Goal: Information Seeking & Learning: Learn about a topic

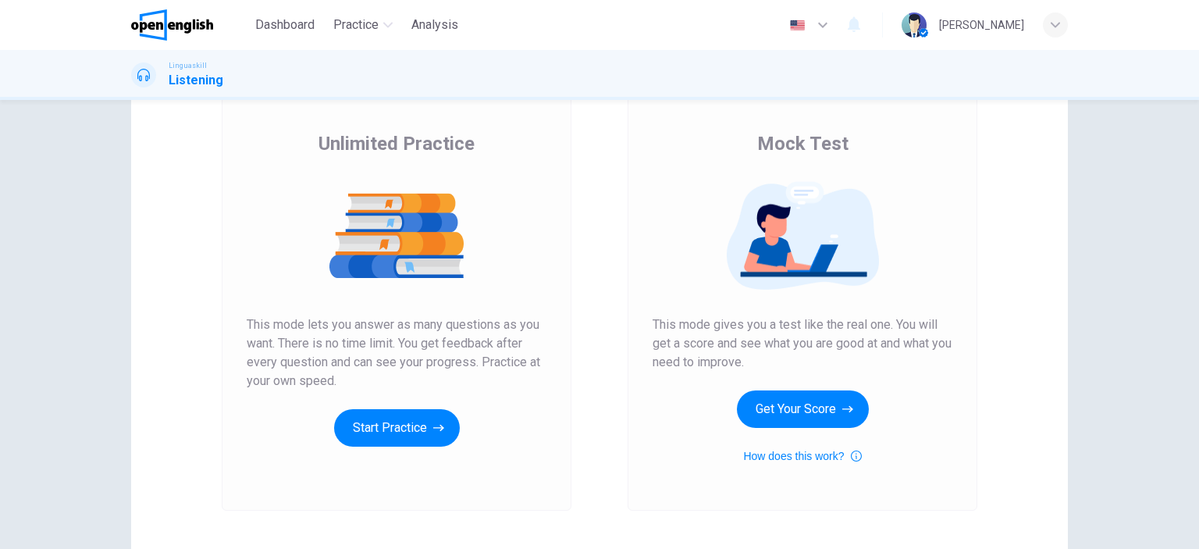
scroll to position [128, 0]
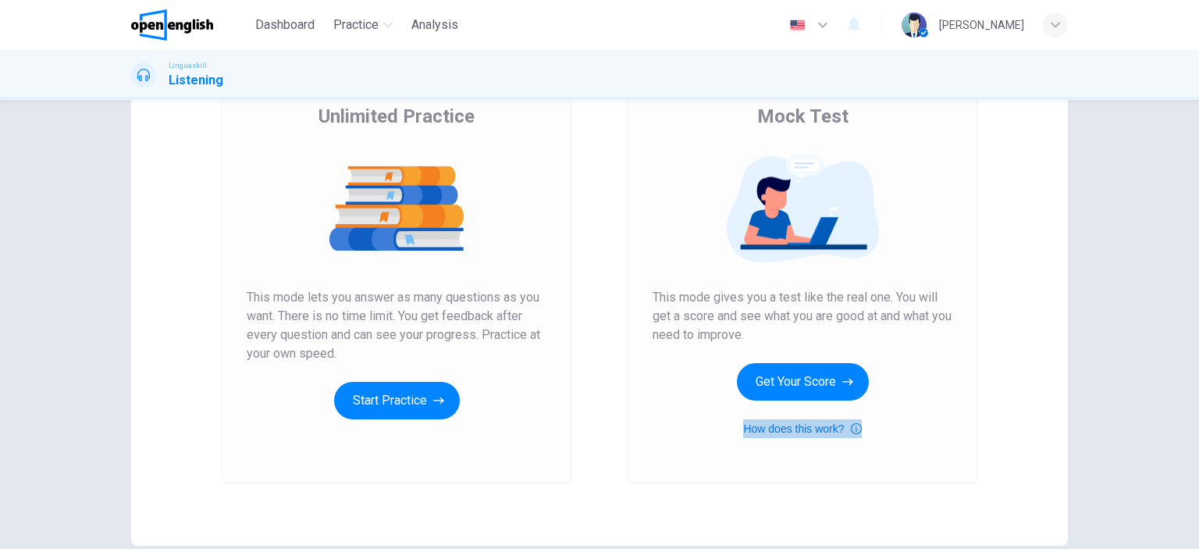
click at [785, 427] on button "How does this work?" at bounding box center [802, 428] width 118 height 19
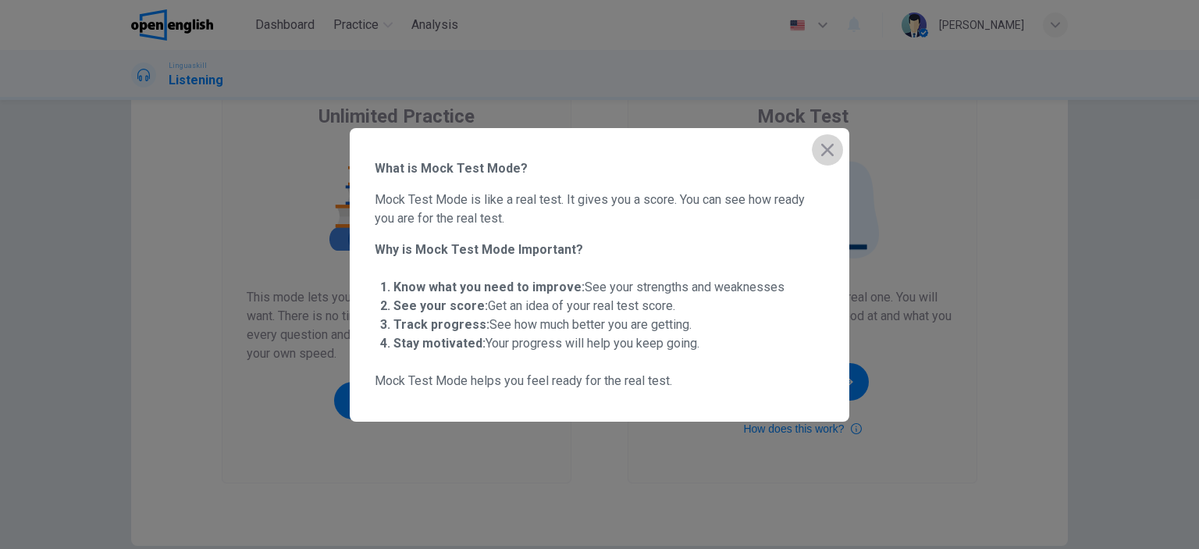
click at [819, 144] on icon "button" at bounding box center [827, 149] width 19 height 19
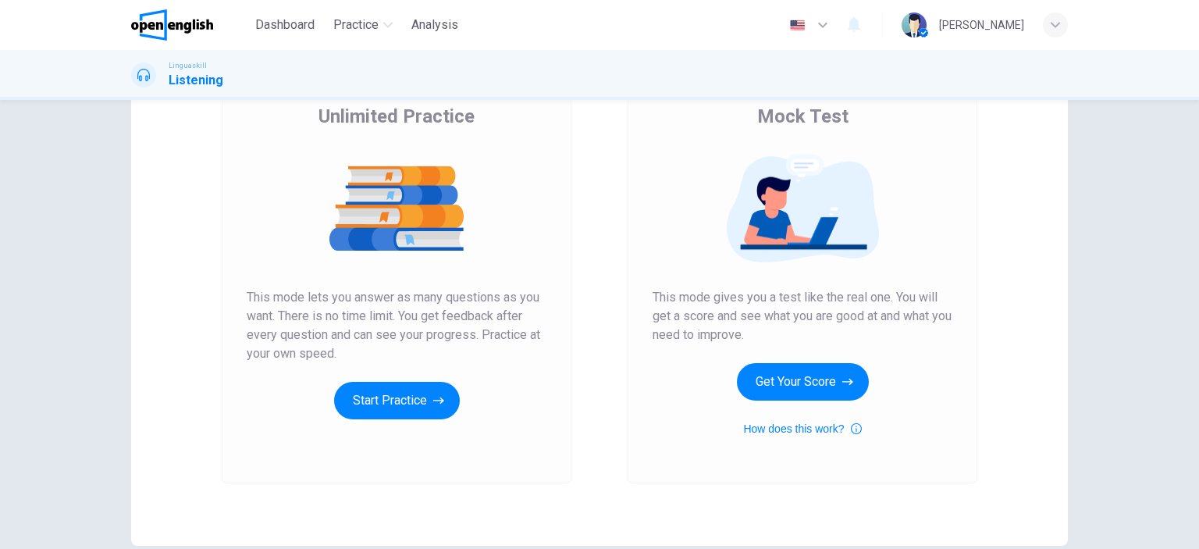
click at [809, 240] on img at bounding box center [802, 208] width 300 height 109
click at [812, 234] on img at bounding box center [802, 208] width 300 height 109
click at [791, 271] on div "Mock Test This mode gives you a test like the real one. You will get a score an…" at bounding box center [802, 271] width 300 height 334
click at [790, 286] on div "Mock Test This mode gives you a test like the real one. You will get a score an…" at bounding box center [802, 271] width 300 height 334
click at [783, 378] on button "Get Your Score" at bounding box center [803, 381] width 132 height 37
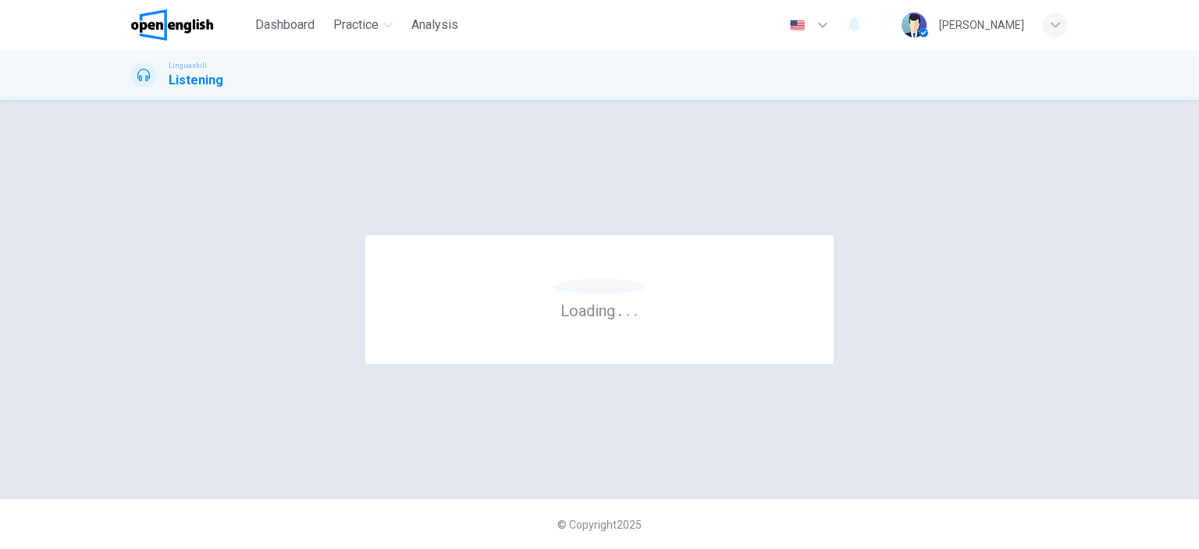
scroll to position [0, 0]
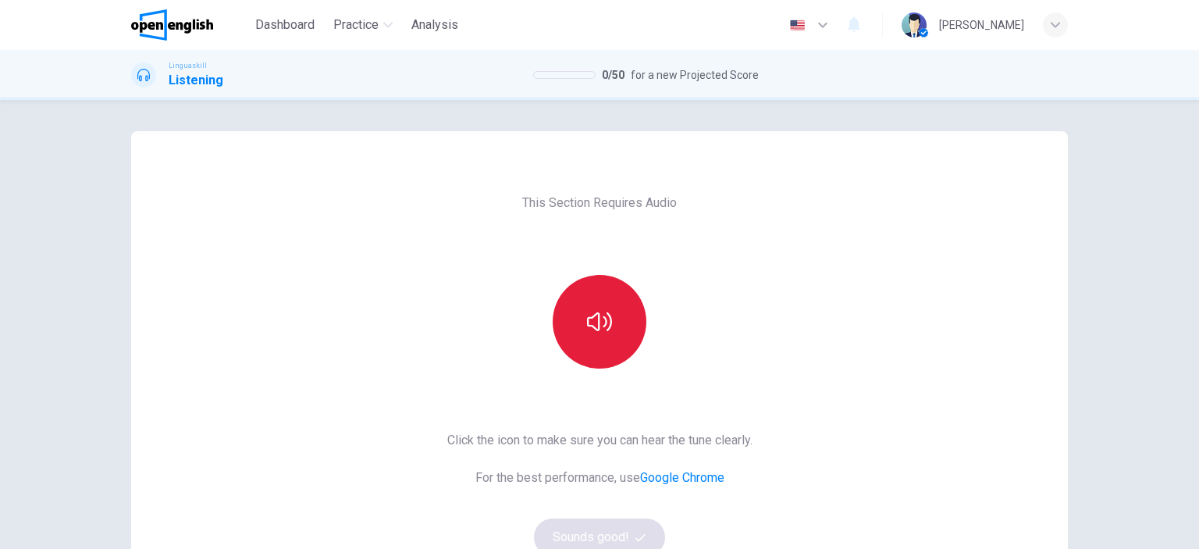
click at [599, 333] on icon "button" at bounding box center [599, 321] width 25 height 25
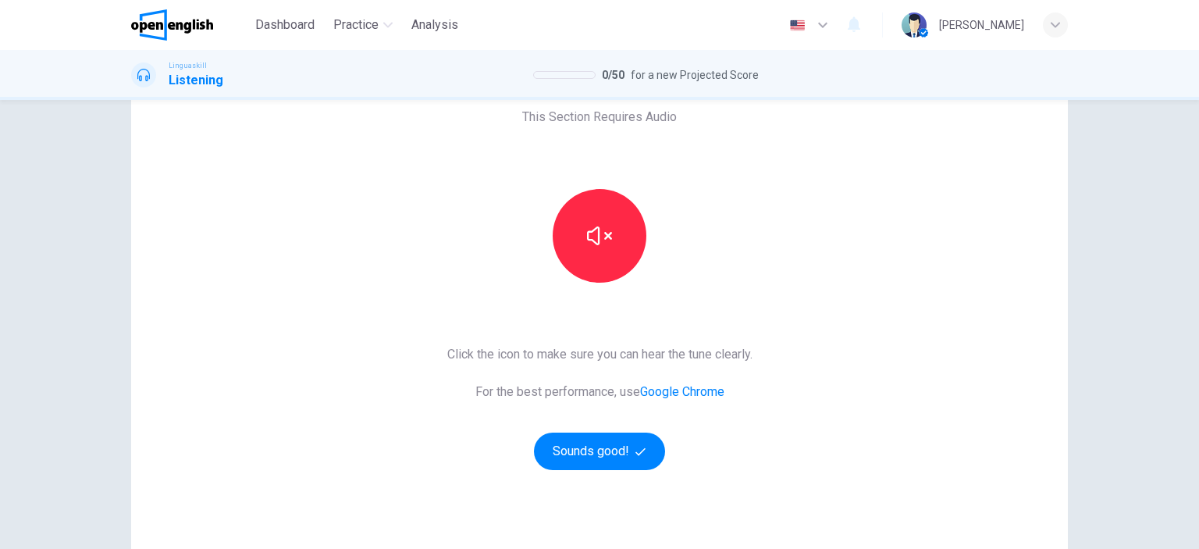
scroll to position [156, 0]
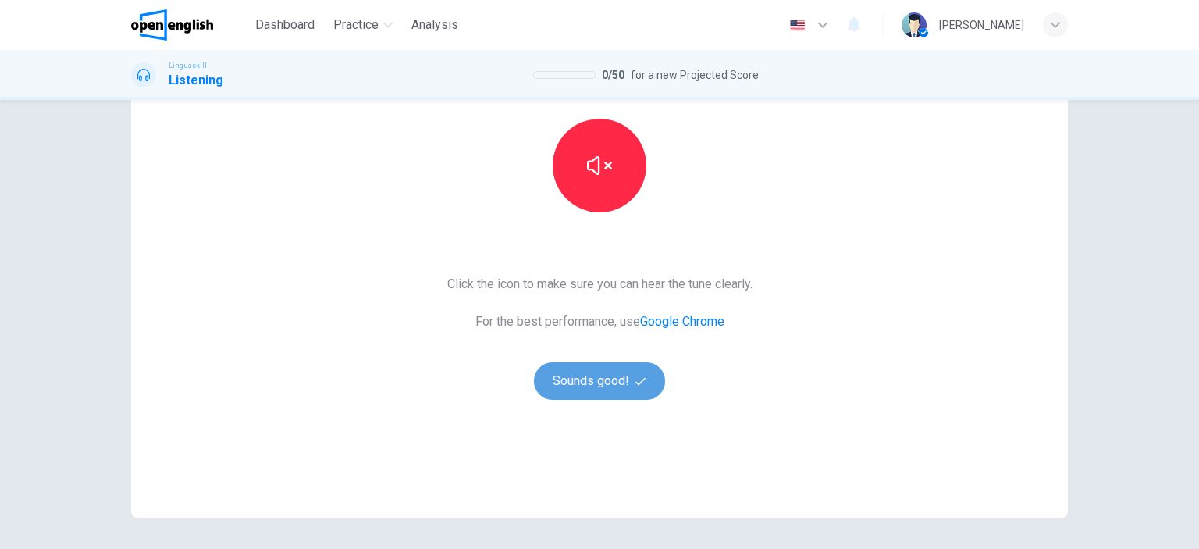
click at [590, 379] on button "Sounds good!" at bounding box center [599, 380] width 131 height 37
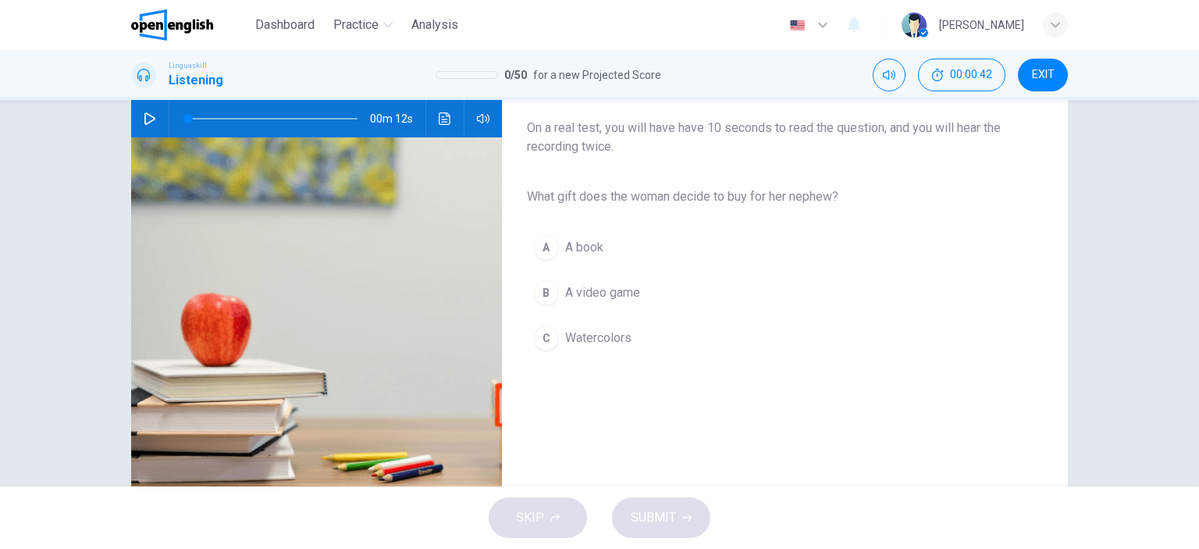
click at [144, 113] on icon "button" at bounding box center [149, 118] width 11 height 12
click at [144, 115] on icon "button" at bounding box center [149, 118] width 11 height 12
type input "*"
click at [590, 336] on span "Watercolors" at bounding box center [598, 338] width 66 height 19
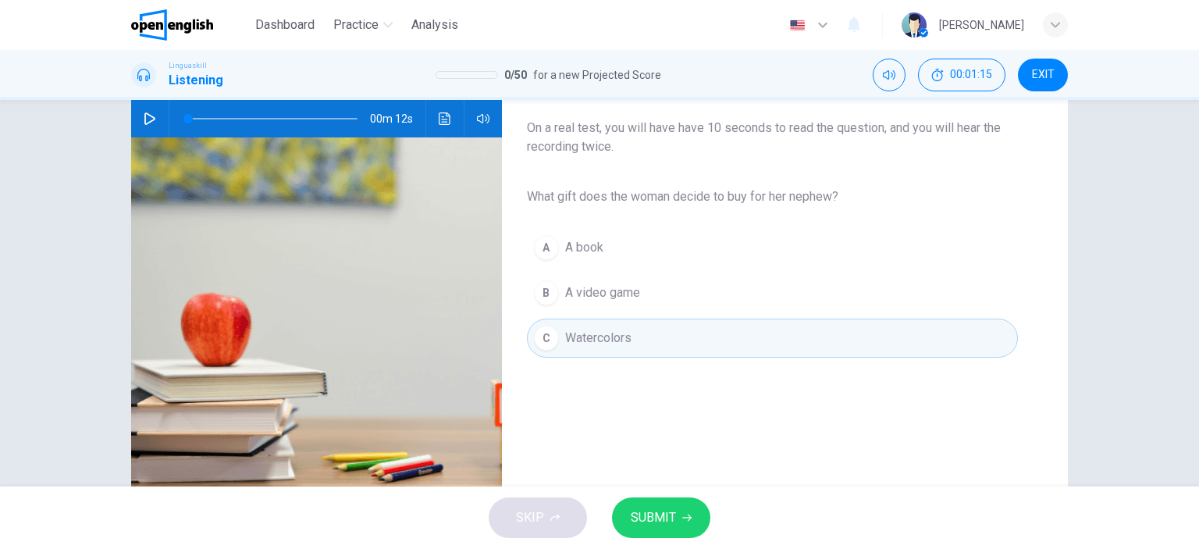
click at [664, 514] on span "SUBMIT" at bounding box center [653, 517] width 45 height 22
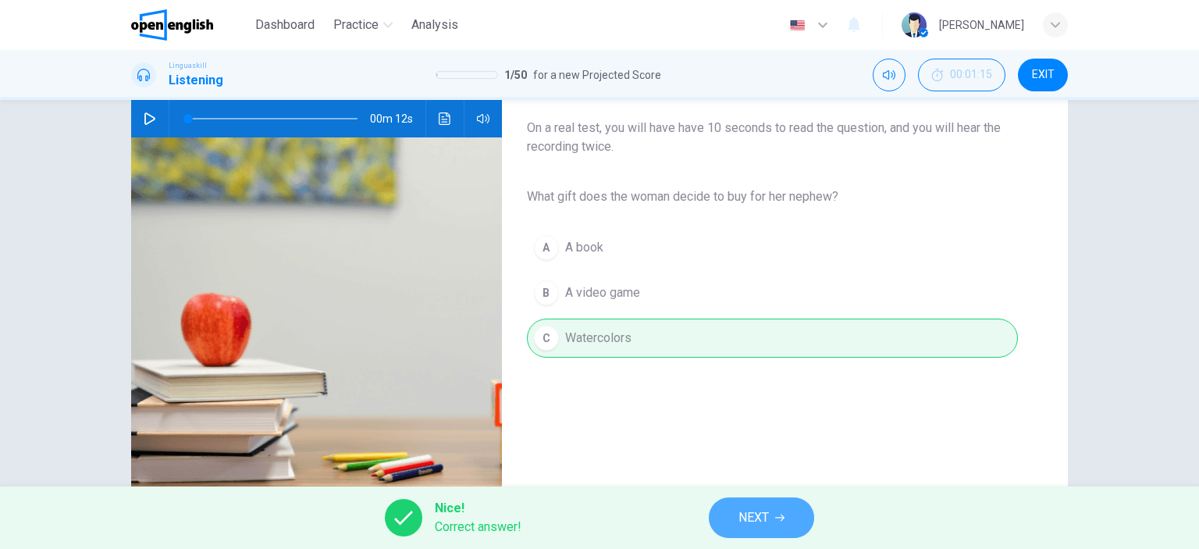
click at [762, 517] on span "NEXT" at bounding box center [753, 517] width 30 height 22
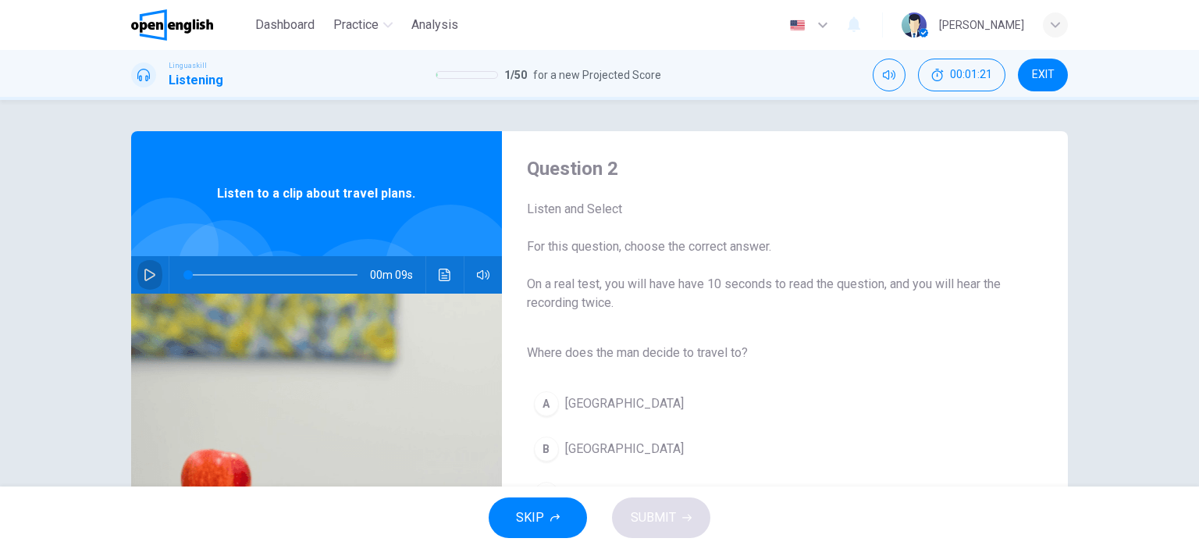
click at [144, 272] on icon "button" at bounding box center [150, 274] width 12 height 12
type input "*"
click at [542, 442] on div "B" at bounding box center [546, 448] width 25 height 25
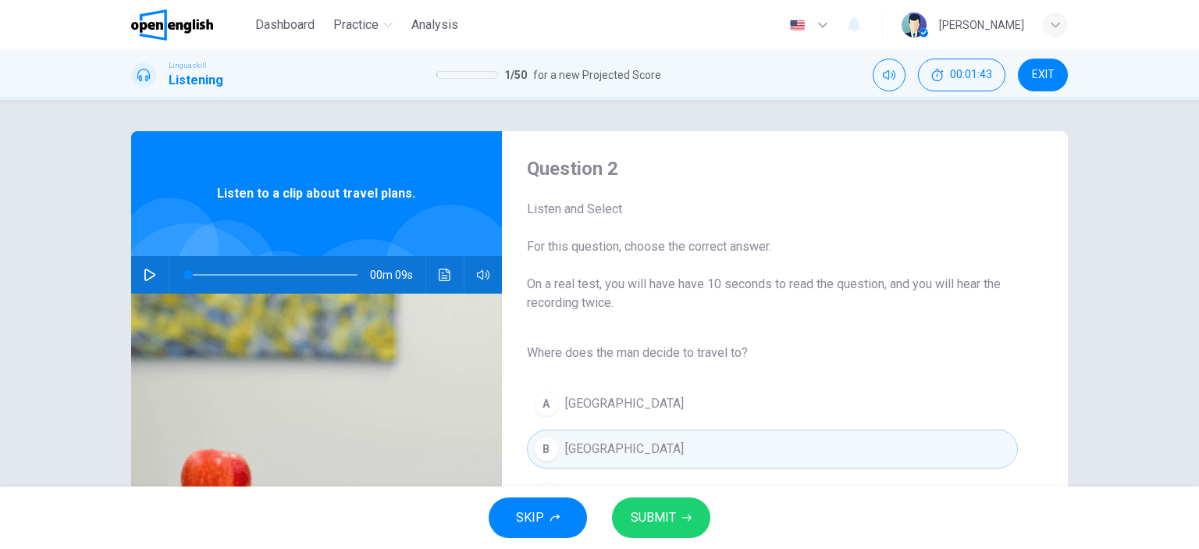
click at [639, 518] on span "SUBMIT" at bounding box center [653, 517] width 45 height 22
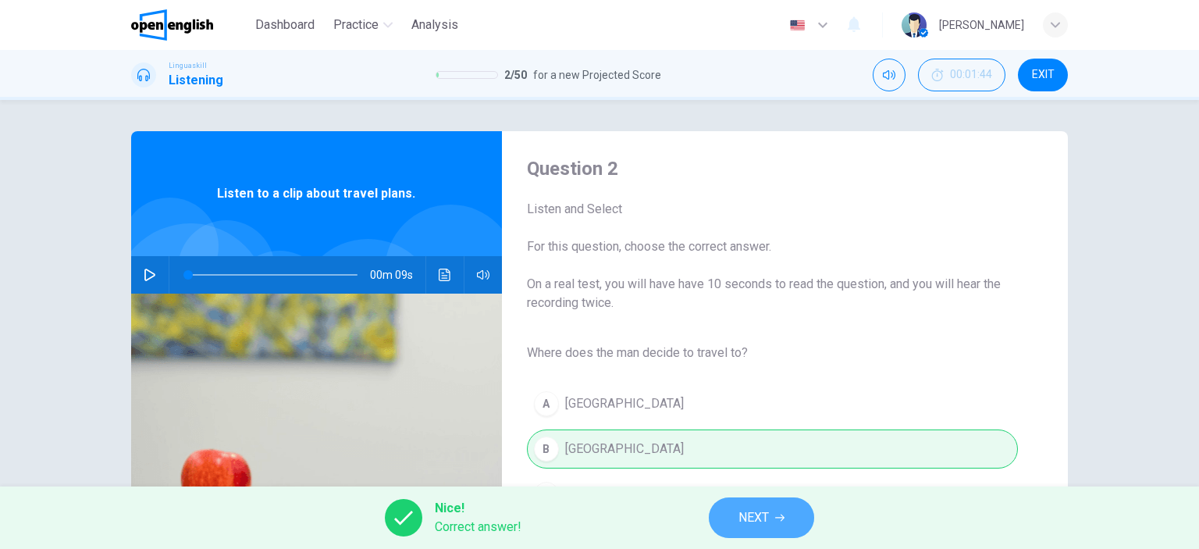
click at [754, 524] on span "NEXT" at bounding box center [753, 517] width 30 height 22
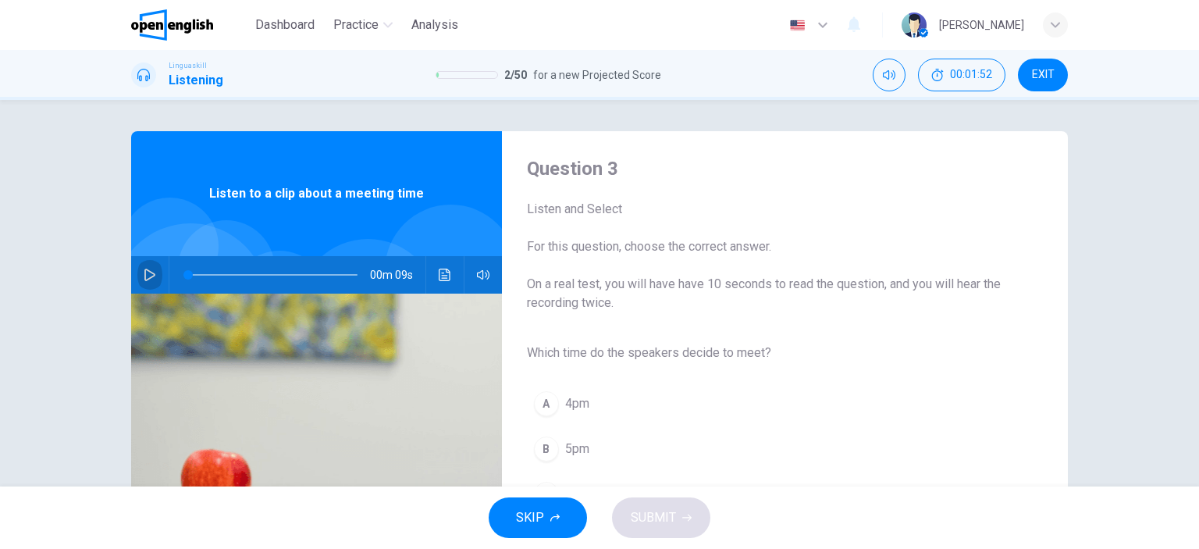
click at [144, 269] on icon "button" at bounding box center [149, 274] width 11 height 12
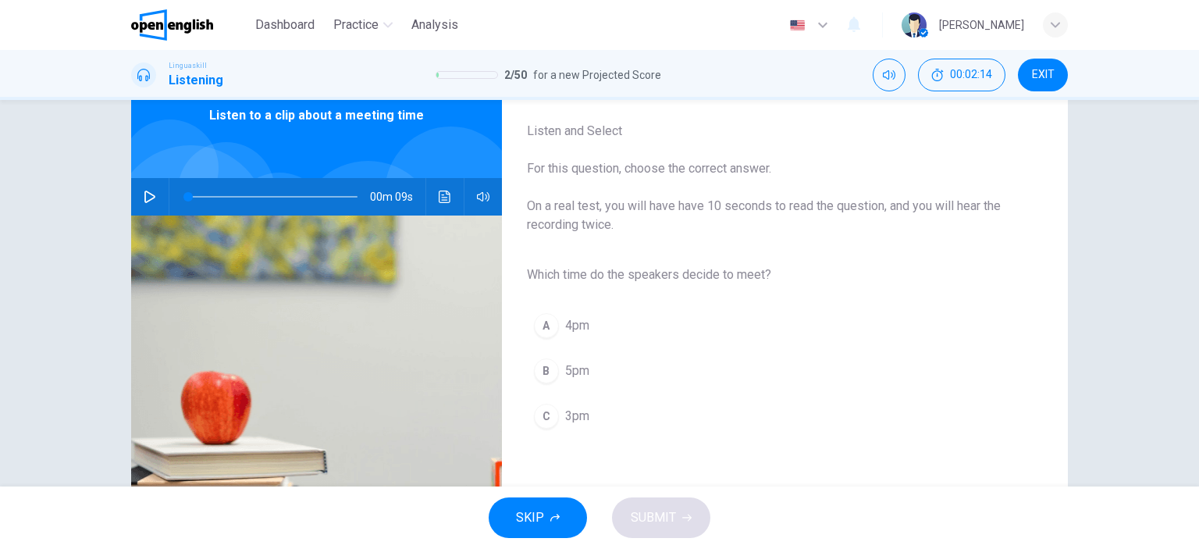
click at [570, 418] on span "3pm" at bounding box center [577, 416] width 24 height 19
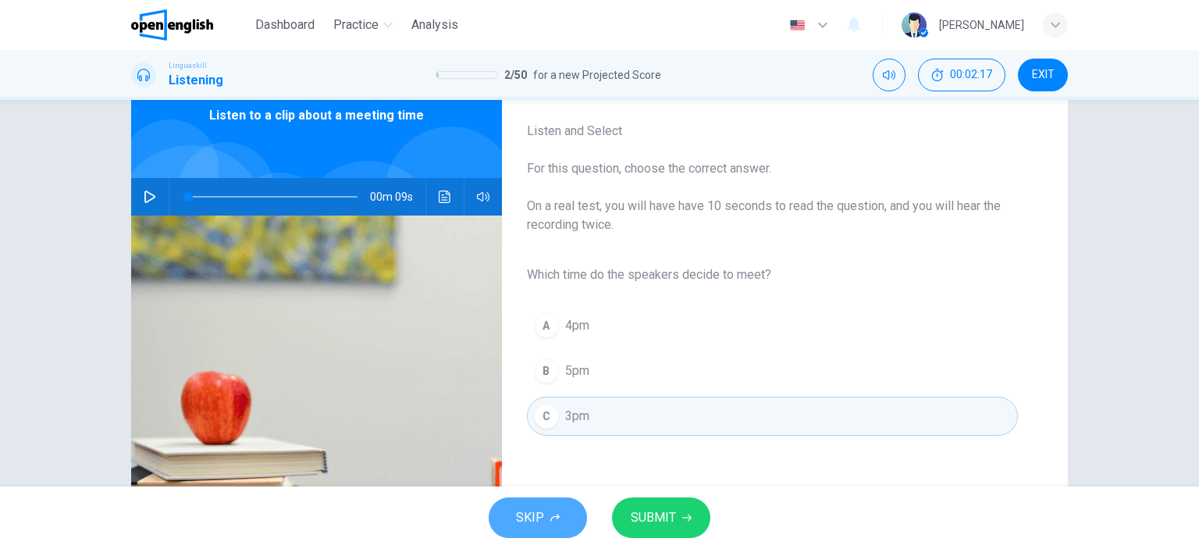
click at [544, 506] on button "SKIP" at bounding box center [538, 517] width 98 height 41
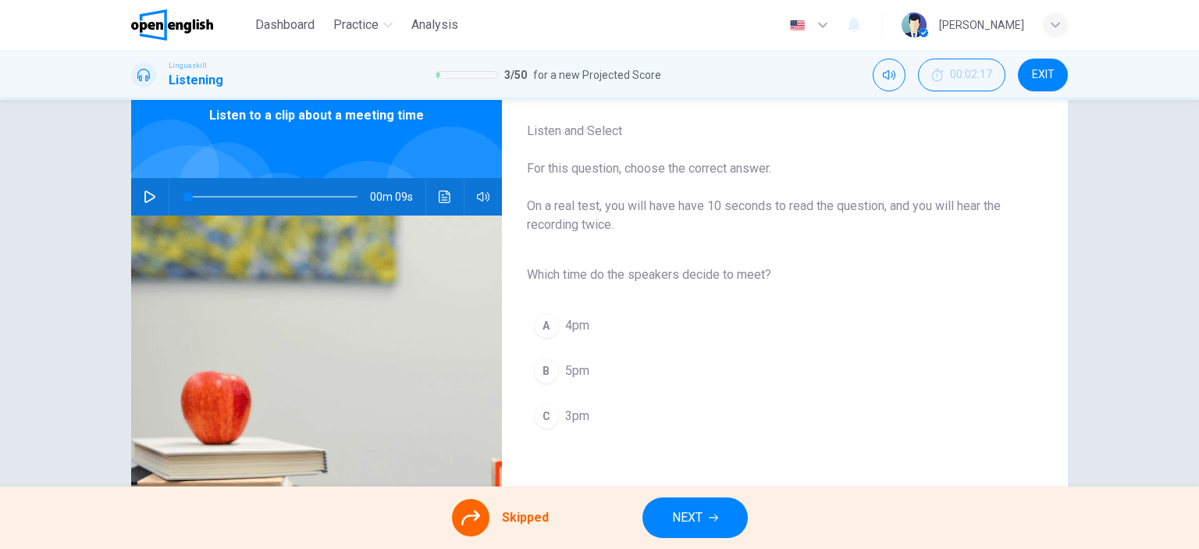
click at [571, 415] on div "A 4pm B 5pm C 3pm" at bounding box center [772, 371] width 491 height 136
click at [703, 521] on button "NEXT" at bounding box center [694, 517] width 105 height 41
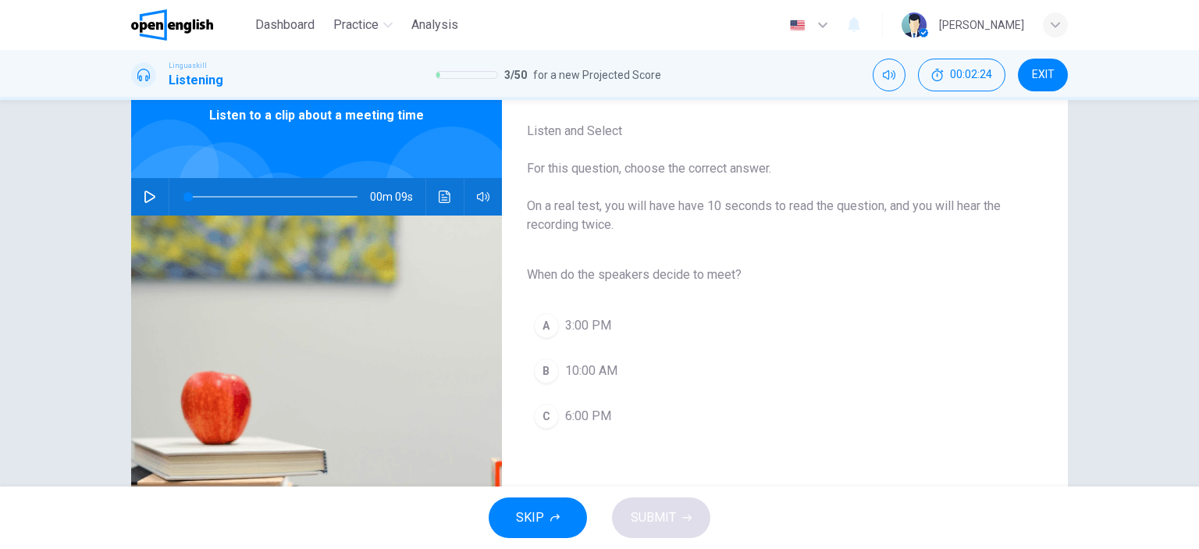
click at [145, 197] on icon "button" at bounding box center [150, 196] width 12 height 12
type input "*"
click at [584, 322] on span "3:00 PM" at bounding box center [588, 325] width 46 height 19
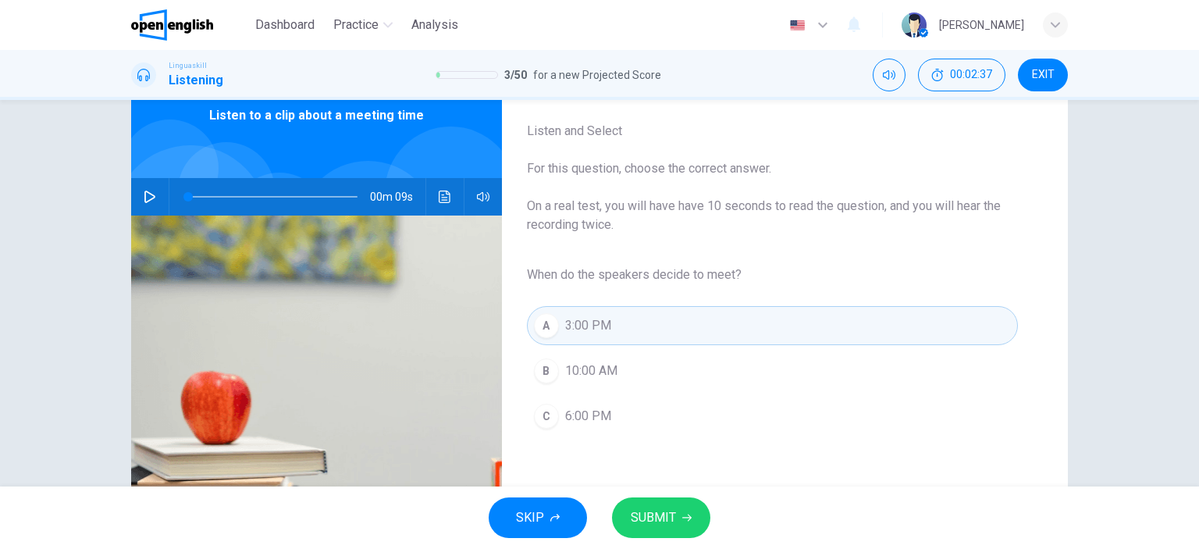
click at [658, 510] on span "SUBMIT" at bounding box center [653, 517] width 45 height 22
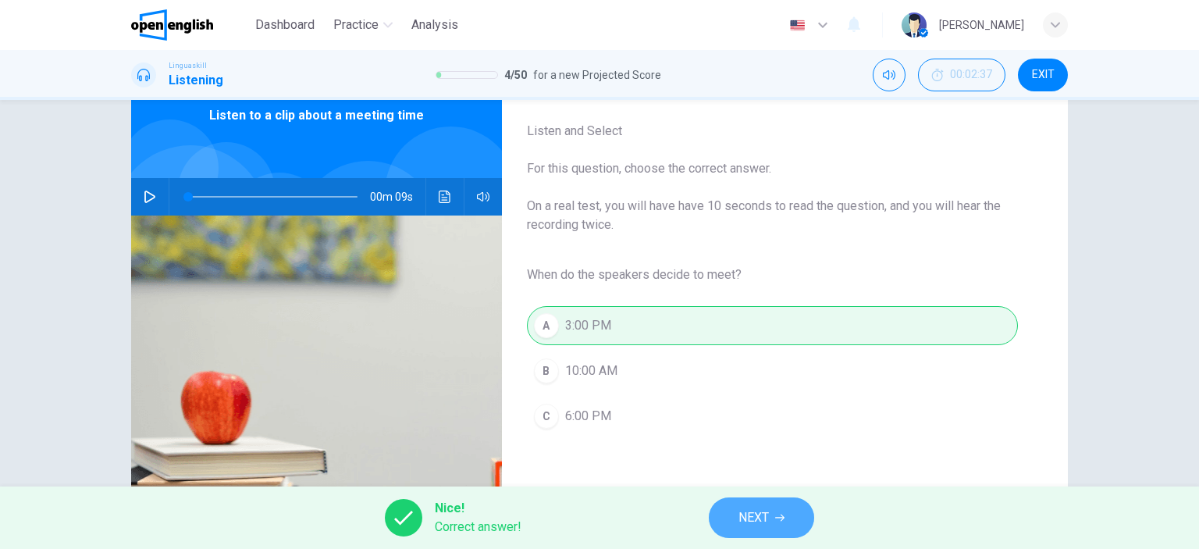
click at [766, 519] on span "NEXT" at bounding box center [753, 517] width 30 height 22
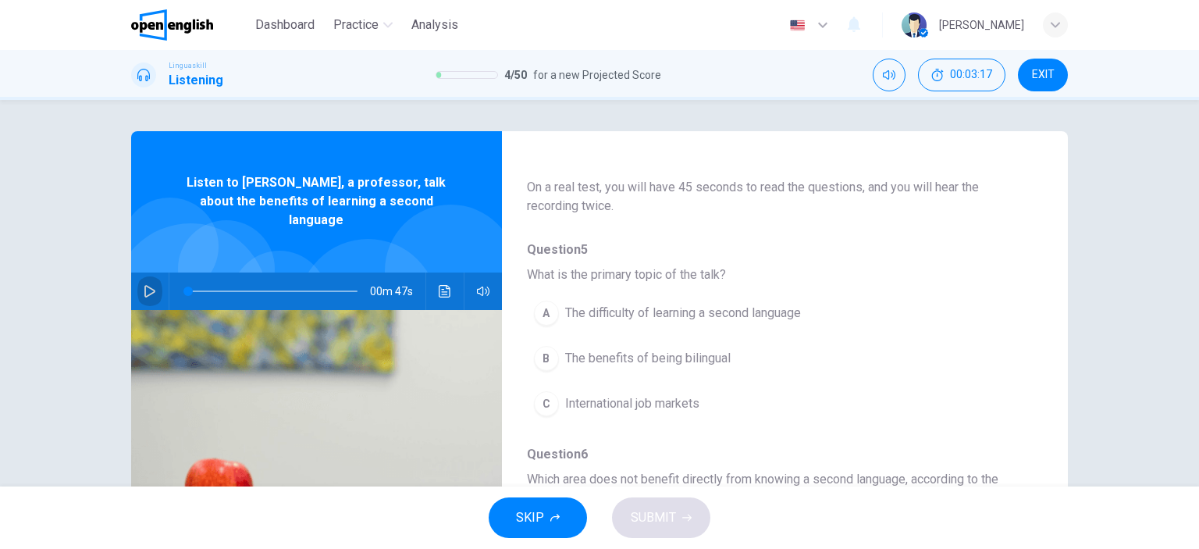
click at [137, 275] on button "button" at bounding box center [149, 290] width 25 height 37
click at [144, 285] on icon "button" at bounding box center [149, 291] width 11 height 12
click at [145, 286] on icon "button" at bounding box center [149, 290] width 9 height 9
click at [540, 358] on div "B" at bounding box center [546, 358] width 25 height 25
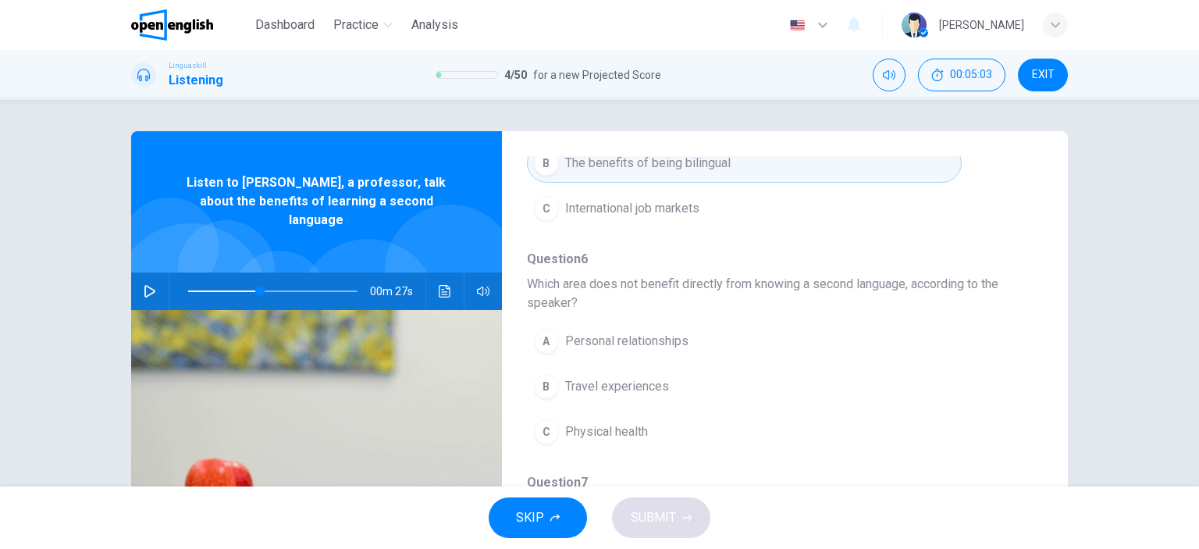
scroll to position [312, 0]
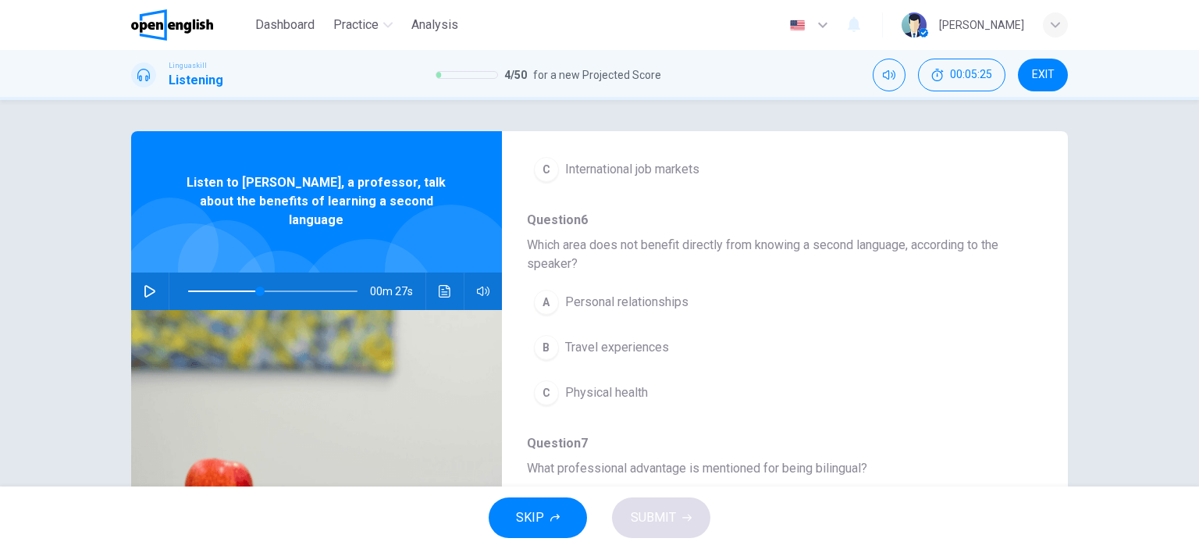
click at [566, 391] on span "Physical health" at bounding box center [606, 392] width 83 height 19
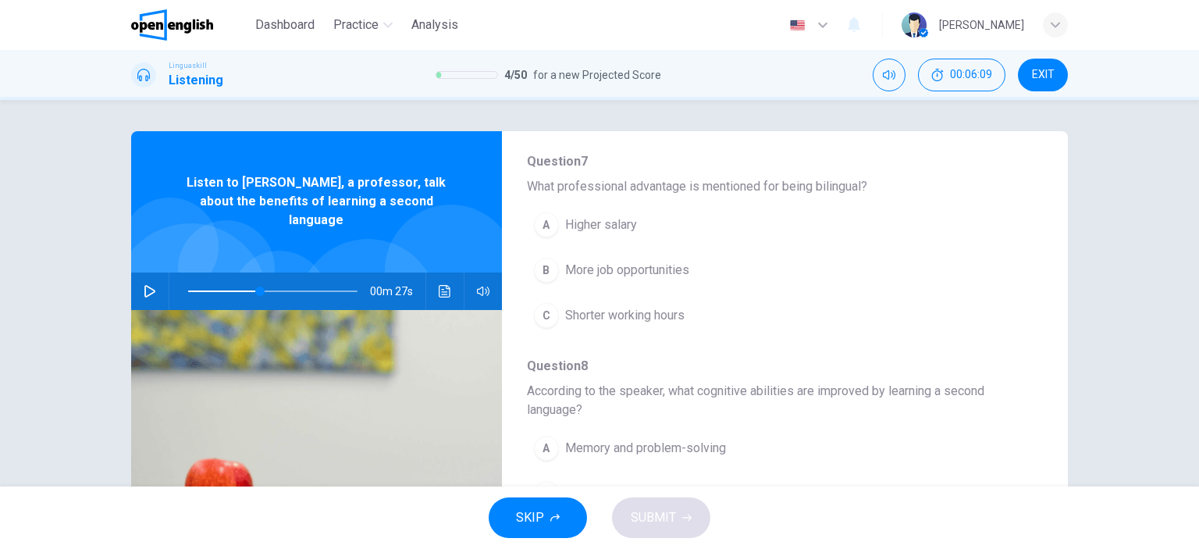
scroll to position [586, 0]
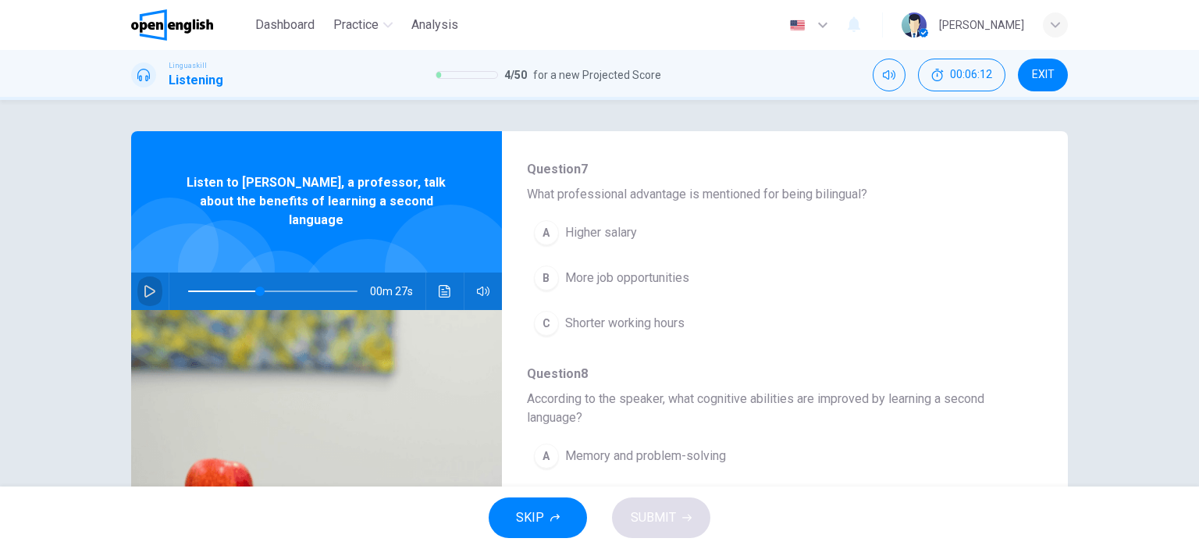
click at [147, 285] on icon "button" at bounding box center [149, 291] width 11 height 12
click at [147, 286] on icon "button" at bounding box center [149, 290] width 9 height 9
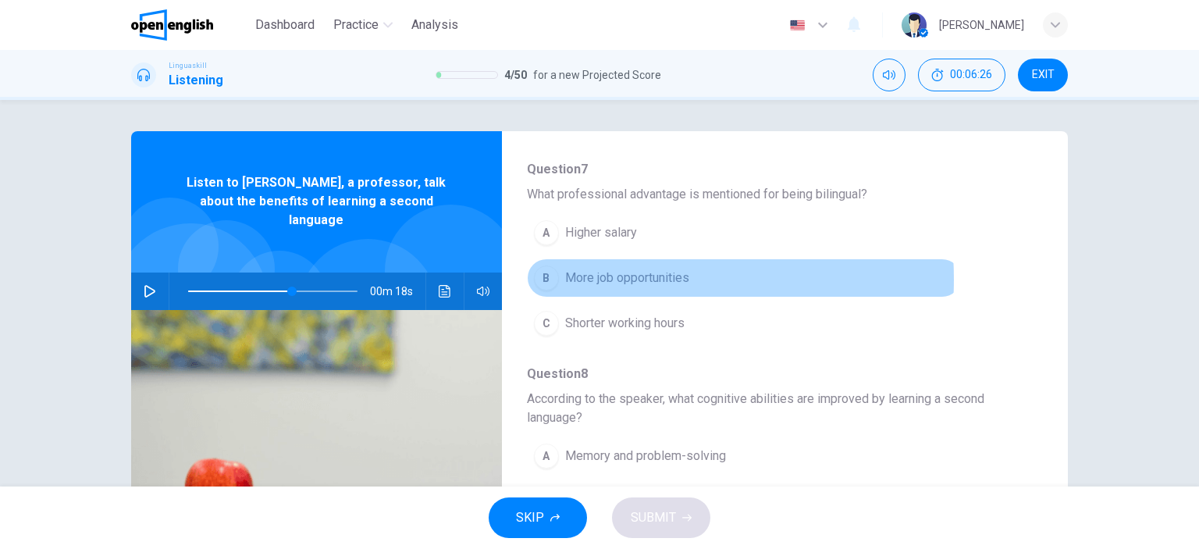
click at [579, 277] on span "More job opportunities" at bounding box center [627, 277] width 124 height 19
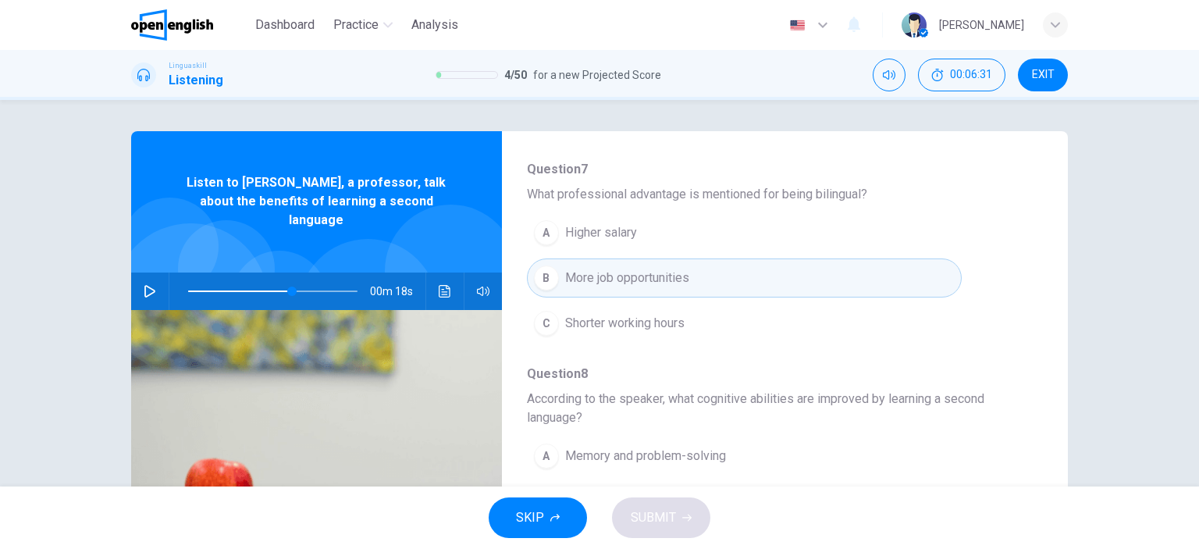
click at [144, 285] on icon "button" at bounding box center [149, 291] width 11 height 12
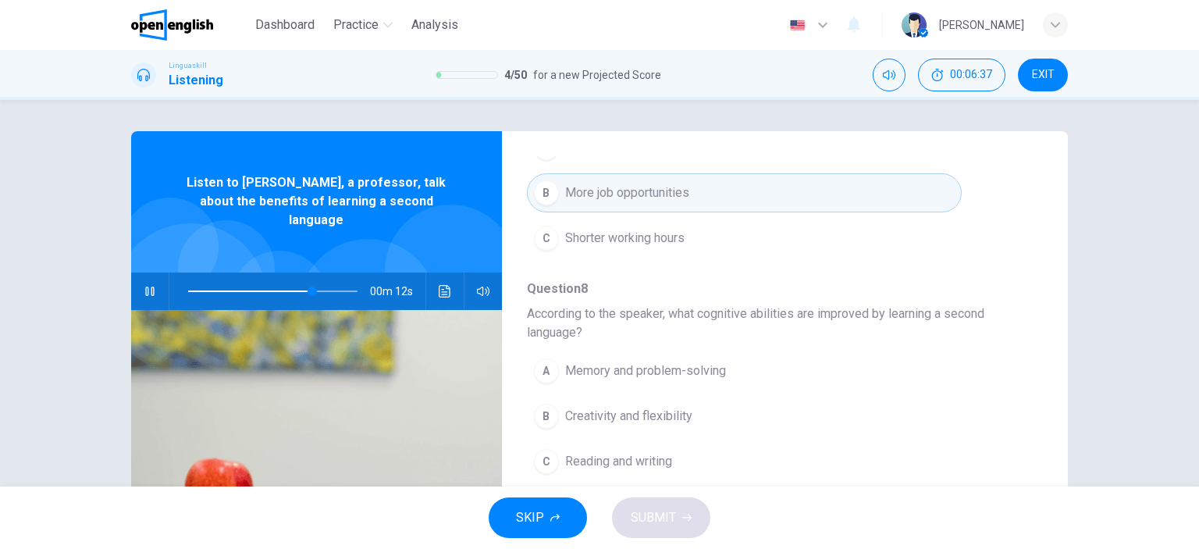
scroll to position [706, 0]
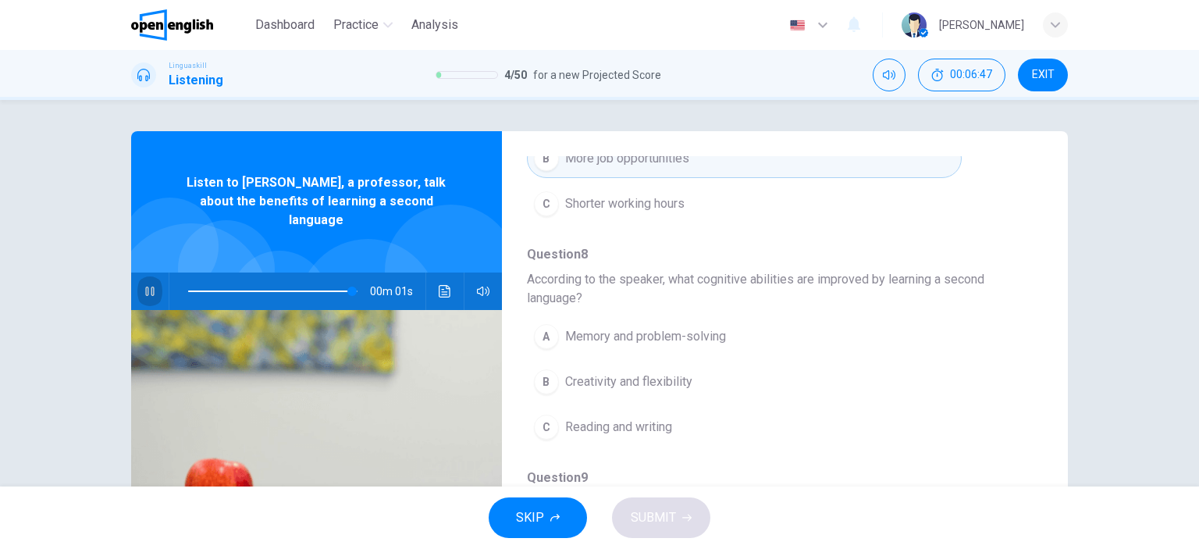
click at [147, 285] on icon "button" at bounding box center [150, 291] width 12 height 12
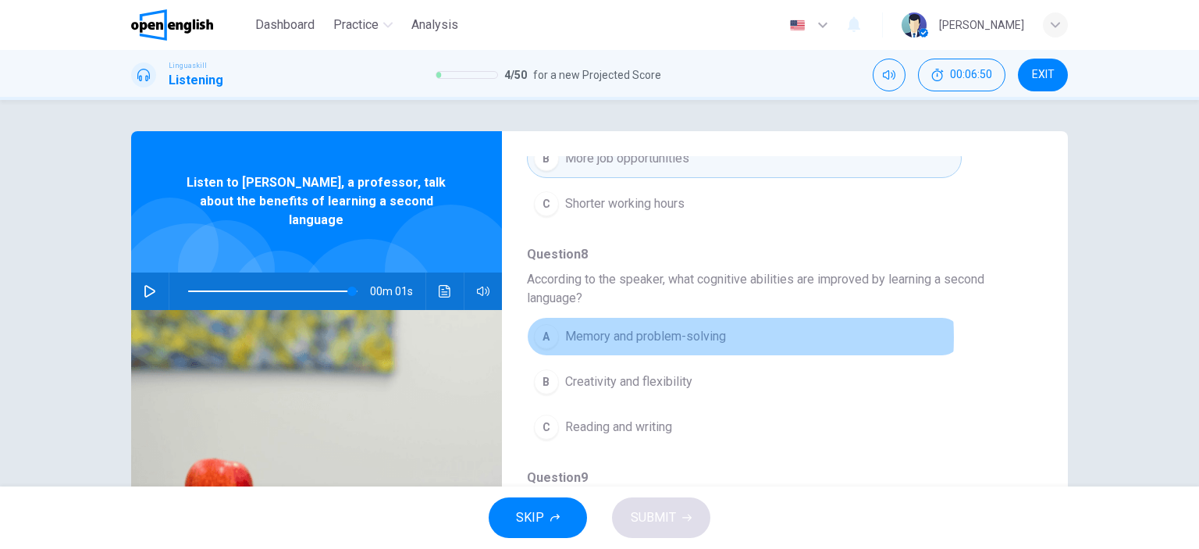
click at [677, 333] on span "Memory and problem-solving" at bounding box center [645, 336] width 161 height 19
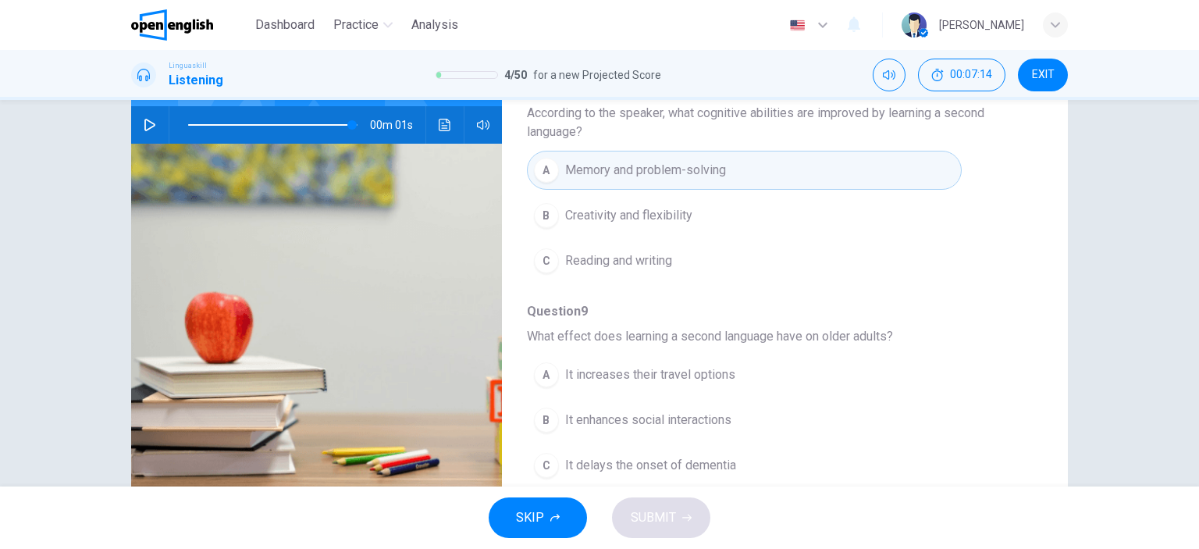
scroll to position [140, 0]
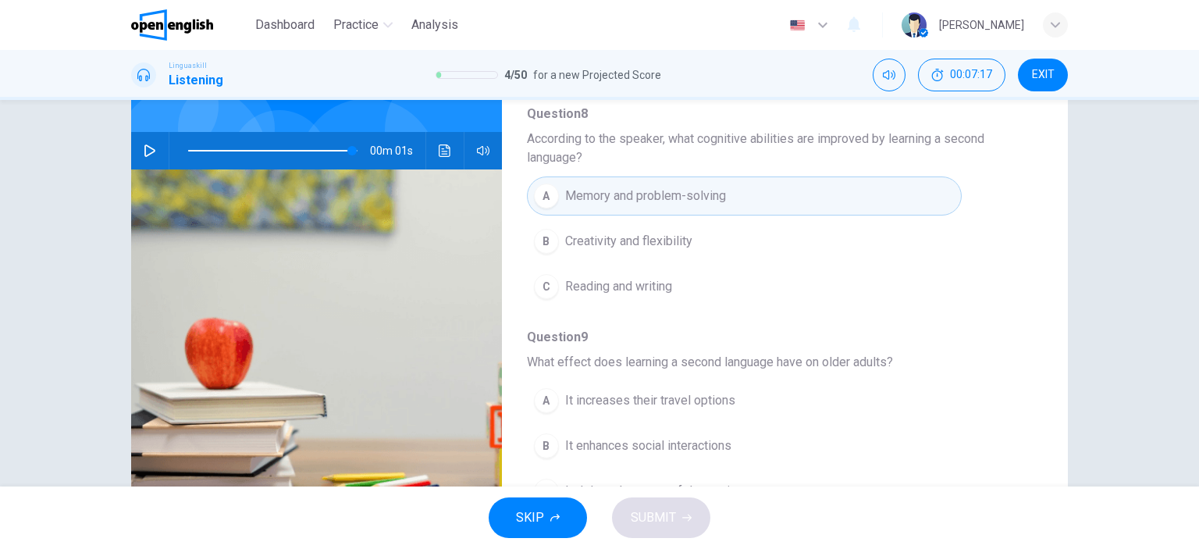
click at [144, 144] on icon "button" at bounding box center [149, 150] width 11 height 12
type input "*"
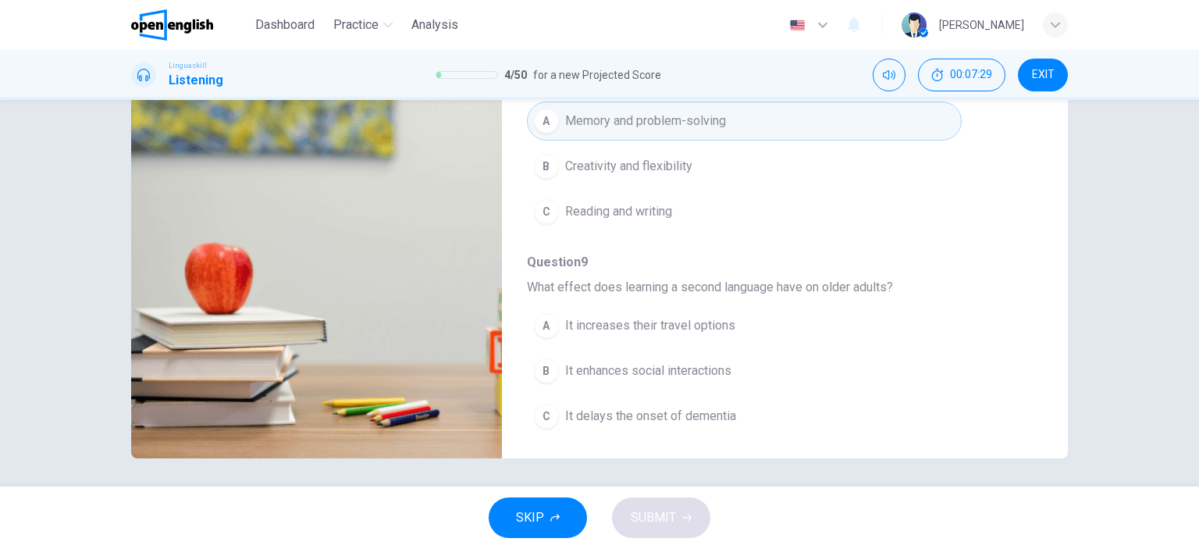
scroll to position [219, 0]
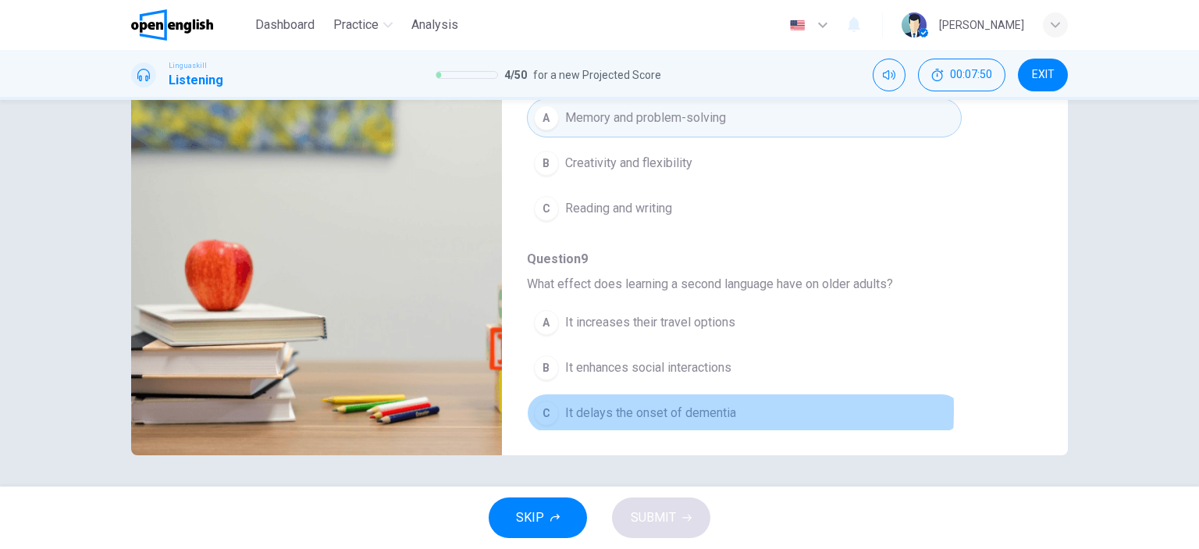
click at [581, 404] on span "It delays the onset of dementia" at bounding box center [650, 412] width 171 height 19
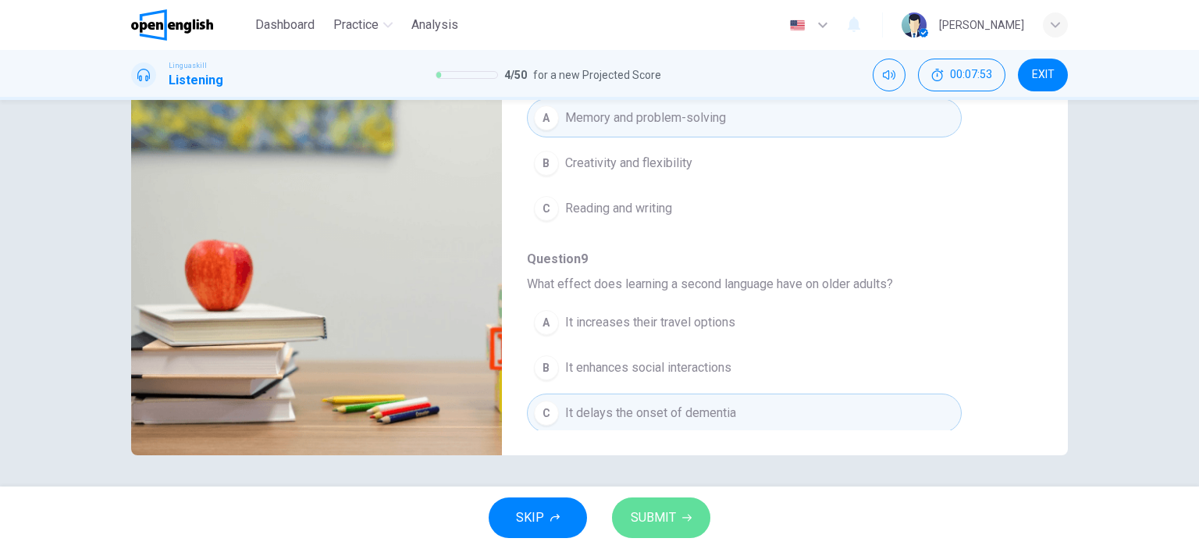
click at [674, 516] on span "SUBMIT" at bounding box center [653, 517] width 45 height 22
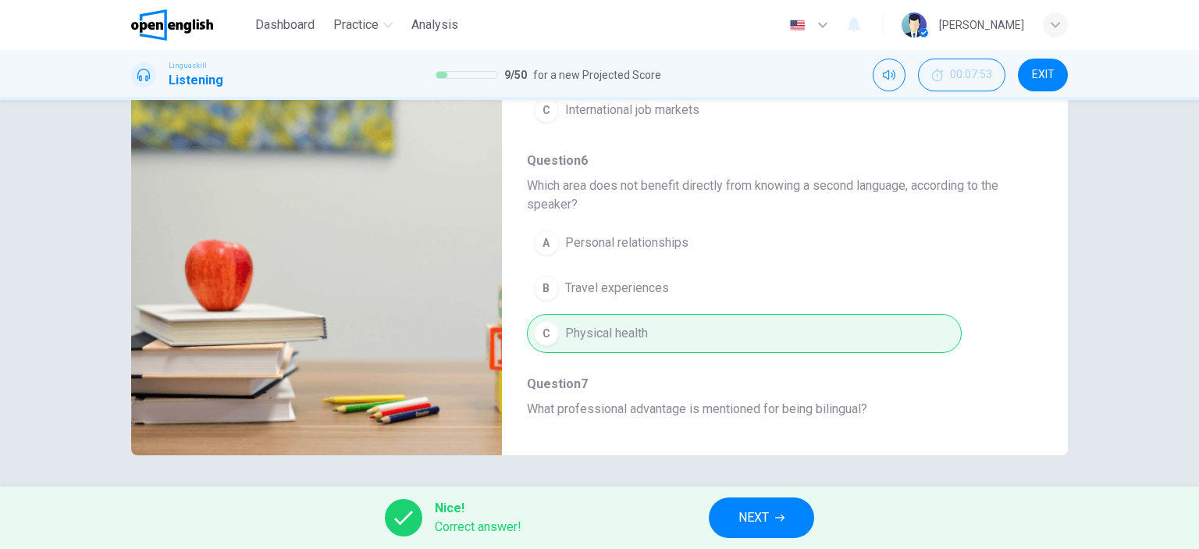
scroll to position [129, 0]
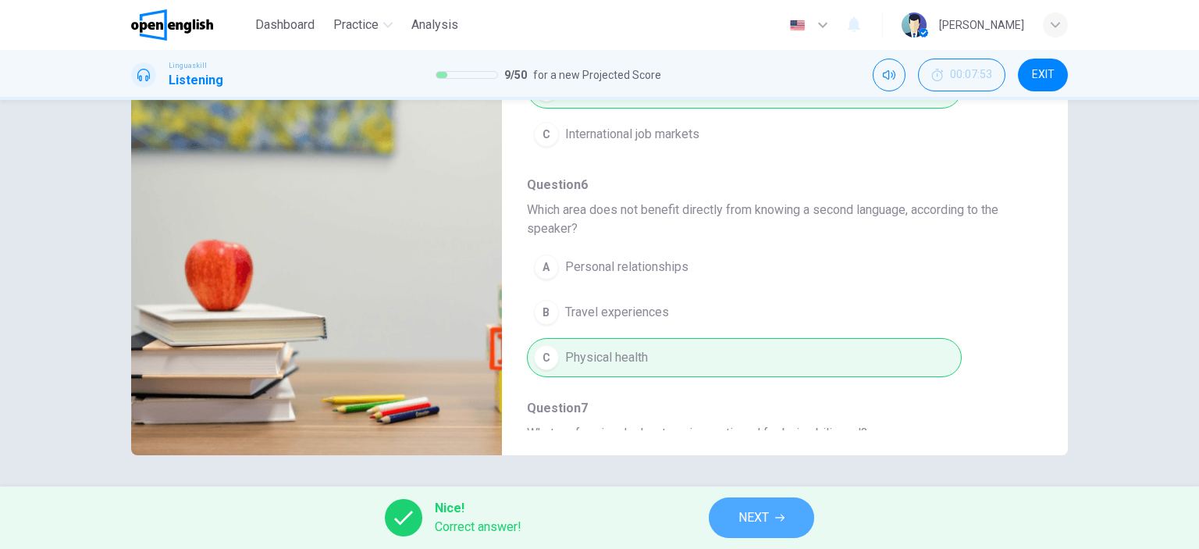
click at [748, 514] on span "NEXT" at bounding box center [753, 517] width 30 height 22
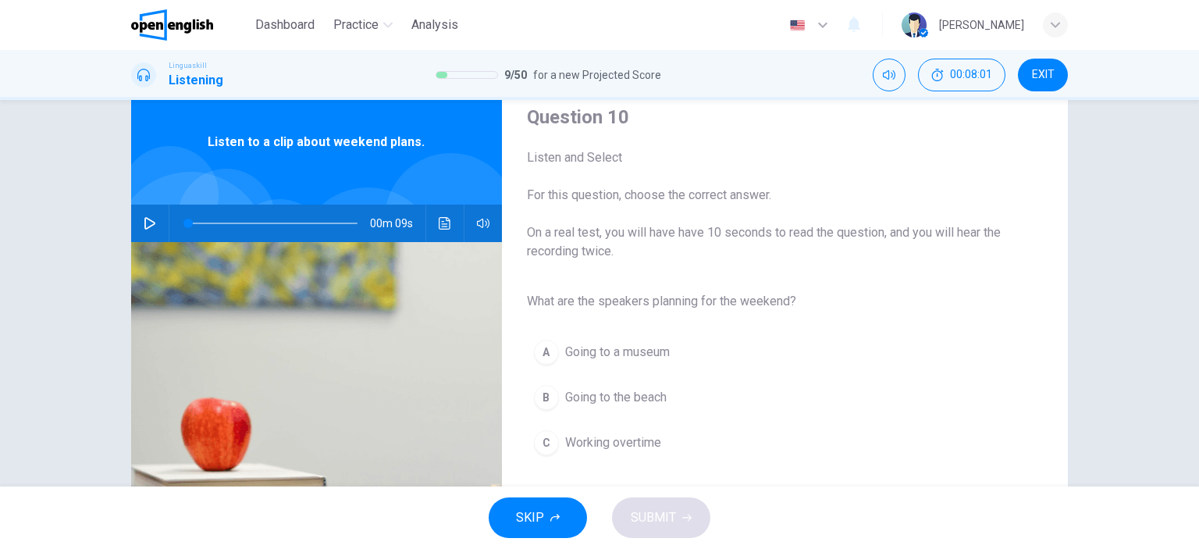
scroll to position [46, 0]
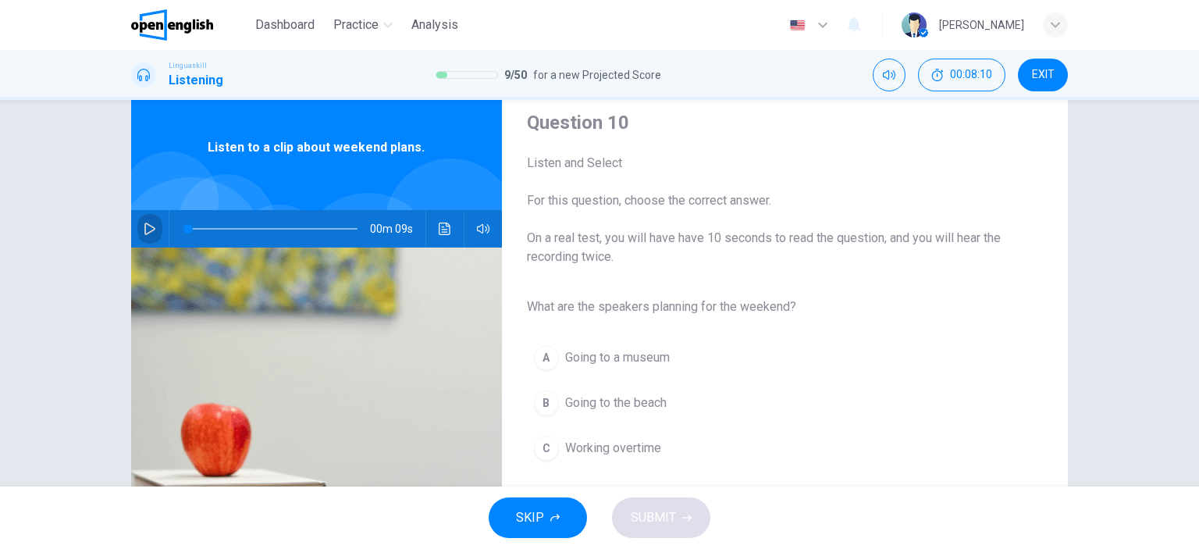
click at [144, 226] on icon "button" at bounding box center [150, 228] width 12 height 12
type input "*"
click at [569, 397] on span "Going to the beach" at bounding box center [615, 402] width 101 height 19
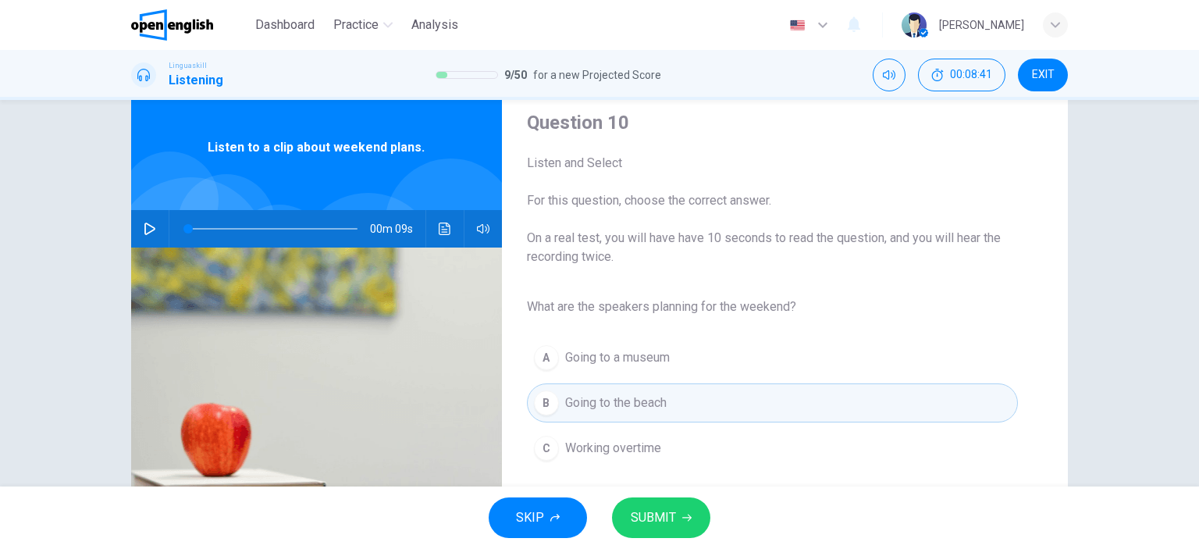
click at [663, 514] on span "SUBMIT" at bounding box center [653, 517] width 45 height 22
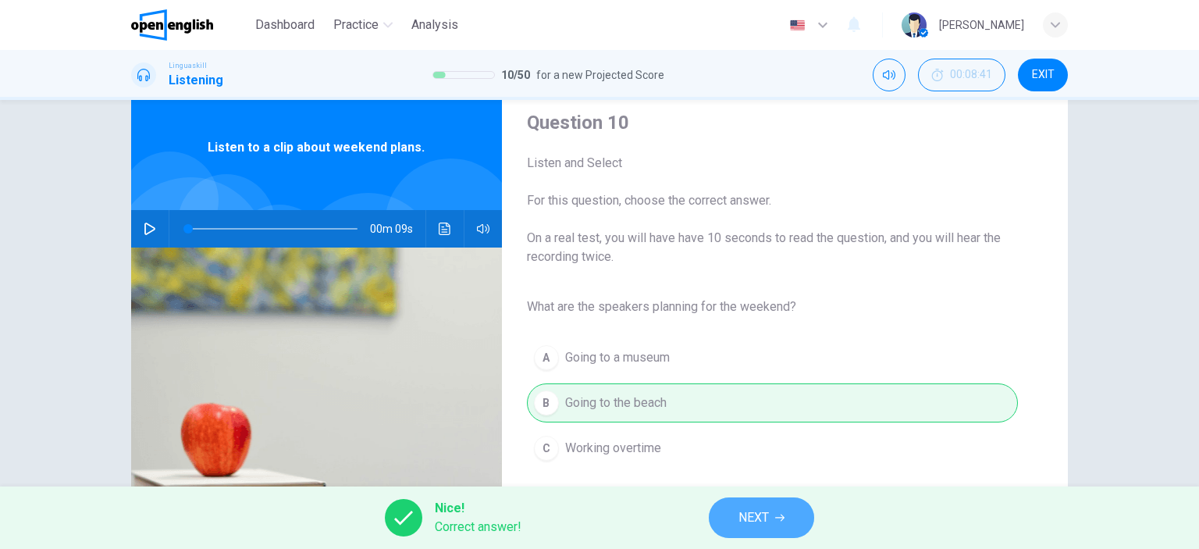
click at [768, 517] on span "NEXT" at bounding box center [753, 517] width 30 height 22
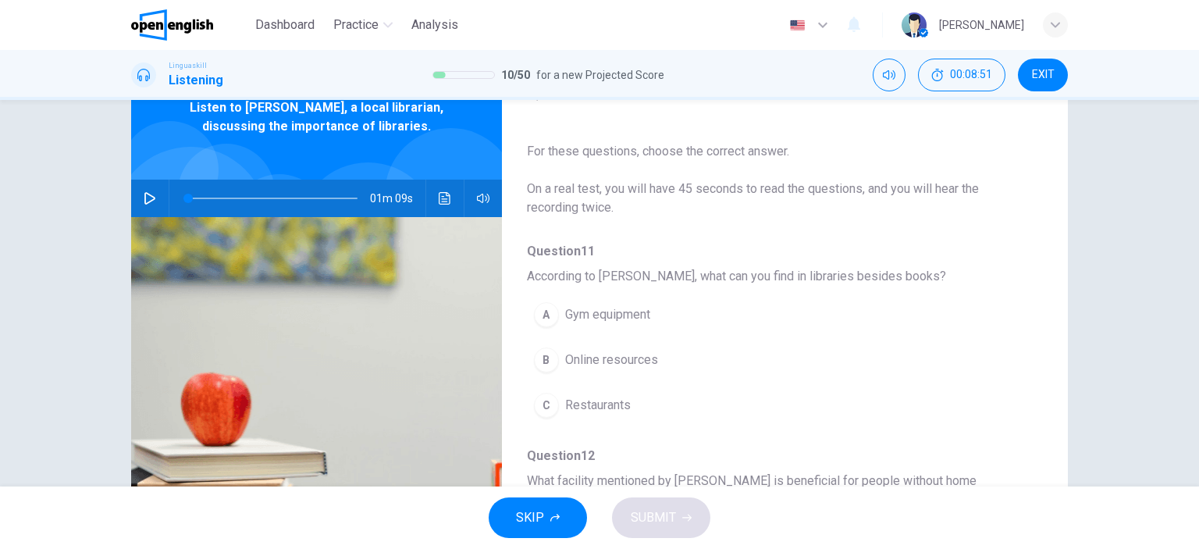
scroll to position [66, 0]
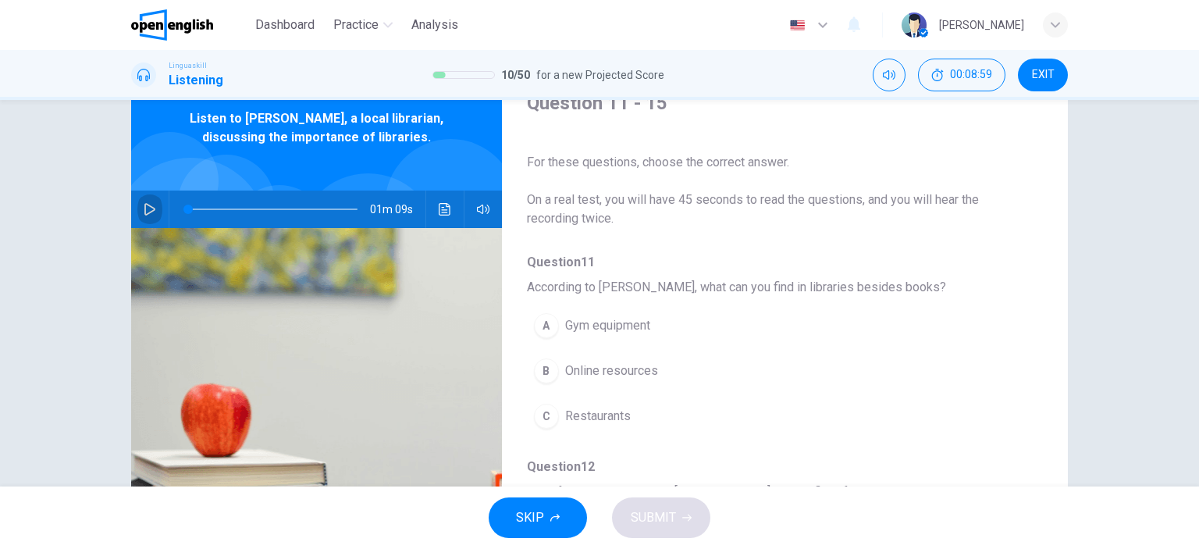
click at [147, 205] on icon "button" at bounding box center [150, 209] width 12 height 12
click at [147, 205] on icon "button" at bounding box center [149, 208] width 9 height 9
click at [145, 207] on icon "button" at bounding box center [150, 209] width 12 height 12
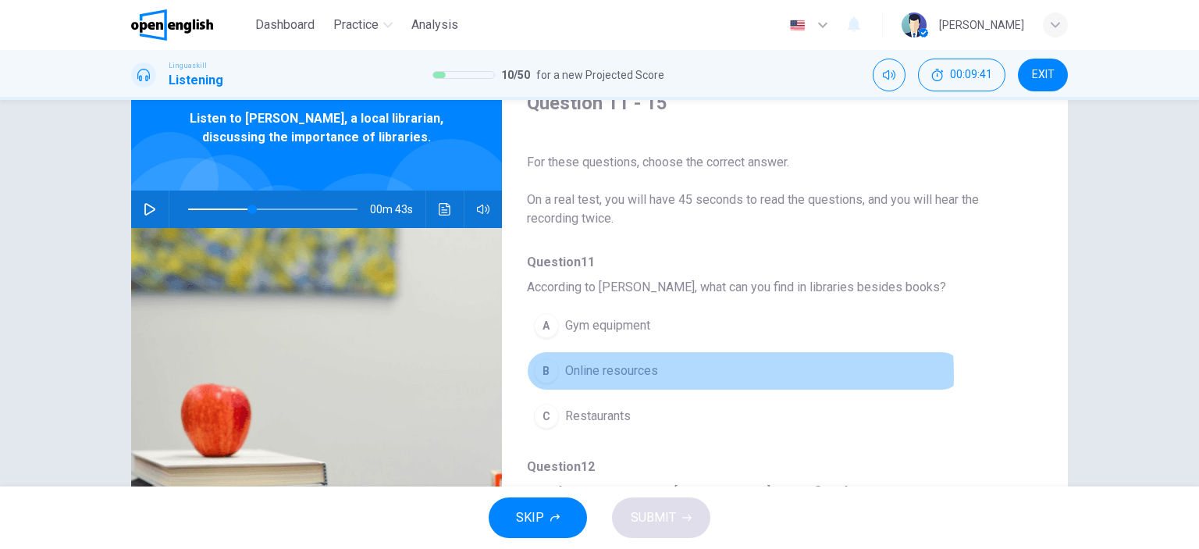
click at [631, 374] on span "Online resources" at bounding box center [611, 370] width 93 height 19
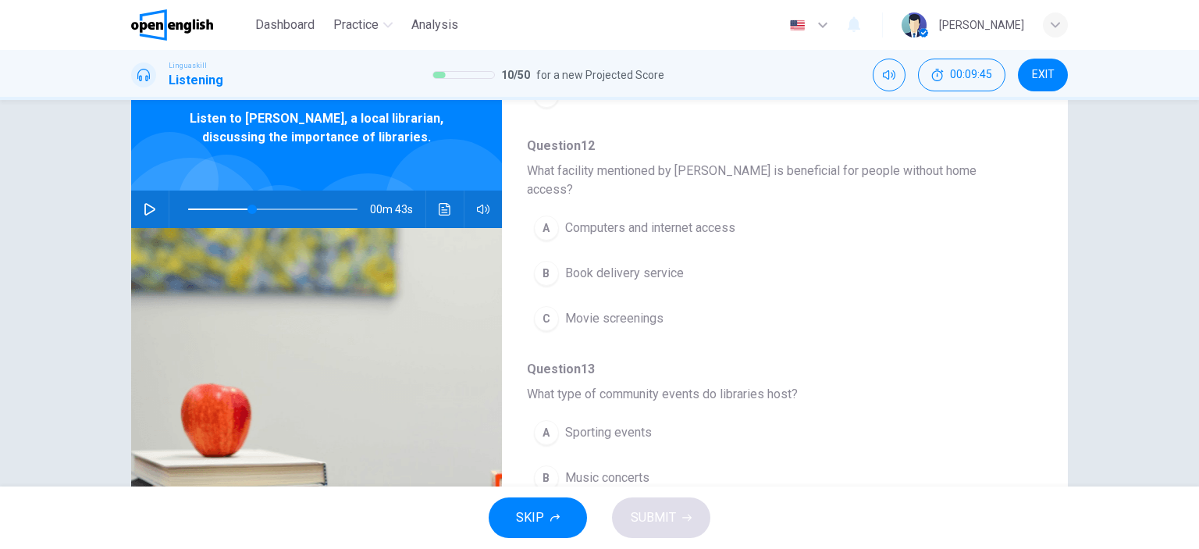
scroll to position [336, 0]
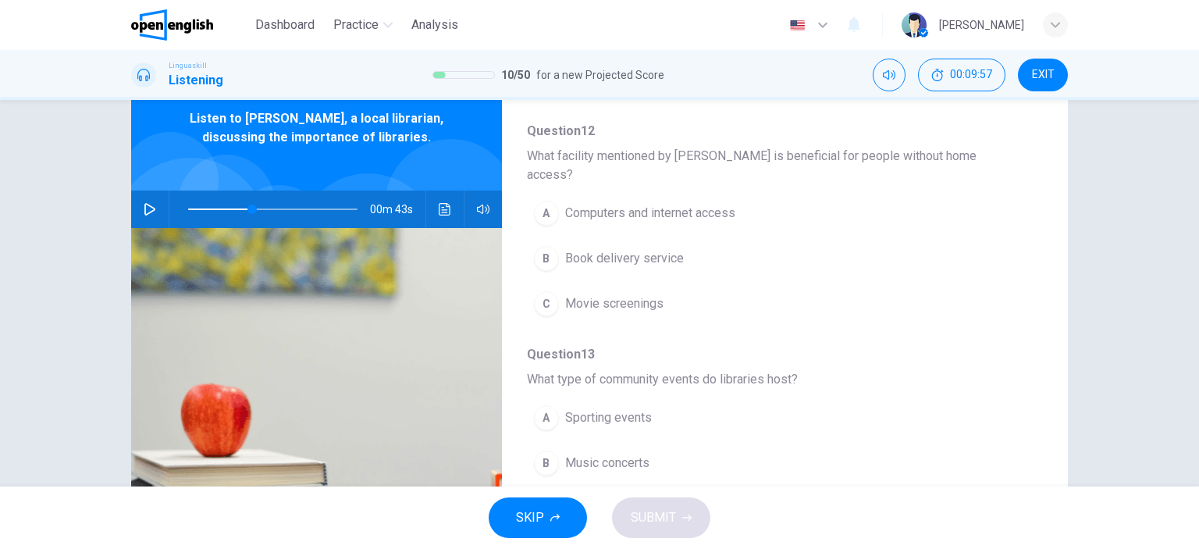
click at [144, 208] on icon "button" at bounding box center [150, 209] width 12 height 12
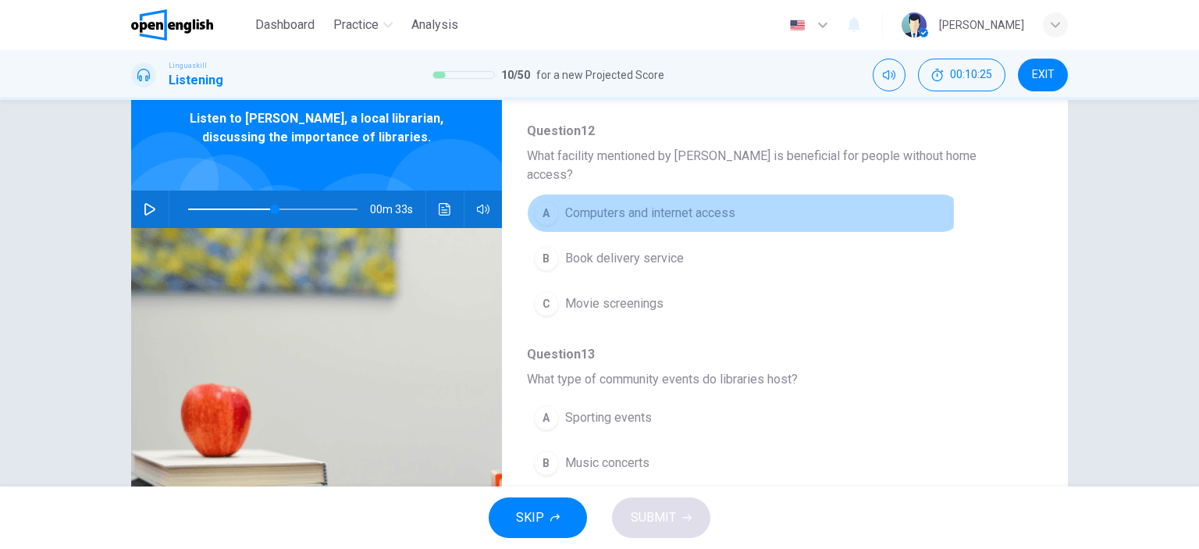
click at [587, 204] on span "Computers and internet access" at bounding box center [650, 213] width 170 height 19
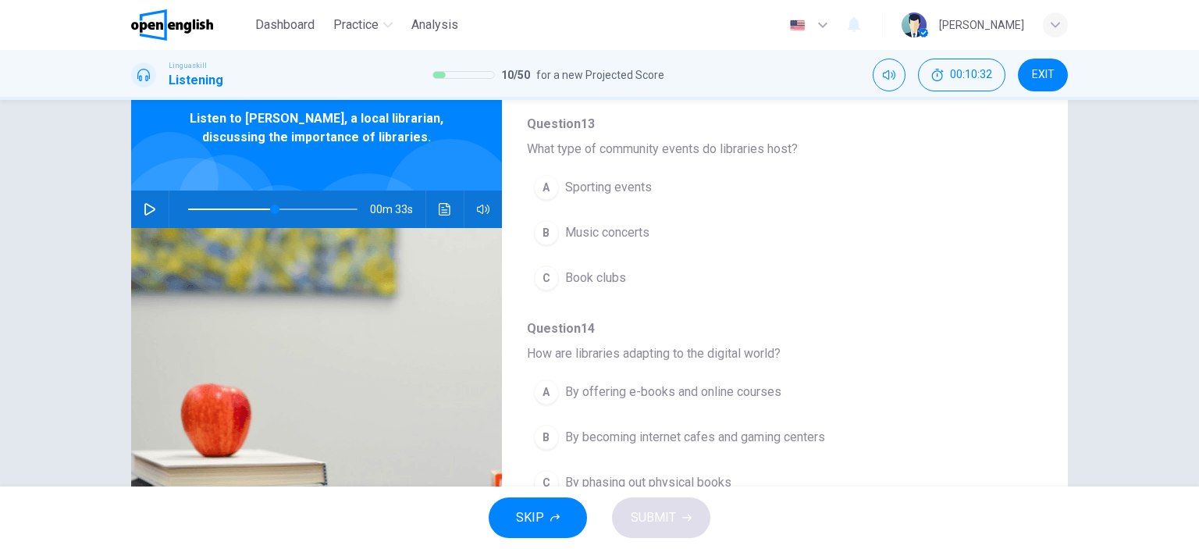
scroll to position [568, 0]
click at [144, 204] on icon "button" at bounding box center [150, 209] width 12 height 12
click at [147, 208] on icon "button" at bounding box center [149, 208] width 9 height 9
click at [144, 208] on icon "button" at bounding box center [150, 209] width 12 height 12
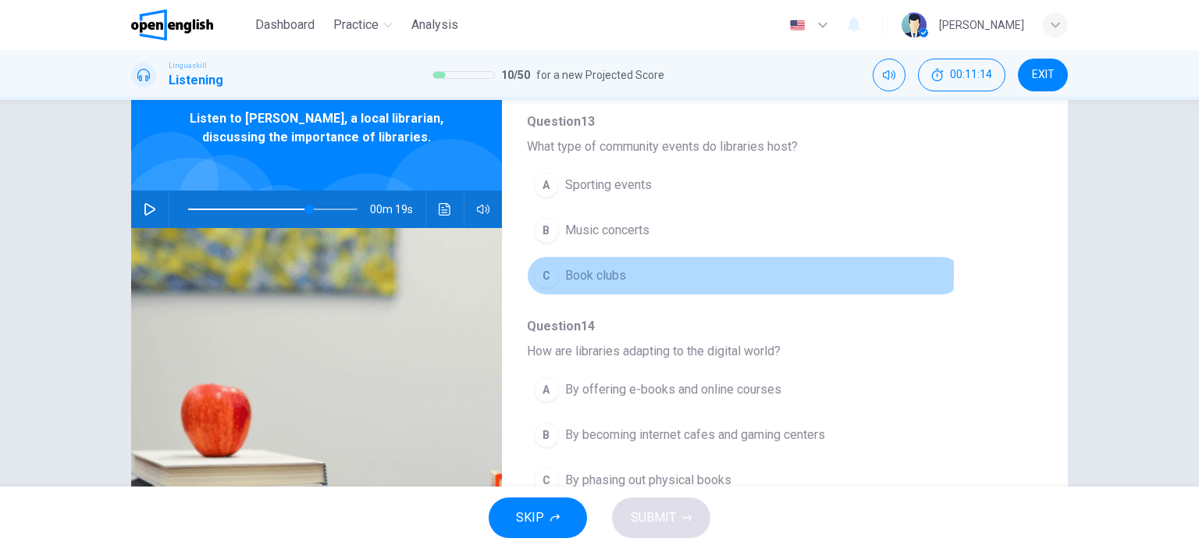
click at [571, 266] on span "Book clubs" at bounding box center [595, 275] width 61 height 19
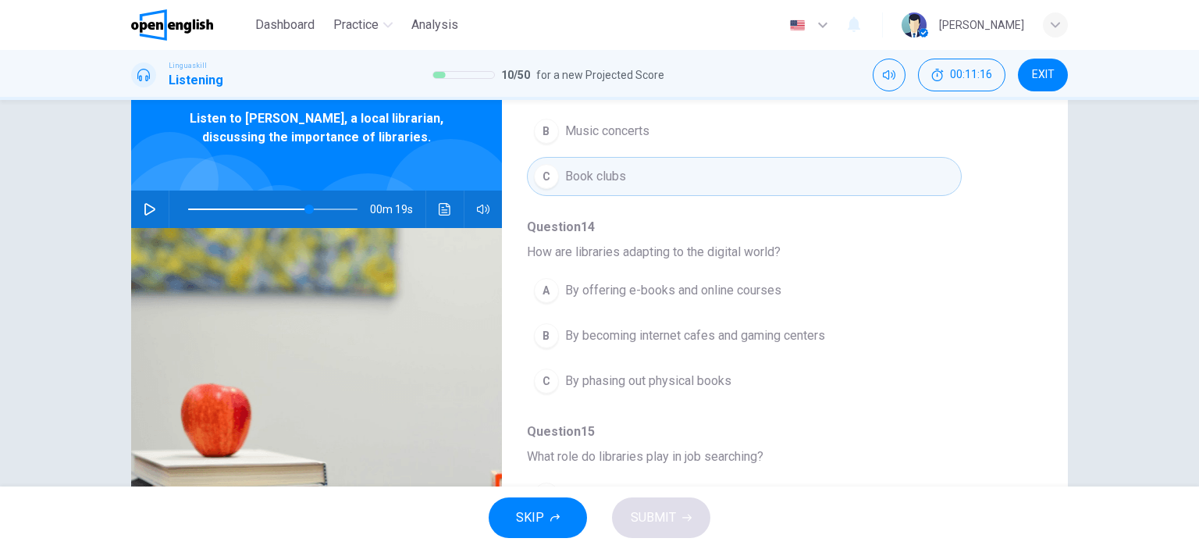
scroll to position [668, 0]
click at [144, 208] on icon "button" at bounding box center [150, 209] width 12 height 12
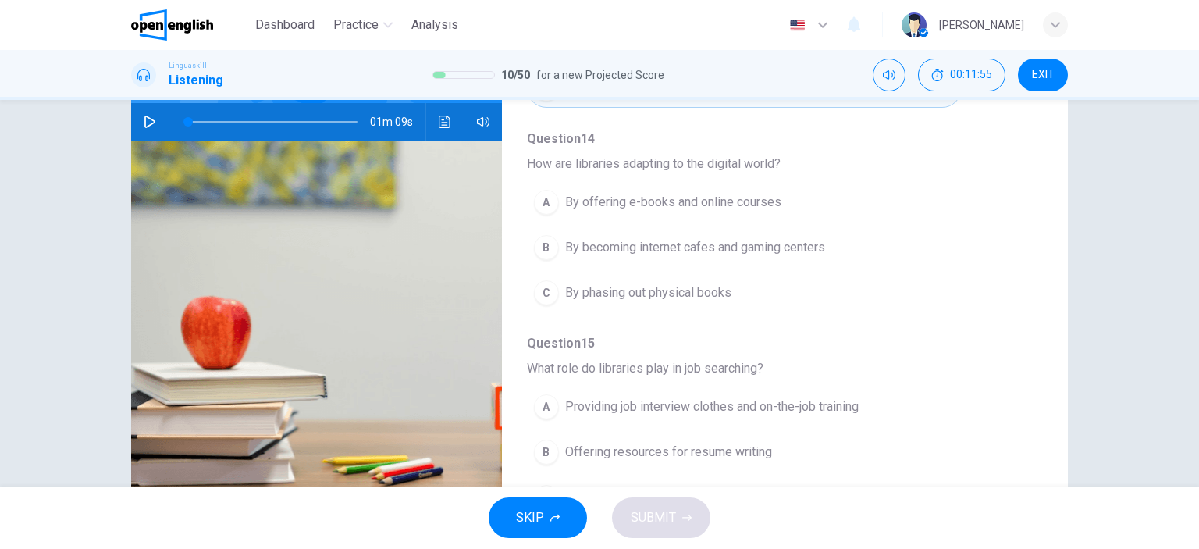
scroll to position [219, 0]
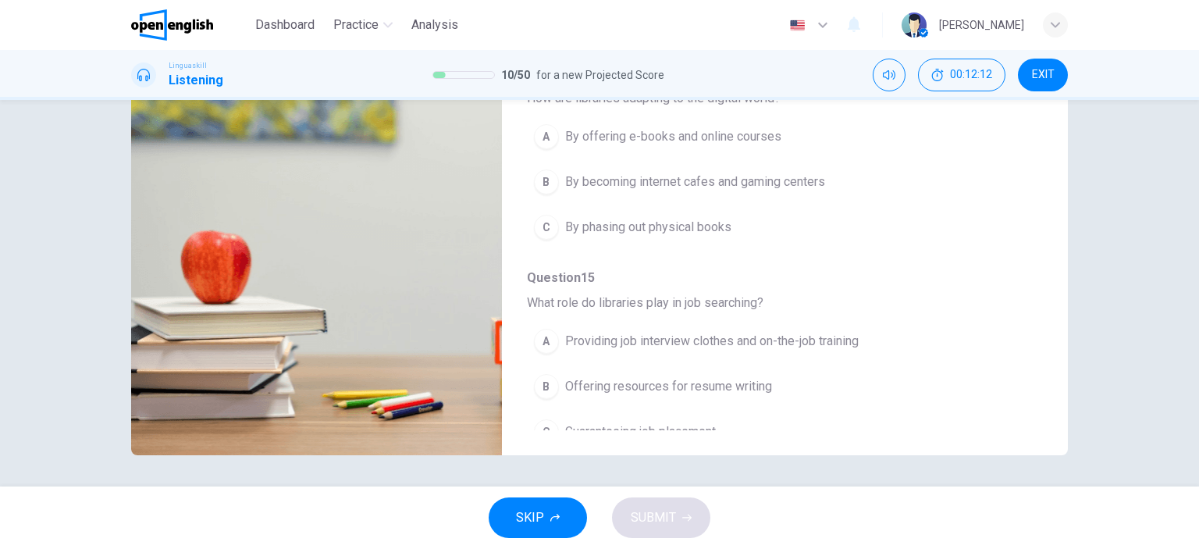
click at [584, 377] on span "Offering resources for resume writing" at bounding box center [668, 386] width 207 height 19
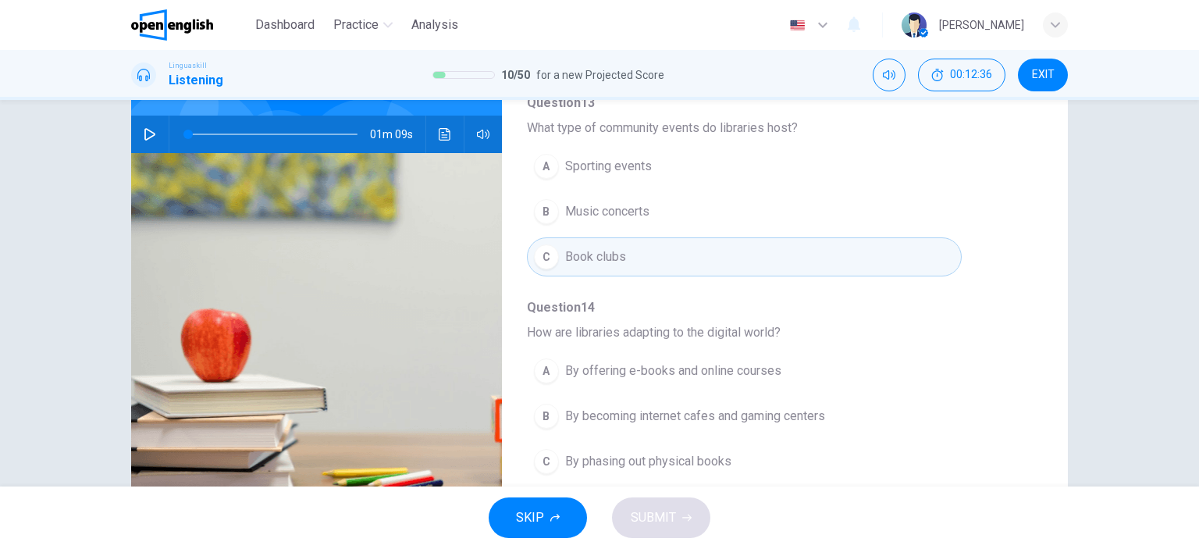
scroll to position [62, 0]
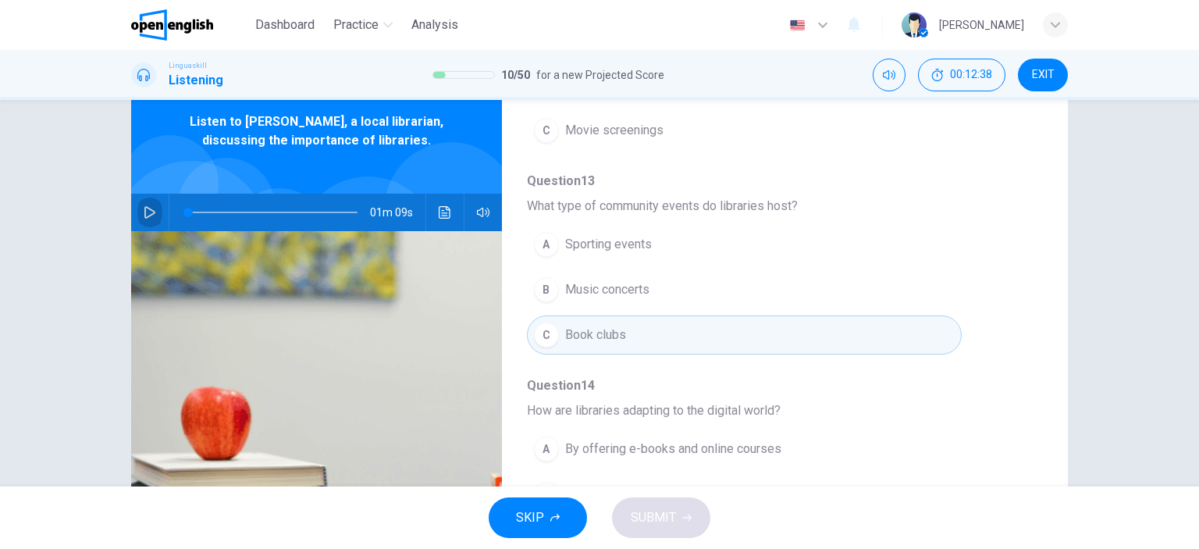
click at [144, 209] on icon "button" at bounding box center [150, 212] width 12 height 12
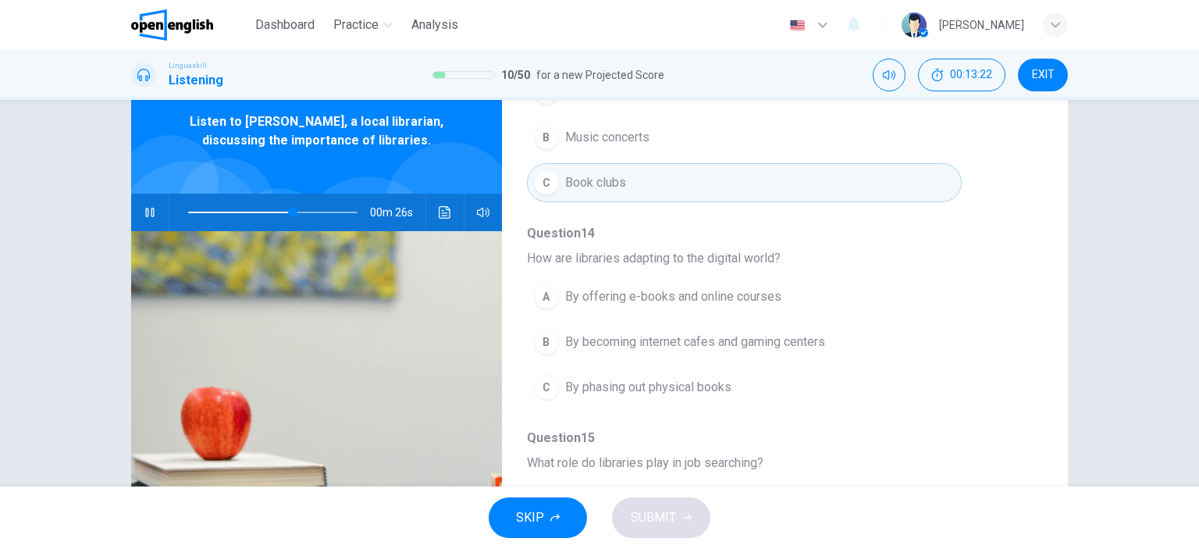
scroll to position [668, 0]
click at [737, 283] on span "By offering e-books and online courses" at bounding box center [673, 292] width 216 height 19
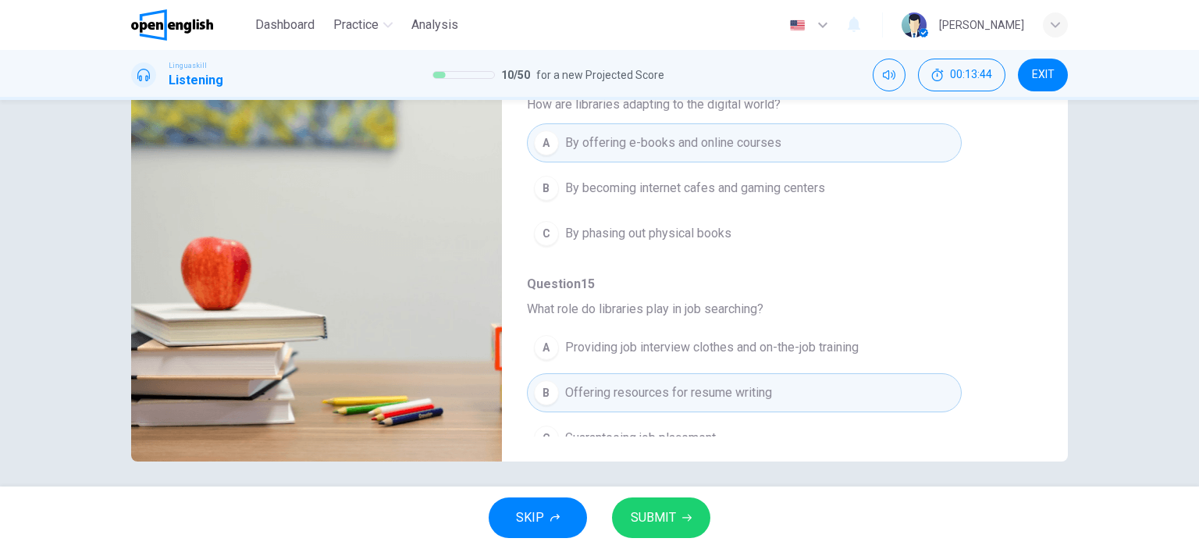
scroll to position [219, 0]
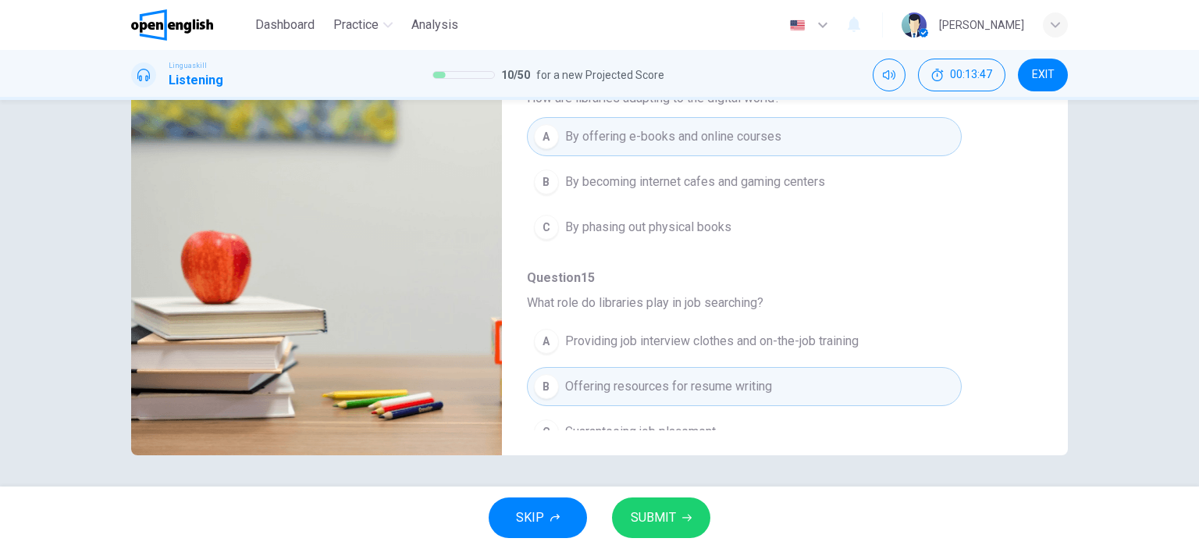
type input "*"
click at [663, 521] on span "SUBMIT" at bounding box center [653, 517] width 45 height 22
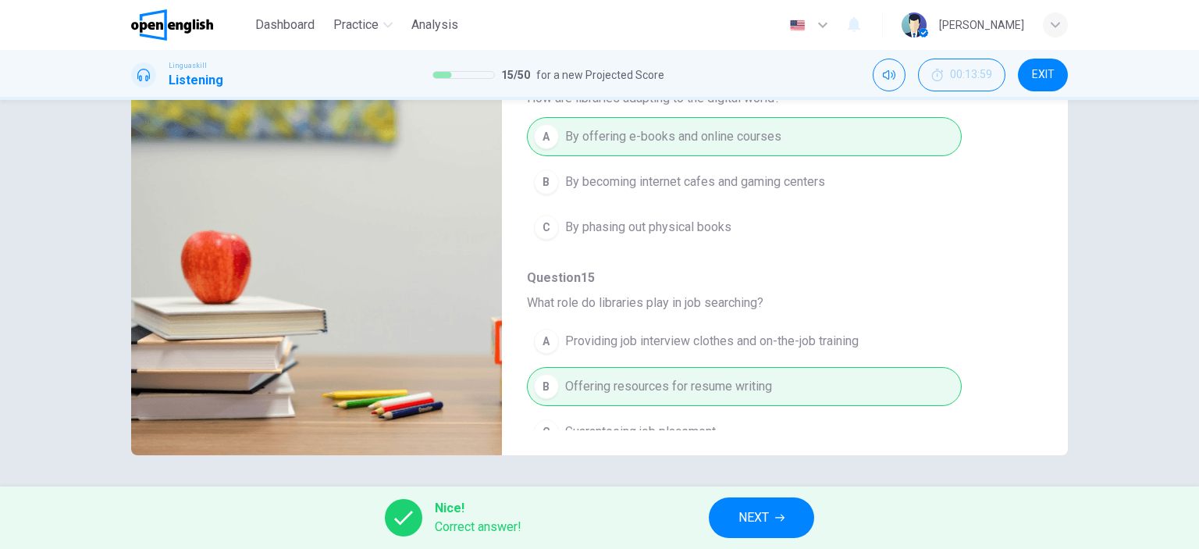
click at [758, 514] on span "NEXT" at bounding box center [753, 517] width 30 height 22
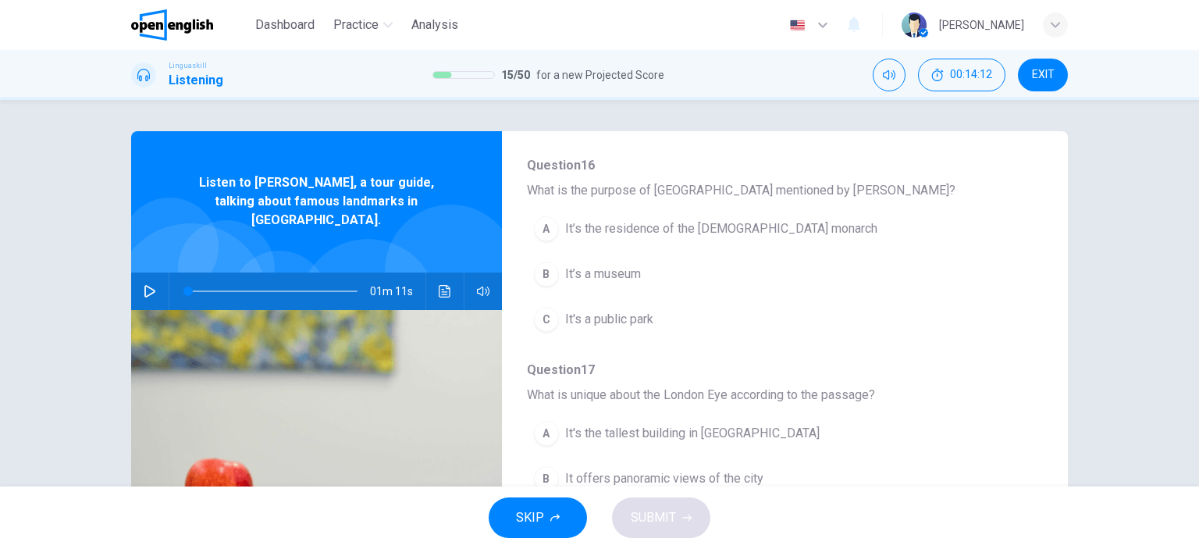
scroll to position [144, 0]
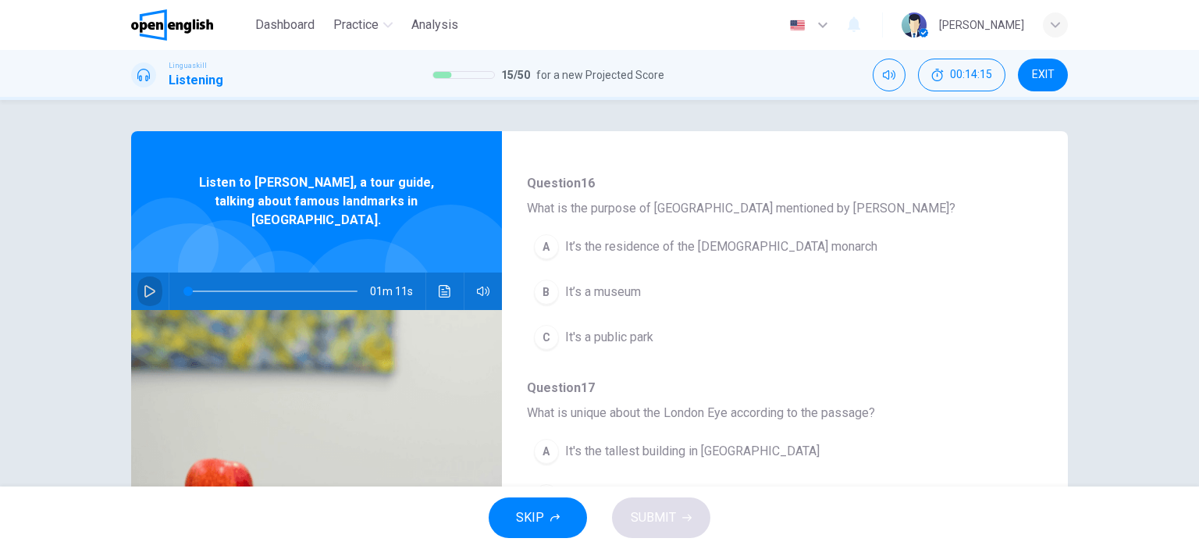
click at [144, 285] on icon "button" at bounding box center [150, 291] width 12 height 12
click at [145, 286] on icon "button" at bounding box center [149, 290] width 9 height 9
click at [647, 251] on span "It’s the residence of the [DEMOGRAPHIC_DATA] monarch" at bounding box center [721, 246] width 312 height 19
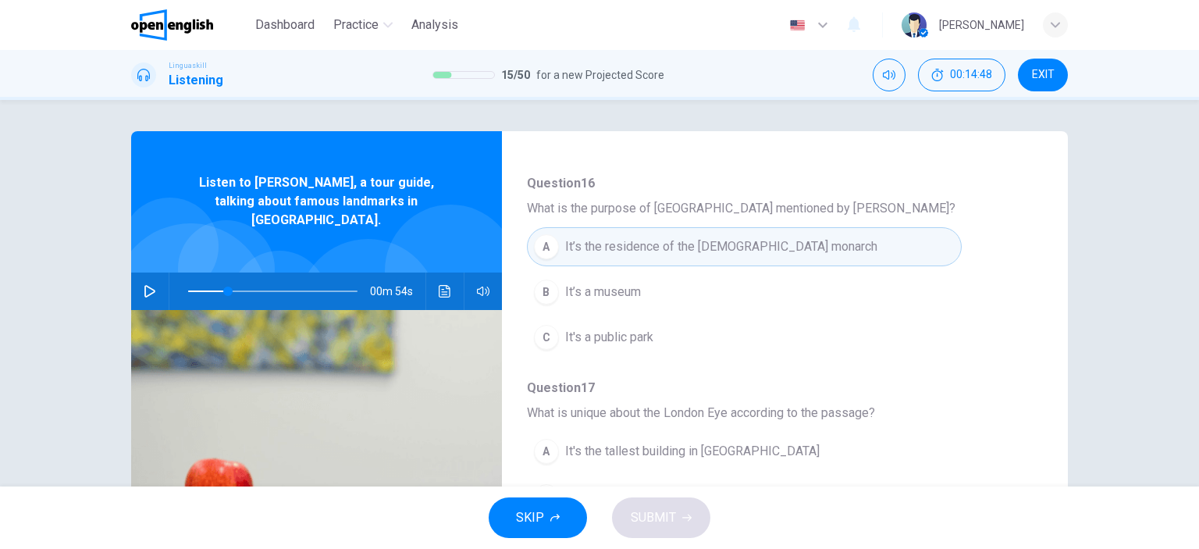
click at [145, 285] on icon "button" at bounding box center [149, 291] width 11 height 12
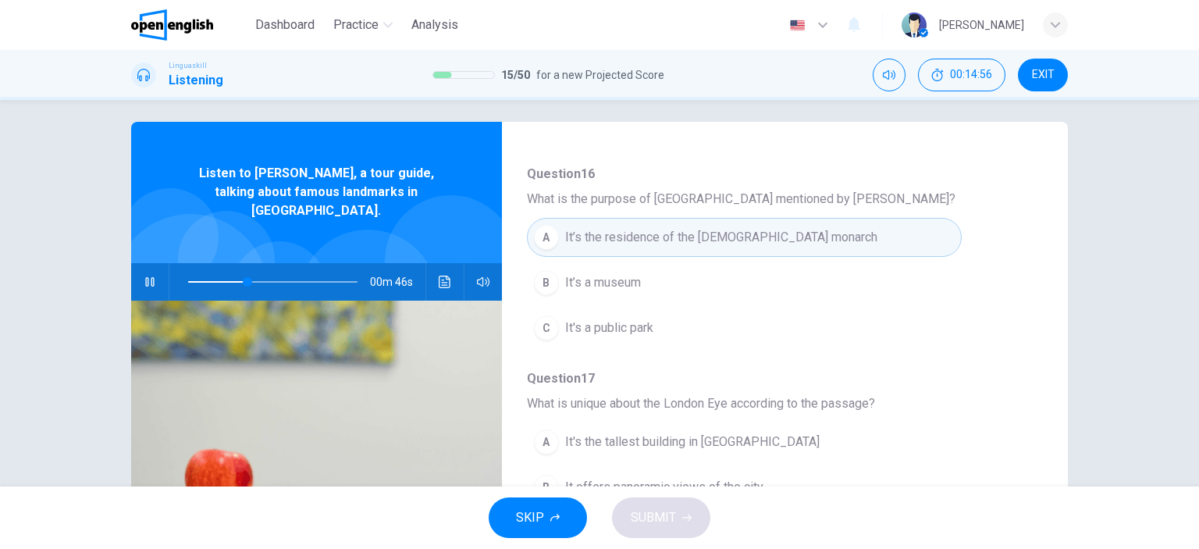
scroll to position [0, 0]
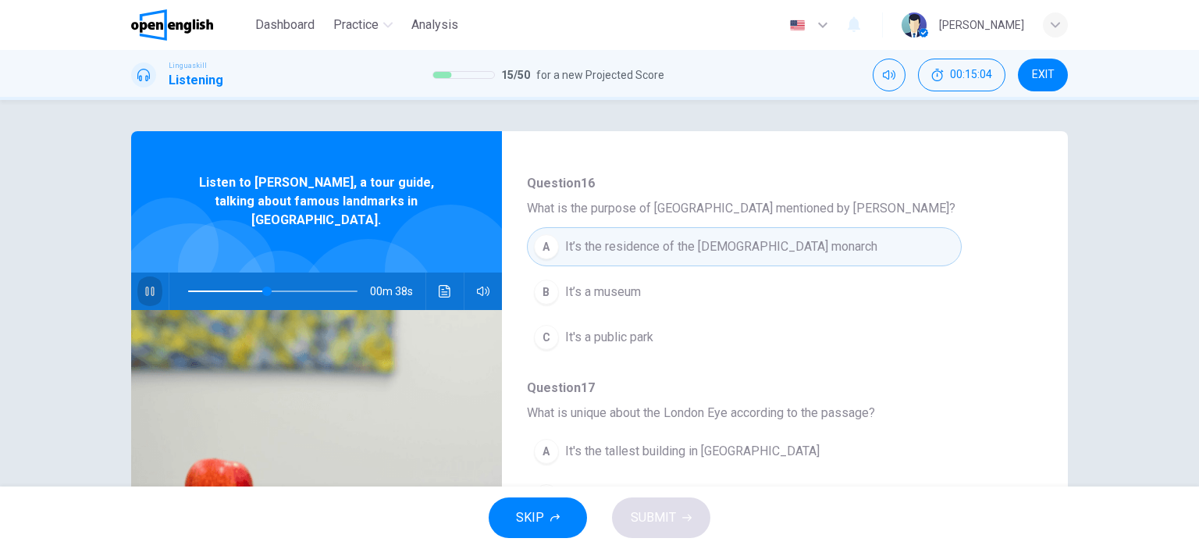
click at [147, 285] on icon "button" at bounding box center [150, 291] width 12 height 12
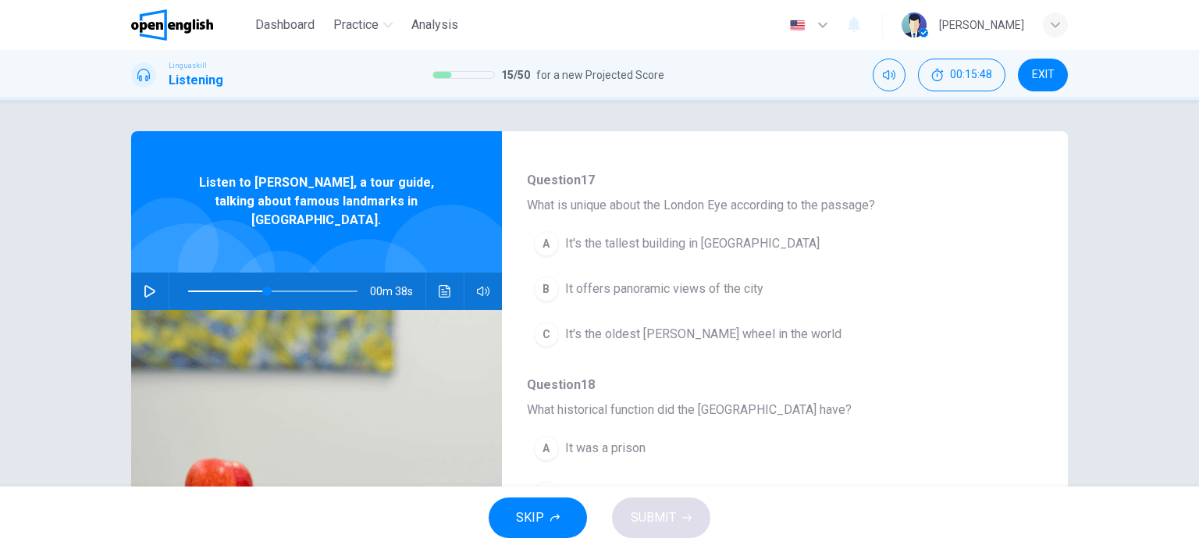
scroll to position [379, 0]
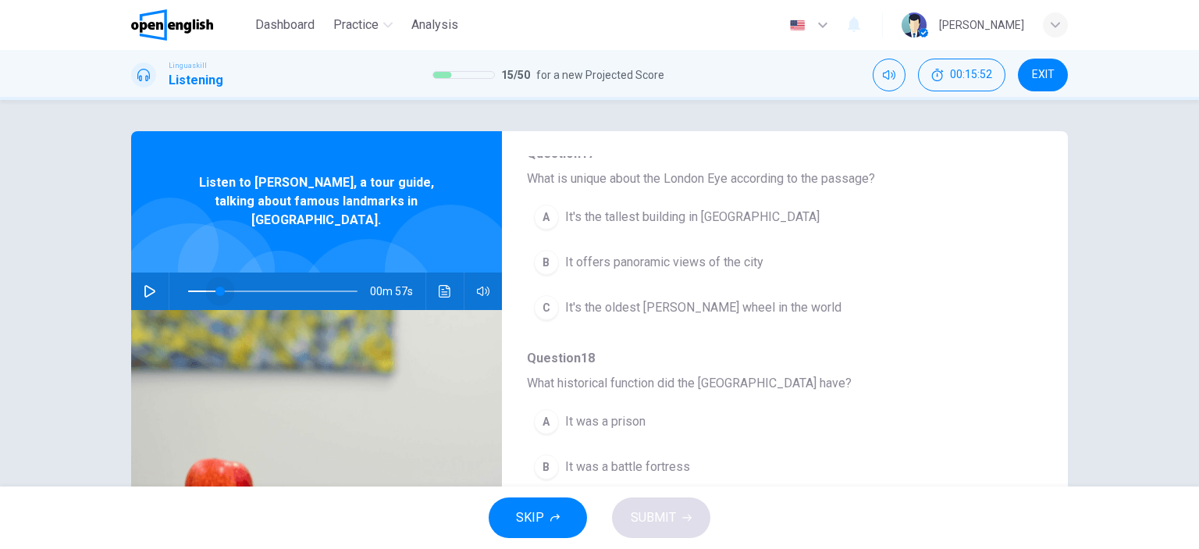
click at [215, 280] on span at bounding box center [272, 291] width 169 height 22
click at [150, 285] on icon "button" at bounding box center [149, 291] width 11 height 12
click at [150, 285] on icon "button" at bounding box center [150, 291] width 12 height 12
click at [144, 285] on icon "button" at bounding box center [150, 291] width 12 height 12
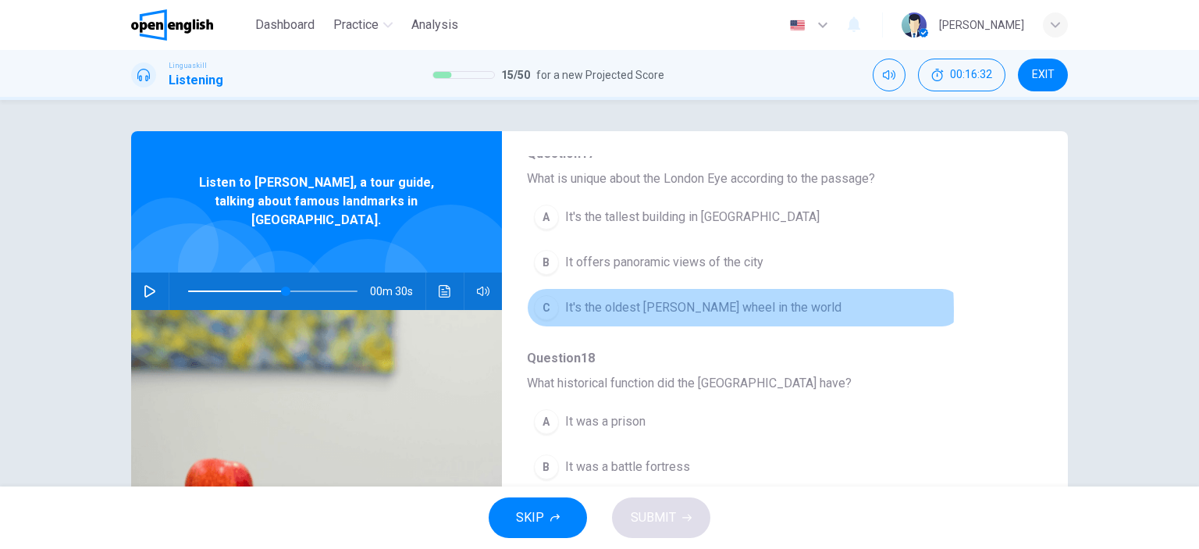
click at [601, 308] on span "It's the oldest [PERSON_NAME] wheel in the world" at bounding box center [703, 307] width 276 height 19
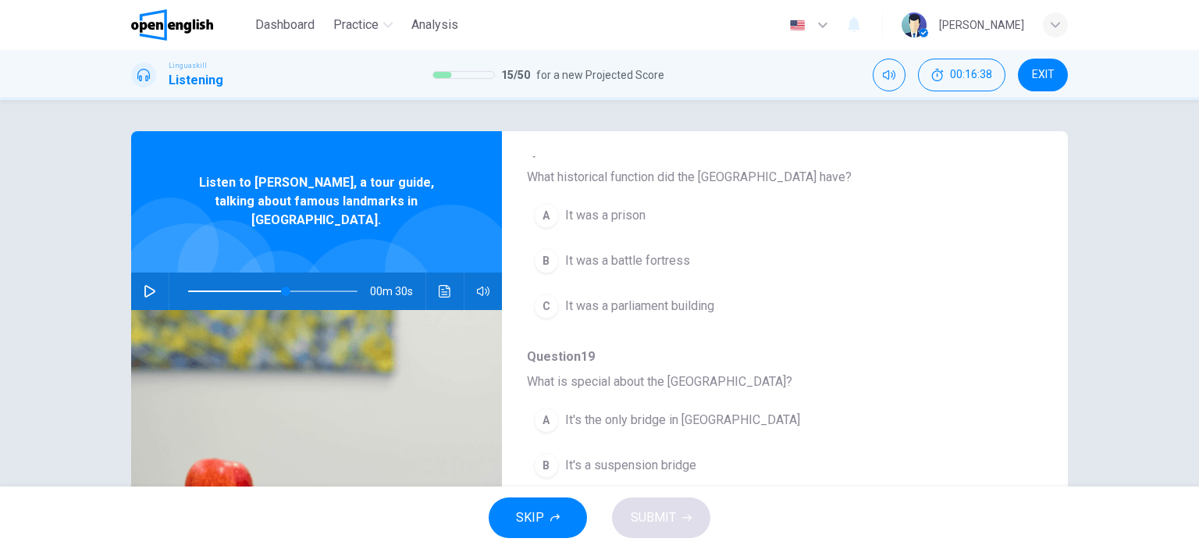
scroll to position [583, 0]
click at [146, 285] on icon "button" at bounding box center [150, 291] width 12 height 12
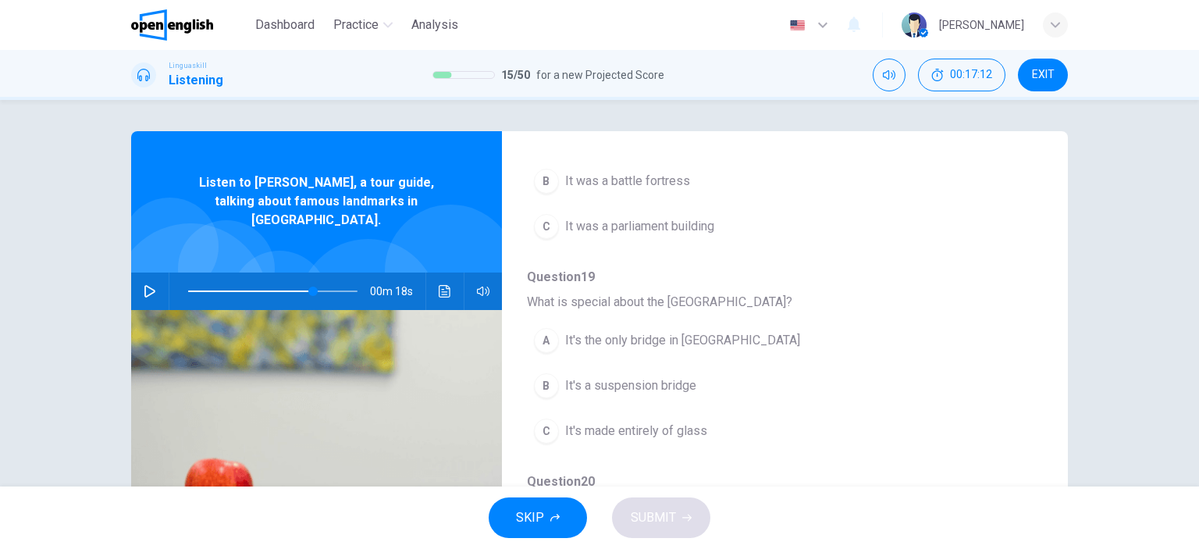
scroll to position [668, 0]
click at [144, 285] on icon "button" at bounding box center [150, 291] width 12 height 12
click at [613, 374] on span "It's a suspension bridge" at bounding box center [630, 381] width 131 height 19
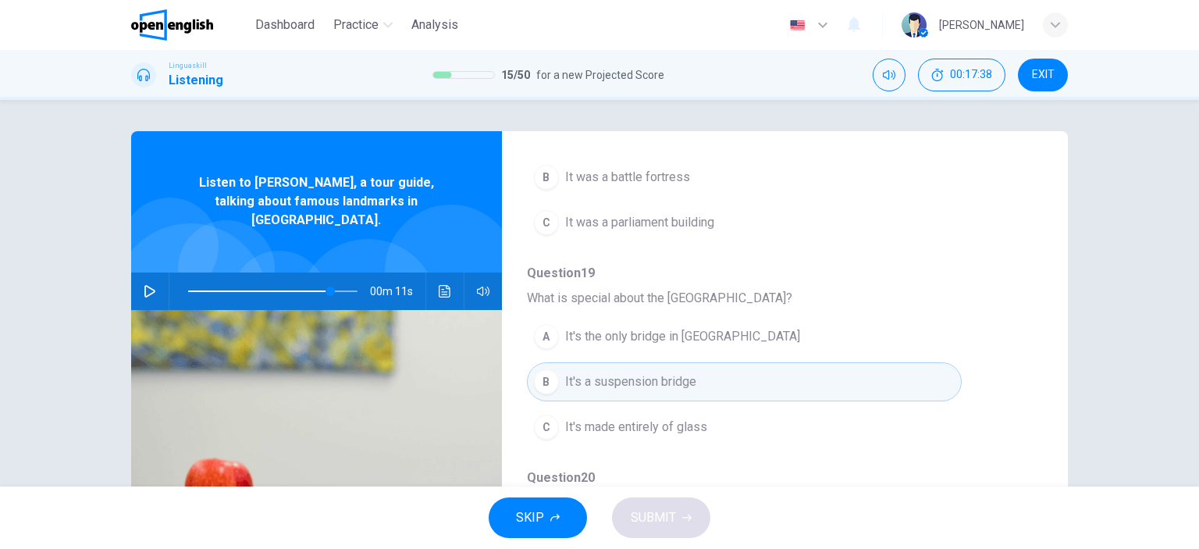
click at [146, 285] on icon "button" at bounding box center [150, 291] width 12 height 12
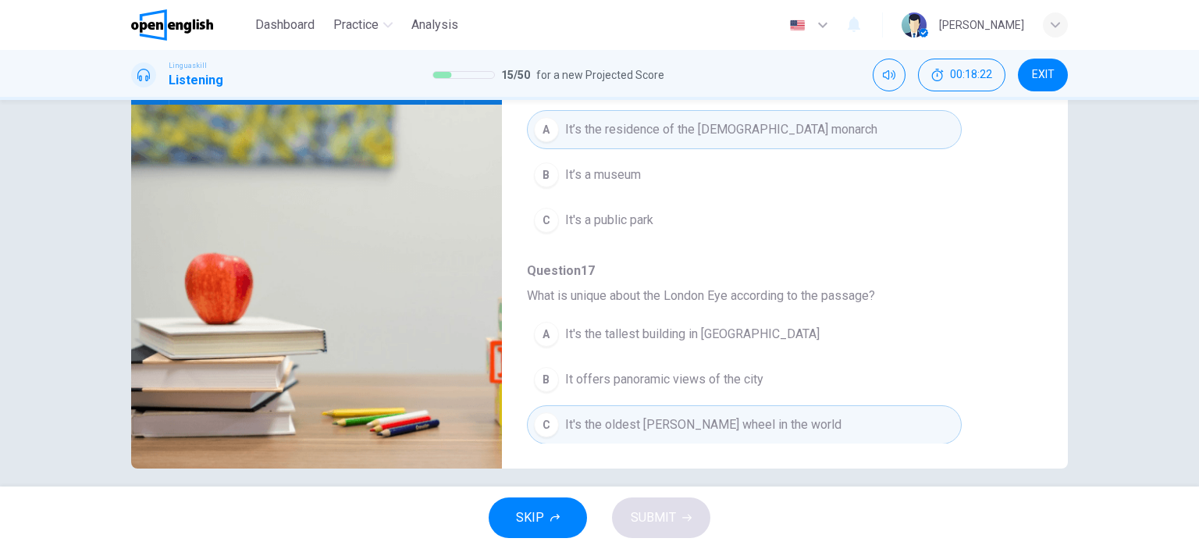
scroll to position [53, 0]
drag, startPoint x: 368, startPoint y: 130, endPoint x: 400, endPoint y: 226, distance: 101.7
click at [391, 248] on img at bounding box center [316, 287] width 371 height 364
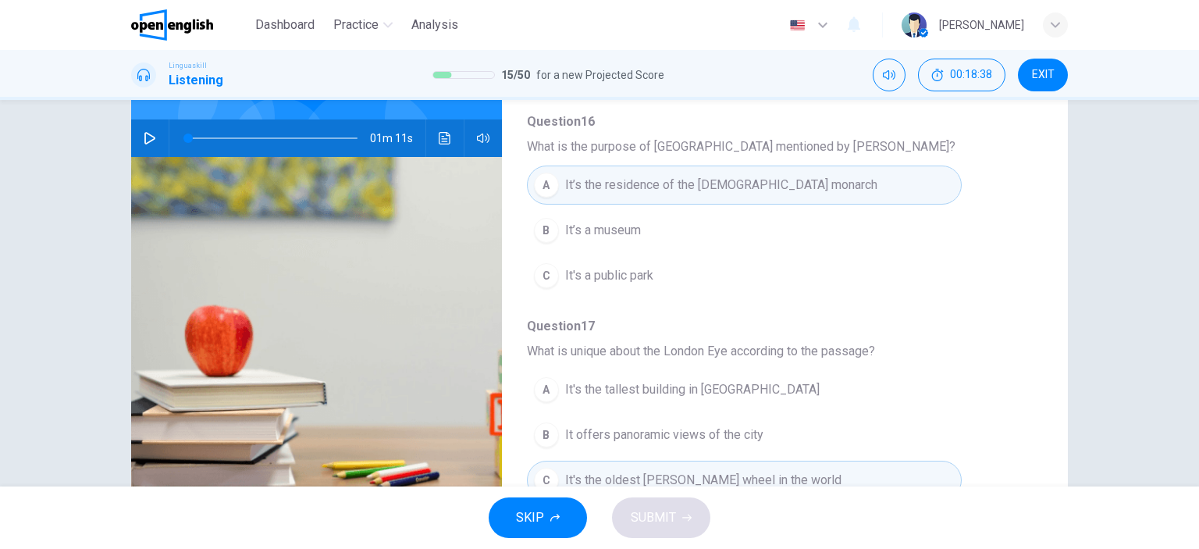
scroll to position [150, 0]
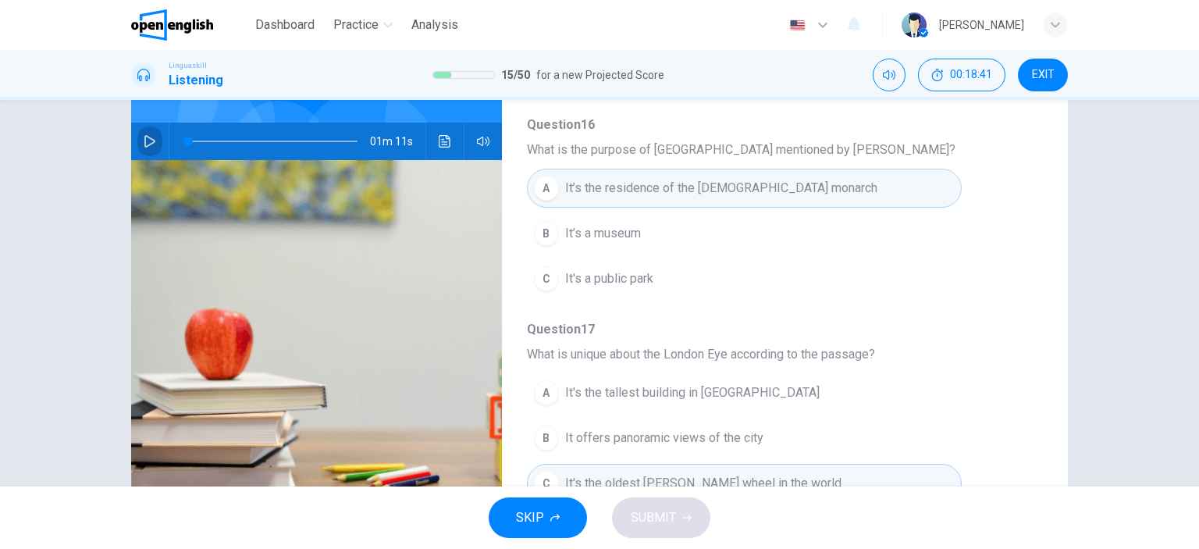
click at [144, 135] on icon "button" at bounding box center [150, 141] width 12 height 12
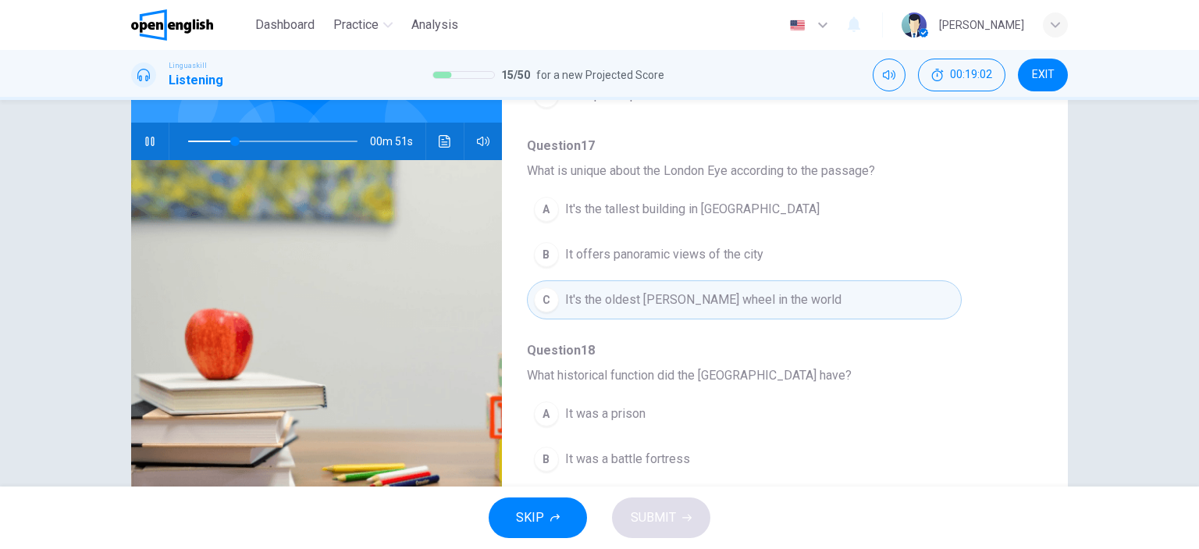
scroll to position [243, 0]
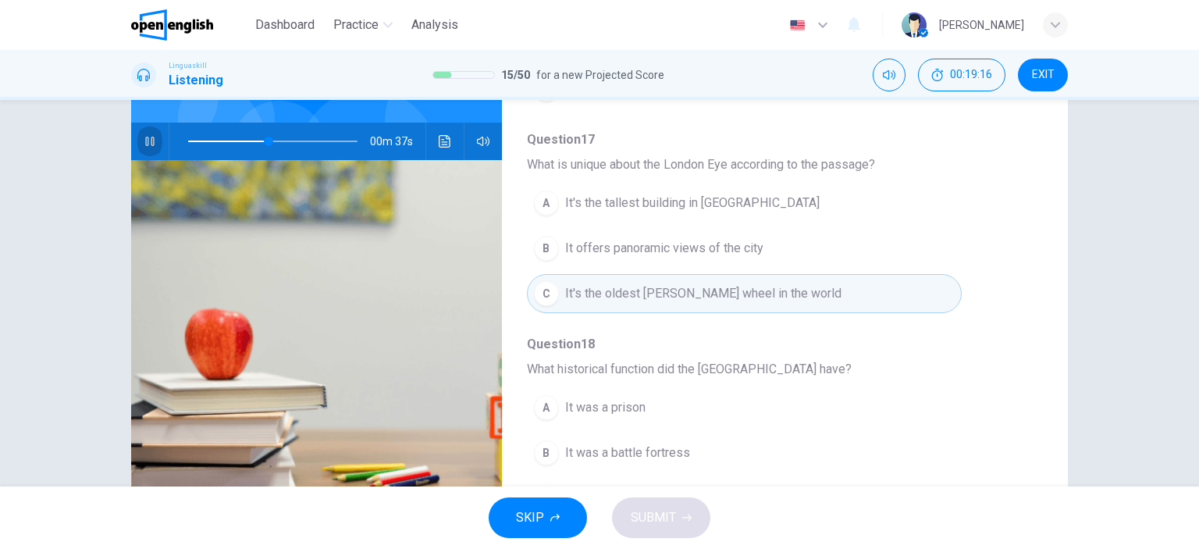
click at [144, 135] on icon "button" at bounding box center [150, 141] width 12 height 12
click at [222, 130] on span at bounding box center [272, 141] width 169 height 22
click at [144, 135] on icon "button" at bounding box center [150, 141] width 12 height 12
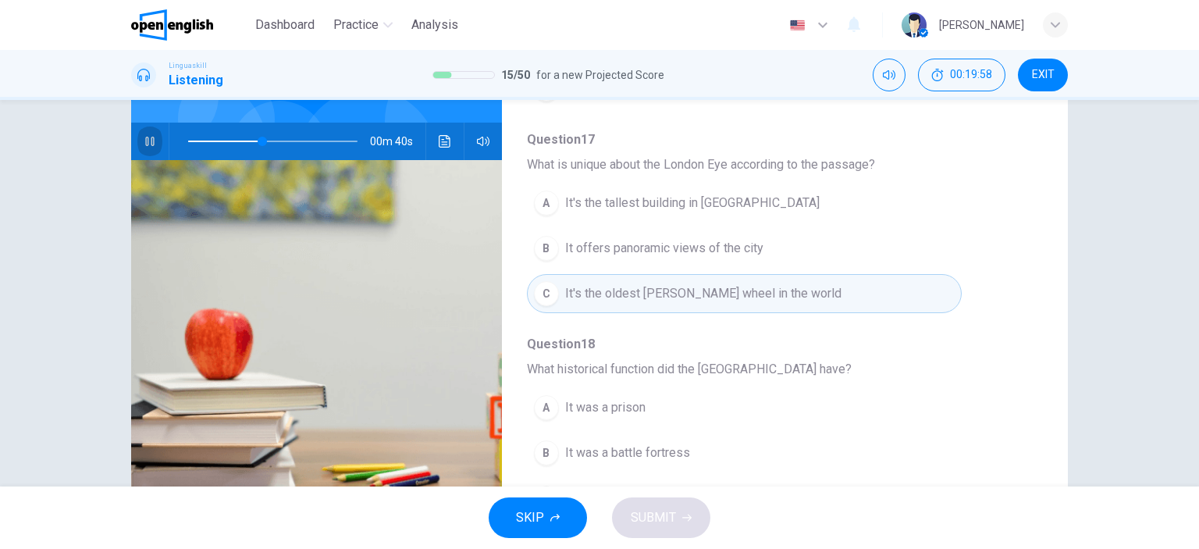
click at [144, 135] on icon "button" at bounding box center [150, 141] width 12 height 12
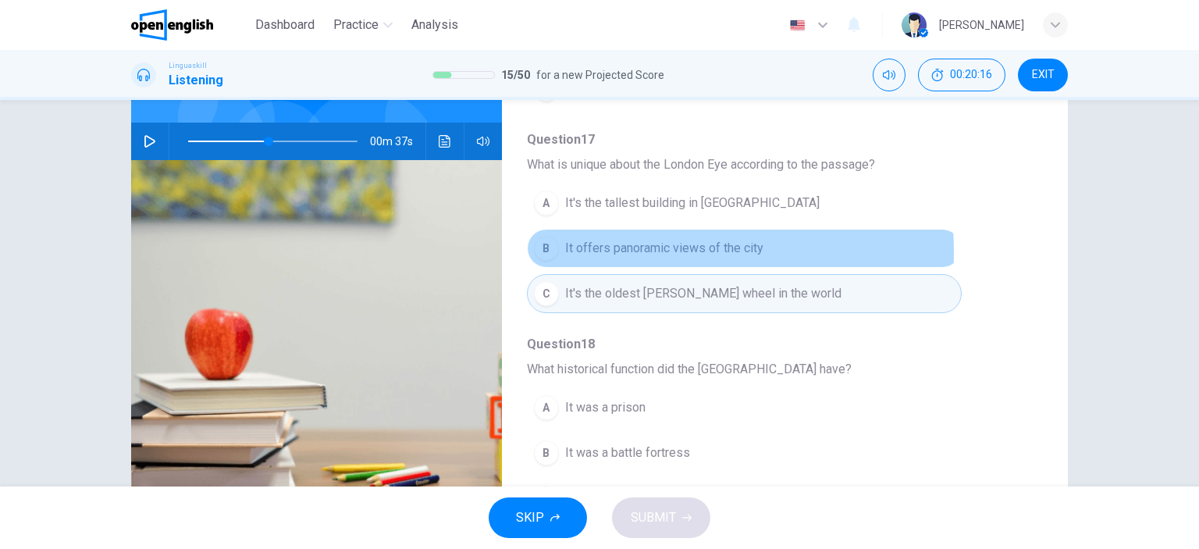
click at [570, 251] on span "It offers panoramic views of the city" at bounding box center [664, 248] width 198 height 19
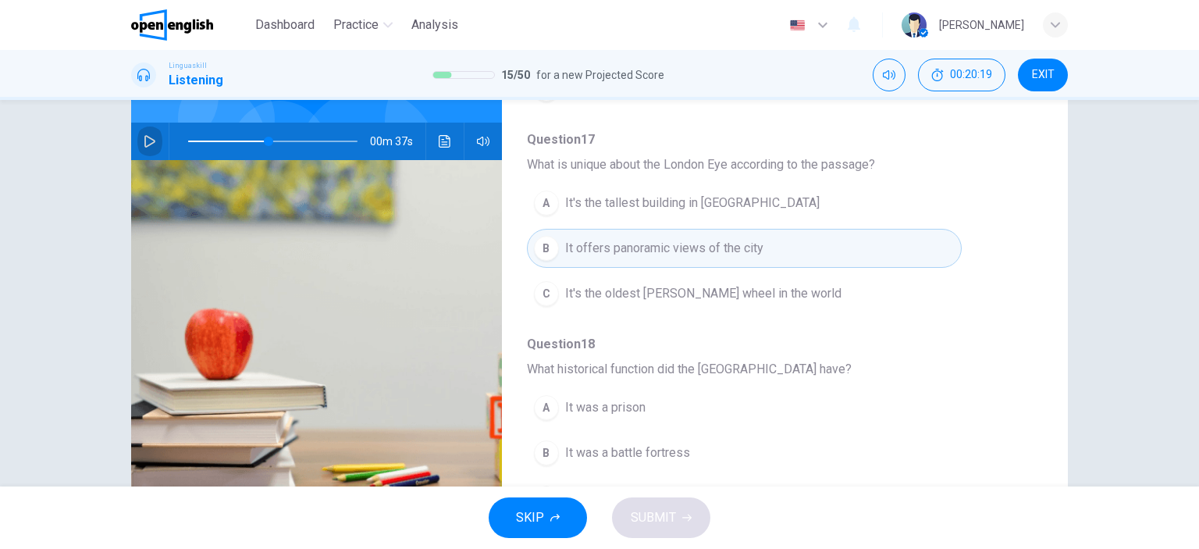
click at [144, 135] on icon "button" at bounding box center [150, 141] width 12 height 12
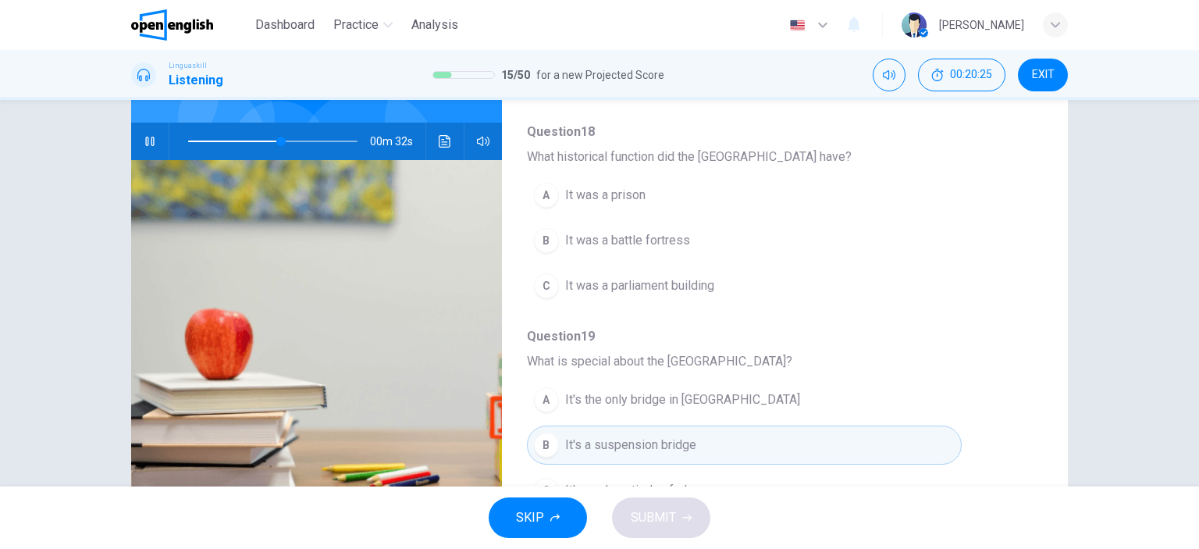
scroll to position [468, 0]
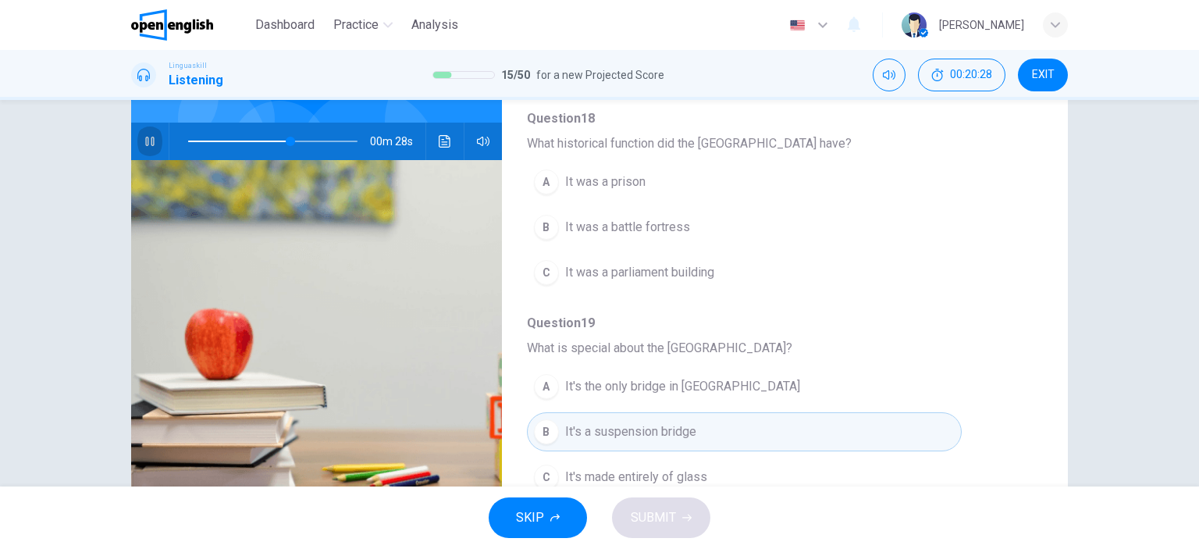
click at [144, 135] on icon "button" at bounding box center [150, 141] width 12 height 12
click at [258, 130] on span at bounding box center [272, 141] width 169 height 22
click at [144, 135] on icon "button" at bounding box center [150, 141] width 12 height 12
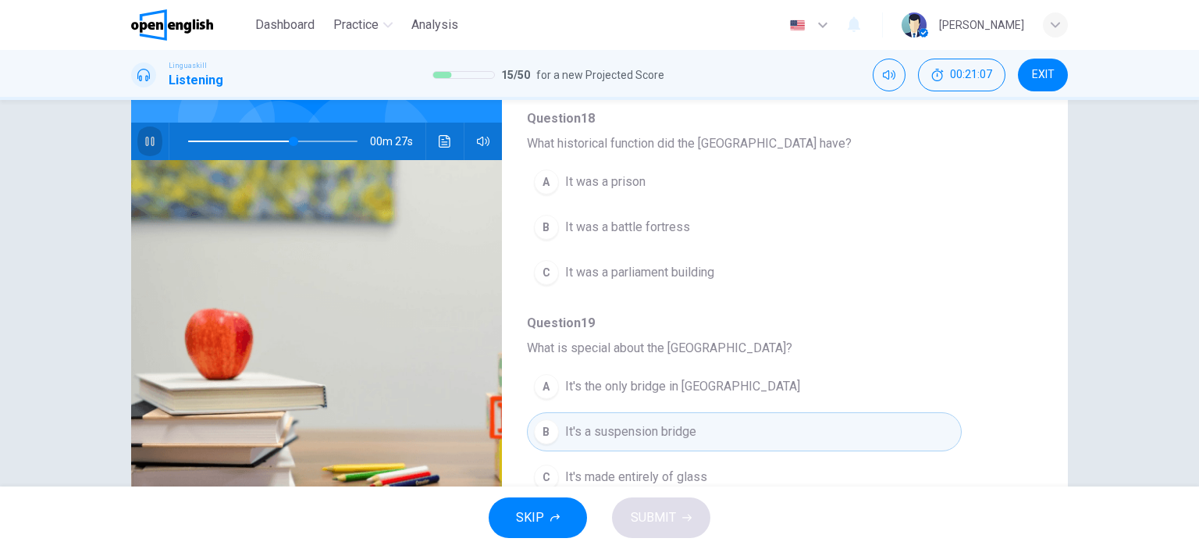
click at [144, 135] on icon "button" at bounding box center [150, 141] width 12 height 12
click at [147, 135] on icon "button" at bounding box center [150, 141] width 12 height 12
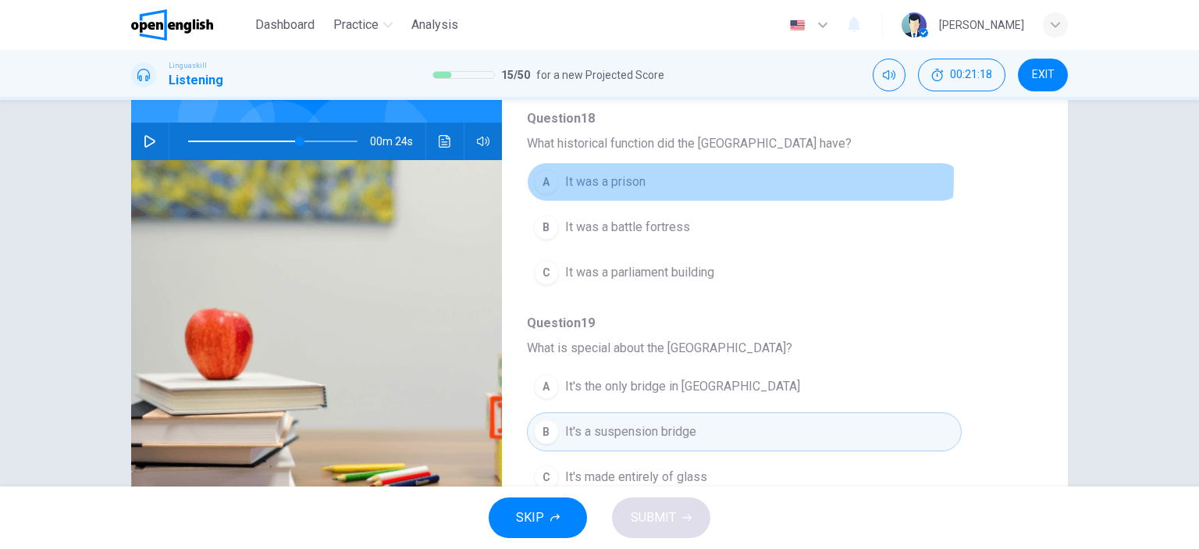
click at [612, 173] on span "It was a prison" at bounding box center [605, 181] width 80 height 19
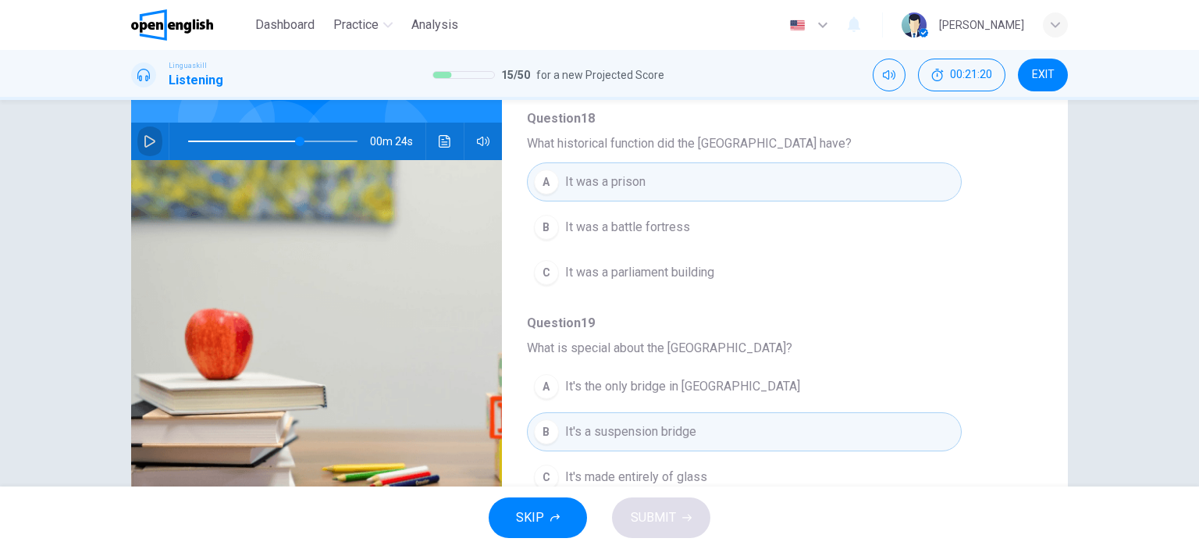
click at [144, 135] on icon "button" at bounding box center [150, 141] width 12 height 12
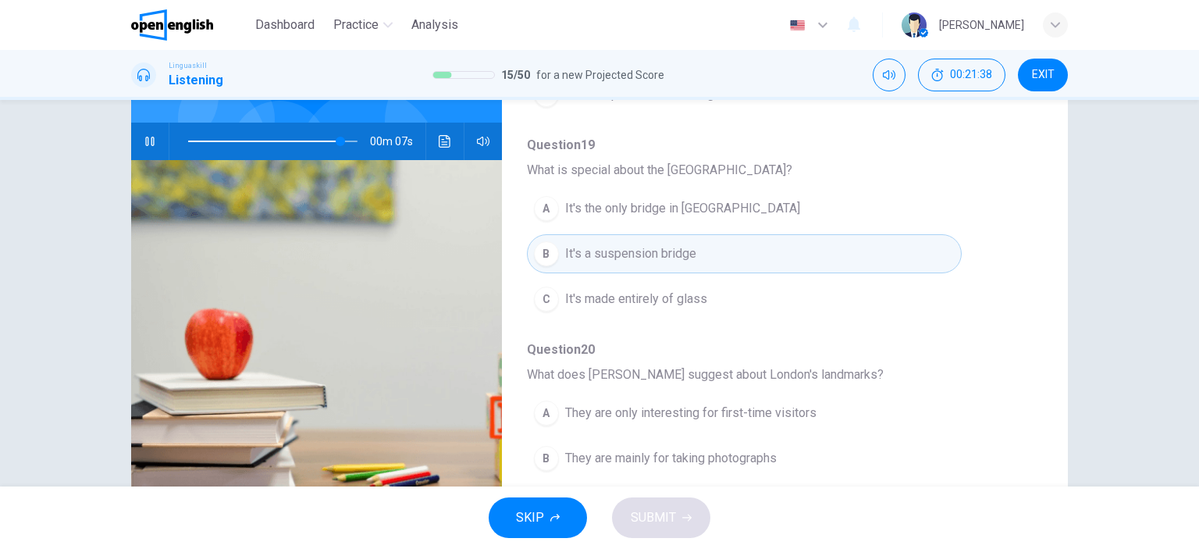
scroll to position [668, 0]
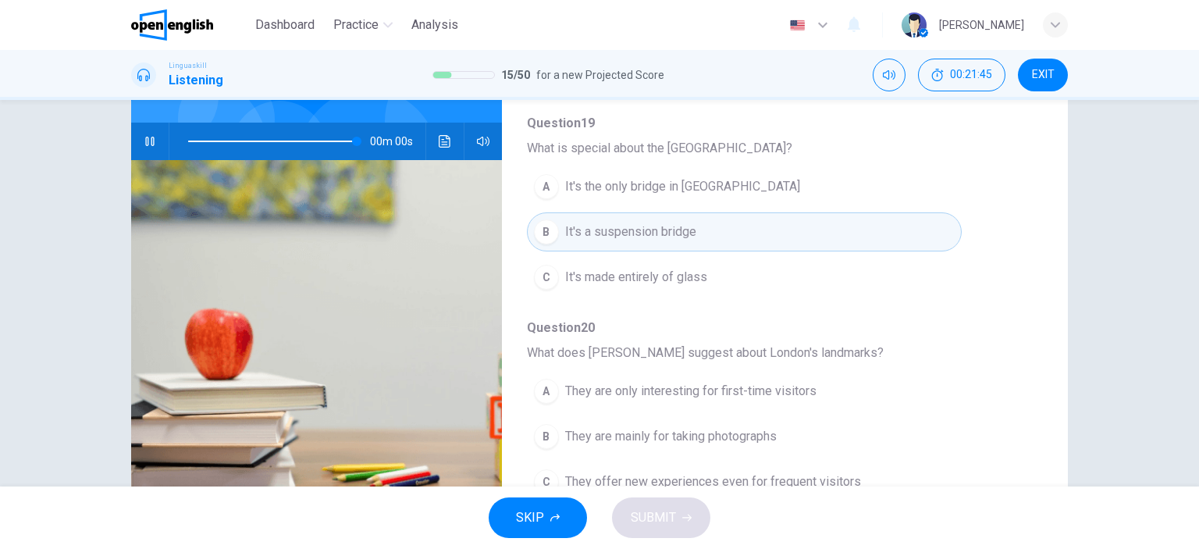
type input "*"
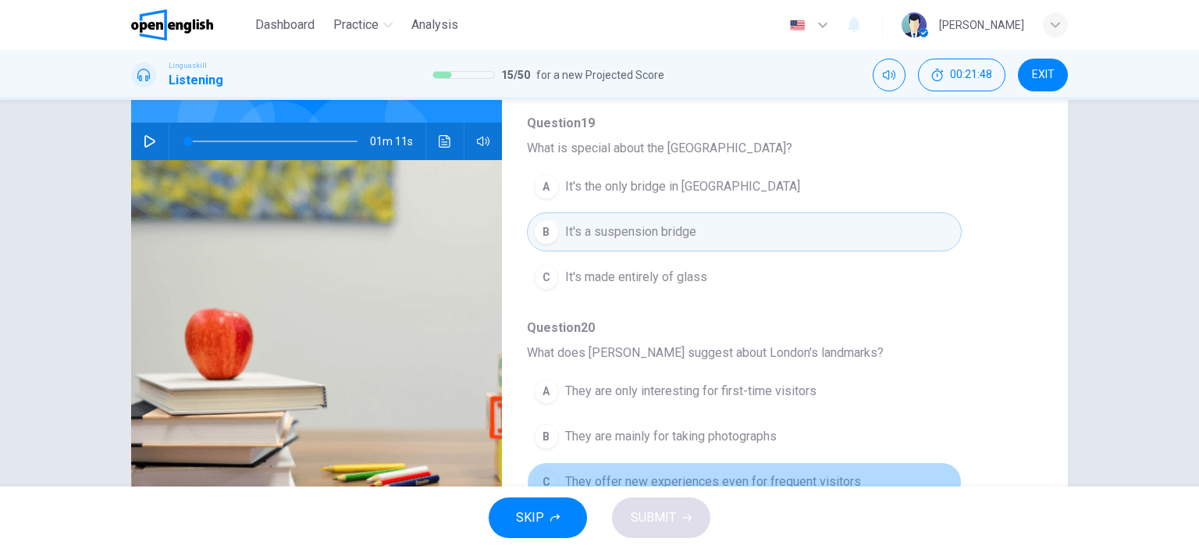
click at [783, 474] on span "They offer new experiences even for frequent visitors" at bounding box center [713, 481] width 296 height 19
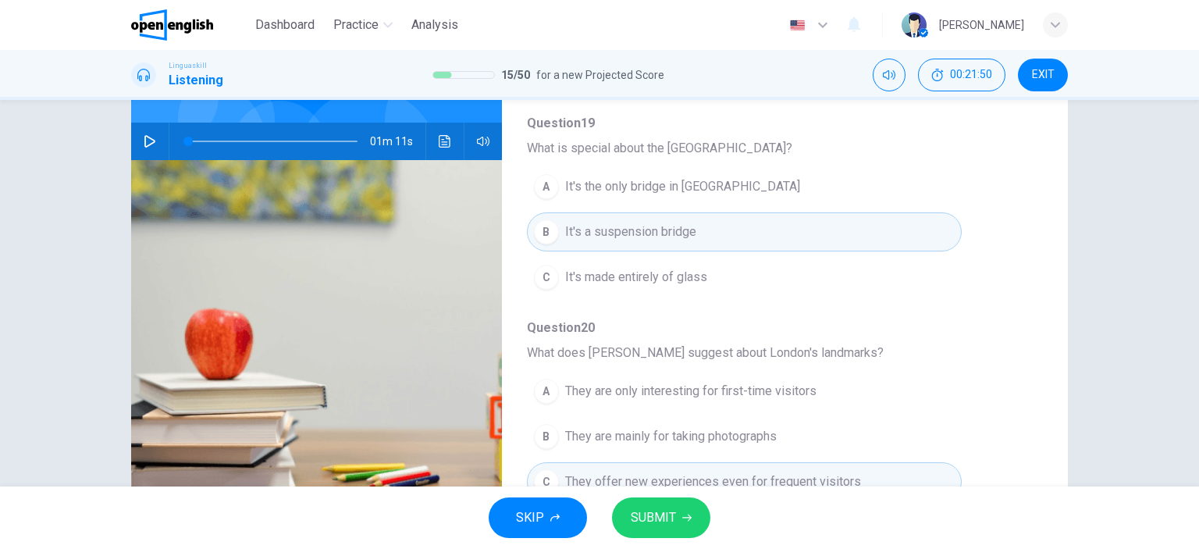
click at [656, 518] on span "SUBMIT" at bounding box center [653, 517] width 45 height 22
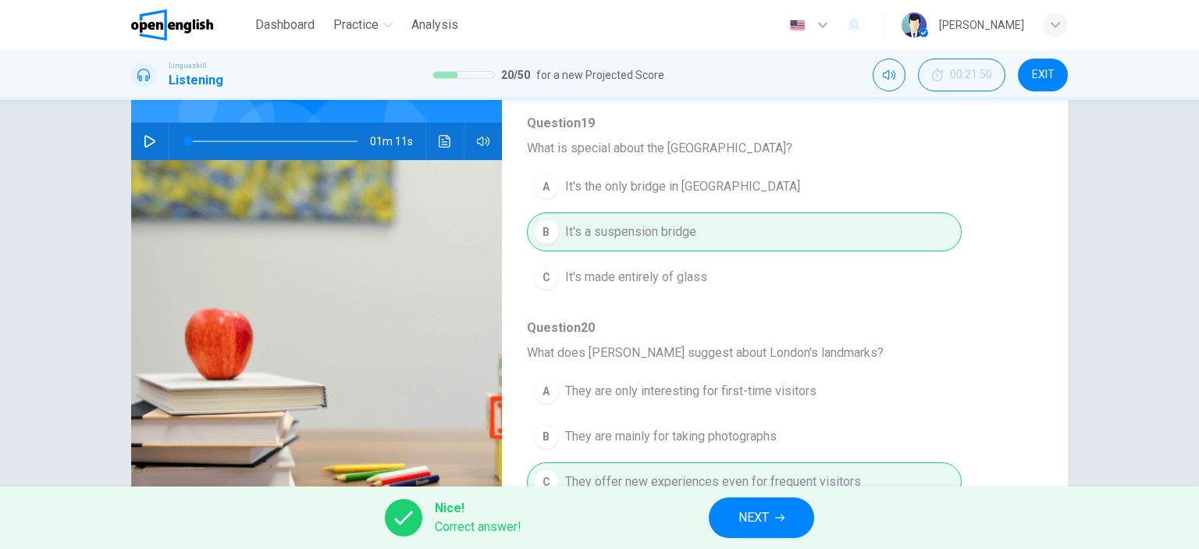
click at [758, 517] on span "NEXT" at bounding box center [753, 517] width 30 height 22
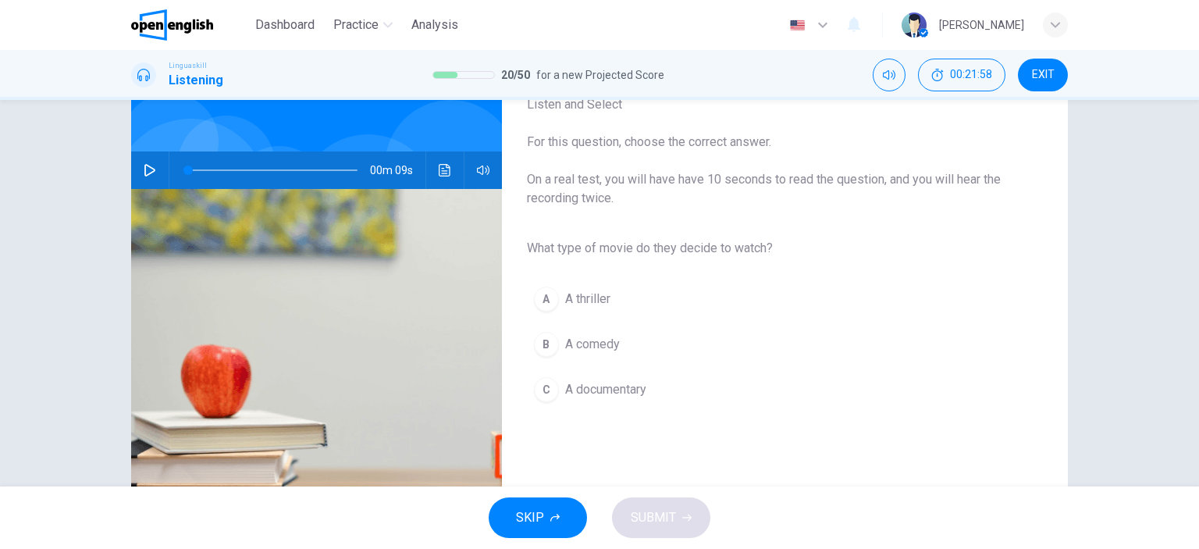
scroll to position [78, 0]
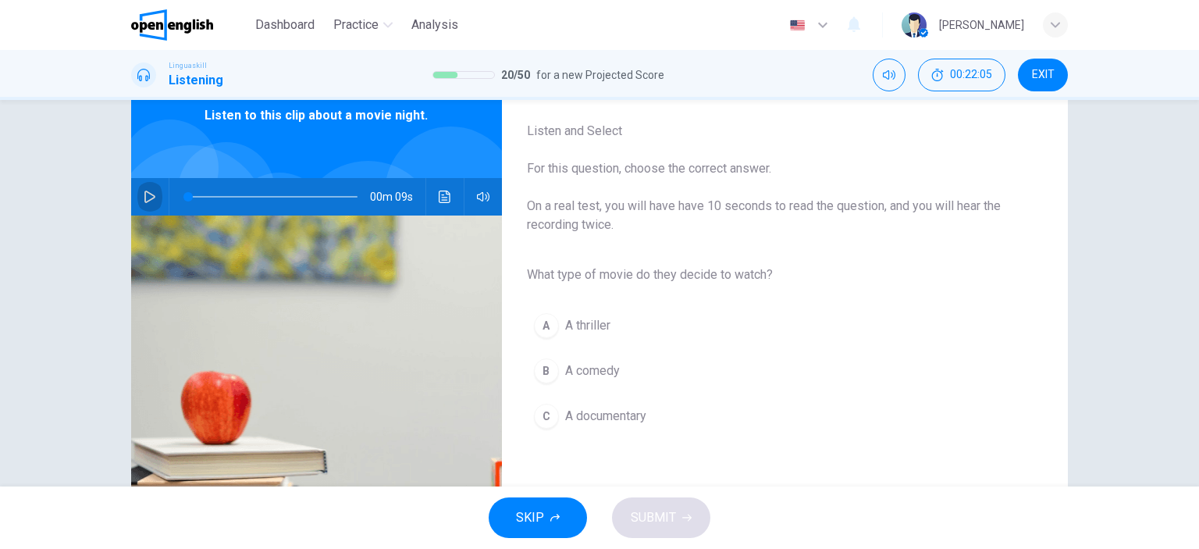
click at [145, 190] on icon "button" at bounding box center [150, 196] width 12 height 12
type input "*"
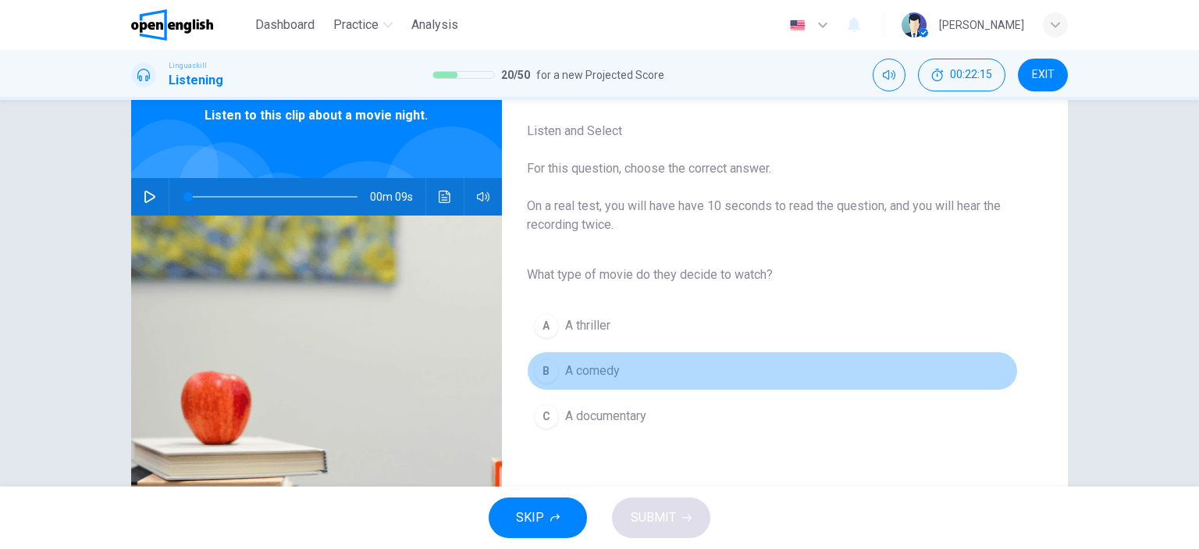
click at [567, 369] on span "A comedy" at bounding box center [592, 370] width 55 height 19
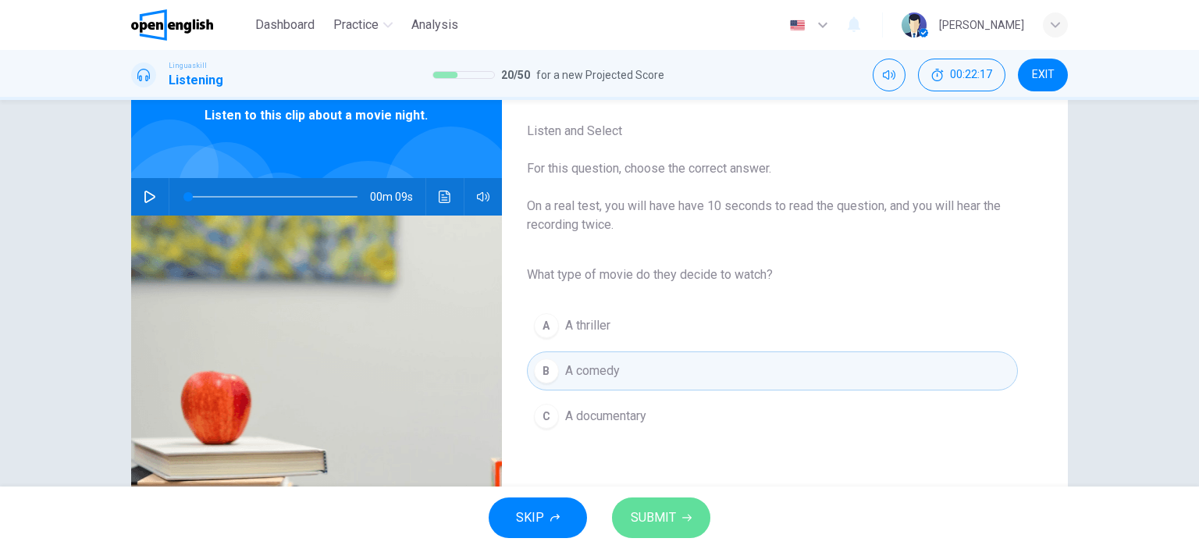
click at [677, 520] on button "SUBMIT" at bounding box center [661, 517] width 98 height 41
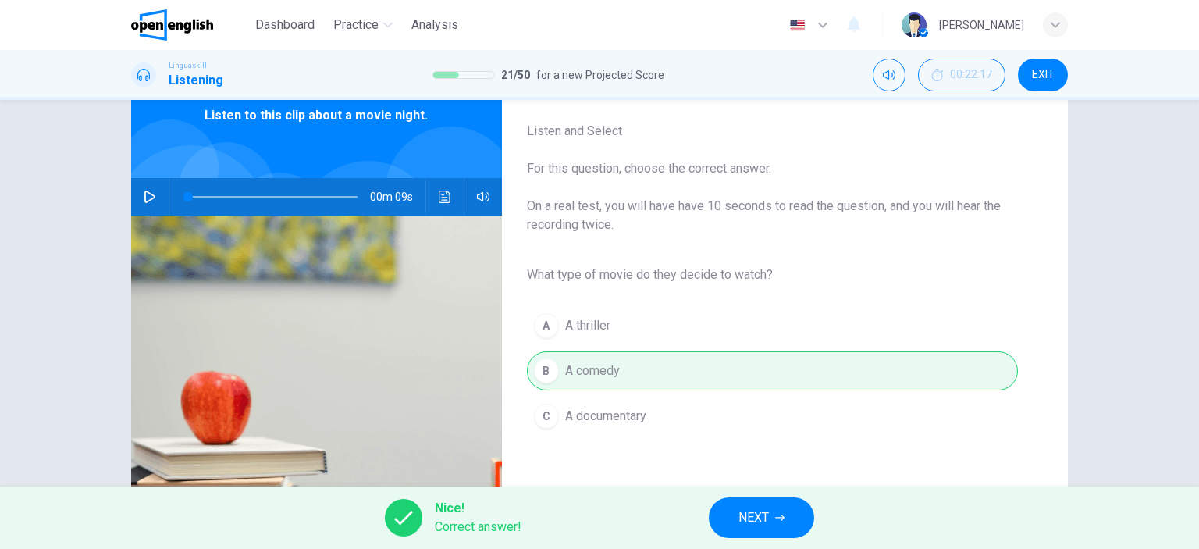
click at [733, 511] on button "NEXT" at bounding box center [761, 517] width 105 height 41
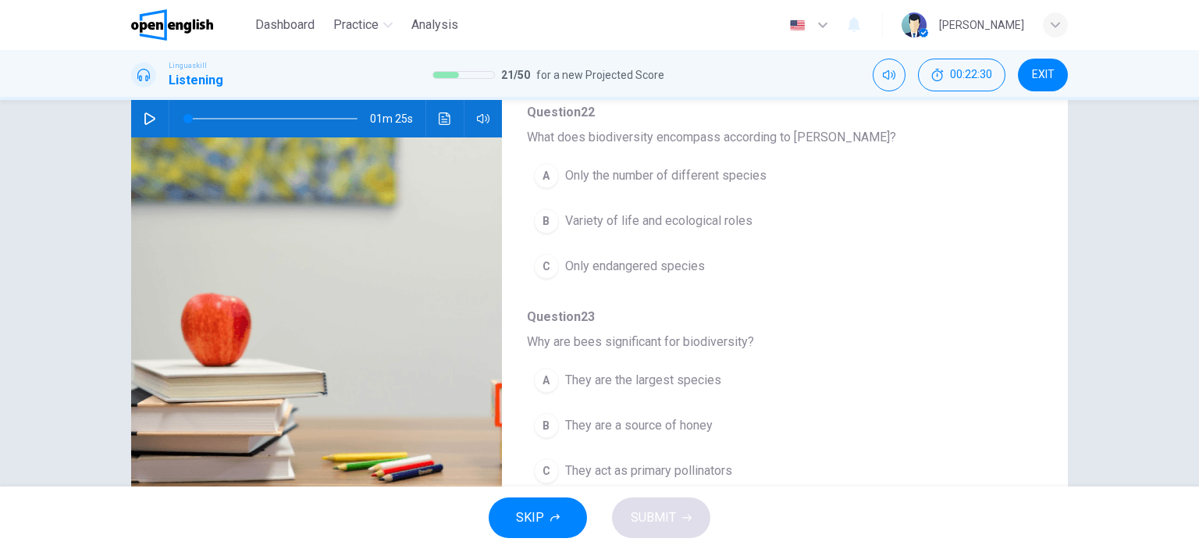
scroll to position [60, 0]
click at [147, 112] on icon "button" at bounding box center [150, 118] width 12 height 12
click at [144, 117] on icon "button" at bounding box center [150, 118] width 12 height 12
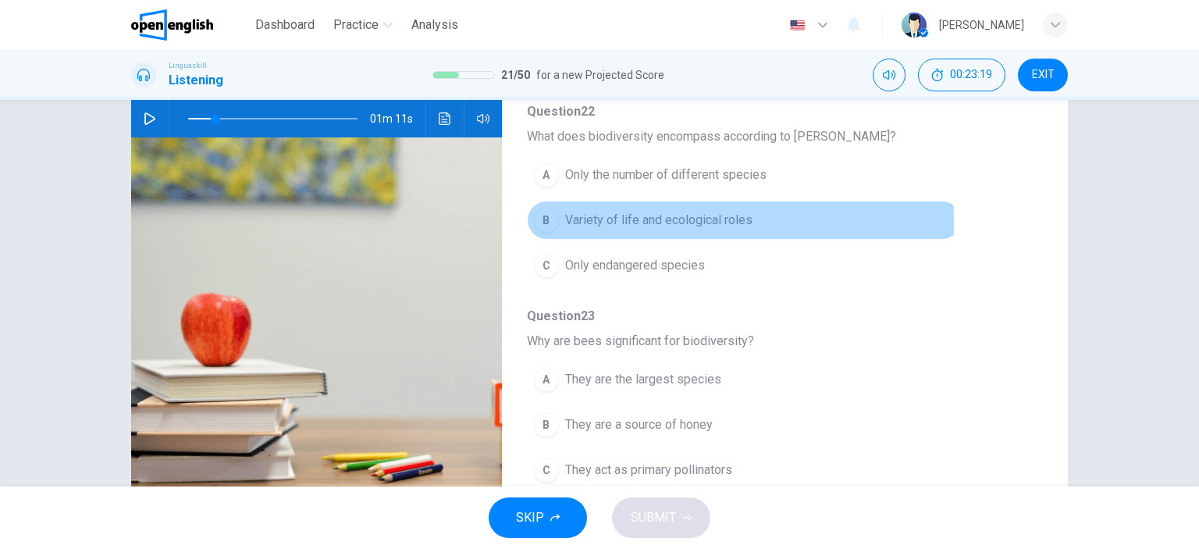
click at [574, 222] on span "Variety of life and ecological roles" at bounding box center [658, 220] width 187 height 19
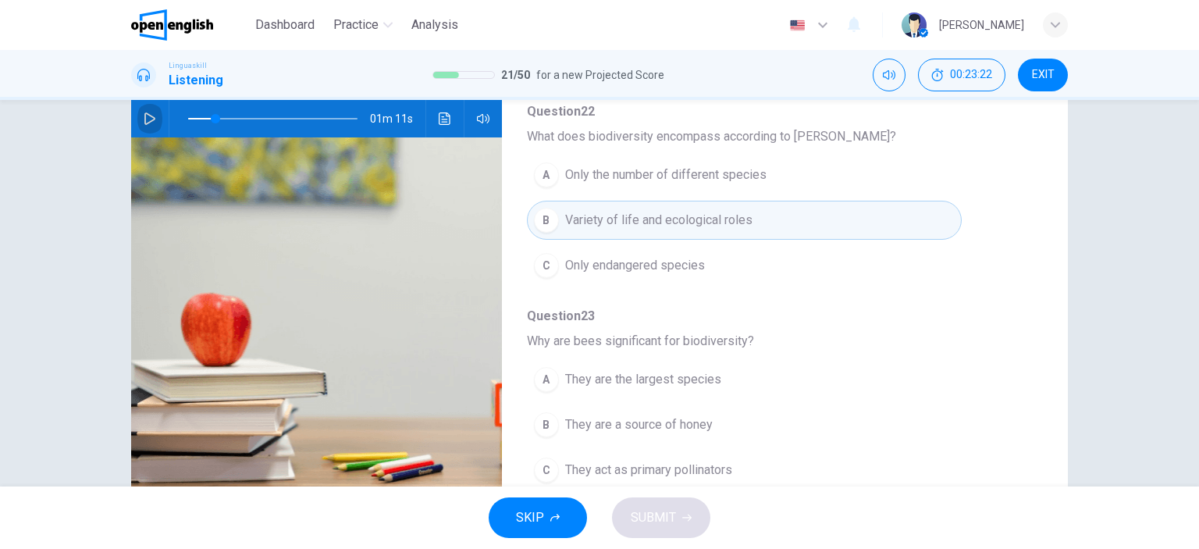
click at [144, 114] on icon "button" at bounding box center [149, 118] width 11 height 12
click at [147, 121] on icon "button" at bounding box center [149, 118] width 9 height 9
click at [147, 121] on icon "button" at bounding box center [149, 118] width 11 height 12
click at [147, 121] on icon "button" at bounding box center [149, 118] width 9 height 9
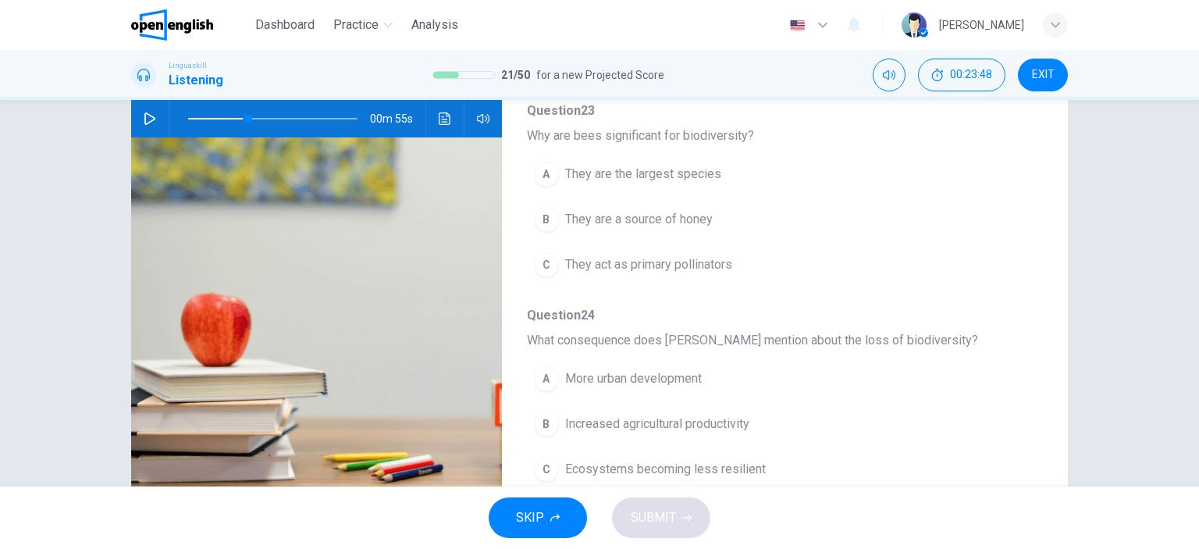
scroll to position [268, 0]
click at [146, 116] on icon "button" at bounding box center [150, 118] width 12 height 12
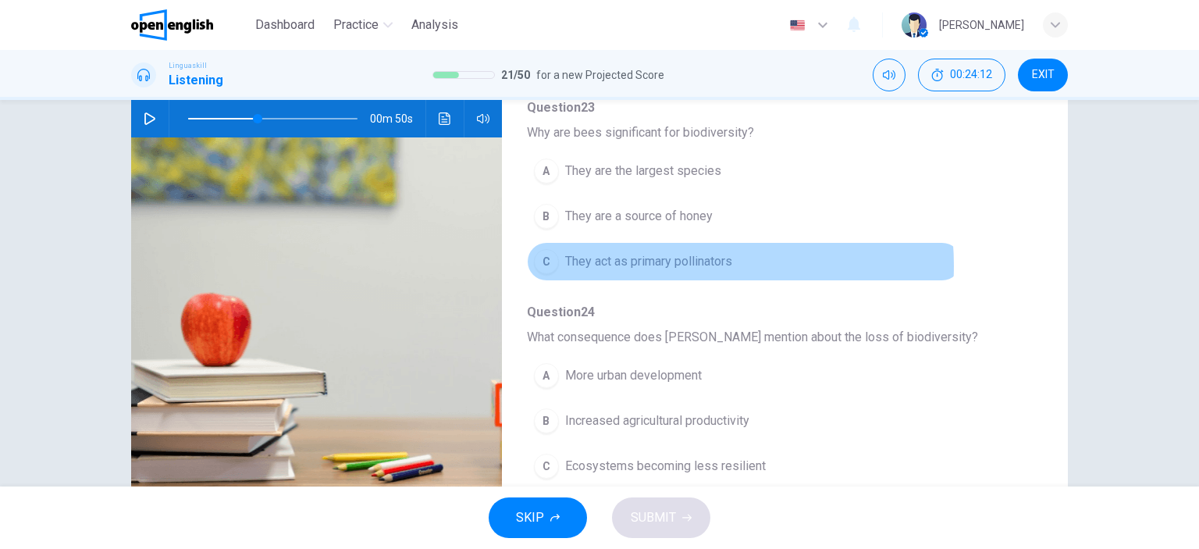
click at [658, 264] on span "They act as primary pollinators" at bounding box center [648, 261] width 167 height 19
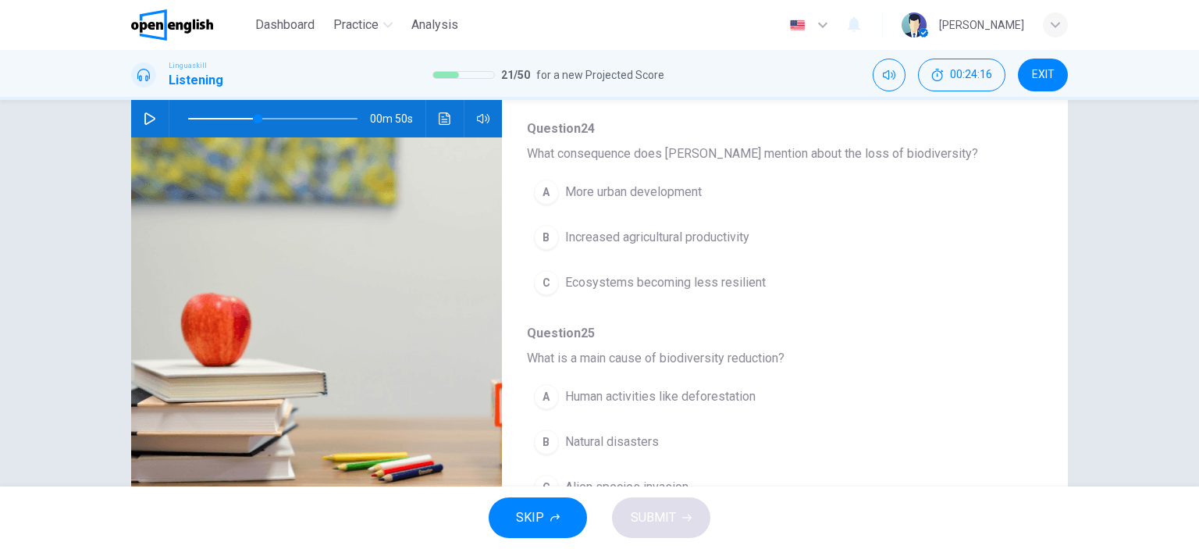
scroll to position [443, 0]
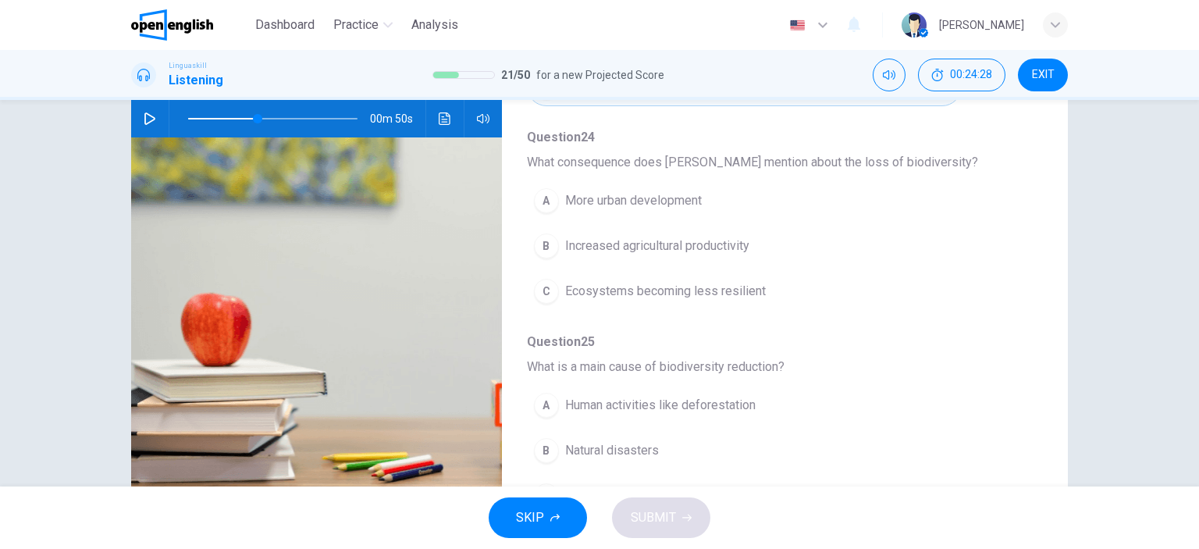
click at [144, 115] on icon "button" at bounding box center [149, 118] width 11 height 12
click at [623, 288] on span "Ecosystems becoming less resilient" at bounding box center [665, 291] width 201 height 19
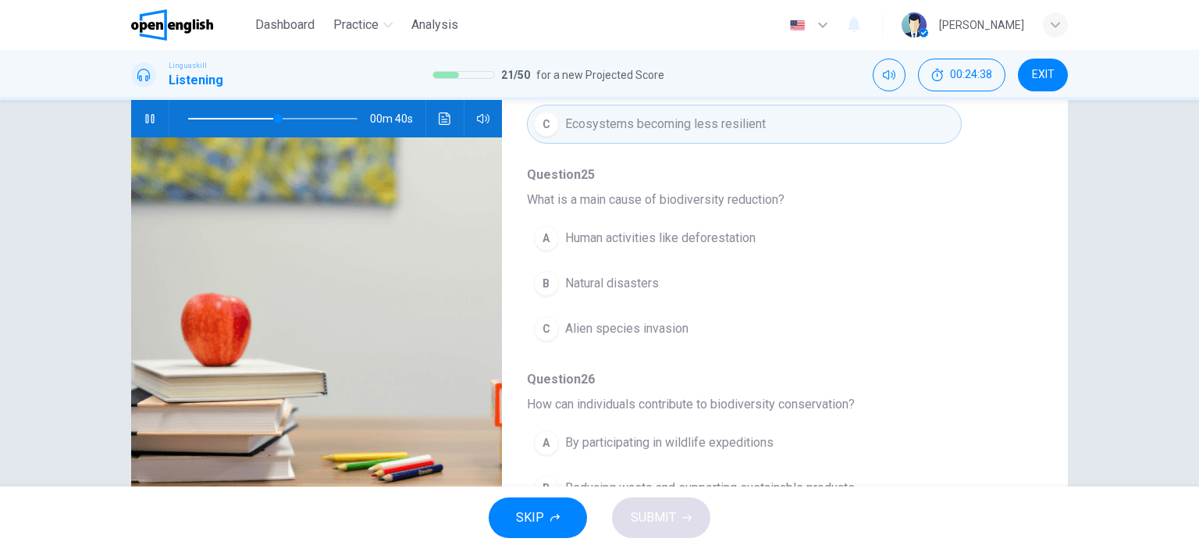
scroll to position [613, 0]
click at [145, 114] on icon "button" at bounding box center [149, 118] width 9 height 9
click at [144, 114] on icon "button" at bounding box center [149, 118] width 11 height 12
click at [145, 114] on icon "button" at bounding box center [149, 118] width 9 height 9
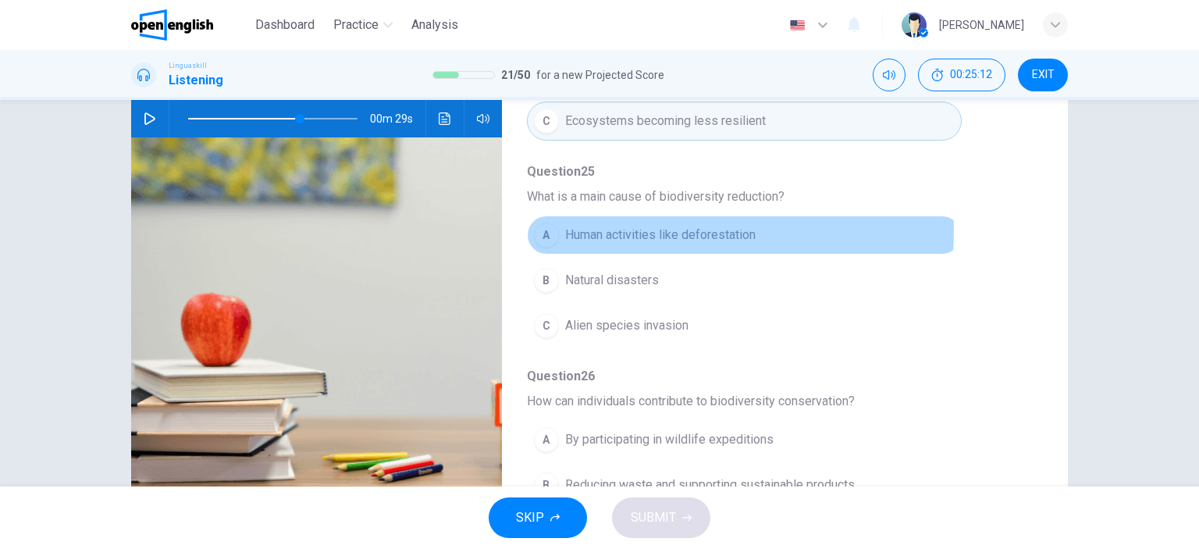
click at [637, 227] on span "Human activities like deforestation" at bounding box center [660, 235] width 190 height 19
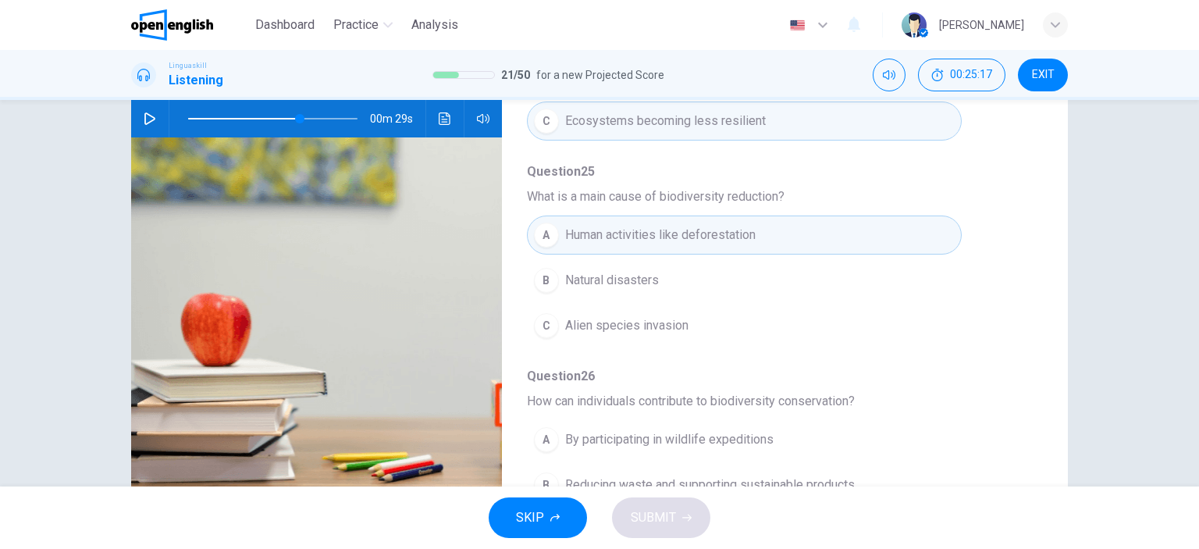
scroll to position [668, 0]
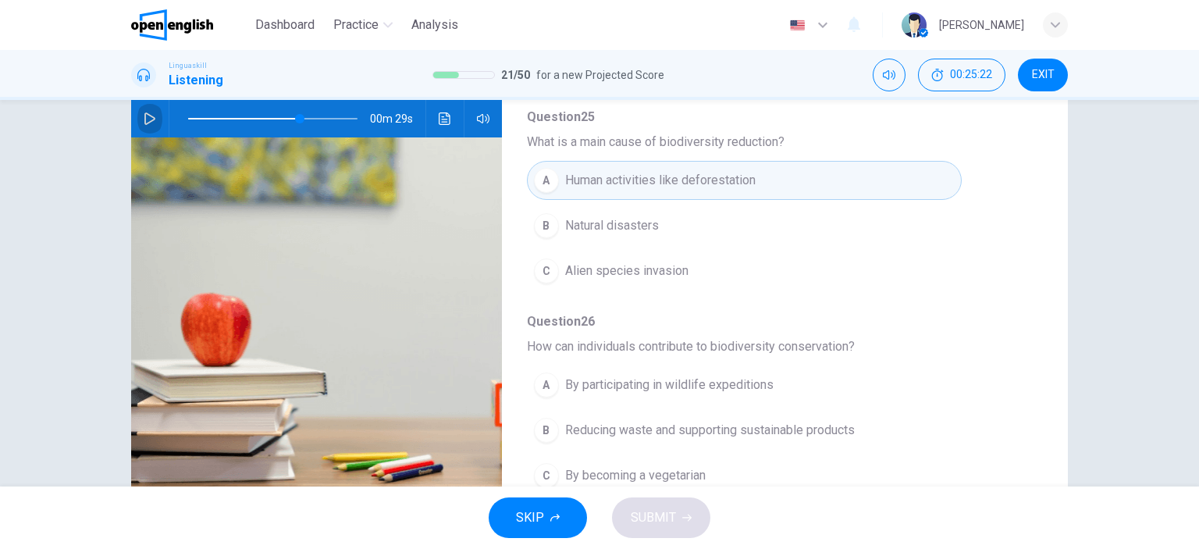
click at [144, 115] on icon "button" at bounding box center [150, 118] width 12 height 12
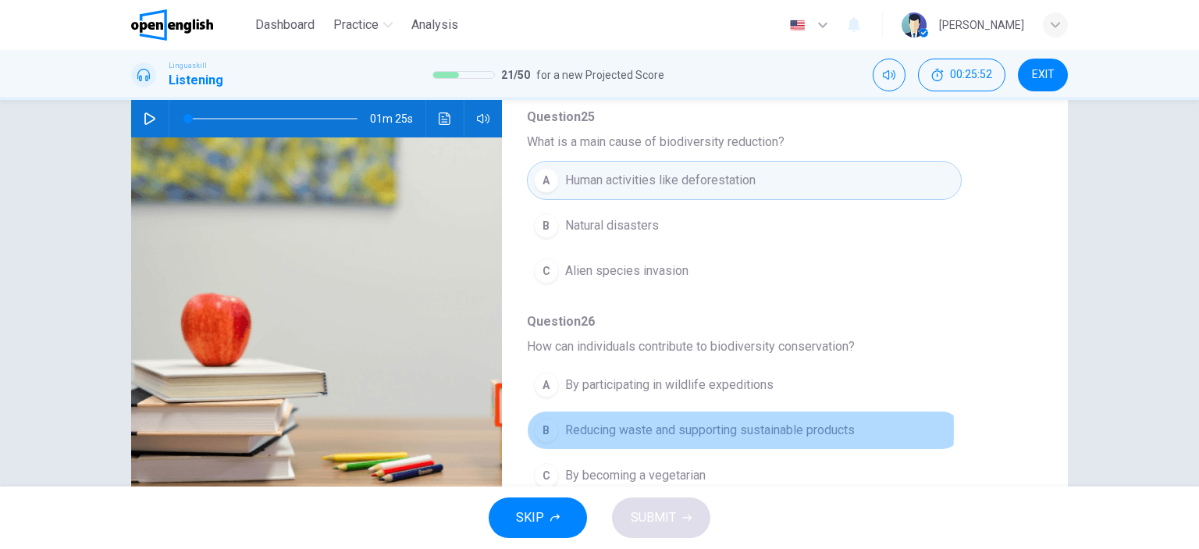
click at [590, 425] on span "Reducing waste and supporting sustainable products" at bounding box center [710, 430] width 290 height 19
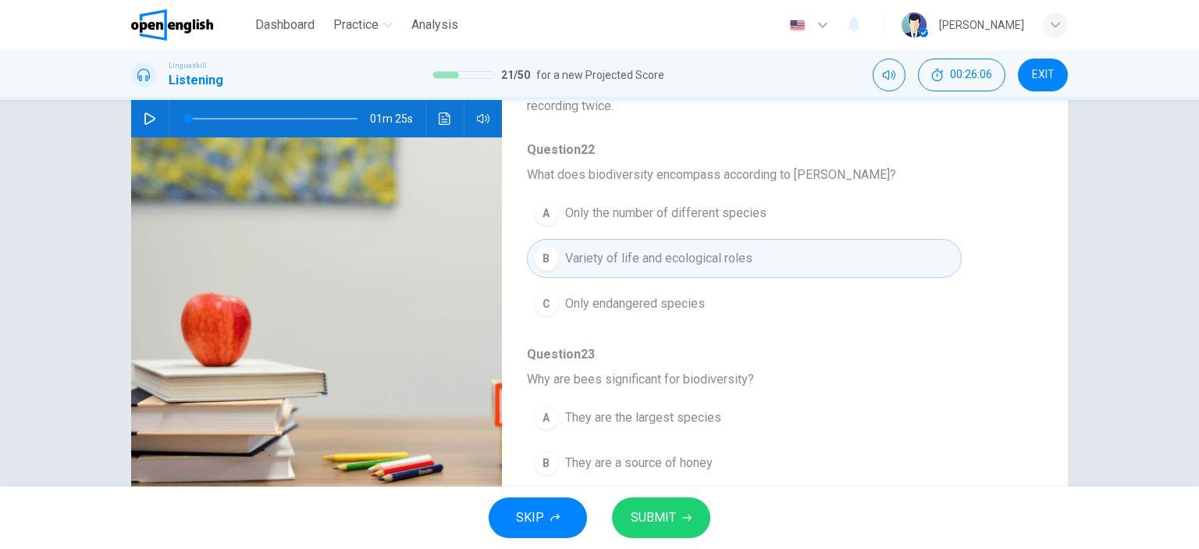
scroll to position [0, 0]
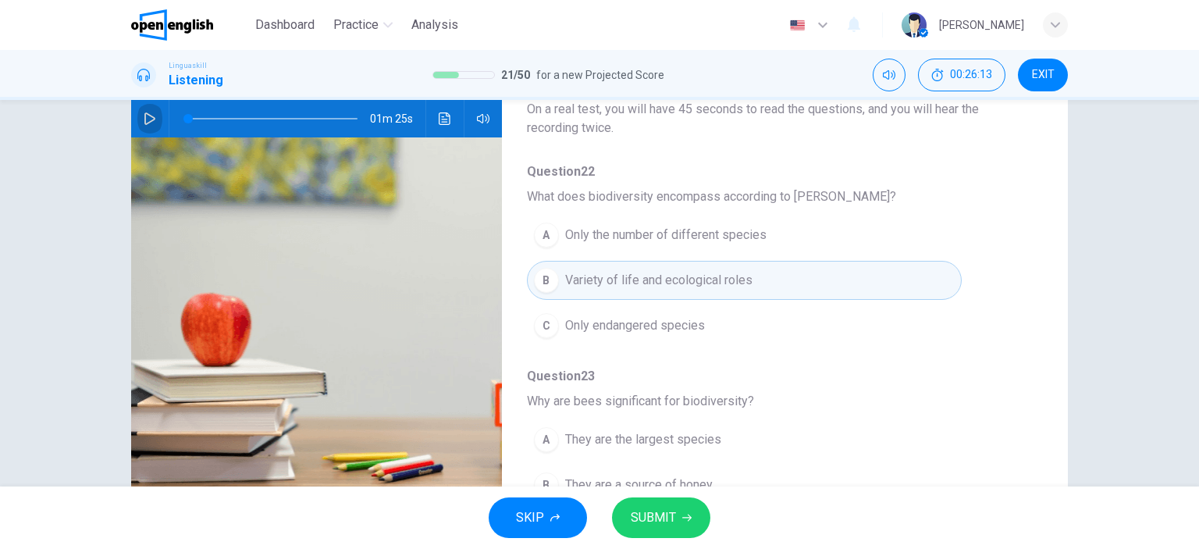
click at [144, 116] on icon "button" at bounding box center [150, 118] width 12 height 12
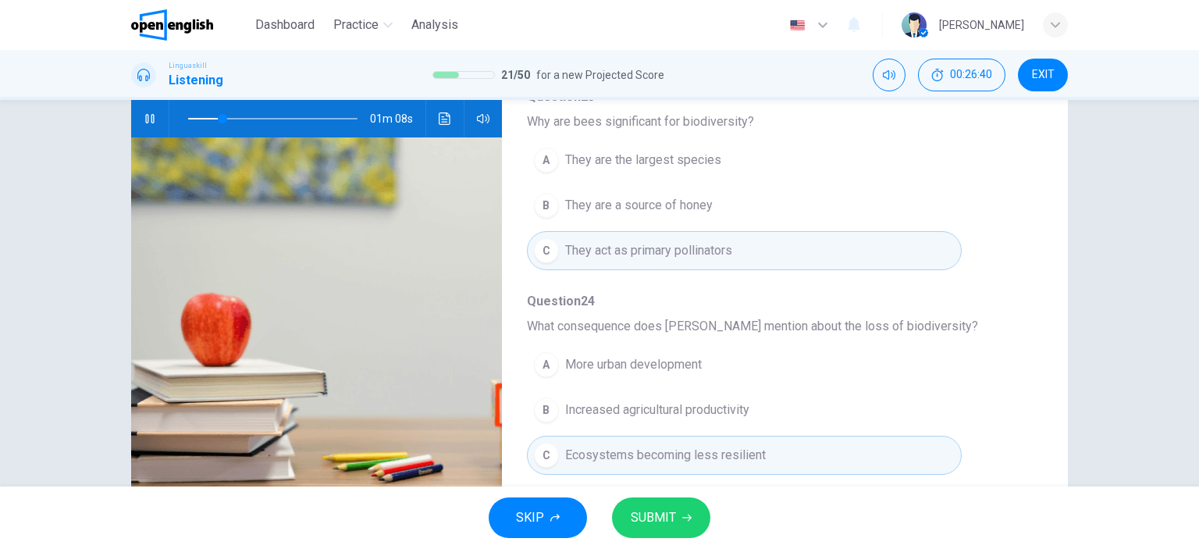
scroll to position [281, 0]
click at [145, 117] on icon "button" at bounding box center [150, 118] width 12 height 12
click at [146, 118] on icon "button" at bounding box center [150, 118] width 12 height 12
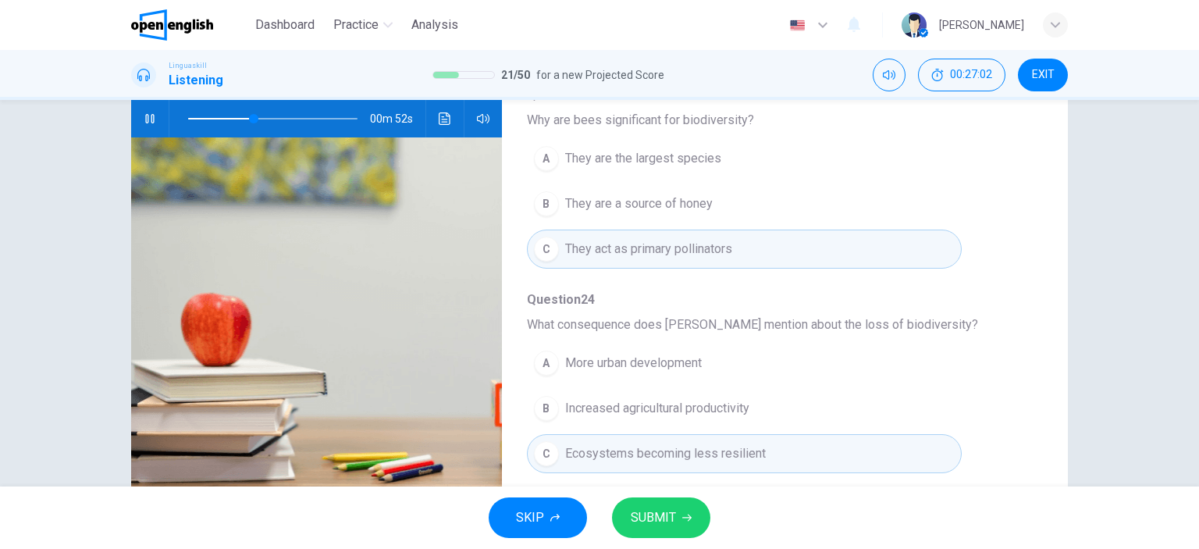
click at [146, 118] on icon "button" at bounding box center [150, 118] width 12 height 12
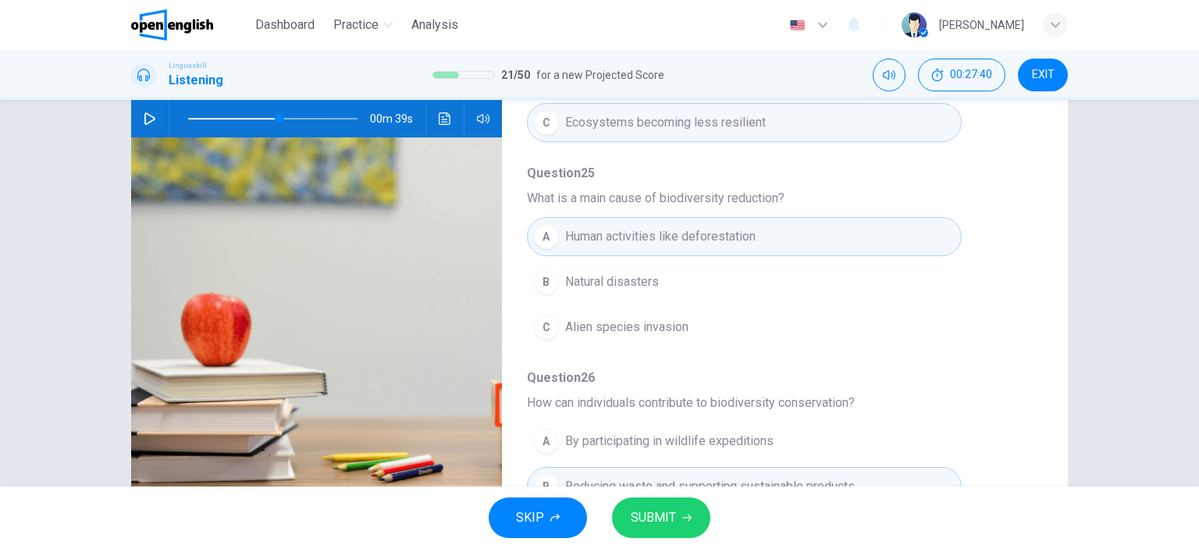
scroll to position [631, 0]
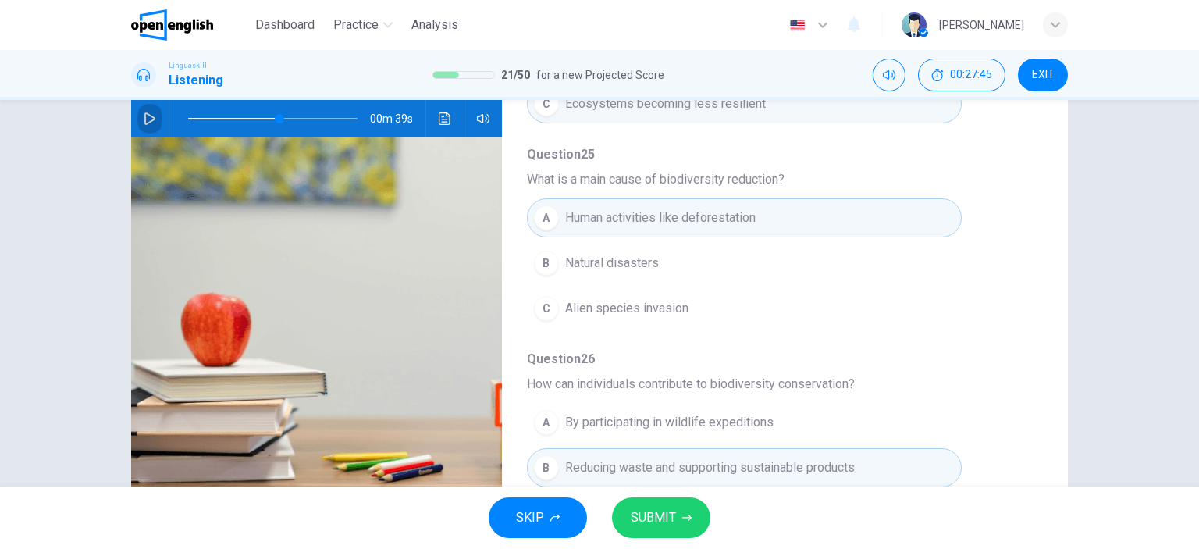
click at [144, 120] on icon "button" at bounding box center [150, 118] width 12 height 12
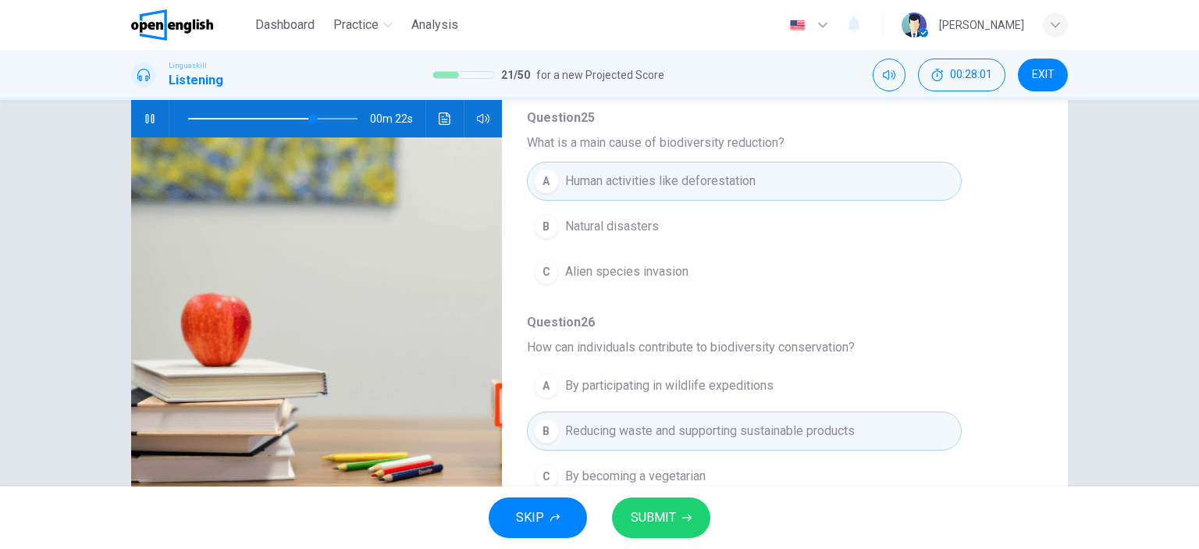
scroll to position [668, 0]
click at [150, 118] on icon "button" at bounding box center [150, 118] width 12 height 12
click at [145, 116] on icon "button" at bounding box center [150, 118] width 12 height 12
type input "*"
click at [654, 516] on span "SUBMIT" at bounding box center [653, 517] width 45 height 22
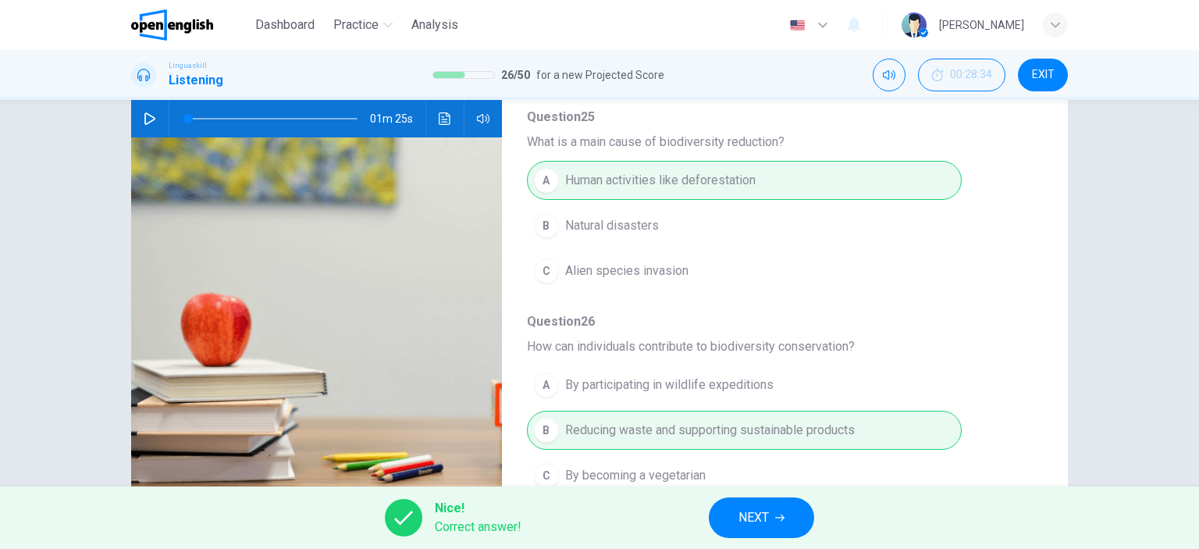
click at [771, 527] on button "NEXT" at bounding box center [761, 517] width 105 height 41
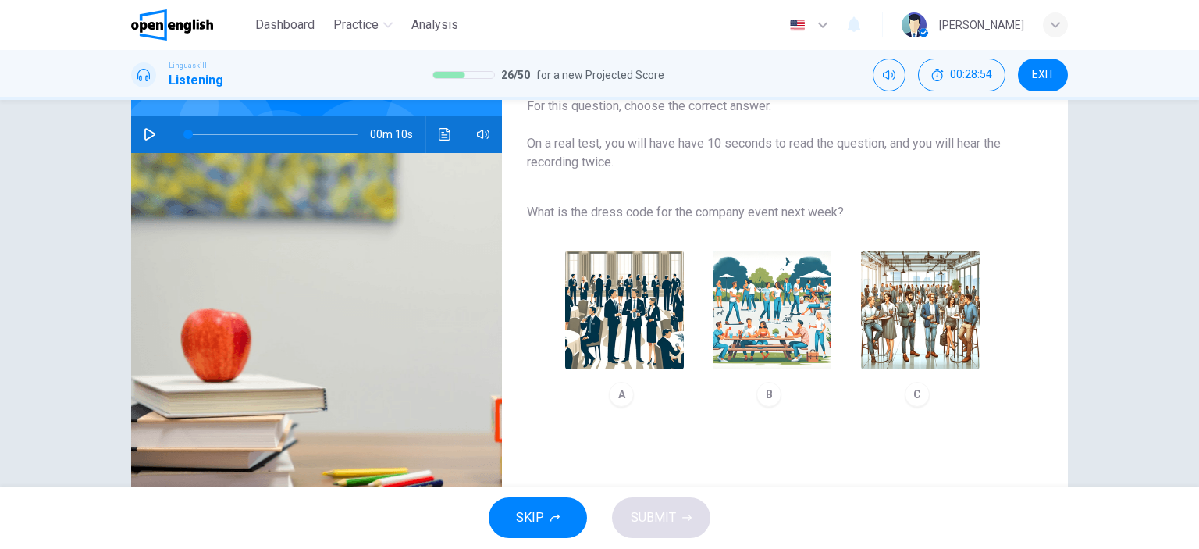
scroll to position [140, 0]
click at [147, 133] on icon "button" at bounding box center [150, 134] width 12 height 12
click at [595, 318] on img "button" at bounding box center [624, 310] width 119 height 119
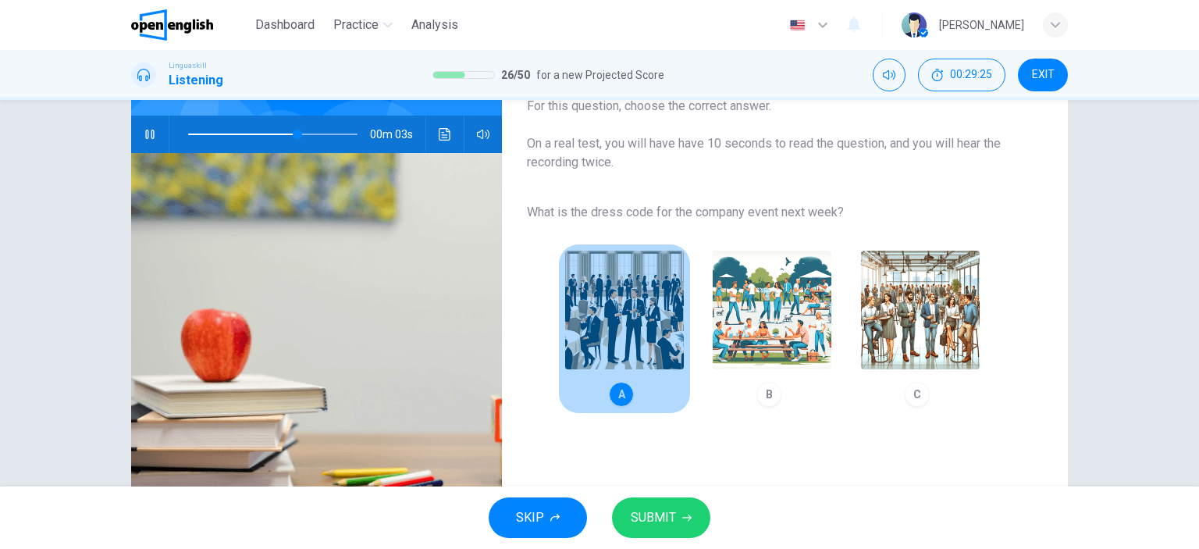
click at [626, 321] on img "button" at bounding box center [624, 310] width 119 height 119
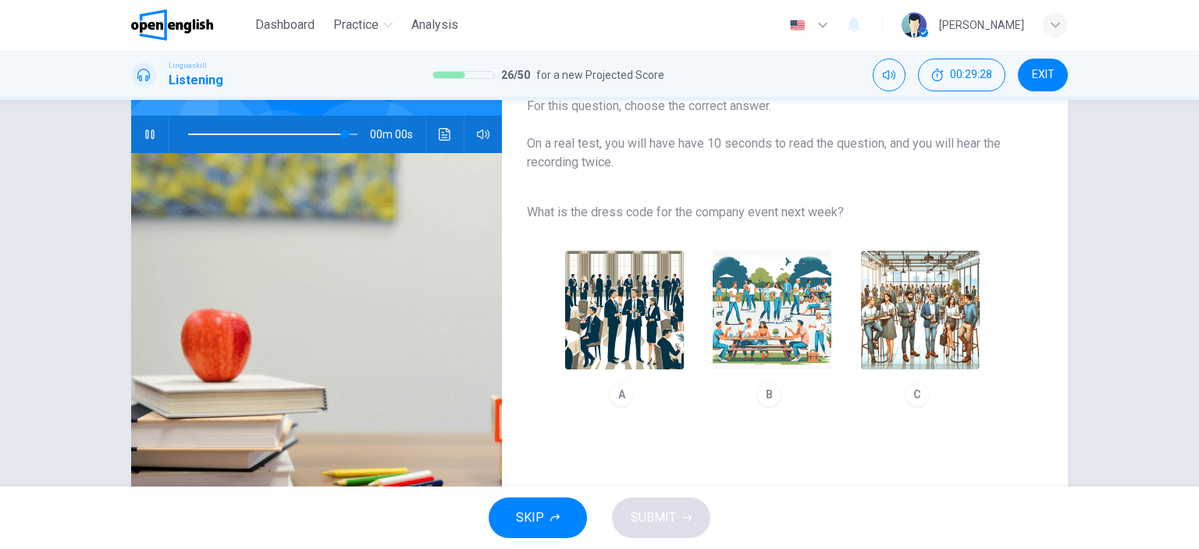
type input "*"
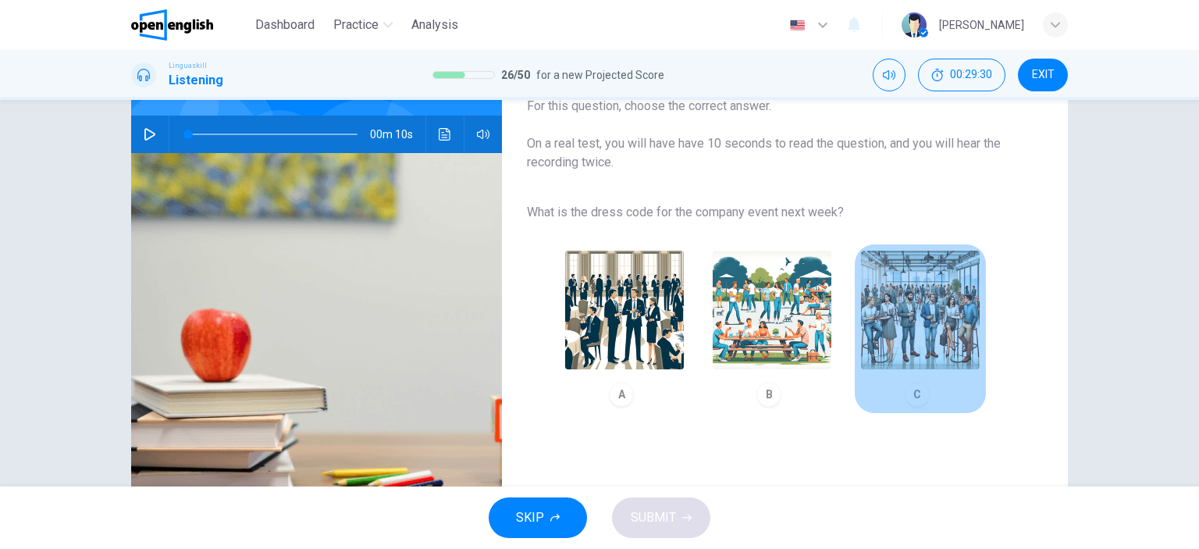
click at [890, 334] on img "button" at bounding box center [920, 310] width 119 height 119
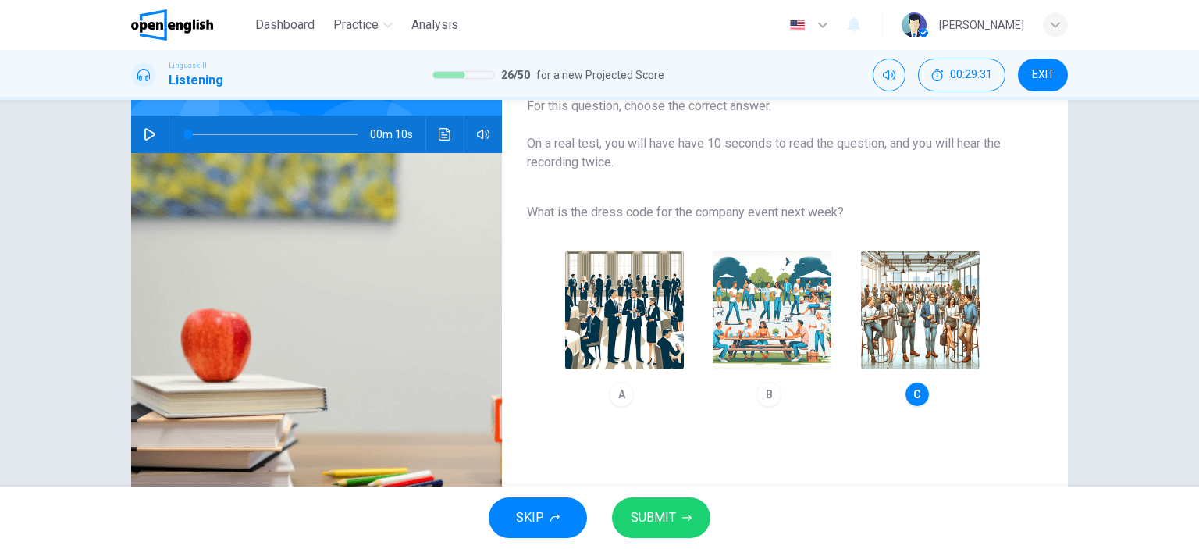
click at [671, 511] on span "SUBMIT" at bounding box center [653, 517] width 45 height 22
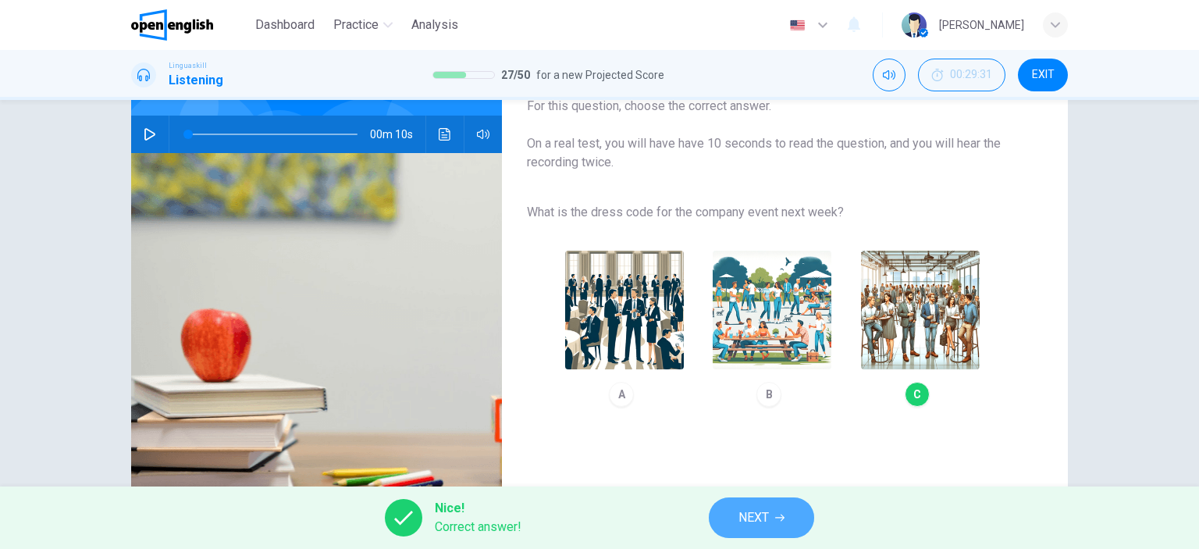
click at [763, 510] on span "NEXT" at bounding box center [753, 517] width 30 height 22
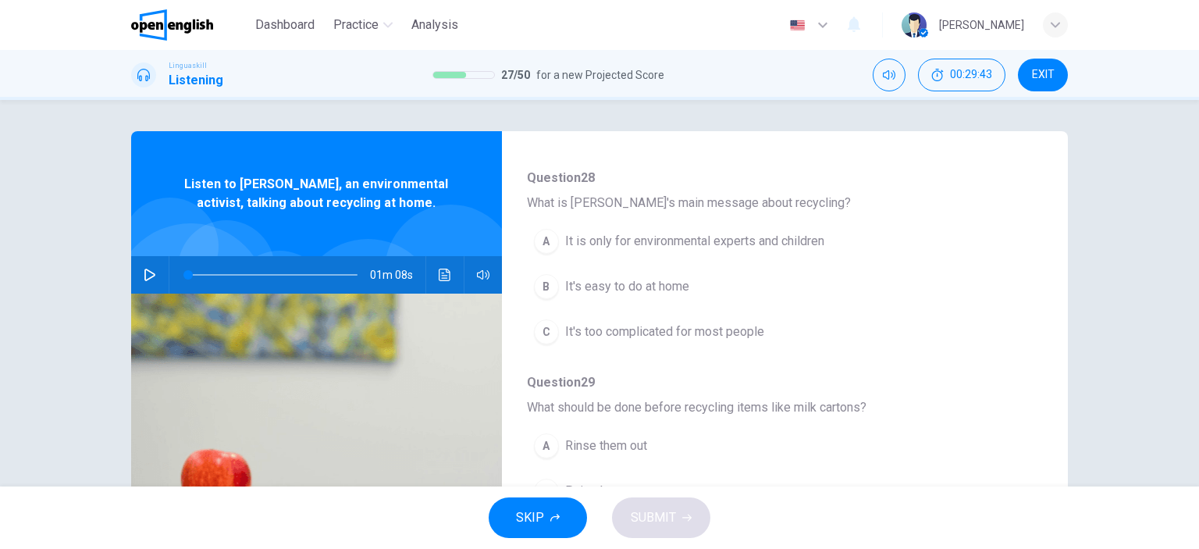
scroll to position [147, 0]
click at [144, 272] on icon "button" at bounding box center [150, 274] width 12 height 12
click at [144, 274] on icon "button" at bounding box center [150, 274] width 12 height 12
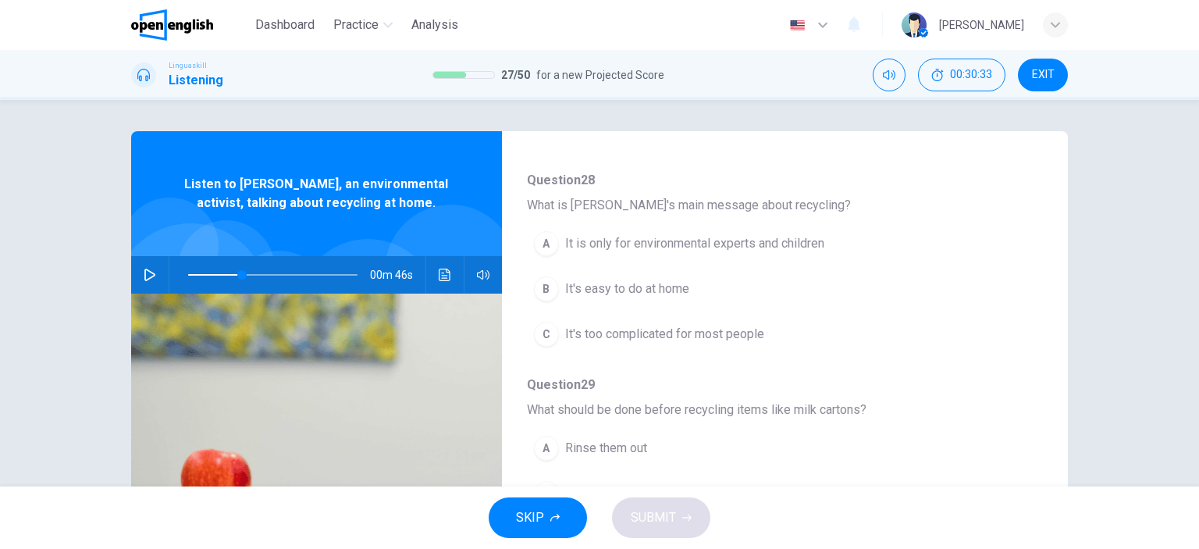
click at [571, 290] on span "It's easy to do at home" at bounding box center [627, 288] width 124 height 19
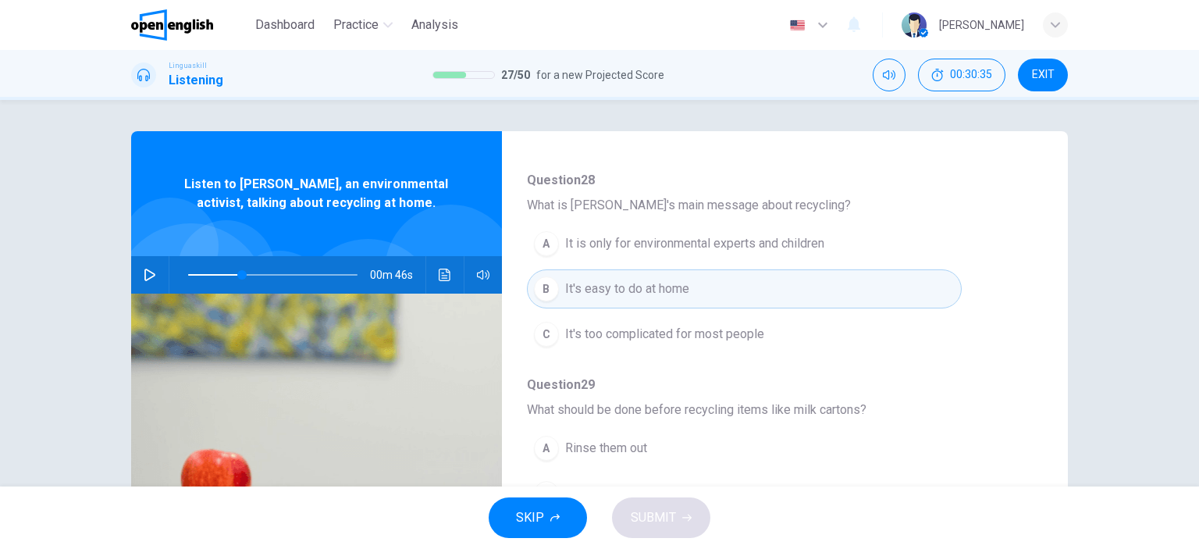
click at [144, 272] on icon "button" at bounding box center [150, 274] width 12 height 12
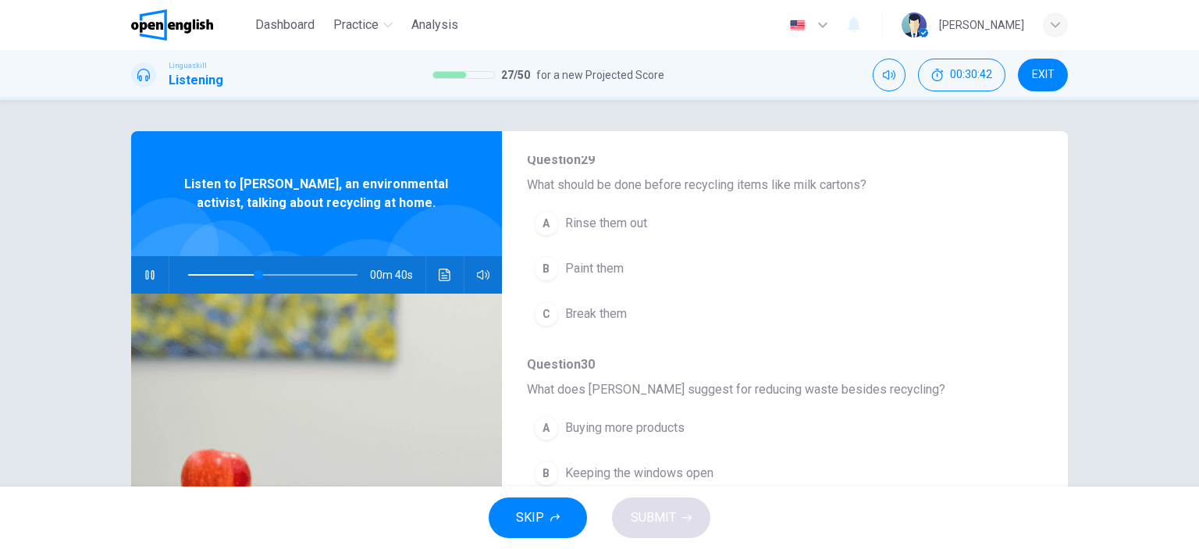
scroll to position [387, 0]
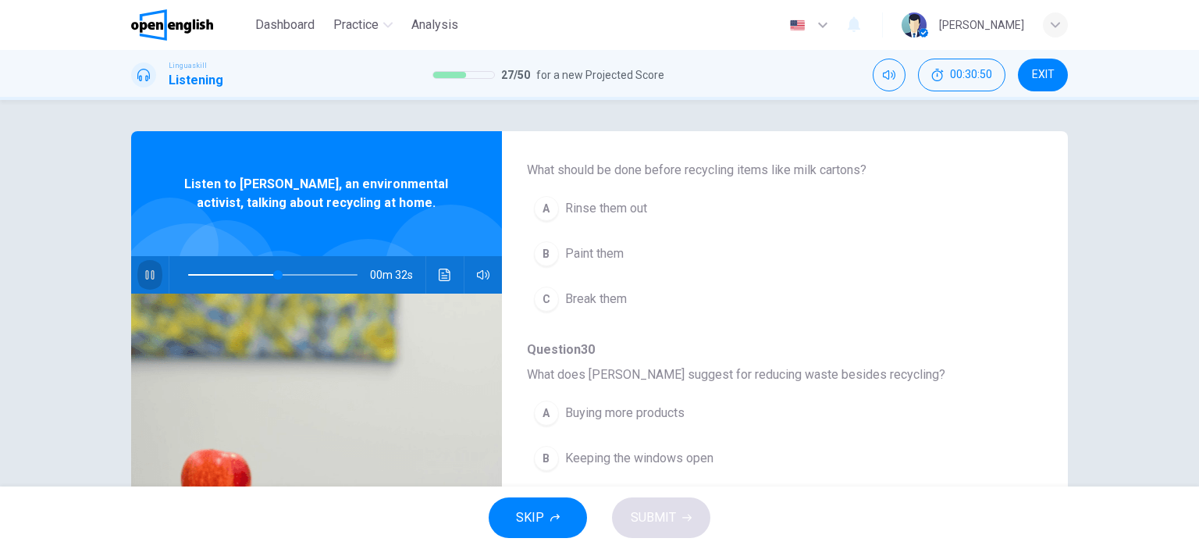
click at [145, 274] on icon "button" at bounding box center [149, 274] width 9 height 9
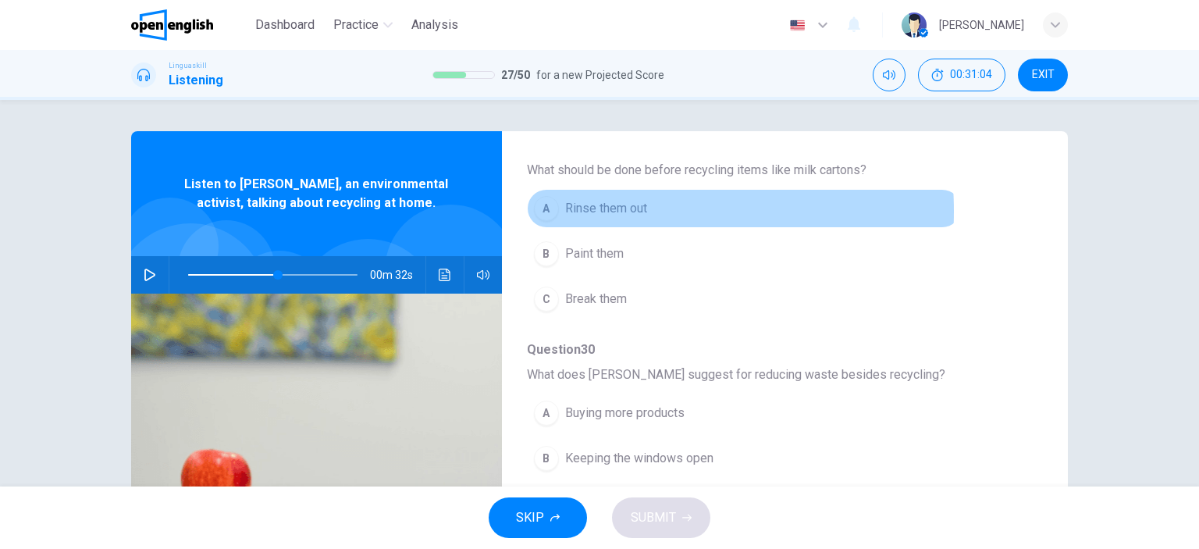
click at [578, 210] on span "Rinse them out" at bounding box center [606, 208] width 82 height 19
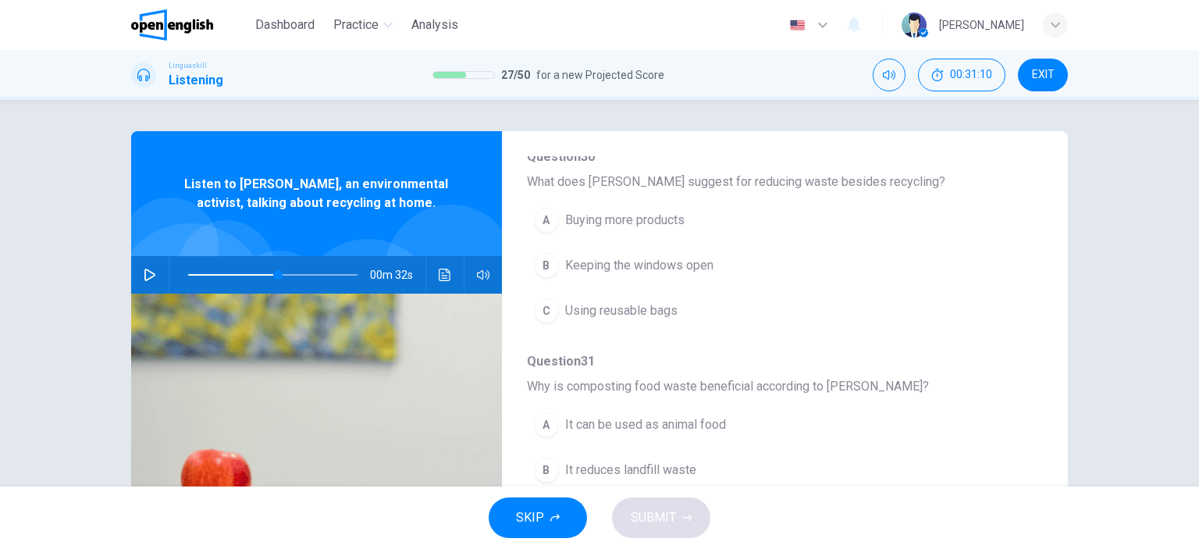
scroll to position [563, 0]
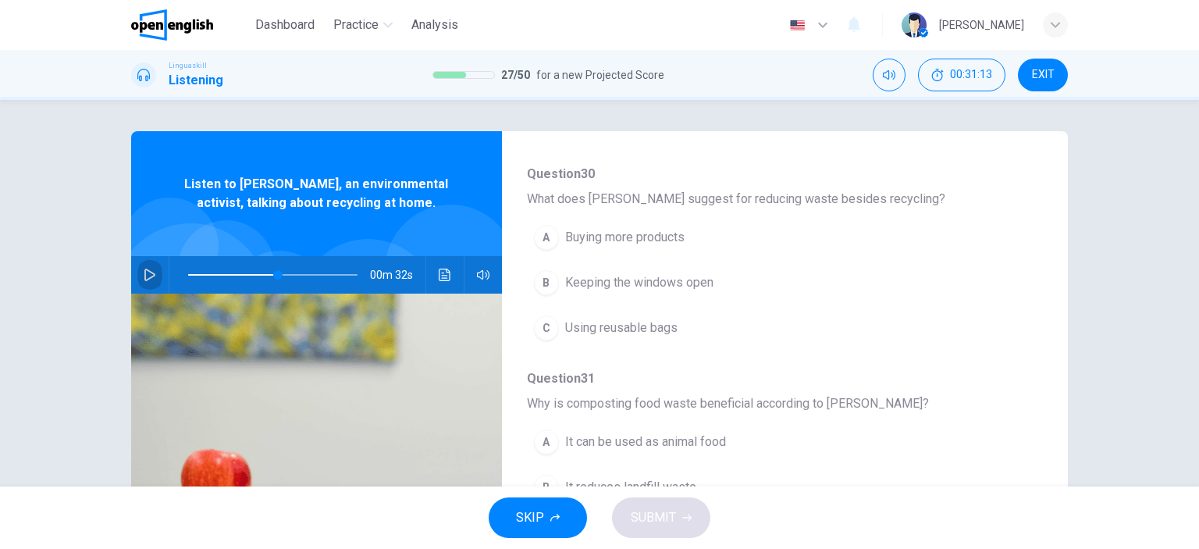
click at [144, 273] on icon "button" at bounding box center [150, 274] width 12 height 12
click at [145, 273] on icon "button" at bounding box center [149, 274] width 9 height 9
click at [144, 273] on icon "button" at bounding box center [150, 274] width 12 height 12
click at [145, 273] on icon "button" at bounding box center [149, 274] width 9 height 9
click at [545, 327] on div "C" at bounding box center [546, 327] width 25 height 25
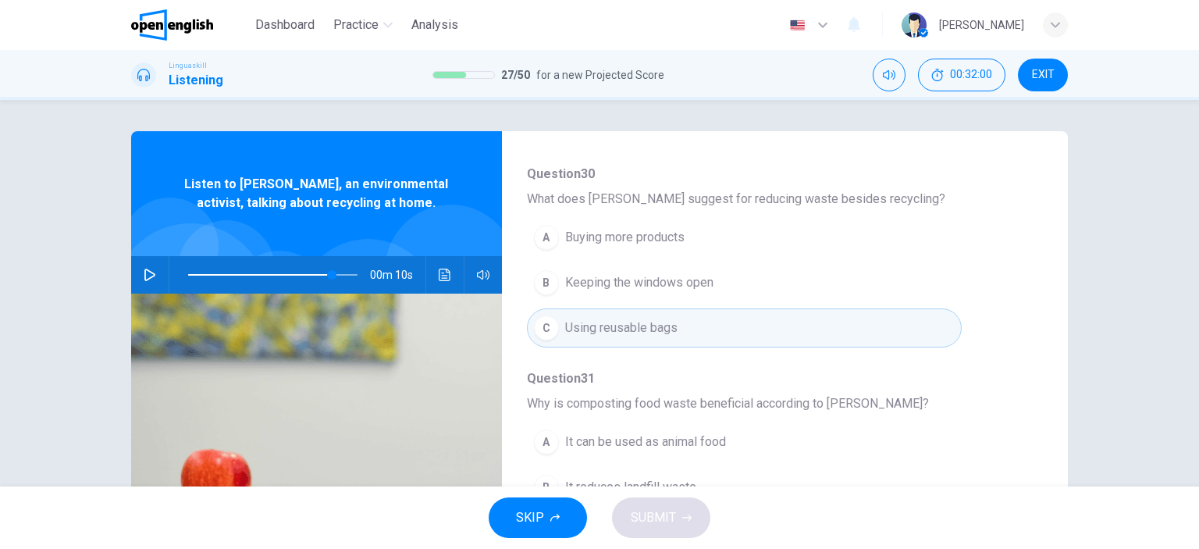
scroll to position [668, 0]
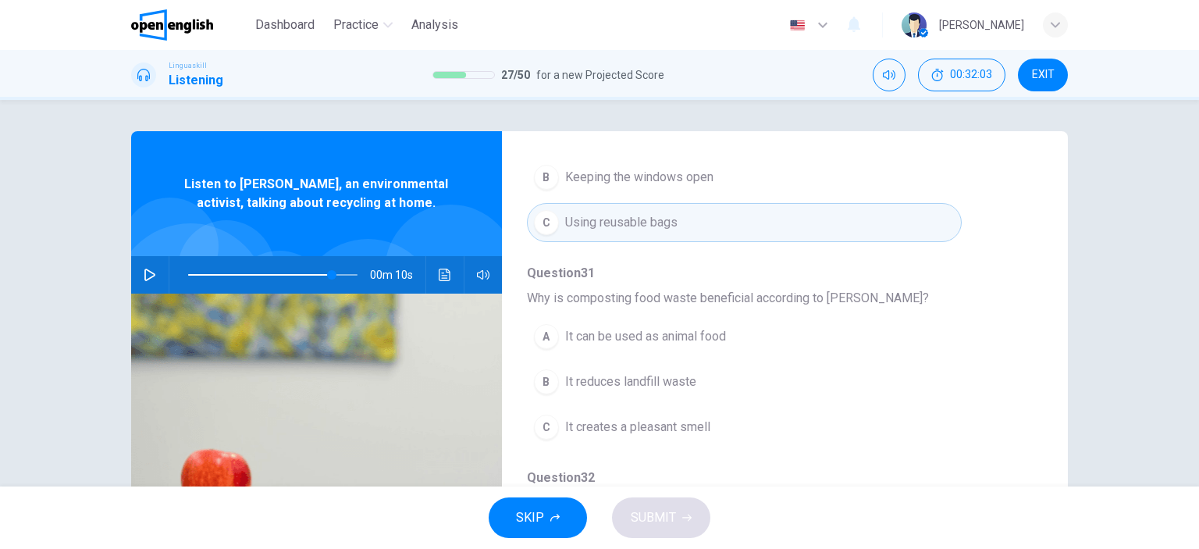
click at [144, 276] on icon "button" at bounding box center [150, 274] width 12 height 12
click at [144, 274] on icon "button" at bounding box center [150, 274] width 12 height 12
click at [144, 265] on button "button" at bounding box center [149, 274] width 25 height 37
click at [144, 274] on icon "button" at bounding box center [150, 274] width 12 height 12
click at [145, 274] on icon "button" at bounding box center [149, 274] width 9 height 9
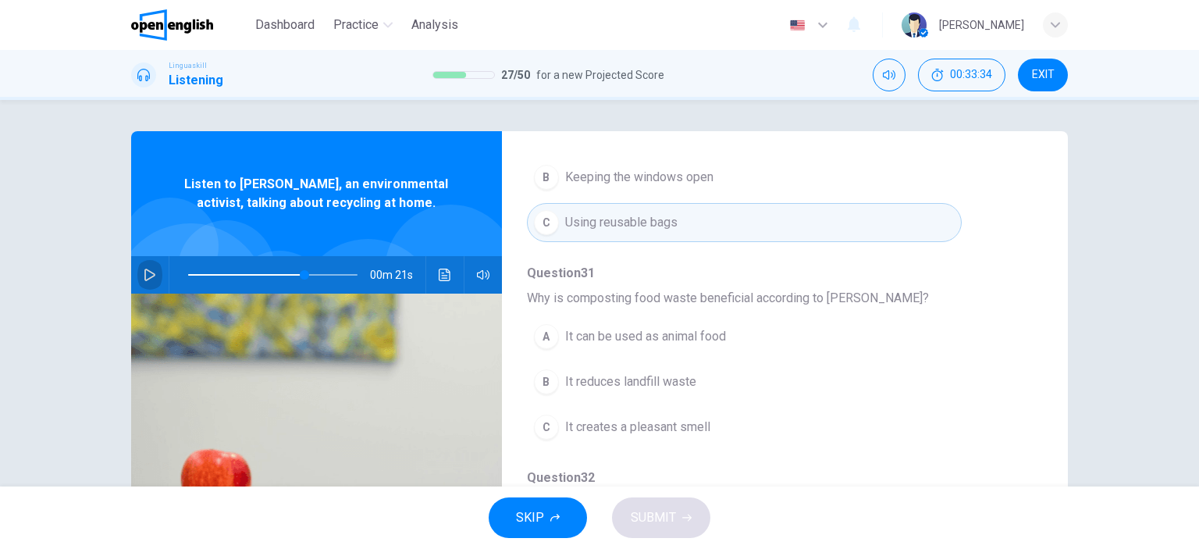
click at [144, 274] on icon "button" at bounding box center [150, 274] width 12 height 12
click at [145, 274] on icon "button" at bounding box center [149, 274] width 9 height 9
click at [146, 272] on icon "button" at bounding box center [150, 274] width 12 height 12
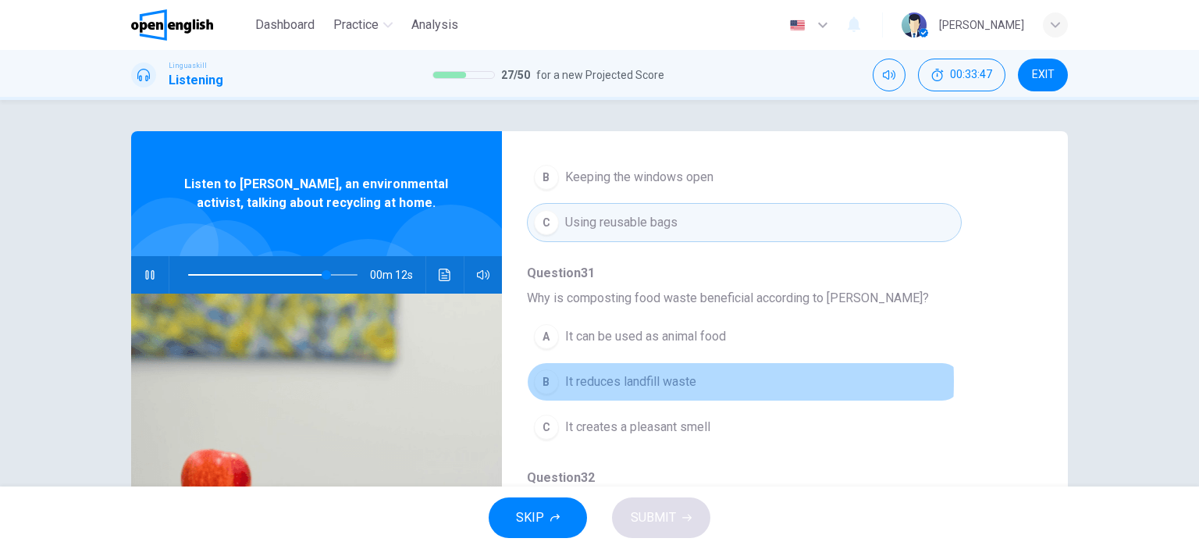
click at [604, 377] on span "It reduces landfill waste" at bounding box center [630, 381] width 131 height 19
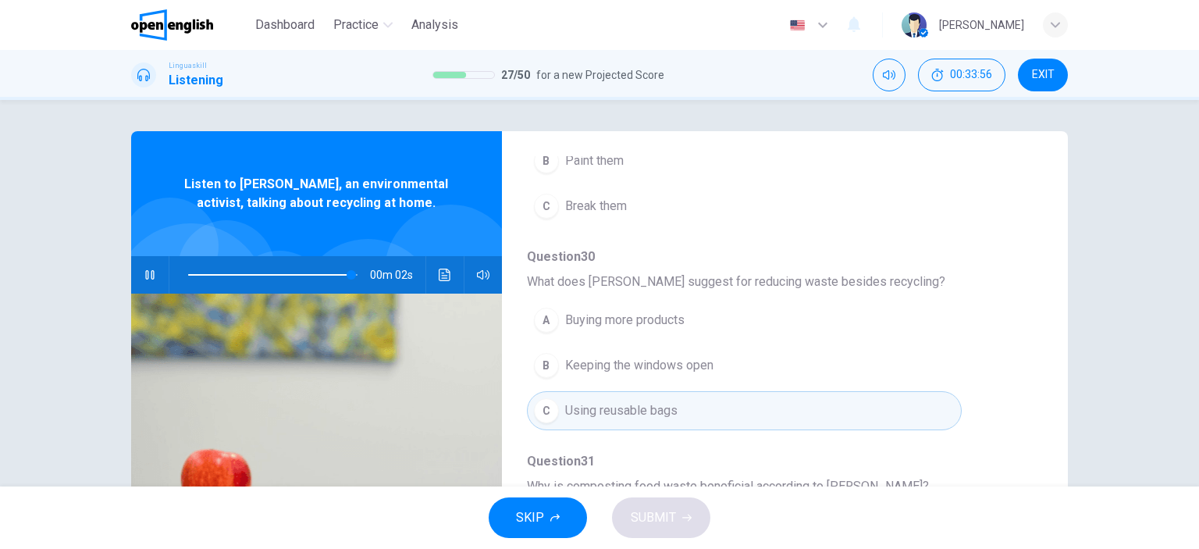
scroll to position [356, 0]
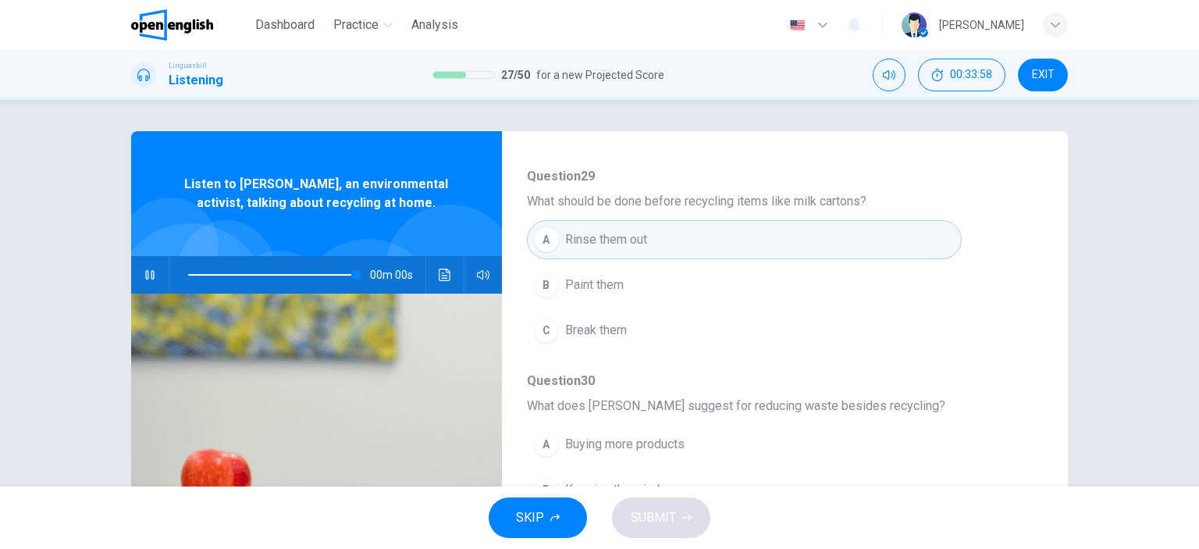
type input "*"
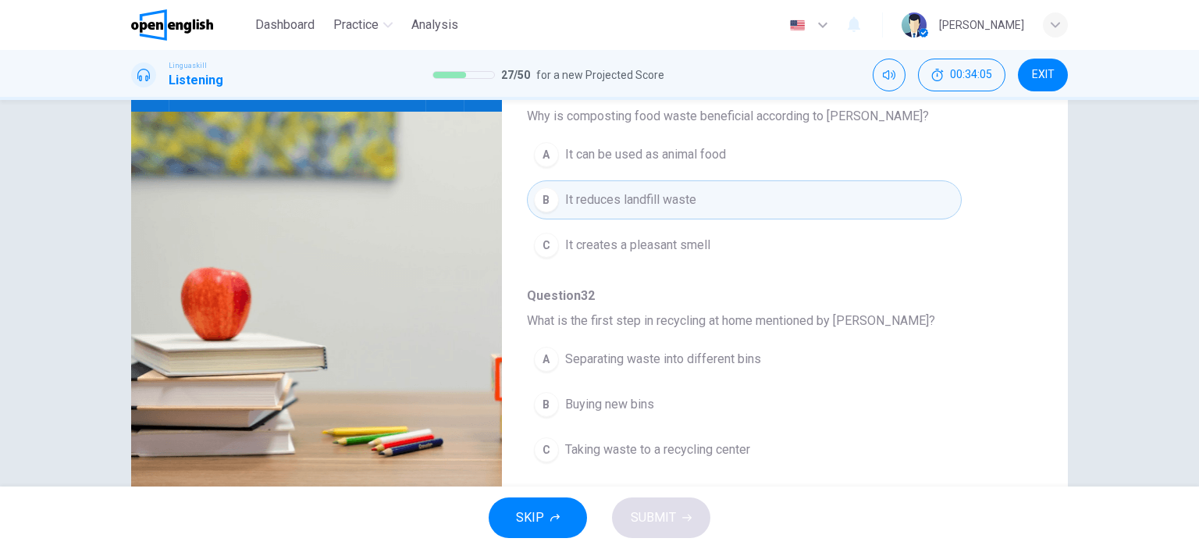
scroll to position [219, 0]
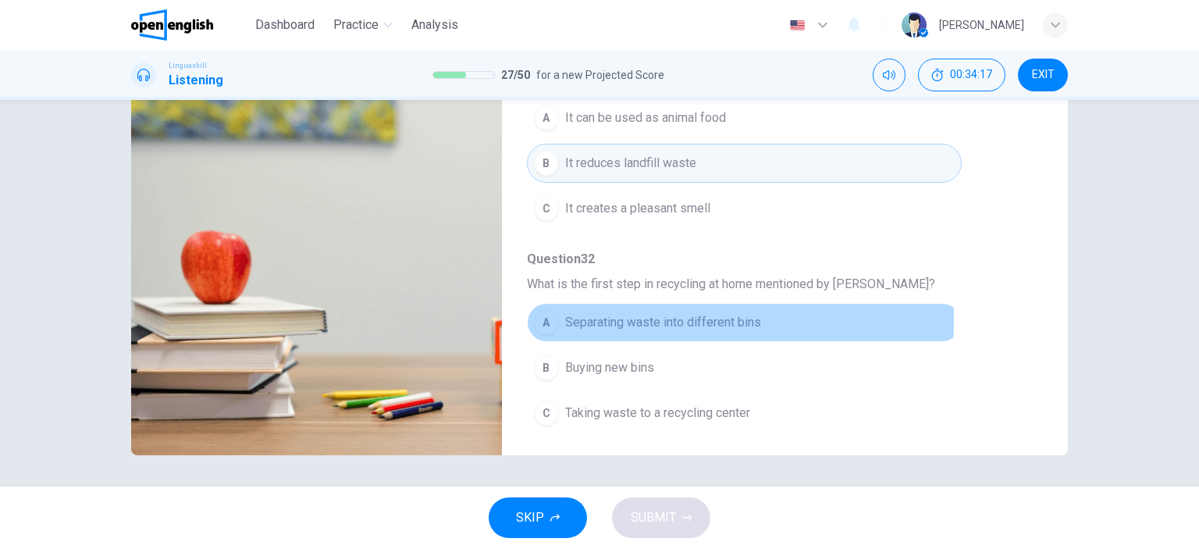
click at [542, 315] on div "A" at bounding box center [546, 322] width 25 height 25
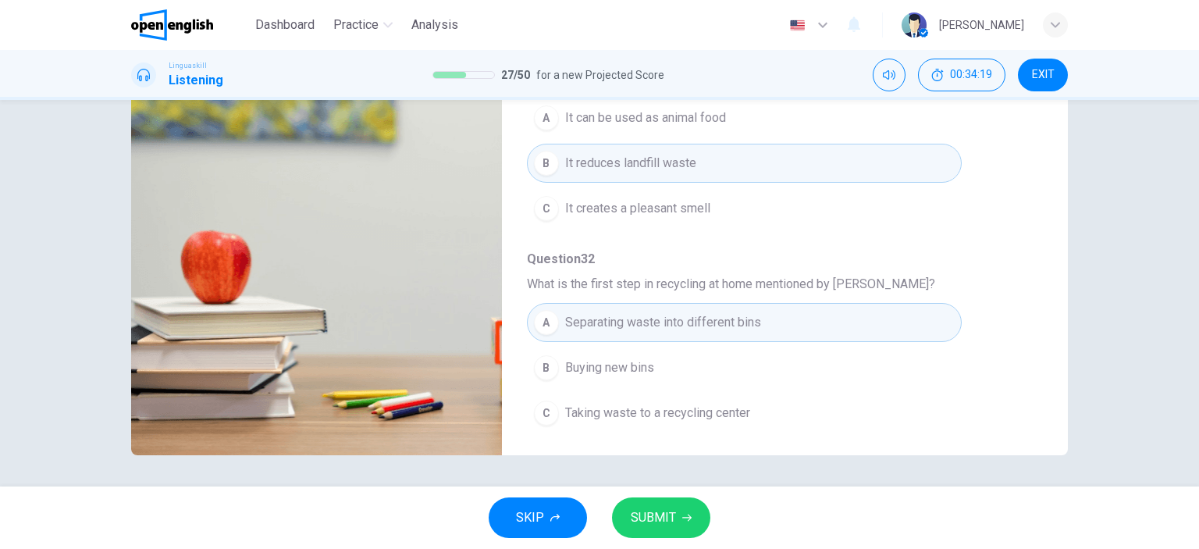
click at [663, 510] on span "SUBMIT" at bounding box center [653, 517] width 45 height 22
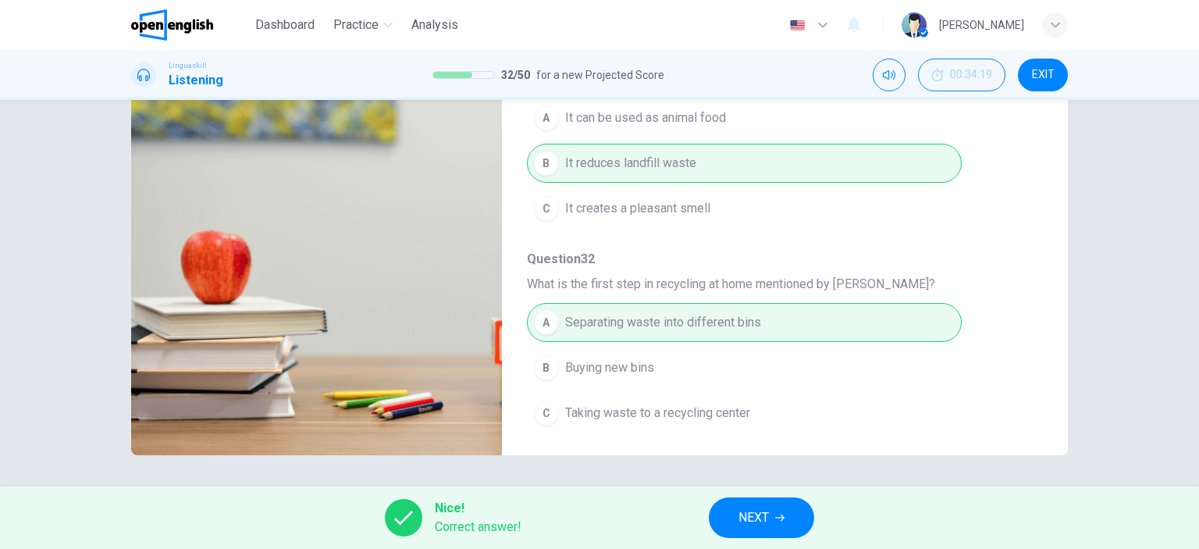
click at [740, 516] on span "NEXT" at bounding box center [753, 517] width 30 height 22
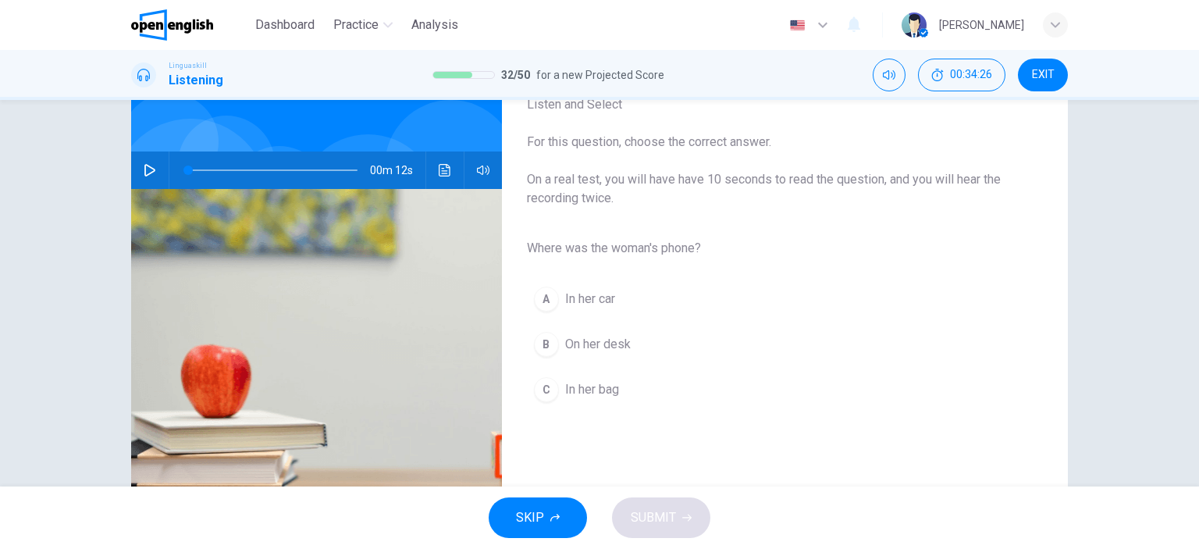
scroll to position [78, 0]
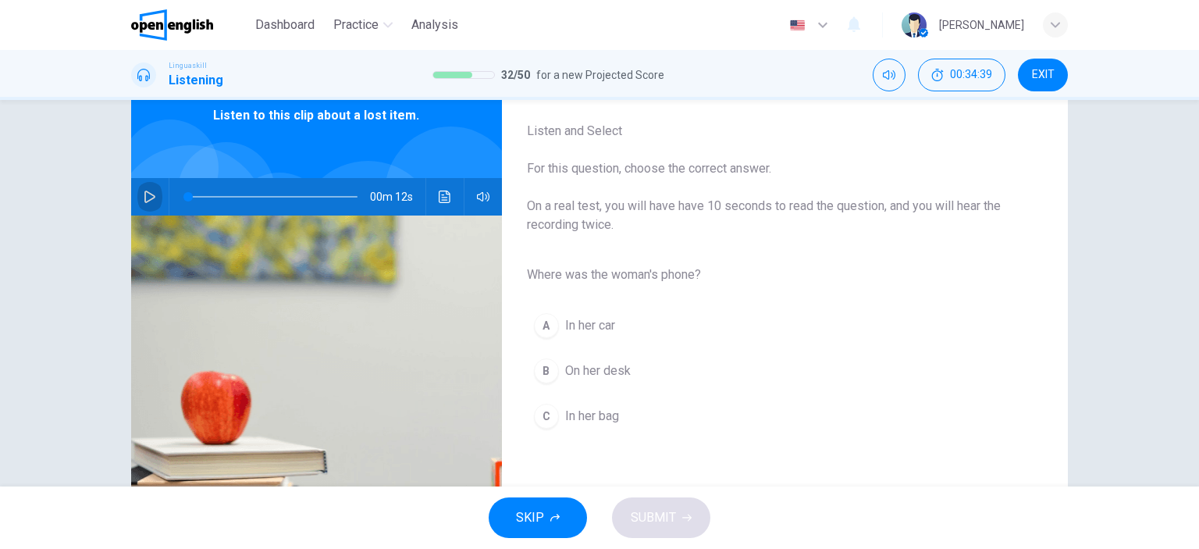
click at [144, 188] on button "button" at bounding box center [149, 196] width 25 height 37
type input "*"
click at [605, 414] on span "In her bag" at bounding box center [592, 416] width 54 height 19
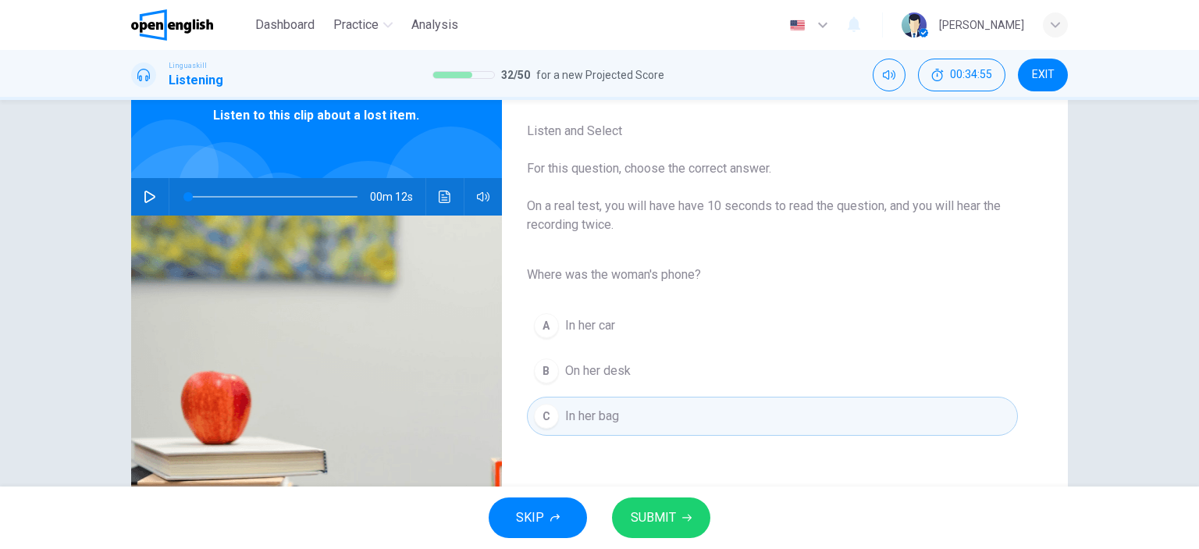
click at [662, 517] on span "SUBMIT" at bounding box center [653, 517] width 45 height 22
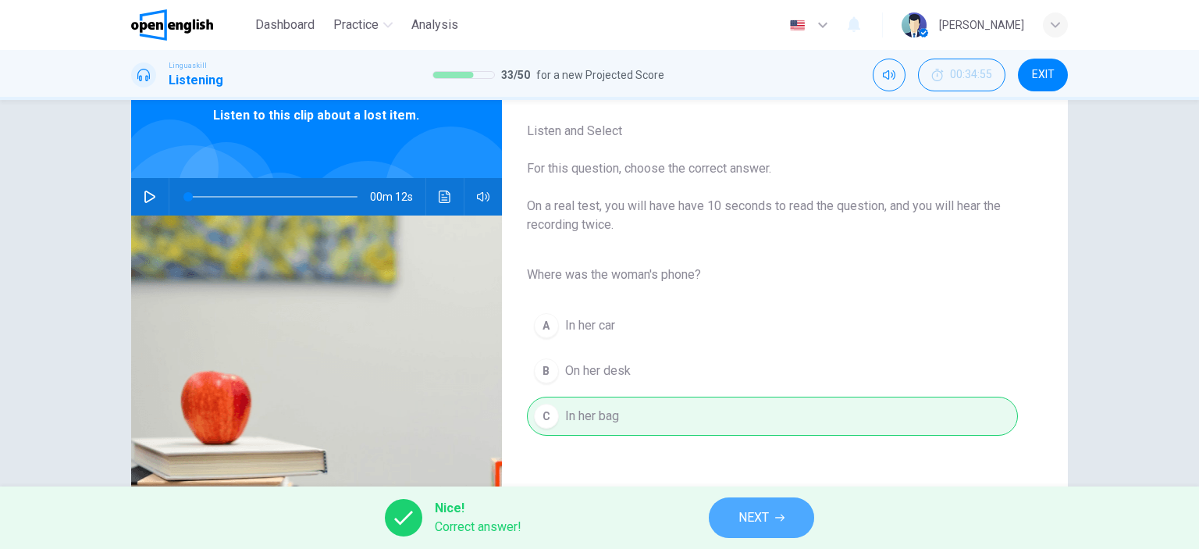
click at [748, 525] on span "NEXT" at bounding box center [753, 517] width 30 height 22
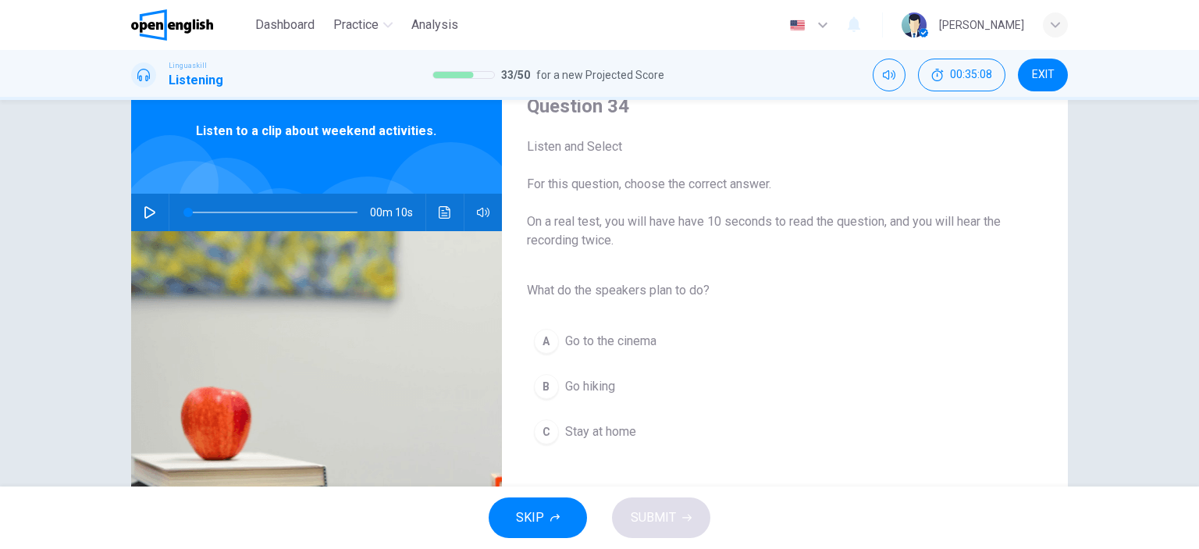
scroll to position [62, 0]
click at [147, 206] on icon "button" at bounding box center [150, 212] width 12 height 12
type input "*"
click at [571, 383] on span "Go hiking" at bounding box center [590, 386] width 50 height 19
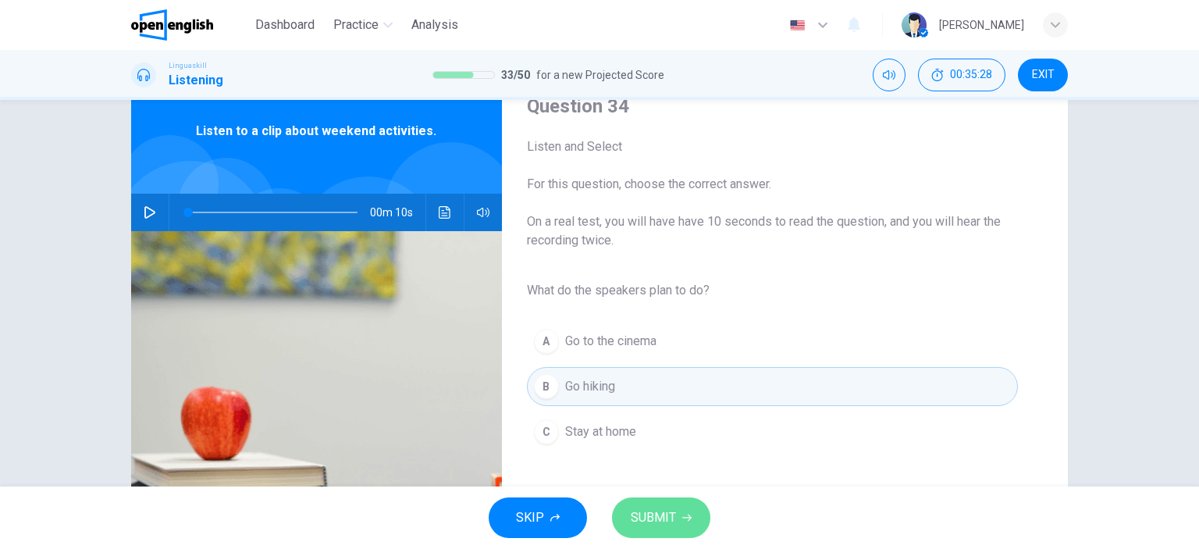
click at [662, 511] on span "SUBMIT" at bounding box center [653, 517] width 45 height 22
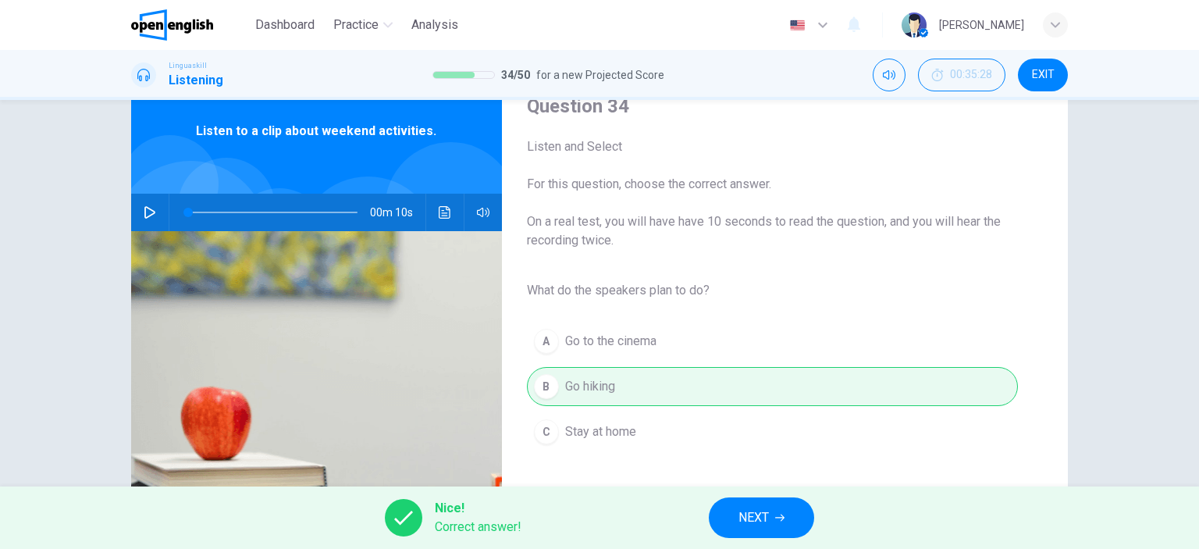
click at [782, 521] on icon "button" at bounding box center [779, 517] width 9 height 9
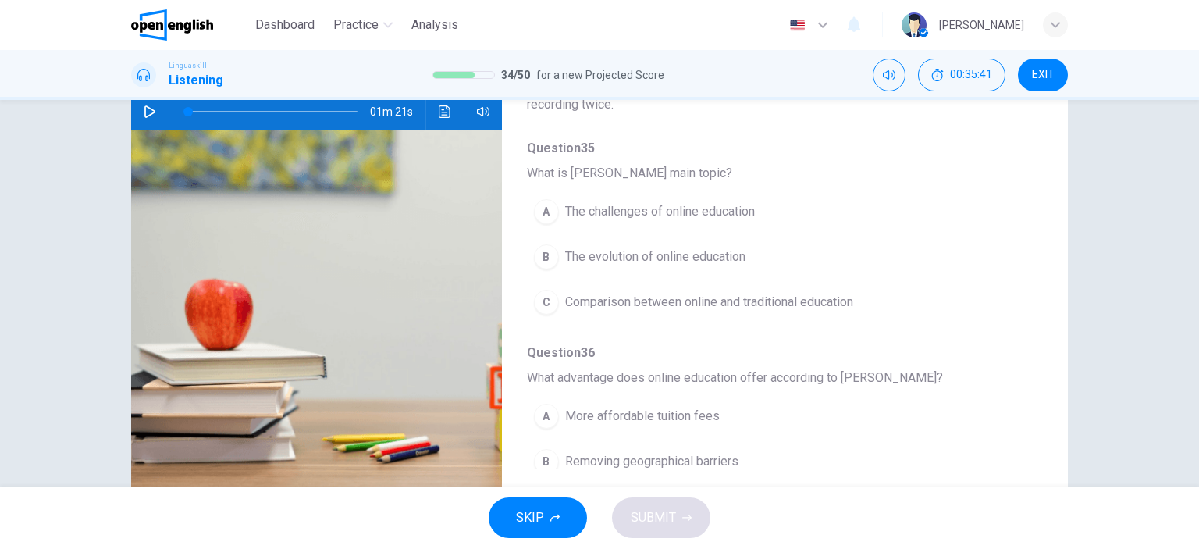
scroll to position [165, 0]
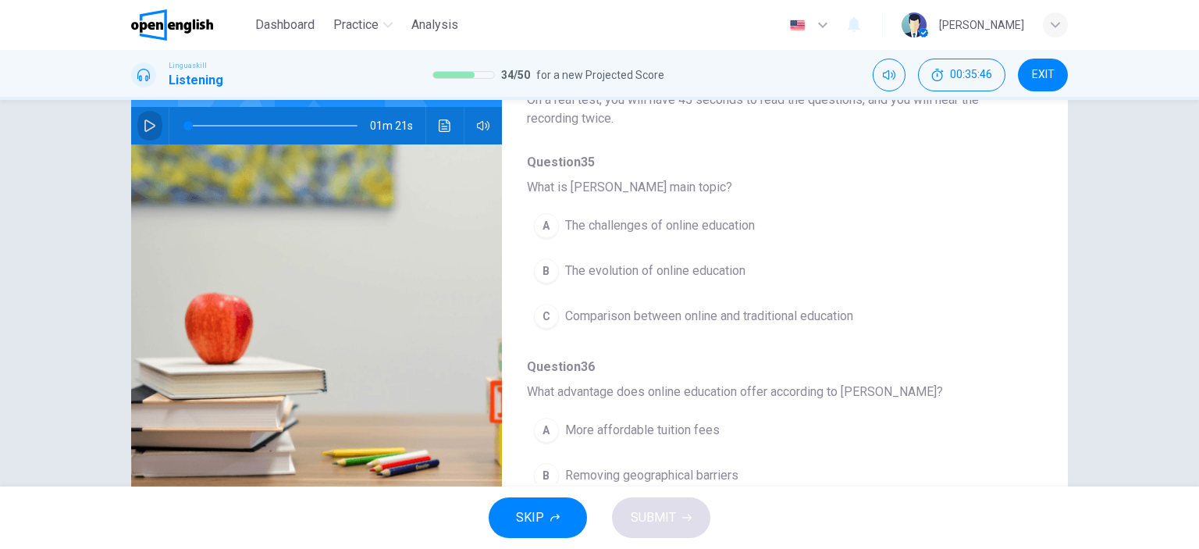
click at [144, 120] on icon "button" at bounding box center [149, 125] width 11 height 12
click at [144, 123] on icon "button" at bounding box center [150, 125] width 12 height 12
click at [145, 121] on icon "button" at bounding box center [149, 125] width 11 height 12
click at [145, 121] on icon "button" at bounding box center [150, 125] width 12 height 12
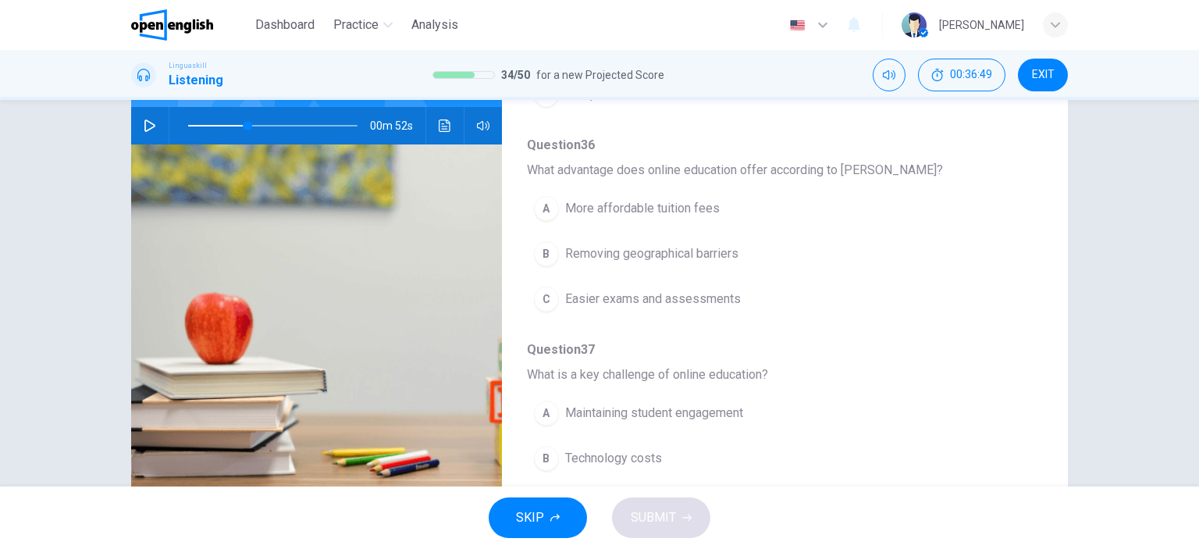
scroll to position [233, 0]
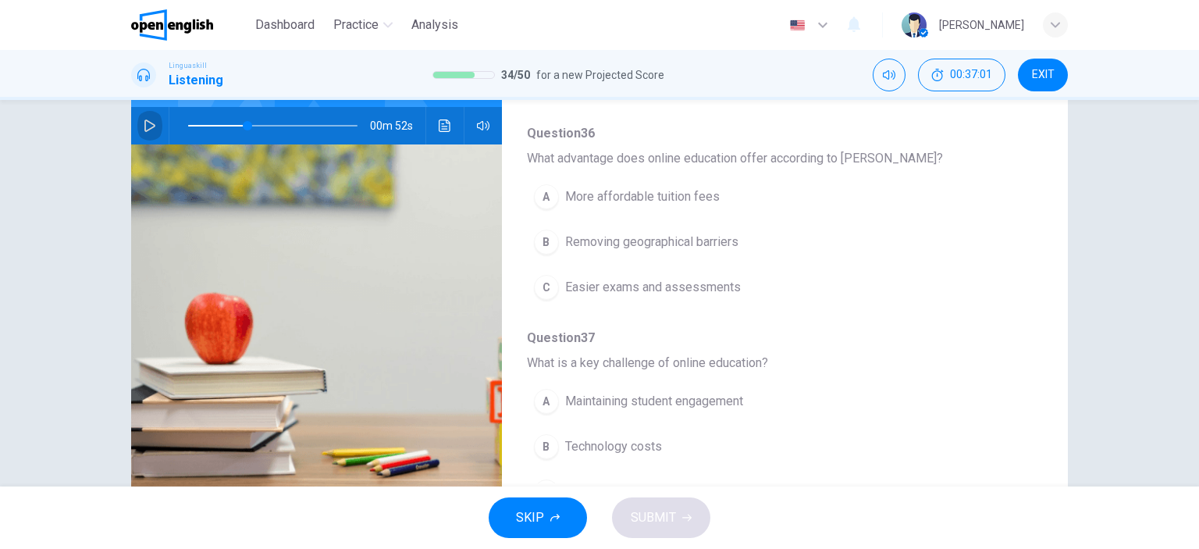
click at [144, 119] on icon "button" at bounding box center [149, 125] width 11 height 12
click at [145, 123] on icon "button" at bounding box center [149, 125] width 9 height 9
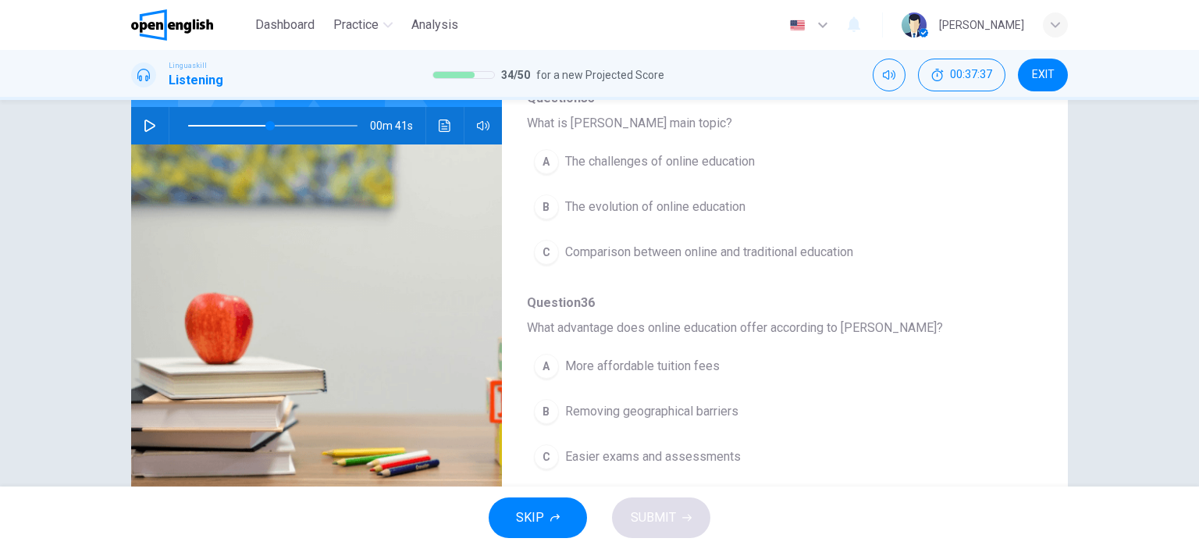
scroll to position [84, 0]
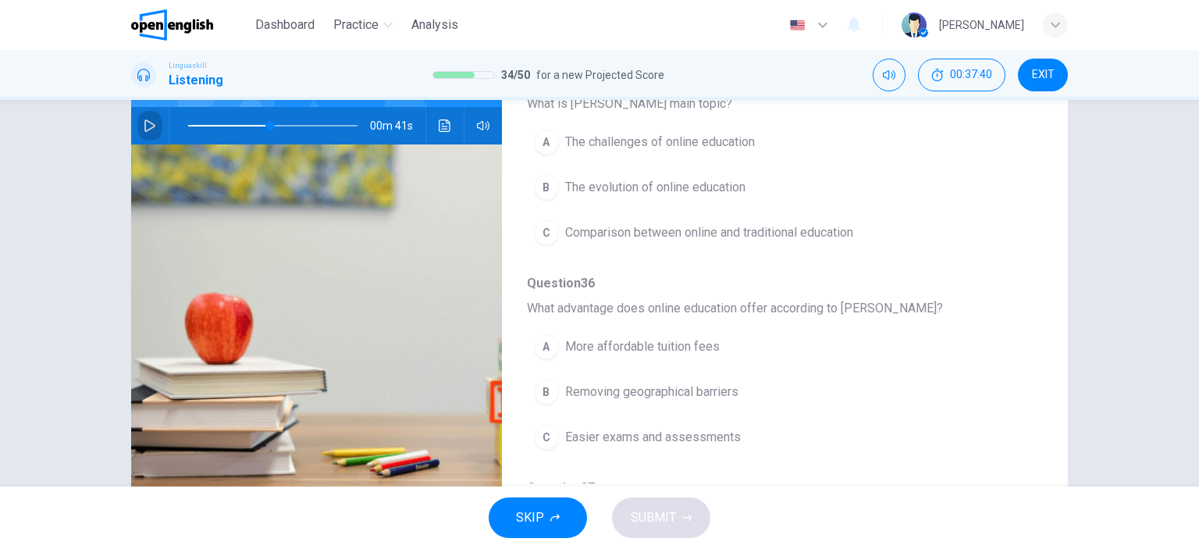
click at [145, 121] on icon "button" at bounding box center [149, 125] width 11 height 12
click at [144, 122] on icon "button" at bounding box center [150, 125] width 12 height 12
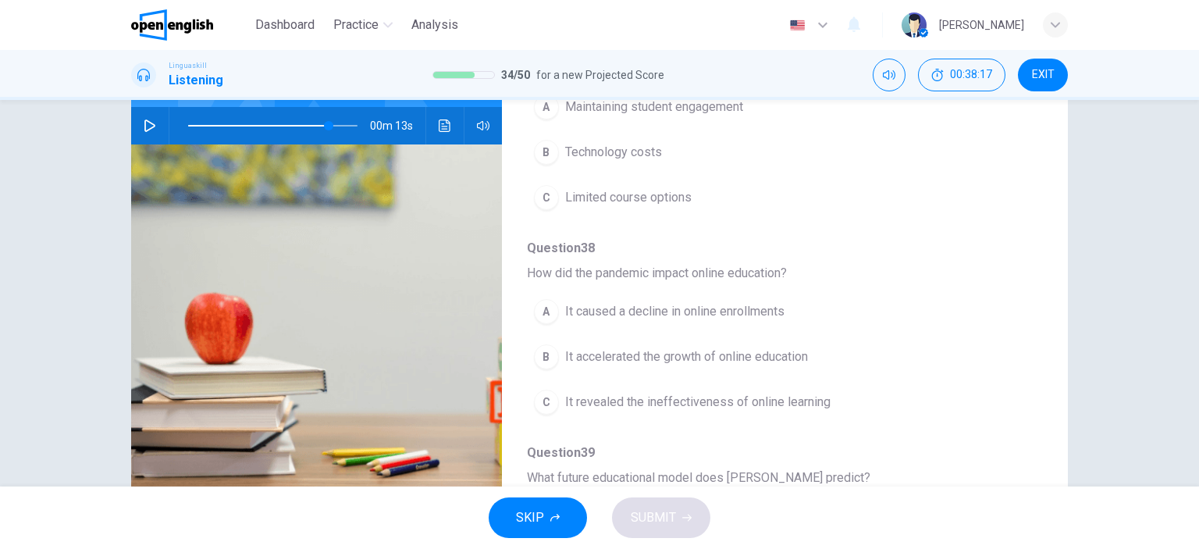
scroll to position [529, 0]
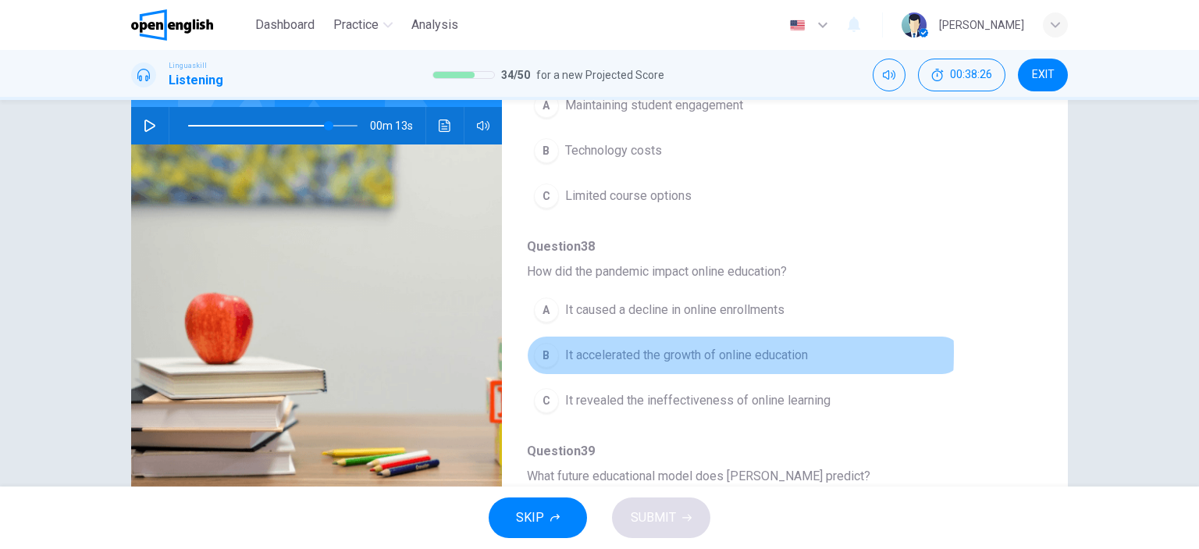
click at [565, 348] on span "It accelerated the growth of online education" at bounding box center [686, 355] width 243 height 19
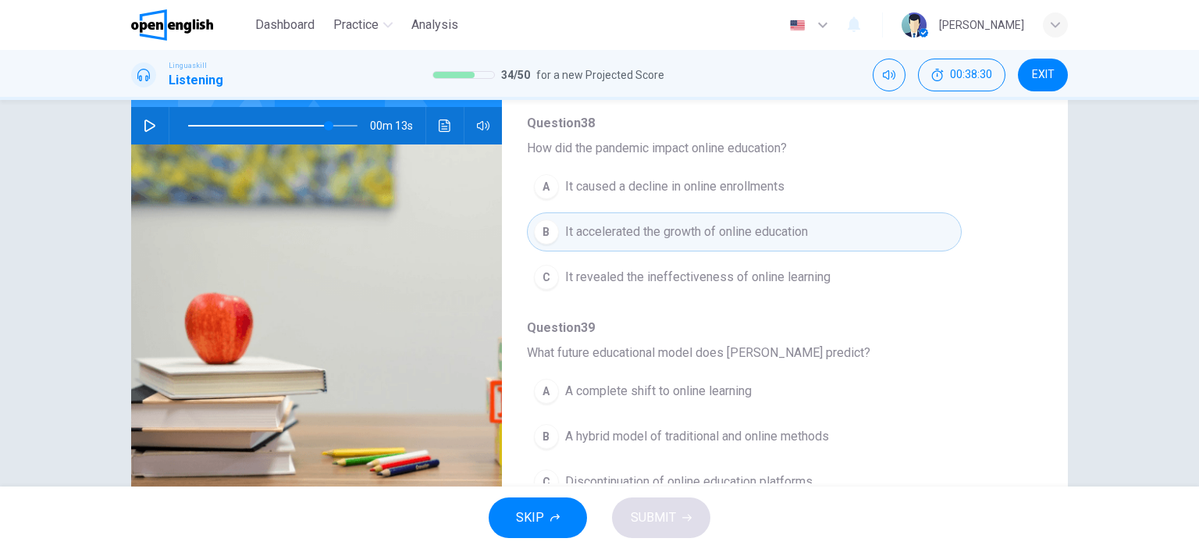
scroll to position [668, 0]
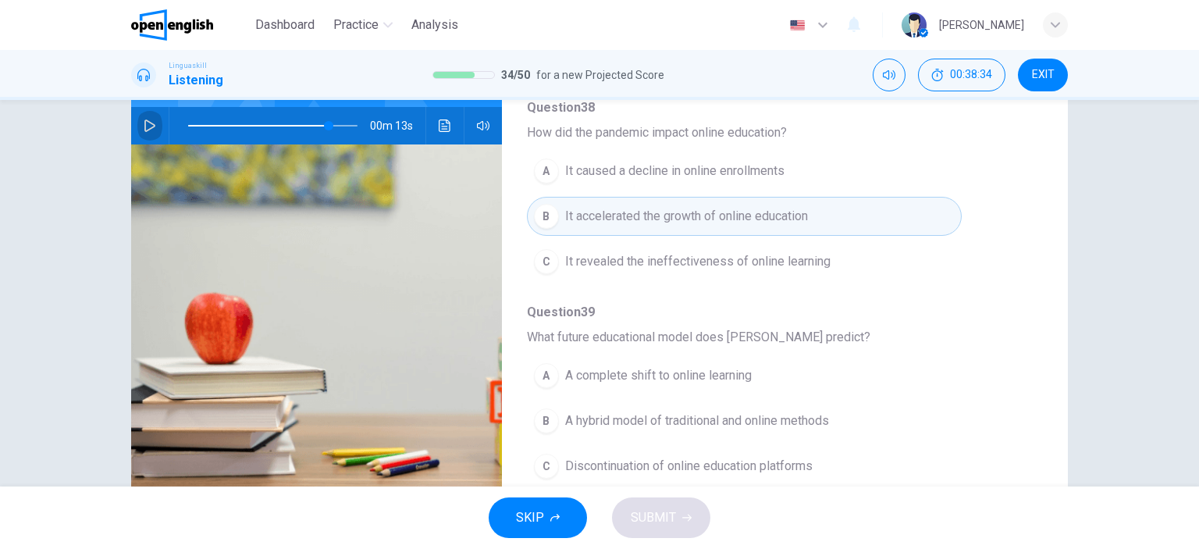
click at [144, 122] on icon "button" at bounding box center [150, 125] width 12 height 12
click at [145, 122] on icon "button" at bounding box center [149, 125] width 9 height 9
click at [144, 122] on icon "button" at bounding box center [150, 125] width 12 height 12
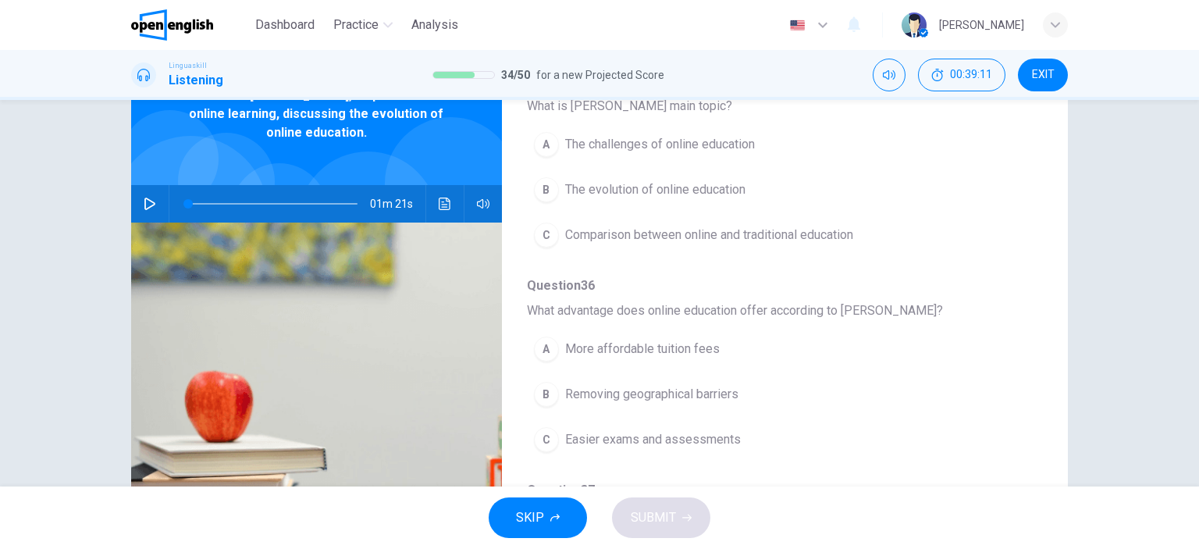
scroll to position [156, 0]
click at [144, 202] on icon "button" at bounding box center [150, 203] width 12 height 12
click at [145, 202] on icon "button" at bounding box center [149, 203] width 9 height 9
click at [613, 193] on span "The evolution of online education" at bounding box center [655, 192] width 180 height 19
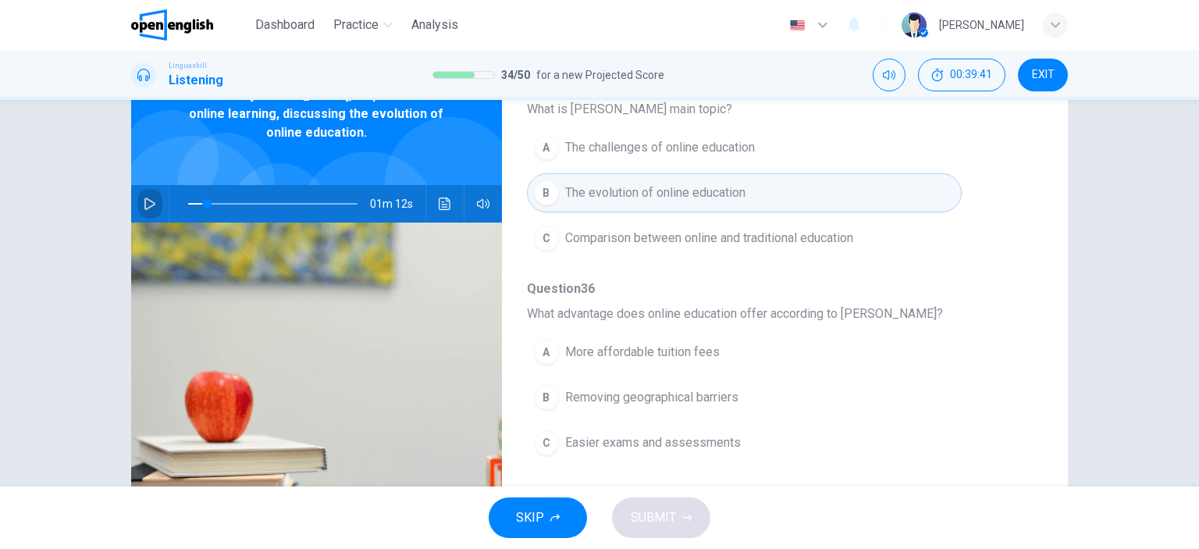
click at [144, 201] on icon "button" at bounding box center [150, 203] width 12 height 12
click at [145, 201] on icon "button" at bounding box center [149, 203] width 9 height 9
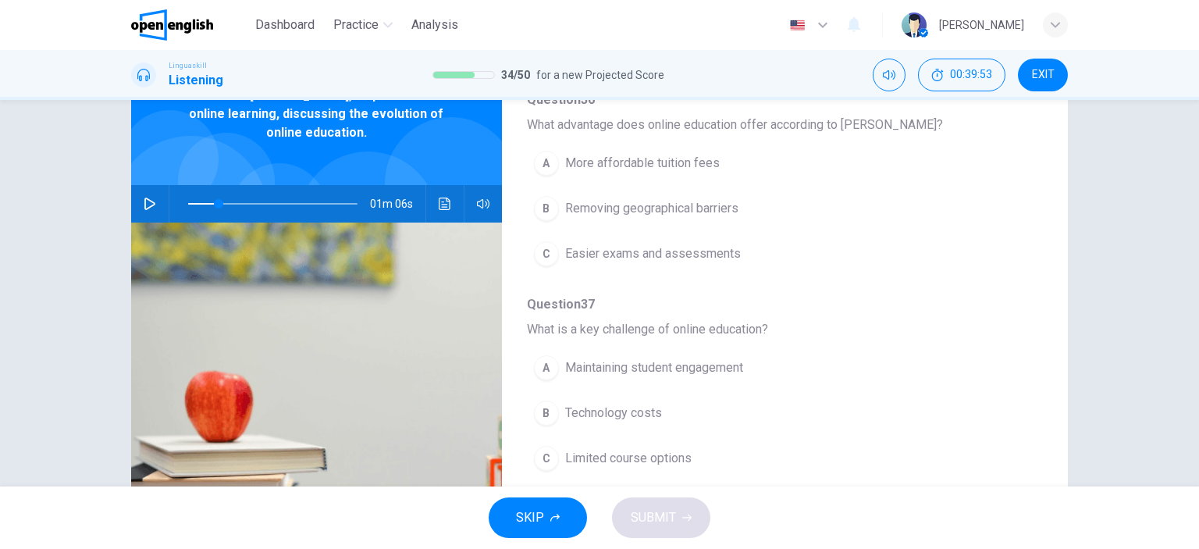
scroll to position [347, 0]
click at [144, 200] on icon "button" at bounding box center [150, 203] width 12 height 12
click at [145, 200] on icon "button" at bounding box center [149, 203] width 9 height 9
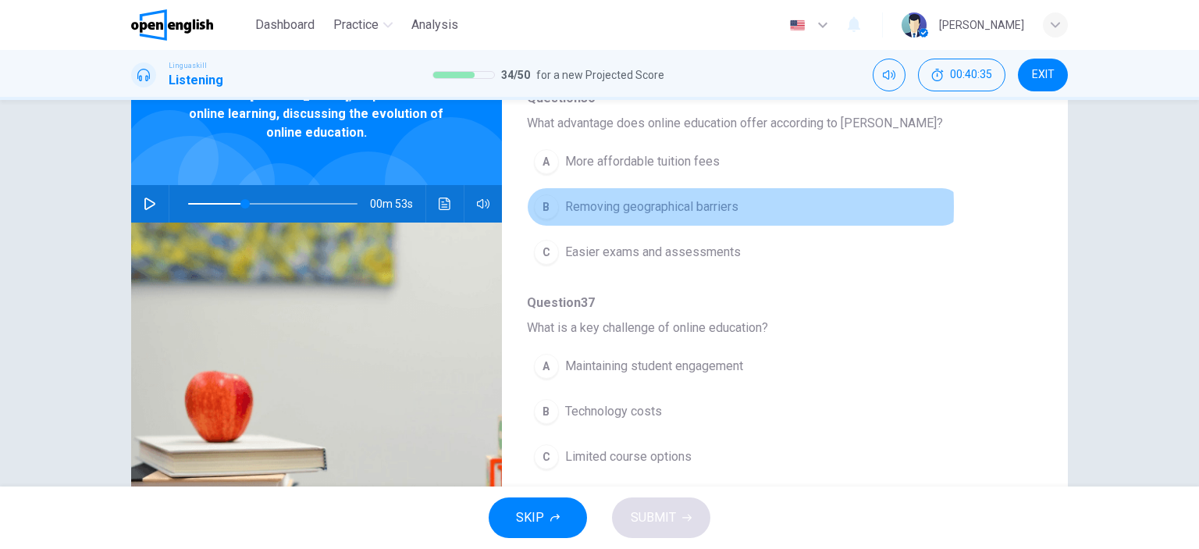
click at [637, 204] on span "Removing geographical barriers" at bounding box center [651, 206] width 173 height 19
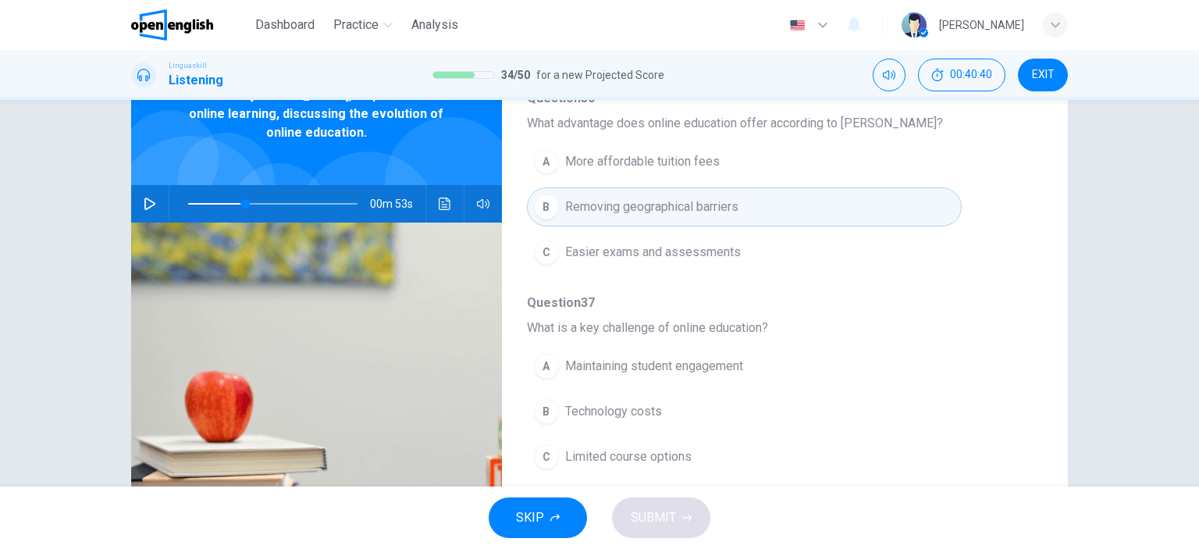
click at [144, 196] on button "button" at bounding box center [149, 203] width 25 height 37
click at [145, 202] on icon "button" at bounding box center [150, 203] width 12 height 12
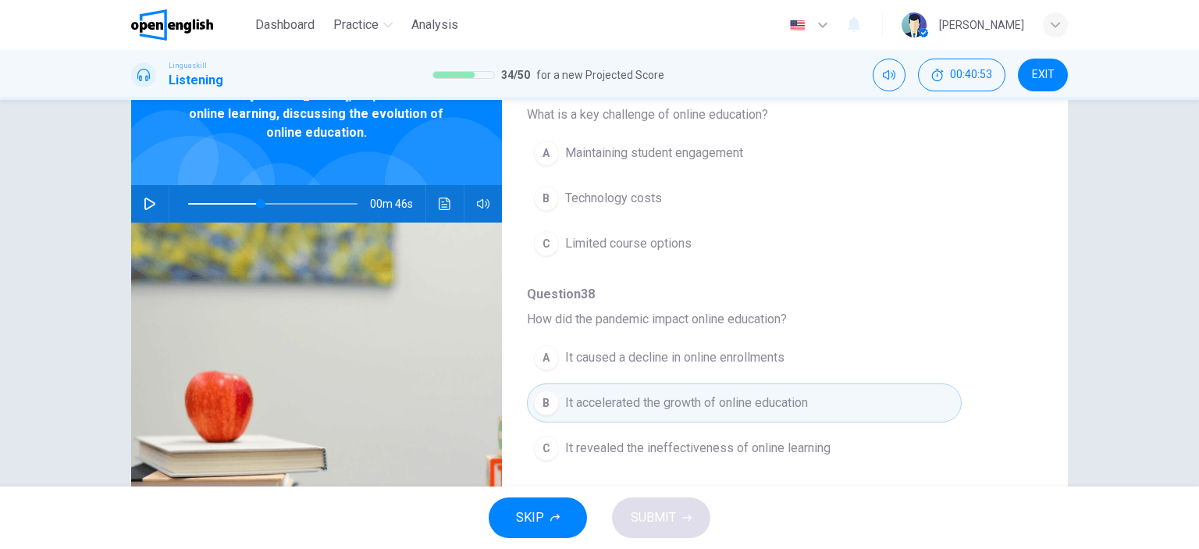
scroll to position [560, 0]
click at [144, 197] on icon "button" at bounding box center [150, 203] width 12 height 12
click at [144, 201] on icon "button" at bounding box center [150, 203] width 12 height 12
click at [144, 203] on icon "button" at bounding box center [150, 203] width 12 height 12
click at [147, 199] on icon "button" at bounding box center [149, 203] width 9 height 9
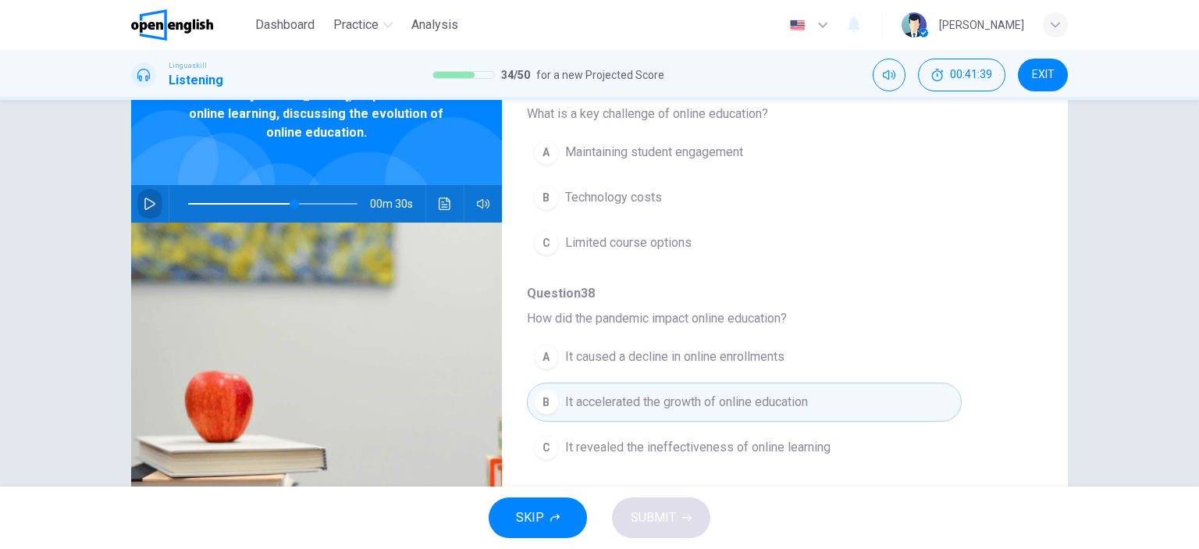
click at [144, 201] on icon "button" at bounding box center [150, 203] width 12 height 12
click at [586, 147] on span "Maintaining student engagement" at bounding box center [654, 152] width 178 height 19
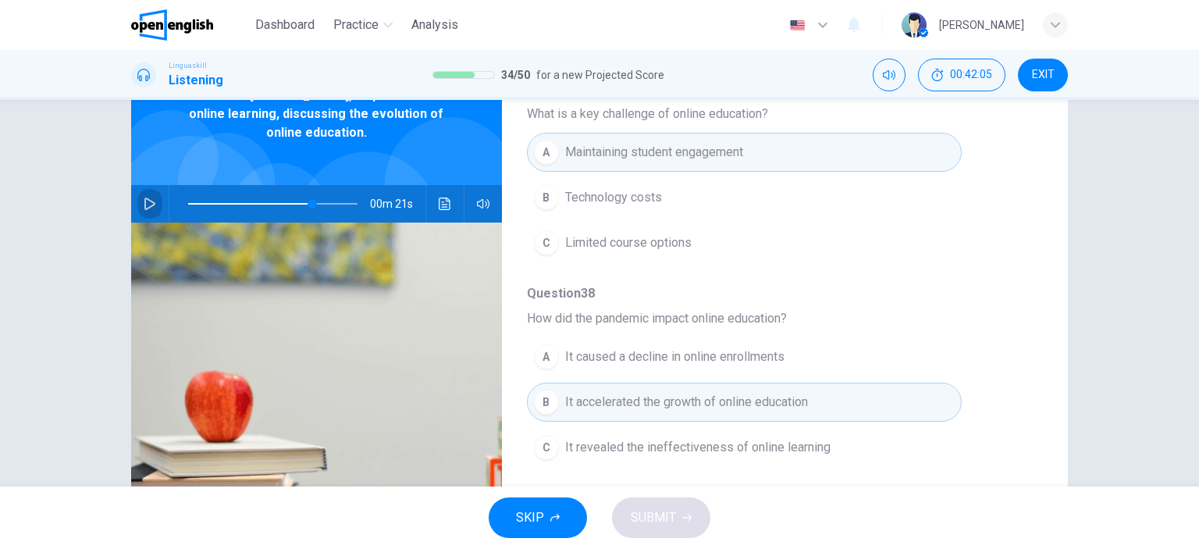
click at [144, 202] on icon "button" at bounding box center [150, 203] width 12 height 12
click at [145, 202] on icon "button" at bounding box center [149, 203] width 9 height 9
click at [144, 202] on icon "button" at bounding box center [150, 203] width 12 height 12
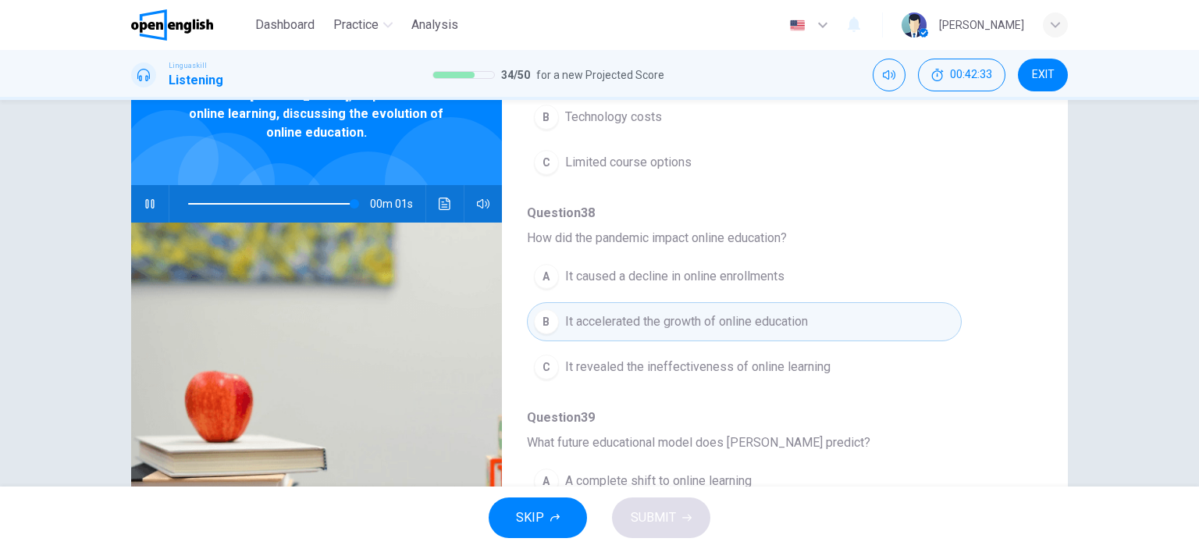
scroll to position [668, 0]
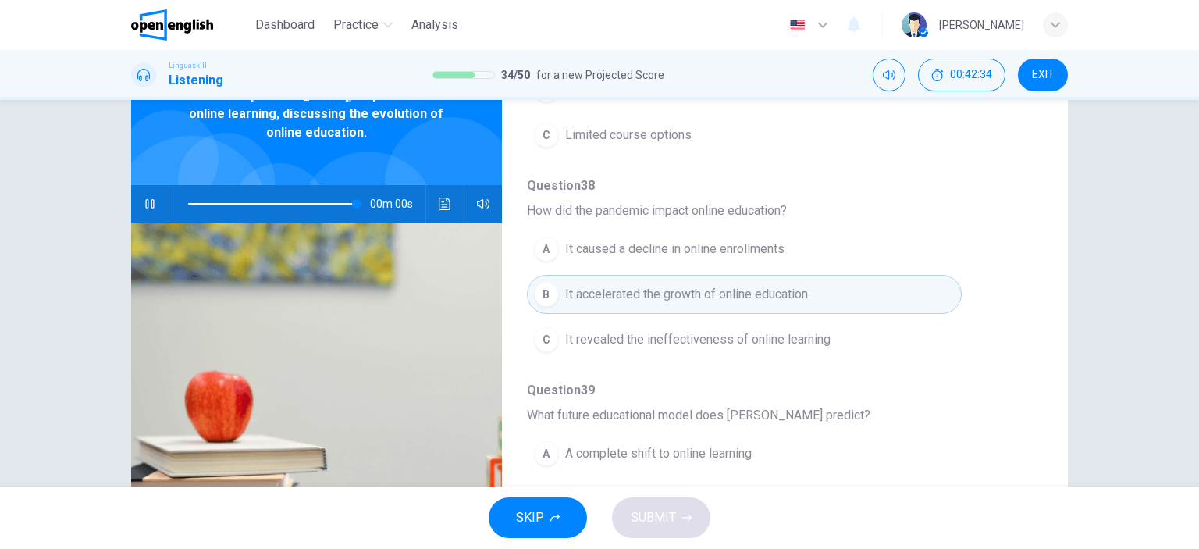
type input "*"
click at [1021, 445] on div "Question 35 - 39 For these questions, choose the correct answer. On a real test…" at bounding box center [772, 315] width 541 height 492
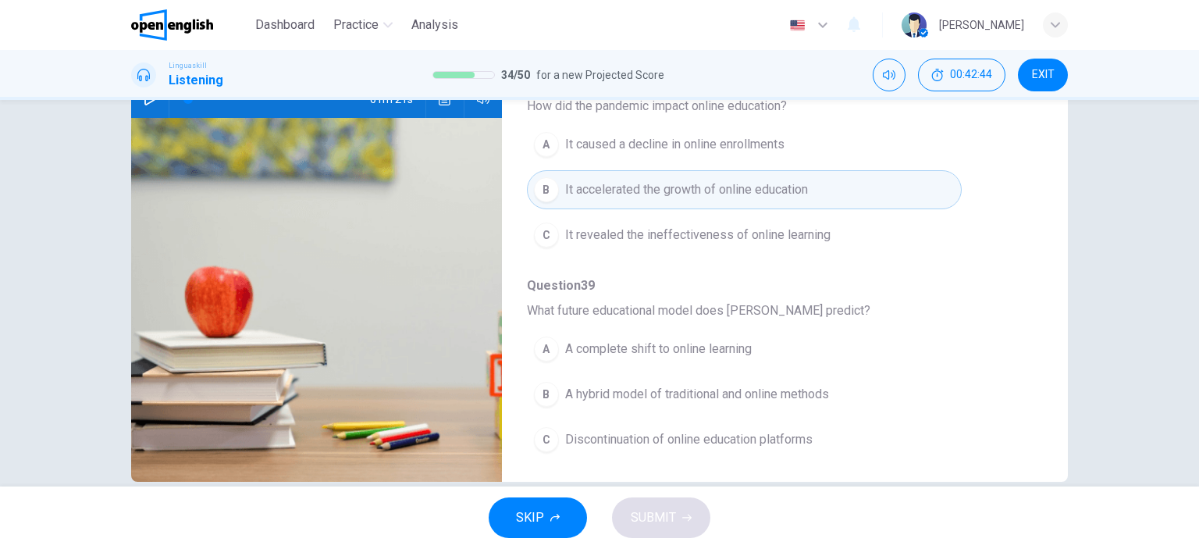
scroll to position [219, 0]
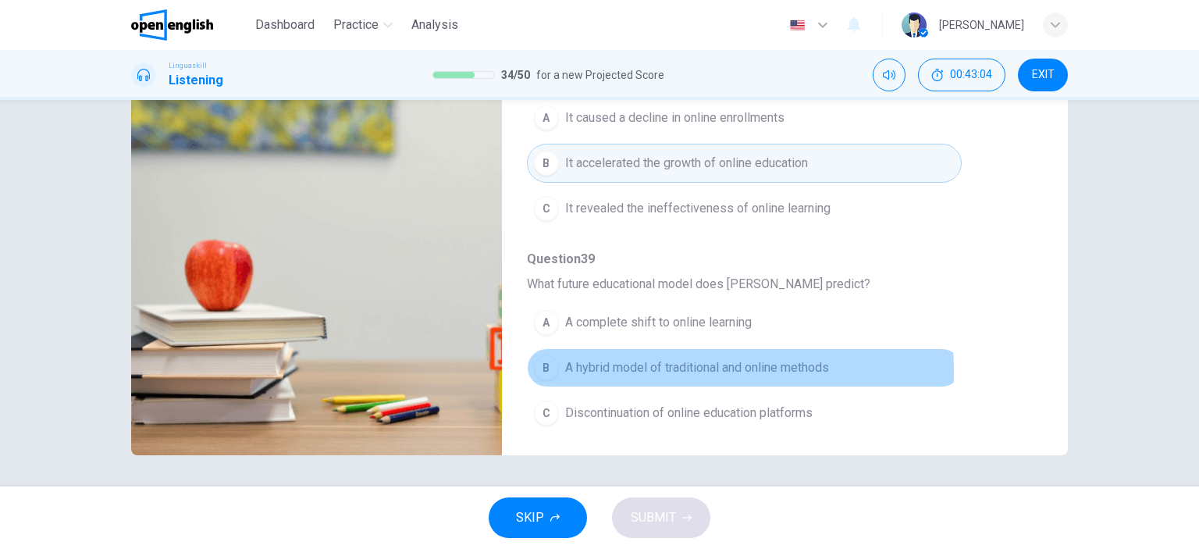
click at [621, 365] on span "A hybrid model of traditional and online methods" at bounding box center [697, 367] width 264 height 19
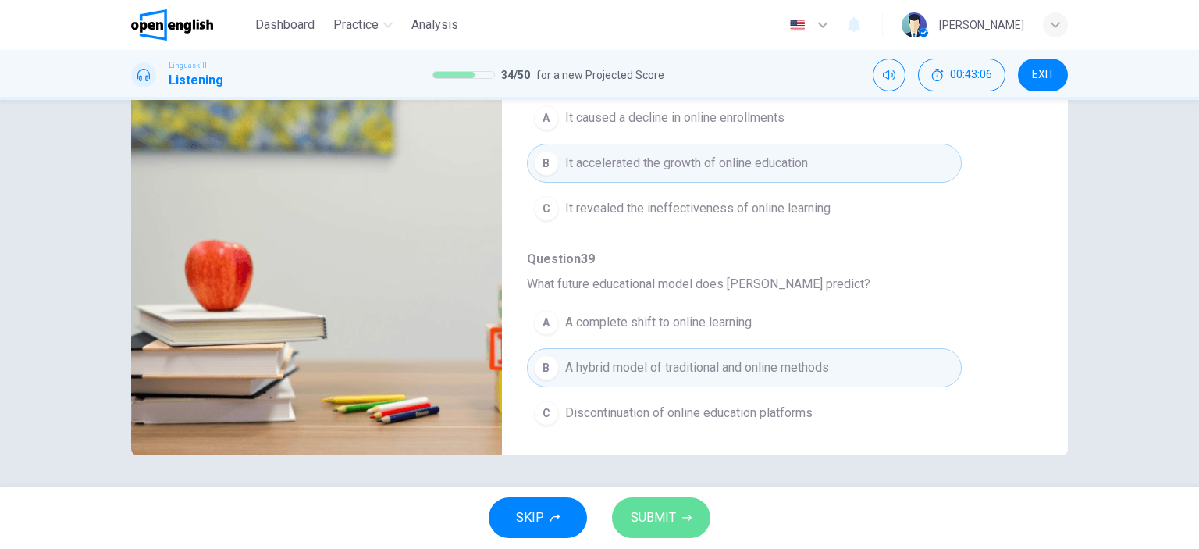
click at [668, 524] on span "SUBMIT" at bounding box center [653, 517] width 45 height 22
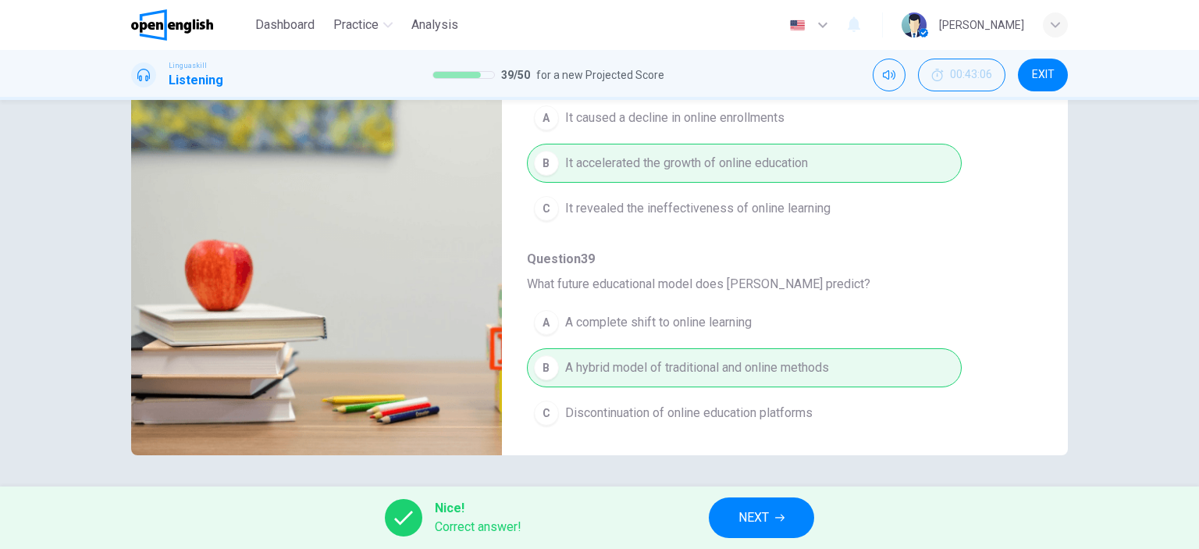
click at [765, 512] on span "NEXT" at bounding box center [753, 517] width 30 height 22
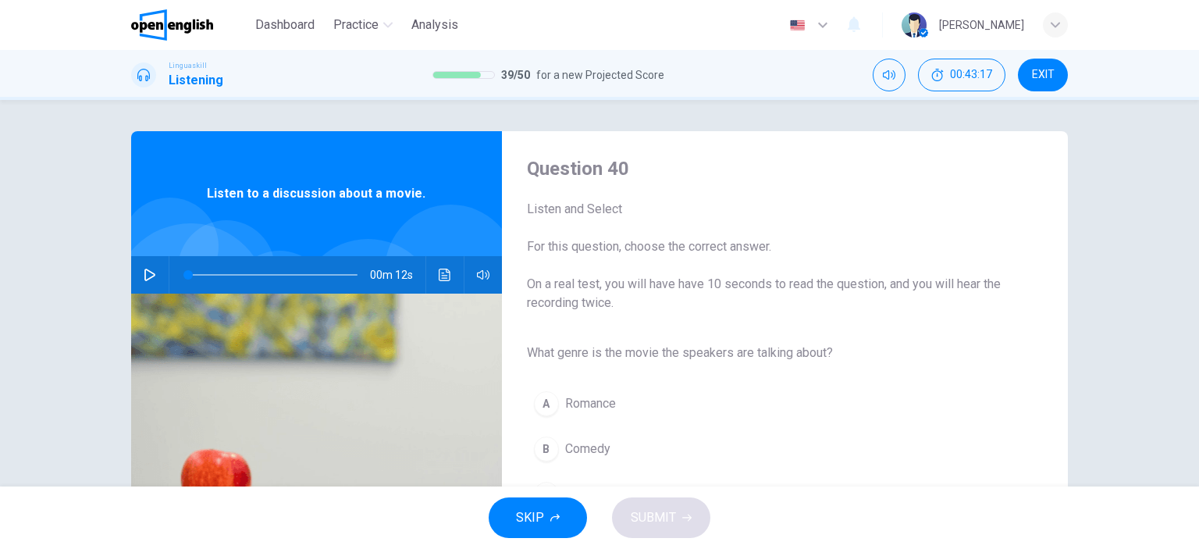
scroll to position [78, 0]
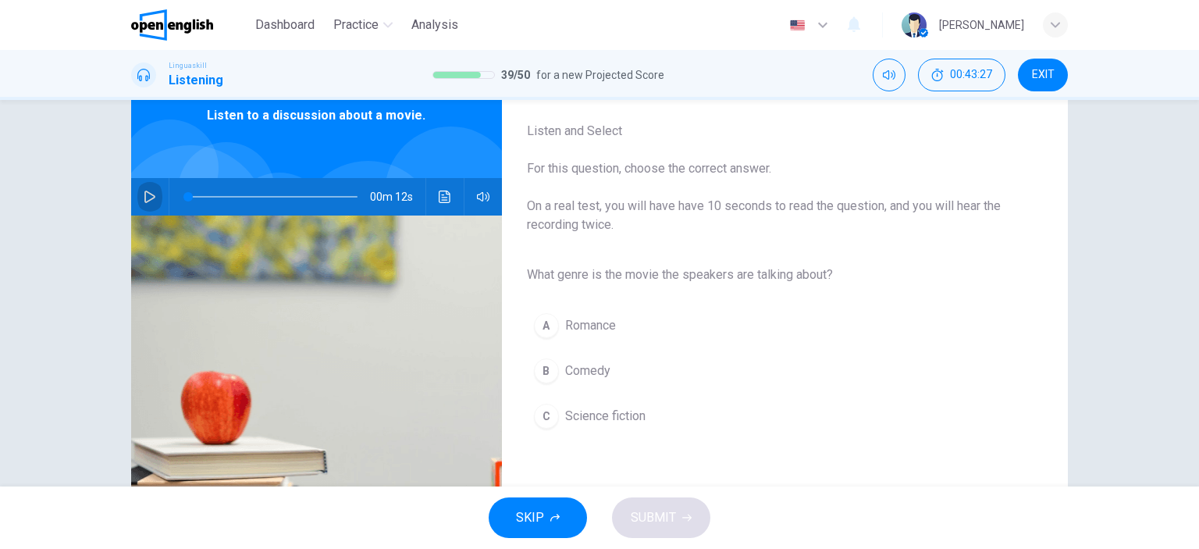
click at [147, 192] on icon "button" at bounding box center [150, 196] width 12 height 12
type input "*"
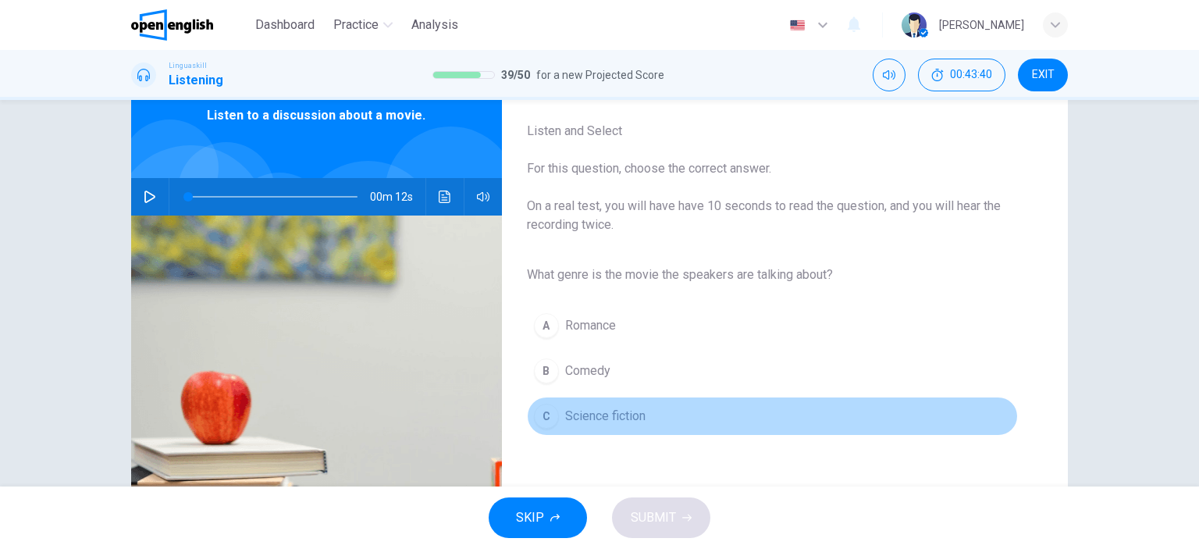
click at [565, 414] on span "Science fiction" at bounding box center [605, 416] width 80 height 19
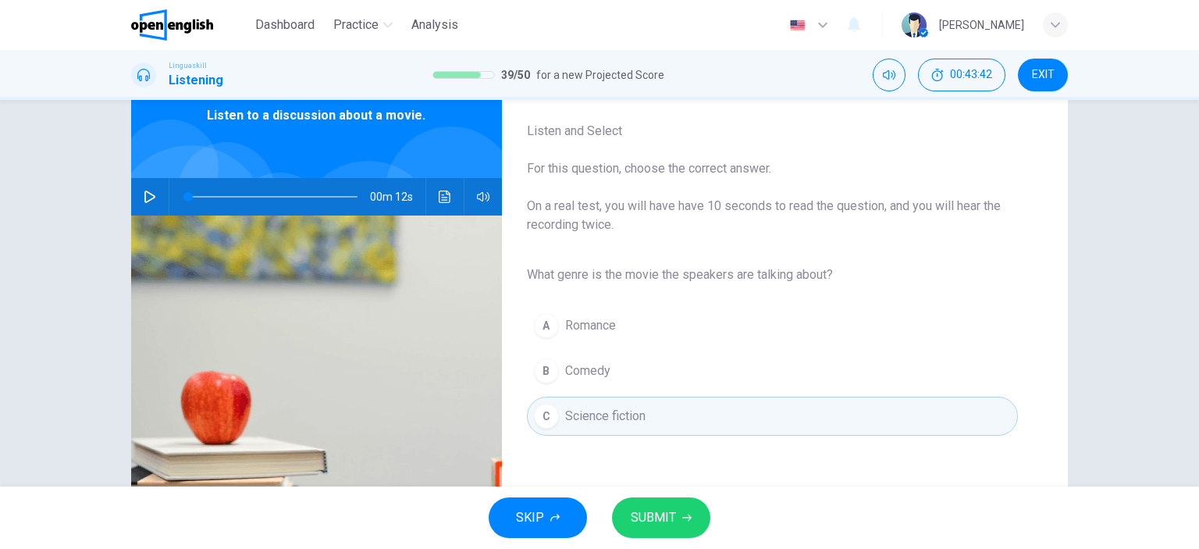
click at [659, 521] on span "SUBMIT" at bounding box center [653, 517] width 45 height 22
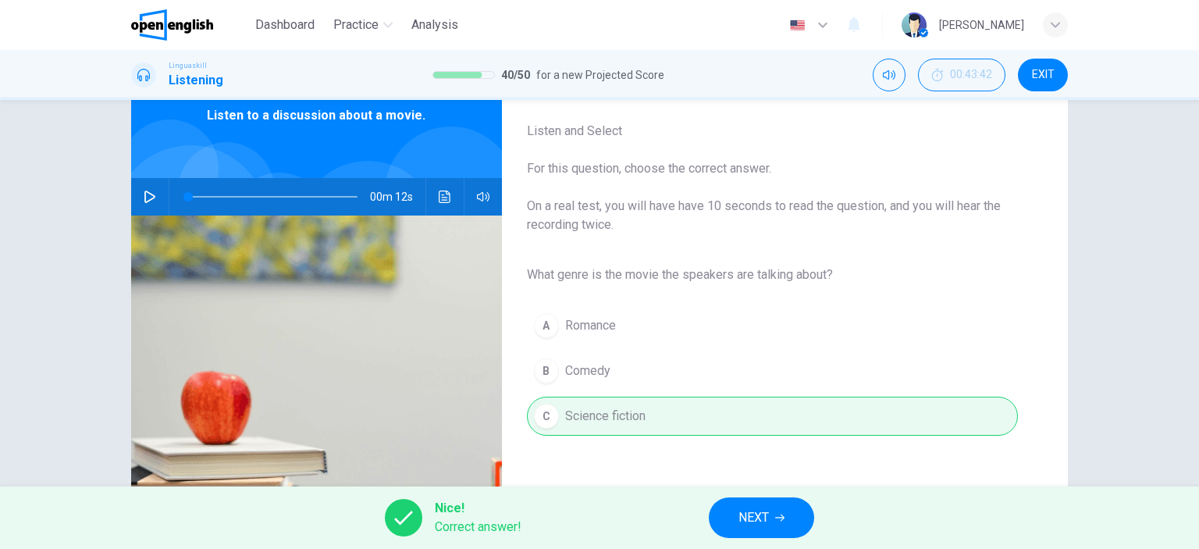
click at [726, 517] on button "NEXT" at bounding box center [761, 517] width 105 height 41
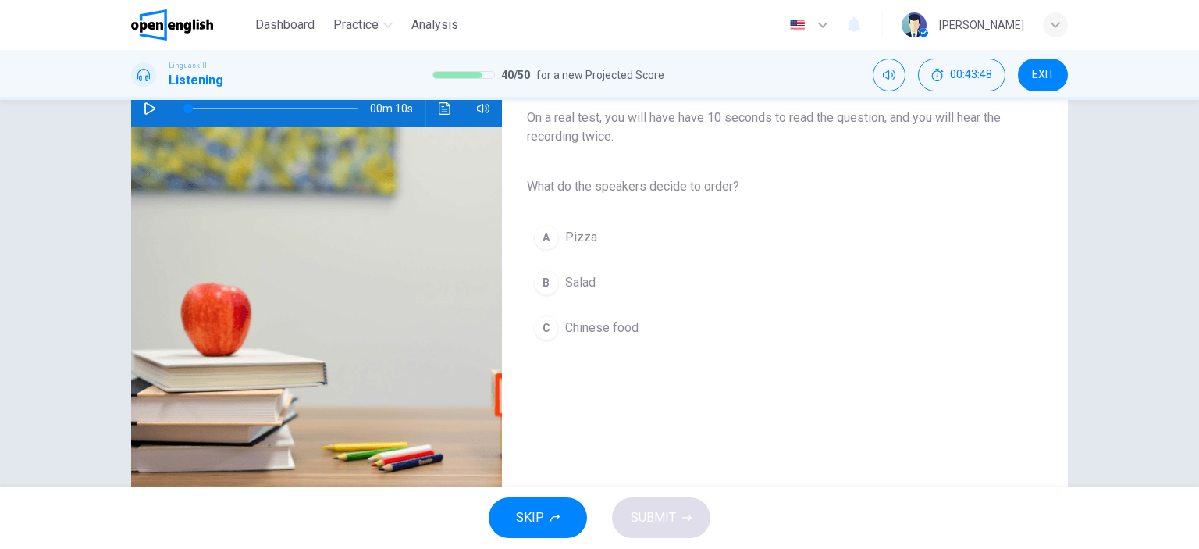
scroll to position [140, 0]
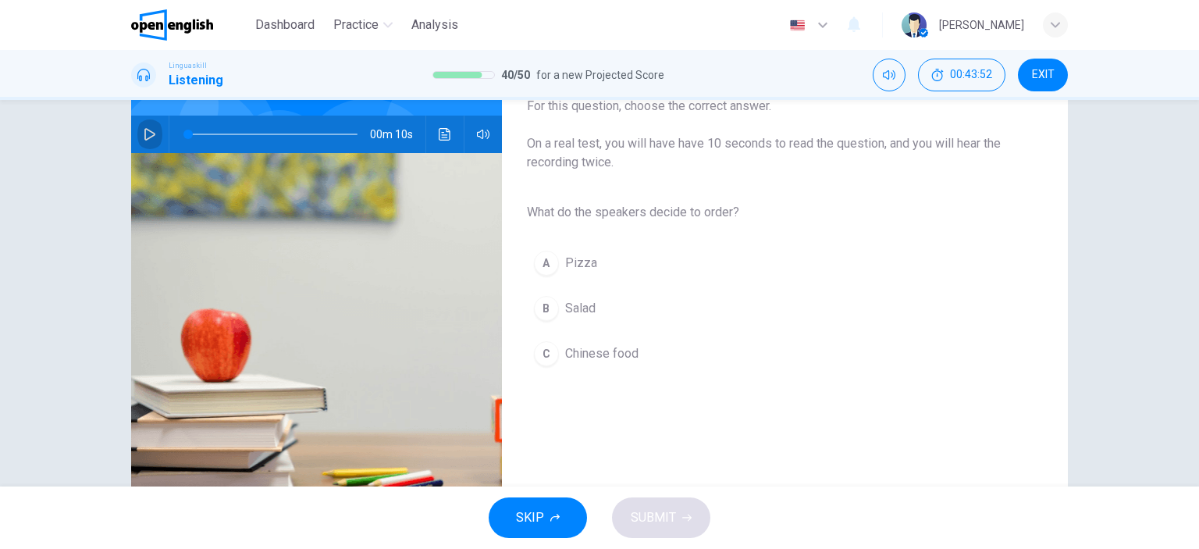
click at [144, 131] on icon "button" at bounding box center [150, 134] width 12 height 12
type input "*"
click at [582, 307] on span "Salad" at bounding box center [580, 308] width 30 height 19
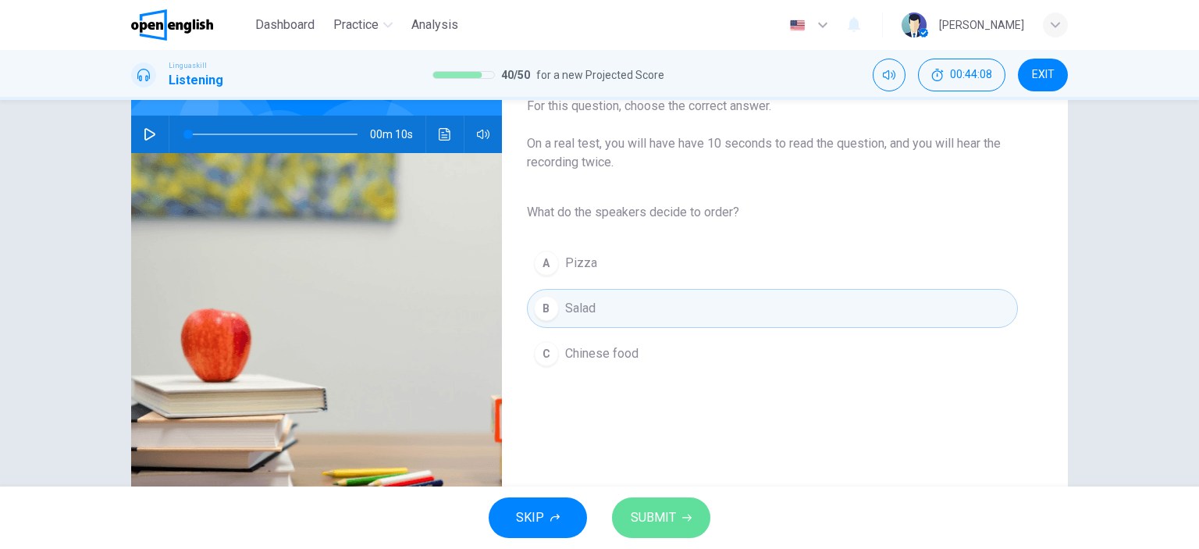
click at [646, 516] on span "SUBMIT" at bounding box center [653, 517] width 45 height 22
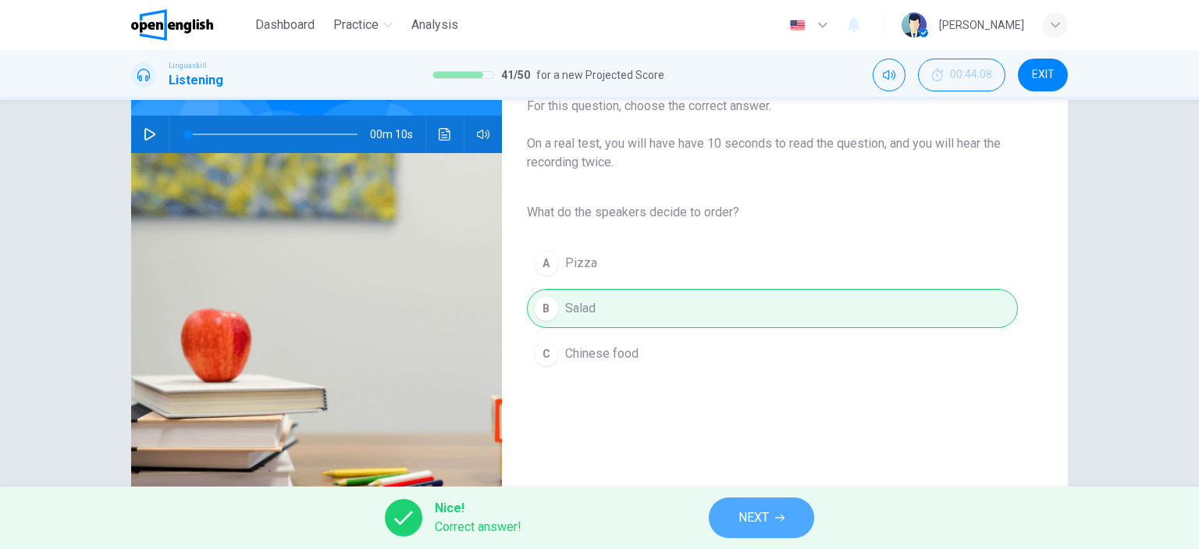
click at [762, 511] on span "NEXT" at bounding box center [753, 517] width 30 height 22
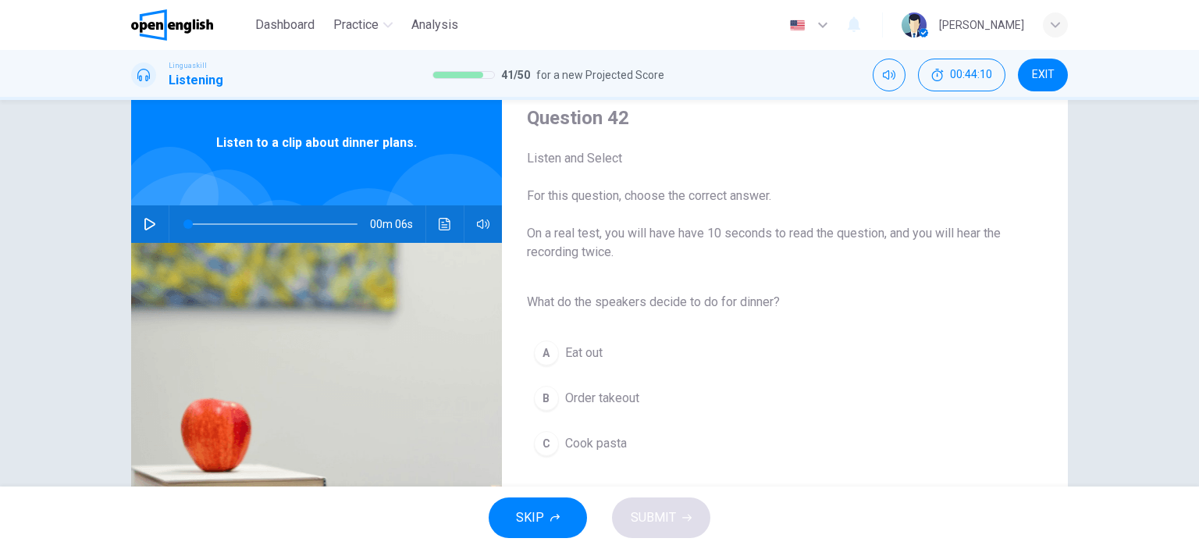
scroll to position [78, 0]
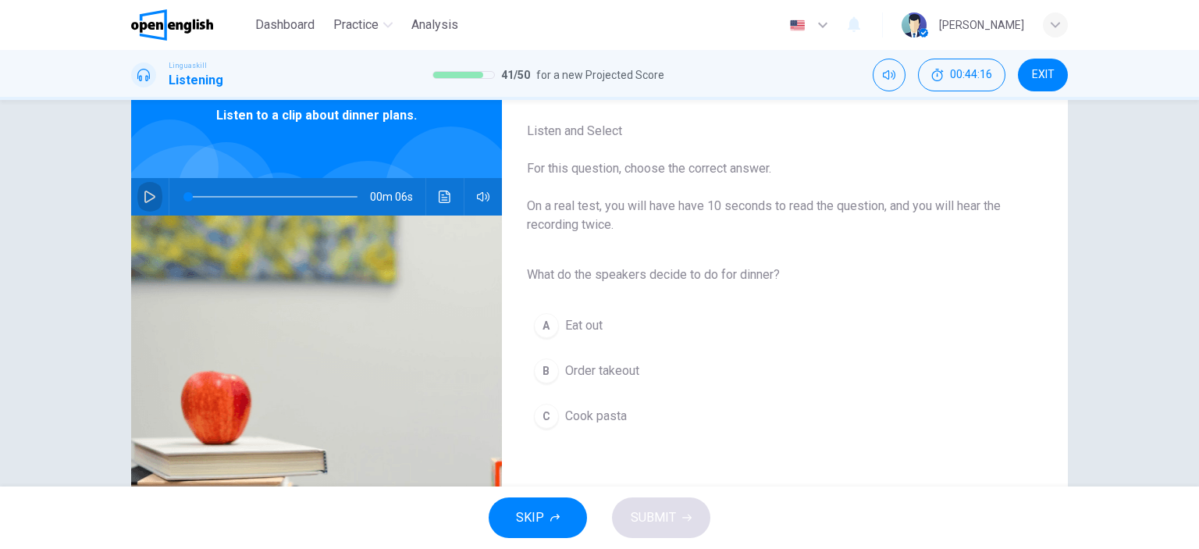
click at [145, 191] on icon "button" at bounding box center [150, 196] width 12 height 12
type input "*"
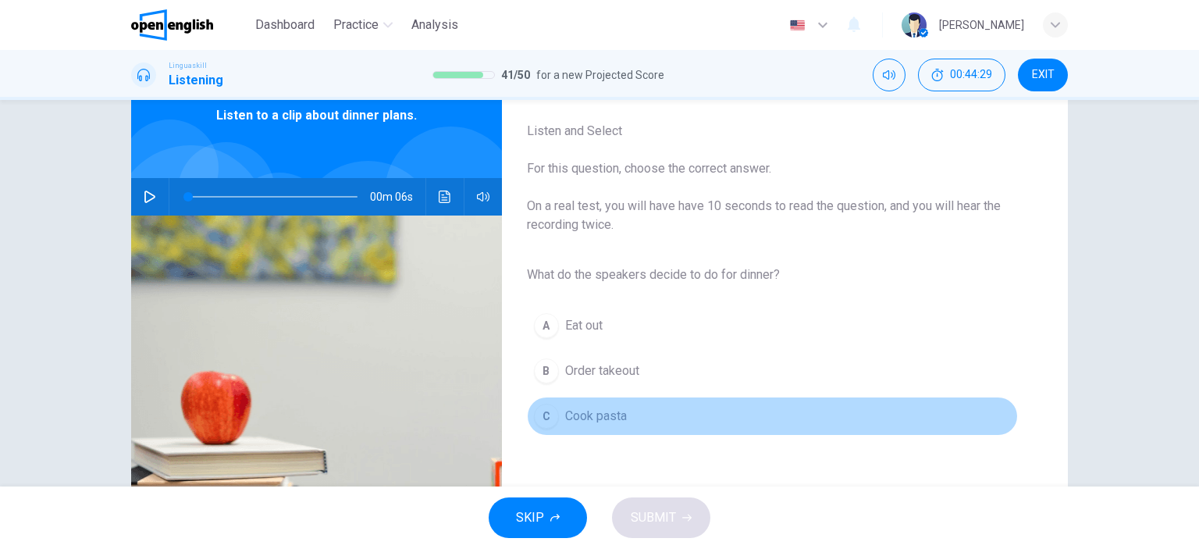
click at [581, 418] on span "Cook pasta" at bounding box center [596, 416] width 62 height 19
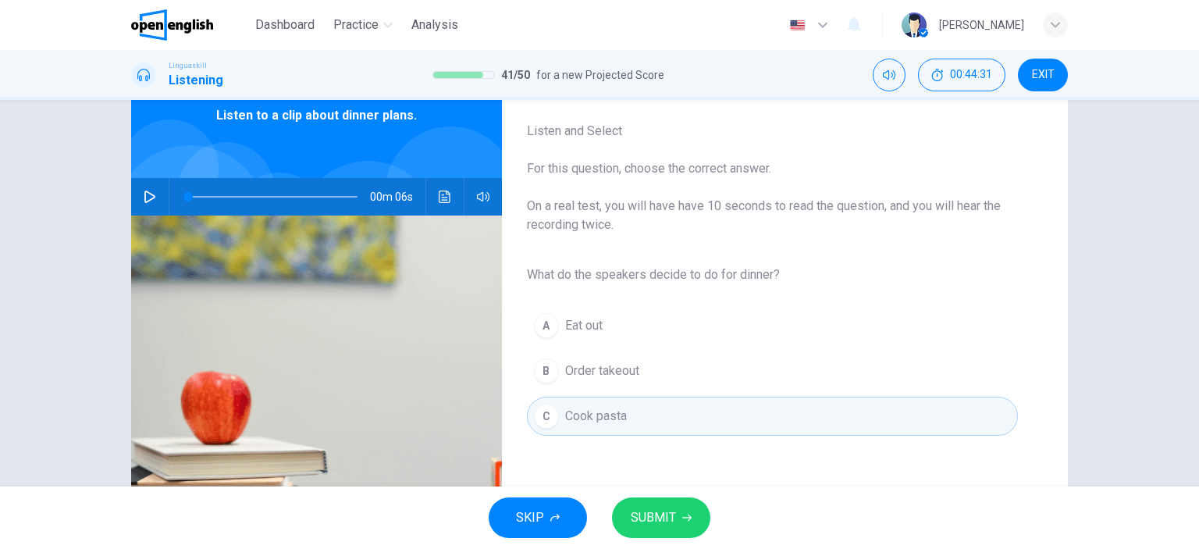
click at [654, 521] on span "SUBMIT" at bounding box center [653, 517] width 45 height 22
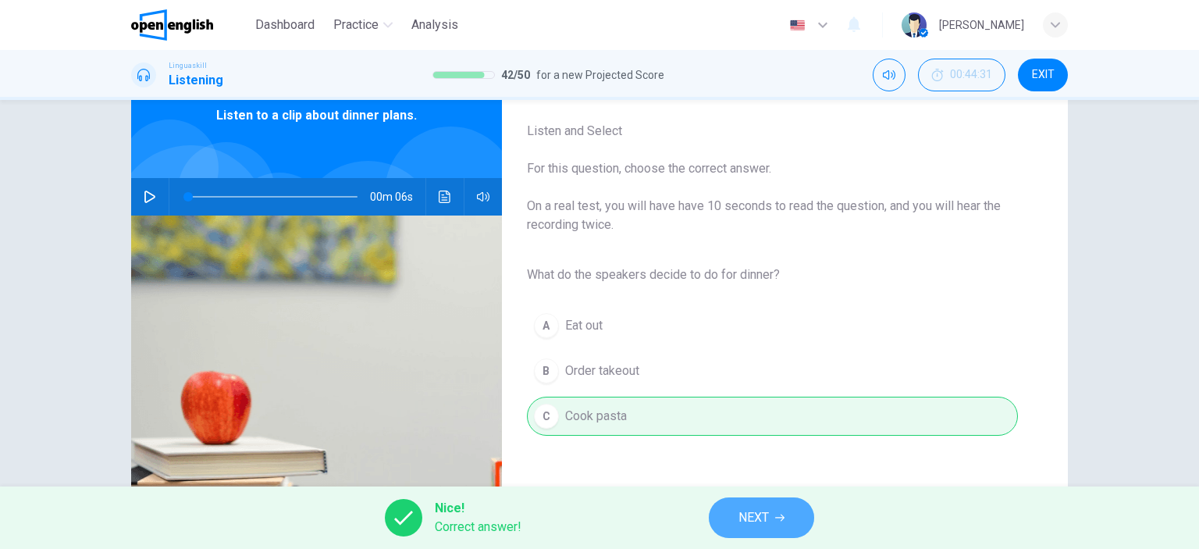
click at [728, 515] on button "NEXT" at bounding box center [761, 517] width 105 height 41
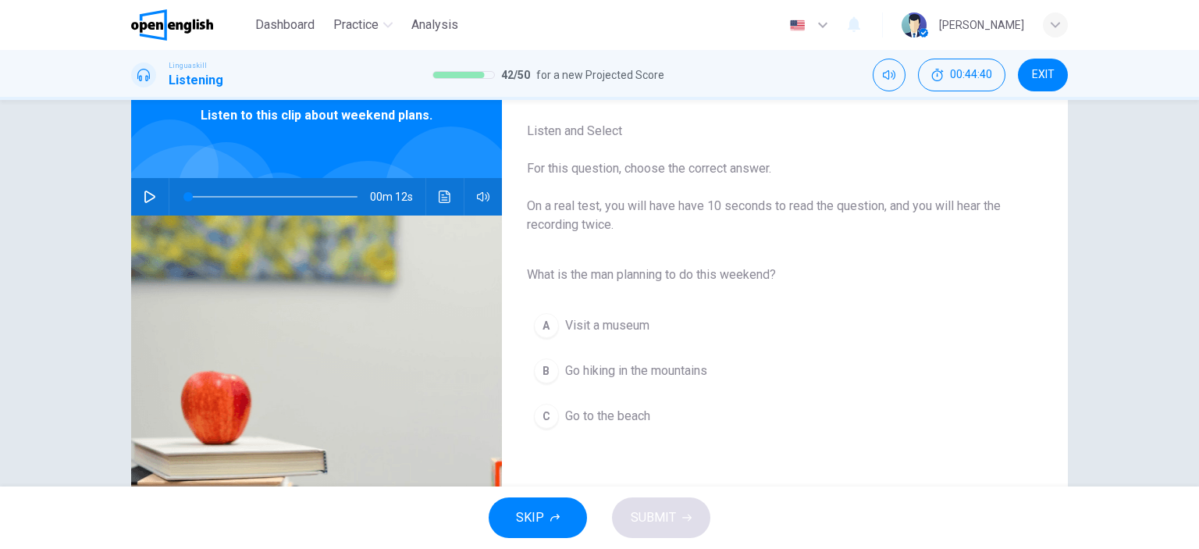
click at [144, 195] on icon "button" at bounding box center [150, 196] width 12 height 12
type input "*"
click at [620, 368] on span "Go hiking in the mountains" at bounding box center [636, 370] width 142 height 19
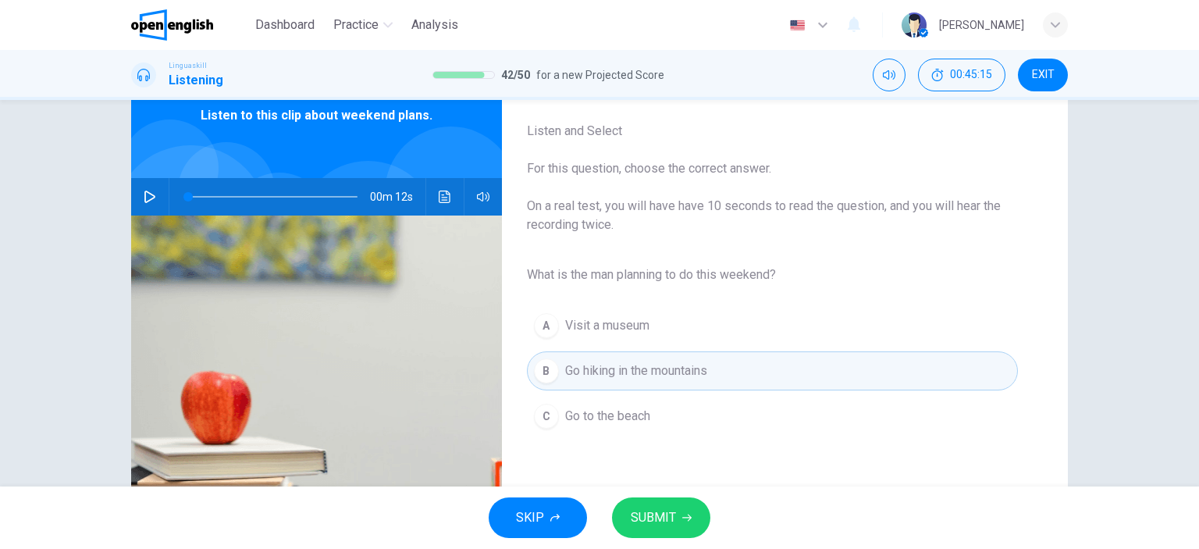
click at [654, 514] on span "SUBMIT" at bounding box center [653, 517] width 45 height 22
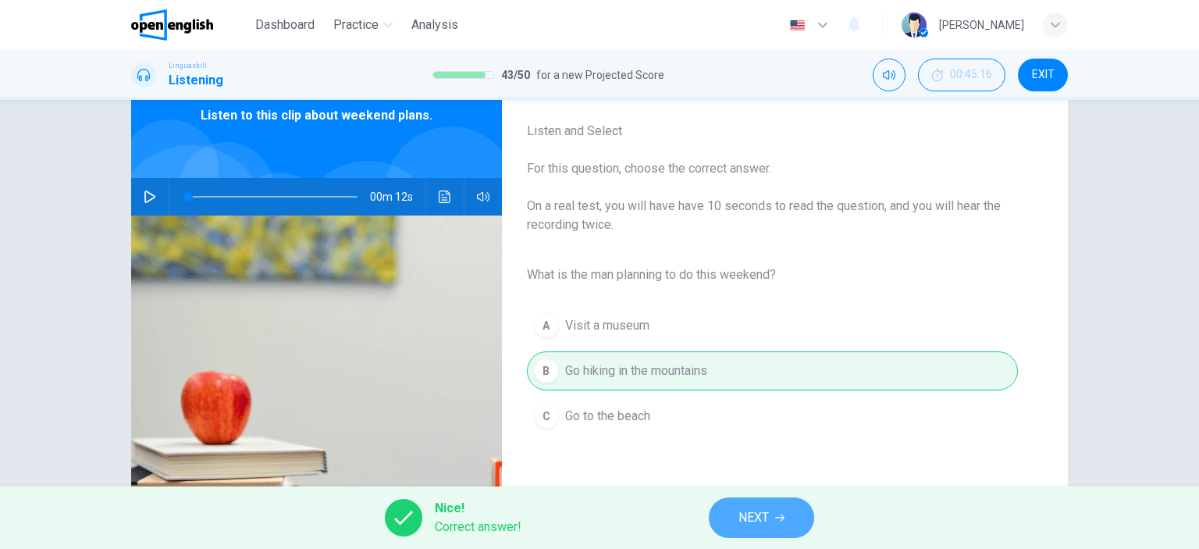
click at [754, 514] on span "NEXT" at bounding box center [753, 517] width 30 height 22
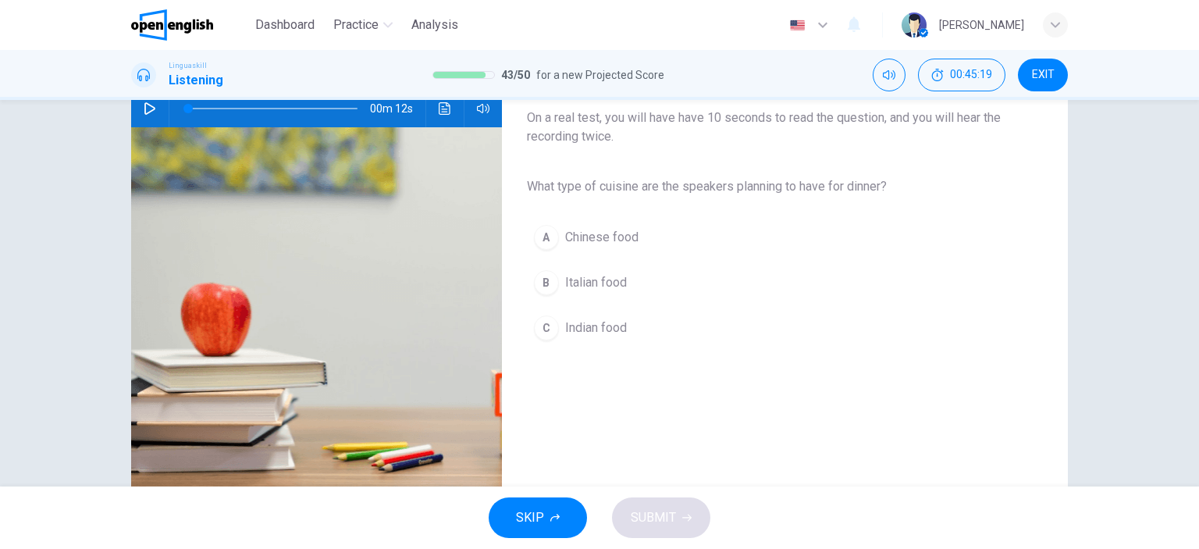
scroll to position [140, 0]
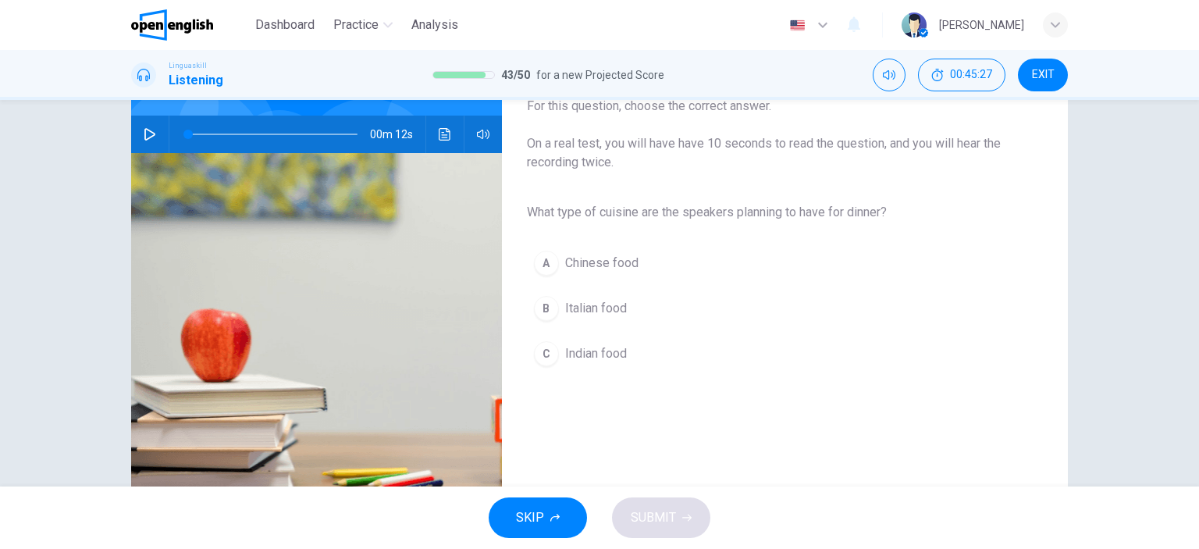
click at [144, 133] on icon "button" at bounding box center [150, 134] width 12 height 12
type input "*"
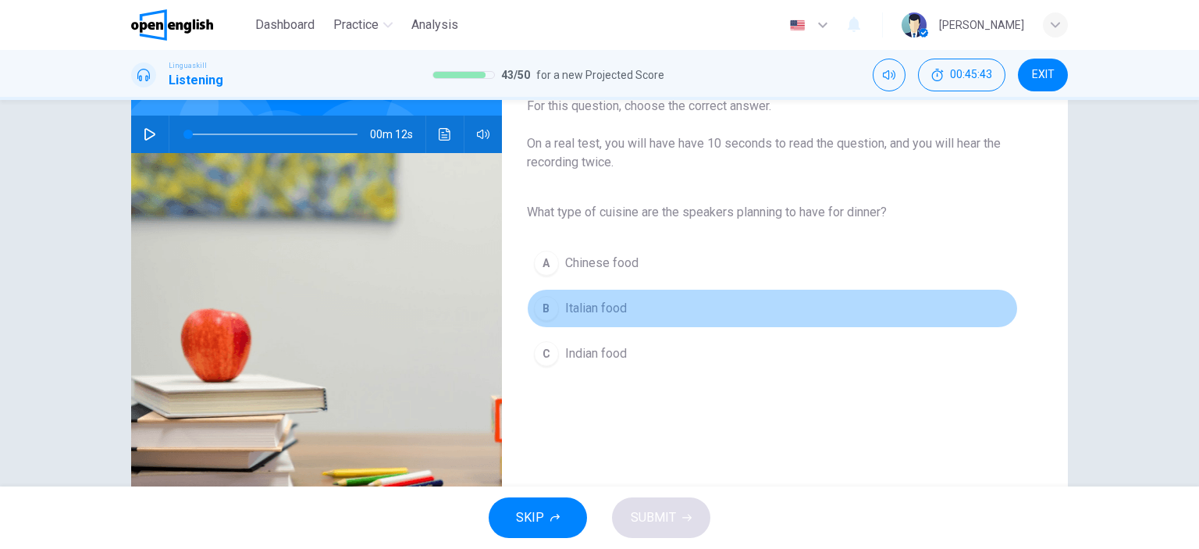
click at [585, 315] on span "Italian food" at bounding box center [596, 308] width 62 height 19
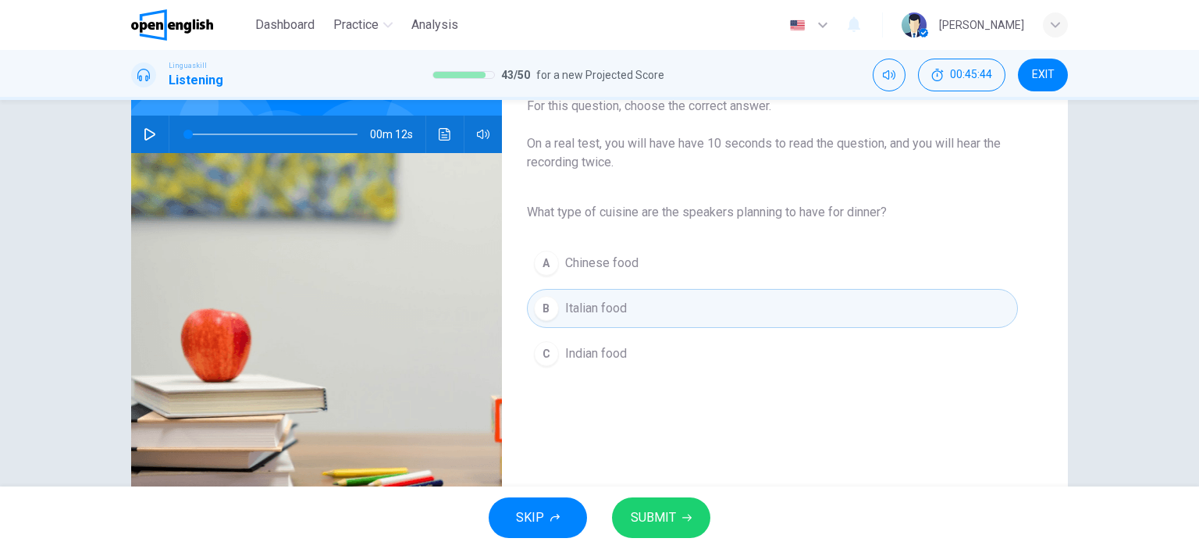
click at [674, 519] on span "SUBMIT" at bounding box center [653, 517] width 45 height 22
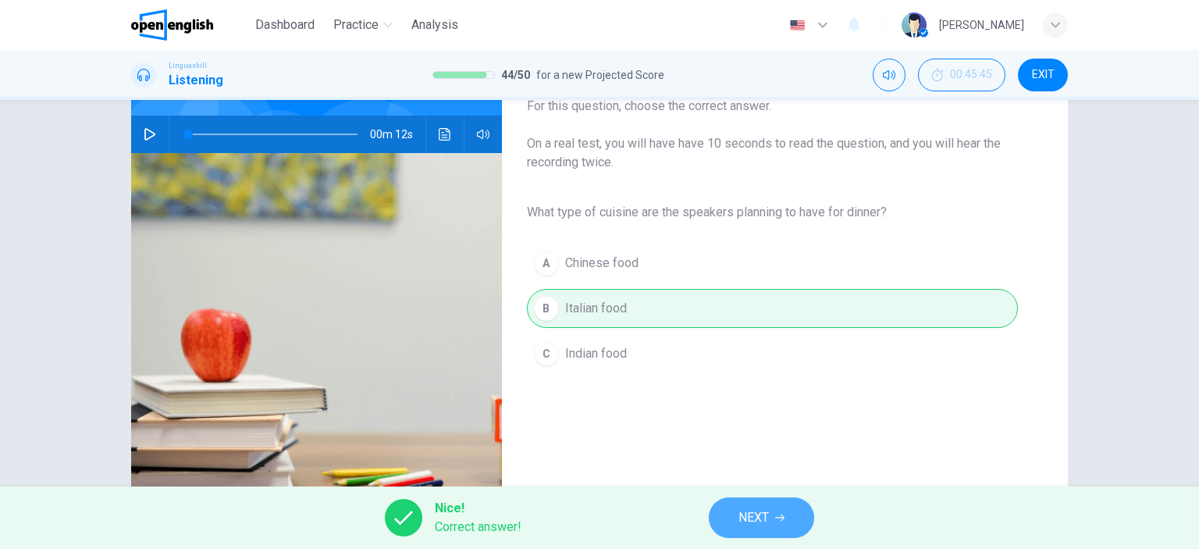
click at [752, 512] on span "NEXT" at bounding box center [753, 517] width 30 height 22
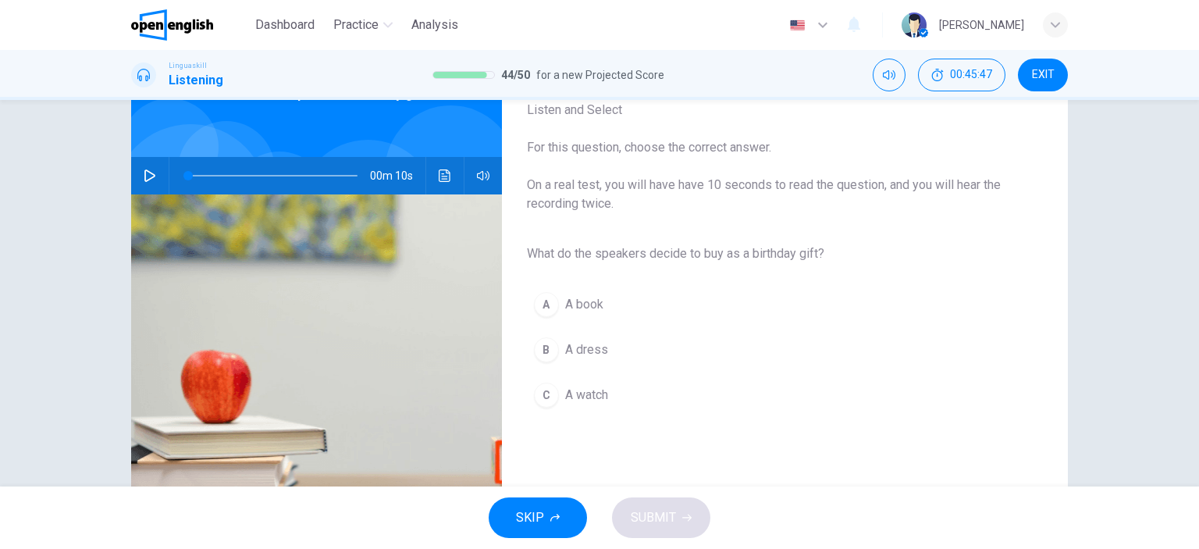
scroll to position [156, 0]
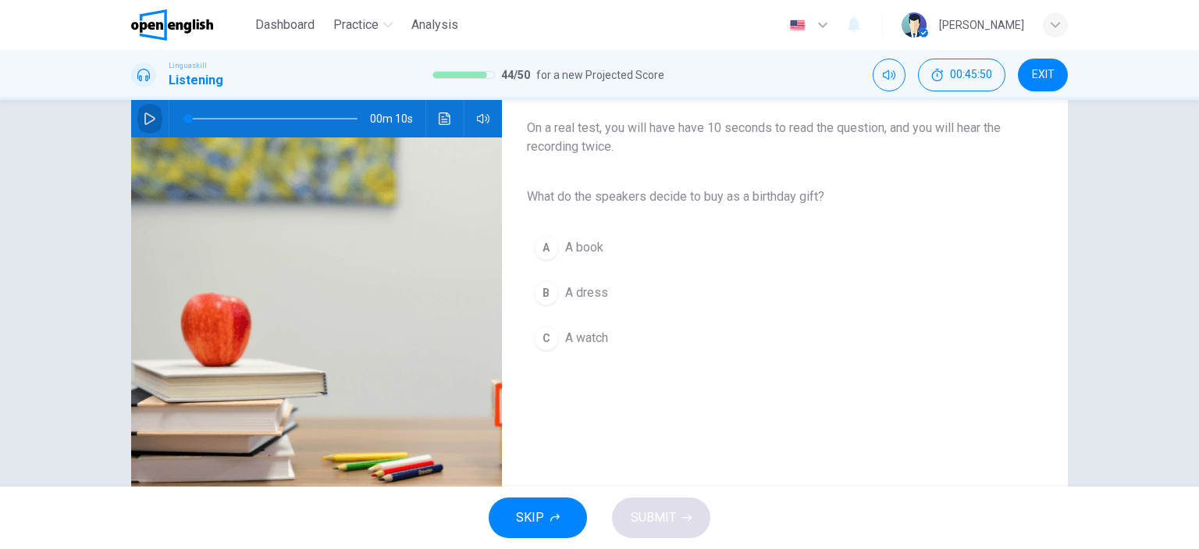
click at [144, 115] on icon "button" at bounding box center [149, 118] width 11 height 12
type input "*"
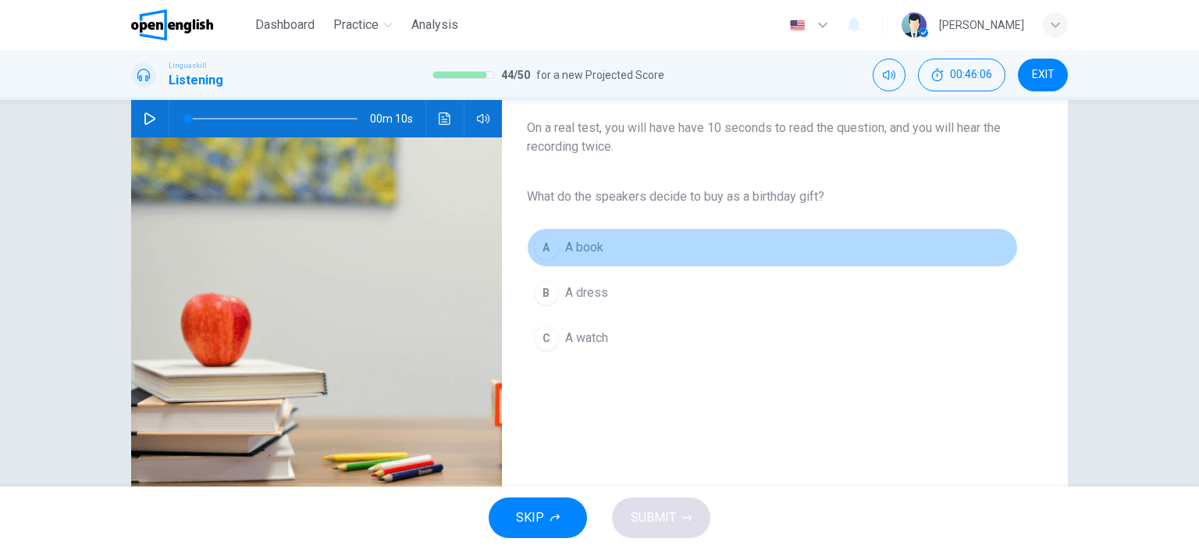
click at [570, 240] on span "A book" at bounding box center [584, 247] width 38 height 19
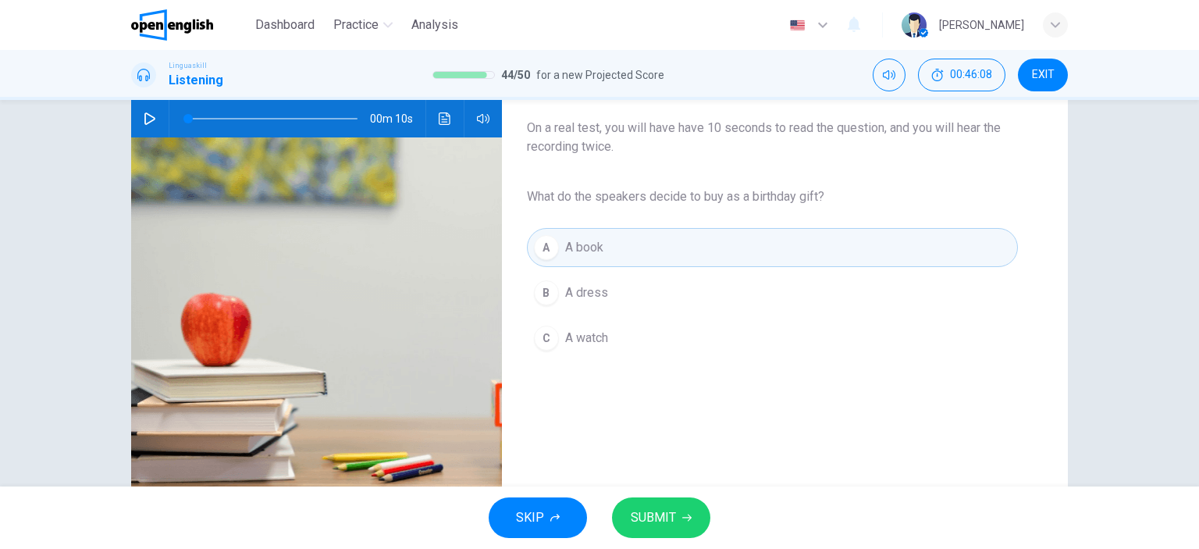
click at [677, 514] on button "SUBMIT" at bounding box center [661, 517] width 98 height 41
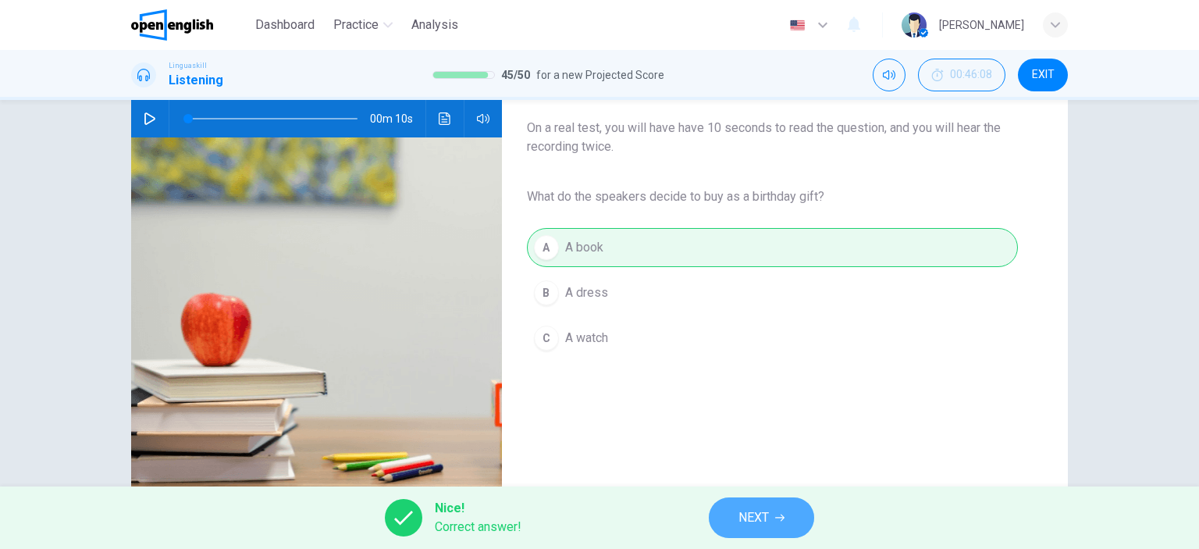
click at [731, 507] on button "NEXT" at bounding box center [761, 517] width 105 height 41
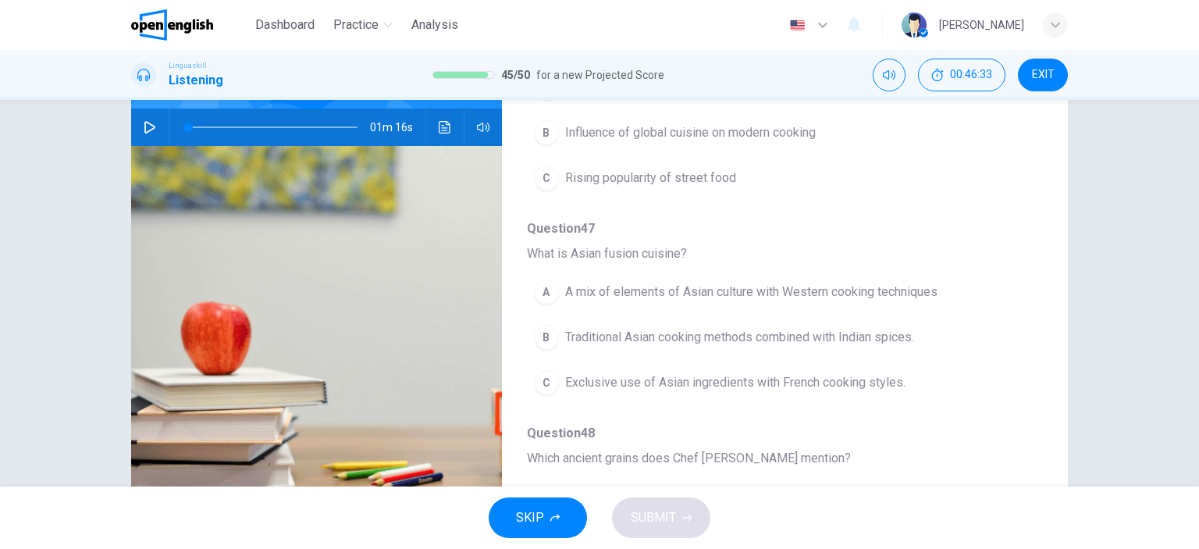
scroll to position [0, 0]
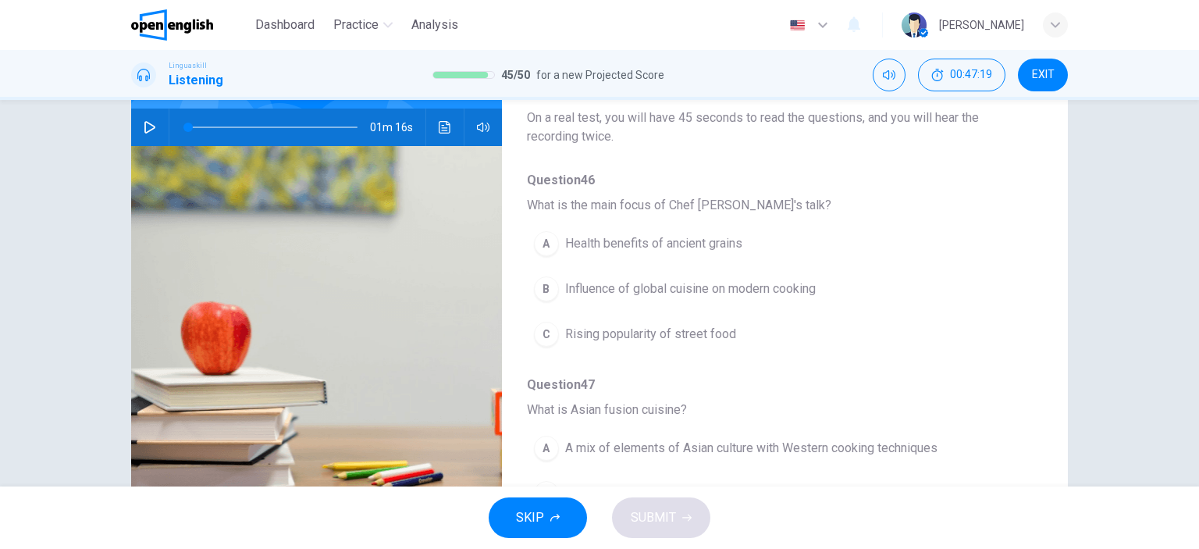
click at [147, 126] on icon "button" at bounding box center [150, 127] width 12 height 12
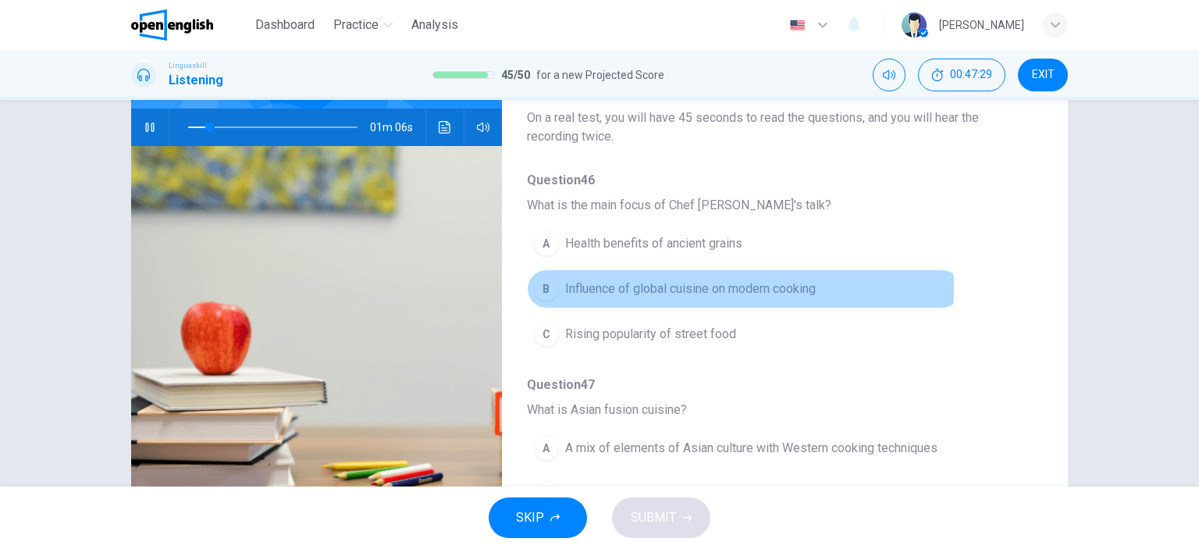
click at [599, 286] on span "Influence of global cuisine on modern cooking" at bounding box center [690, 288] width 251 height 19
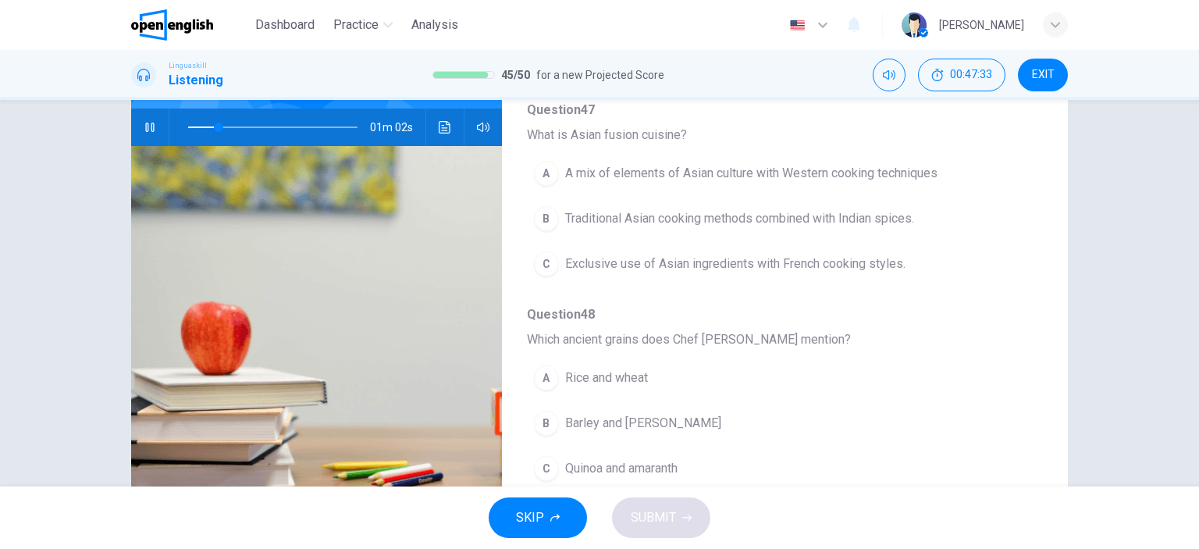
scroll to position [278, 0]
click at [144, 126] on icon "button" at bounding box center [150, 127] width 12 height 12
click at [577, 170] on span "A mix of elements of Asian culture with Western cooking techniques" at bounding box center [751, 170] width 372 height 19
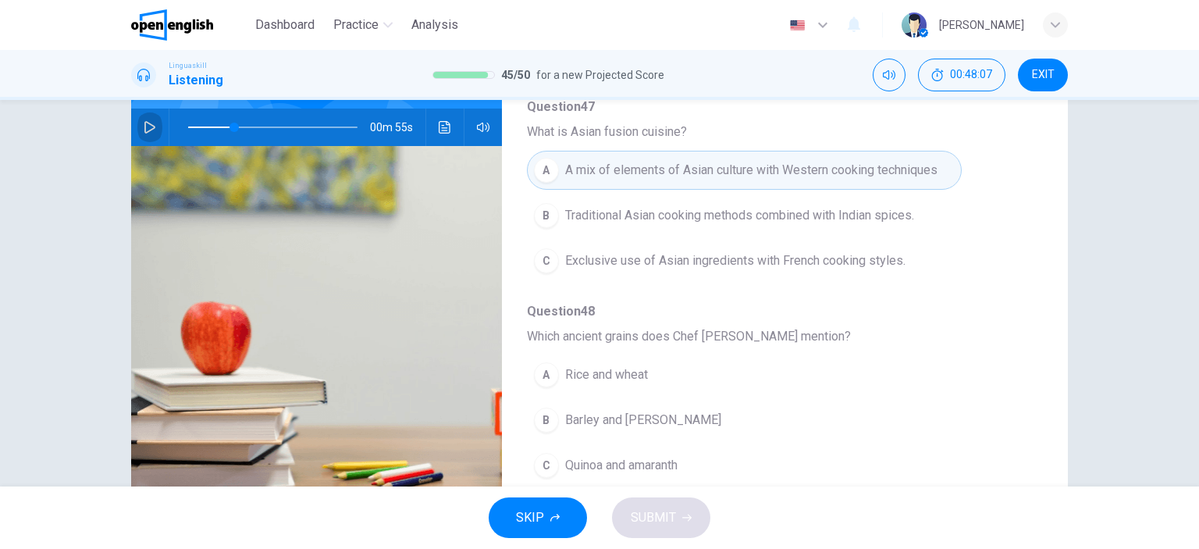
click at [144, 121] on icon "button" at bounding box center [149, 127] width 11 height 12
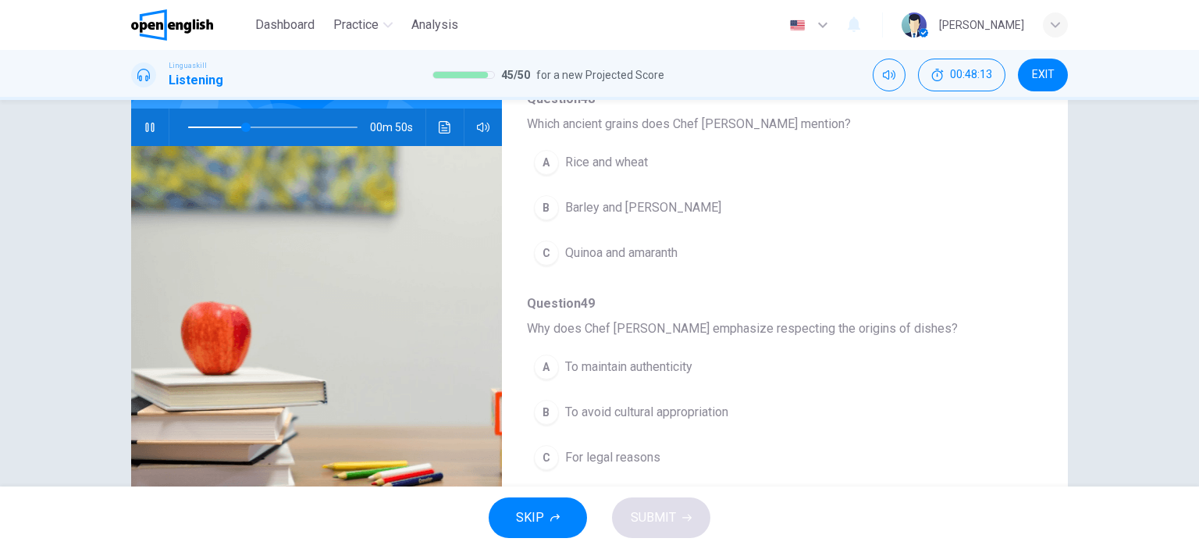
scroll to position [487, 0]
click at [145, 127] on icon "button" at bounding box center [149, 127] width 9 height 9
click at [144, 121] on icon "button" at bounding box center [149, 127] width 11 height 12
click at [144, 121] on icon "button" at bounding box center [150, 127] width 12 height 12
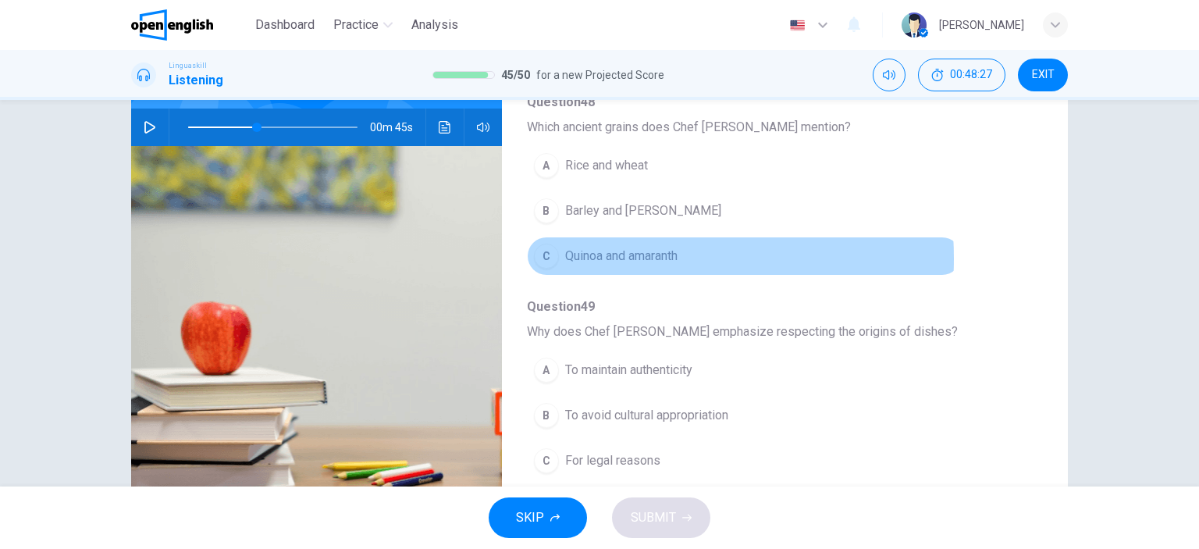
click at [590, 255] on span "Quinoa and amaranth" at bounding box center [621, 256] width 112 height 19
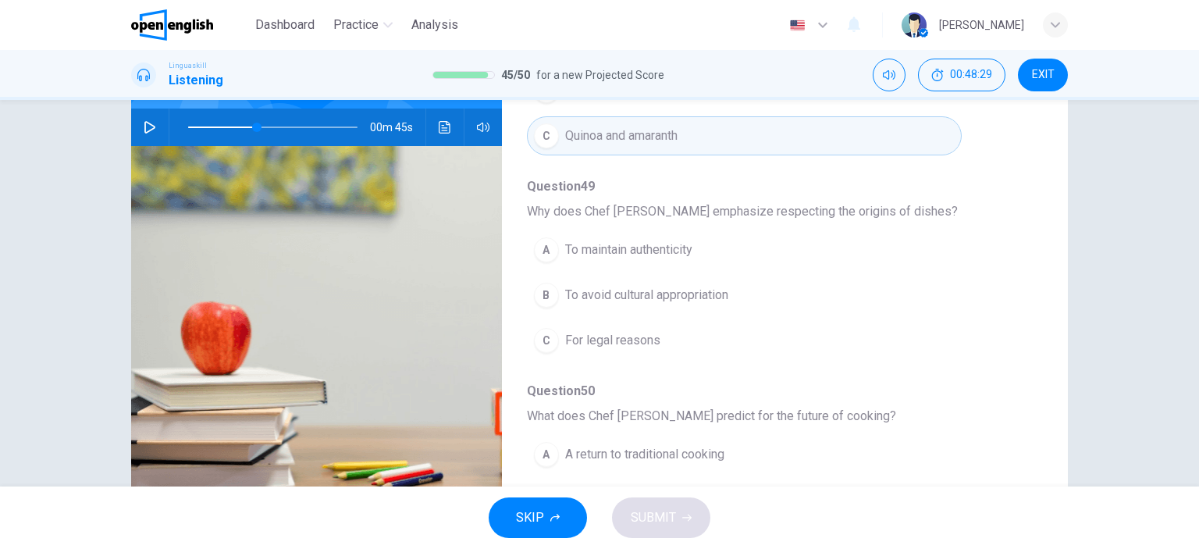
scroll to position [668, 0]
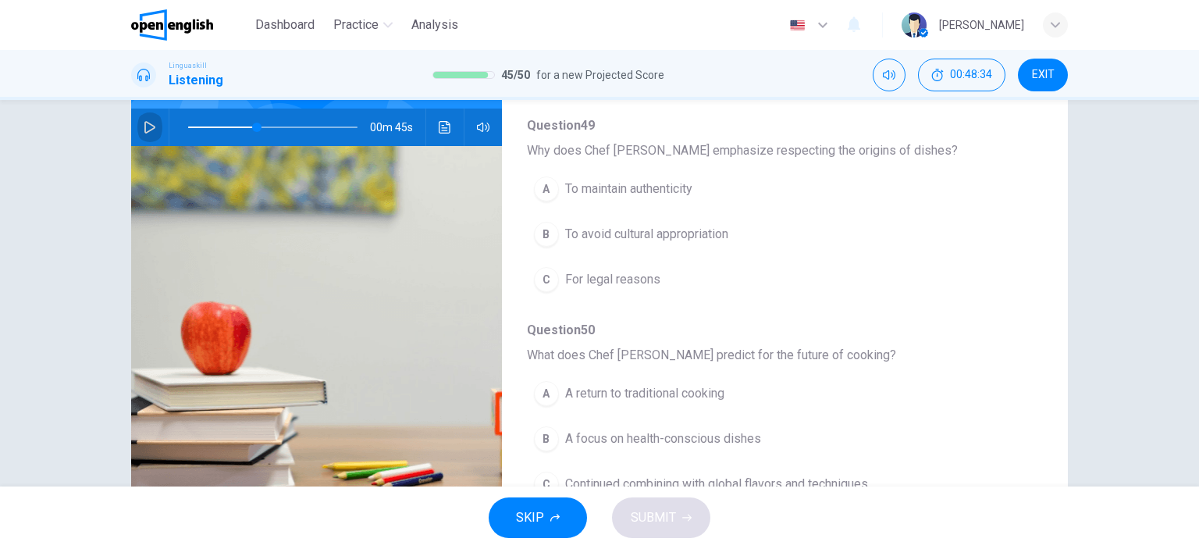
click at [144, 121] on icon "button" at bounding box center [149, 127] width 11 height 12
click at [144, 121] on icon "button" at bounding box center [150, 127] width 12 height 12
click at [144, 127] on icon "button" at bounding box center [149, 127] width 11 height 12
click at [144, 127] on icon "button" at bounding box center [150, 127] width 12 height 12
click at [144, 124] on icon "button" at bounding box center [149, 127] width 11 height 12
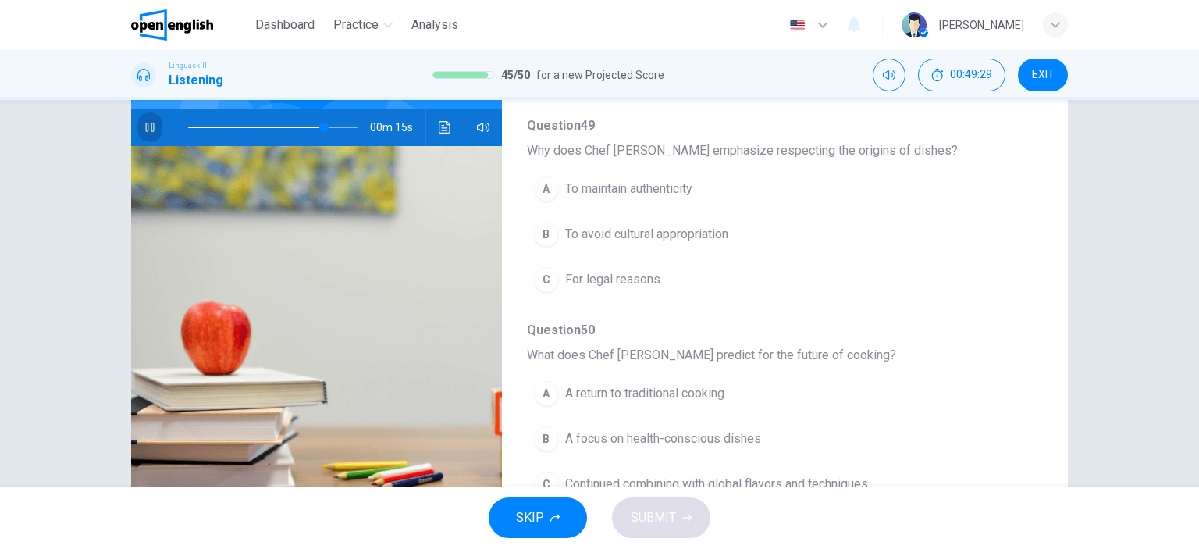
click at [144, 125] on icon "button" at bounding box center [150, 127] width 12 height 12
click at [144, 121] on icon "button" at bounding box center [149, 127] width 11 height 12
click at [144, 121] on icon "button" at bounding box center [150, 127] width 12 height 12
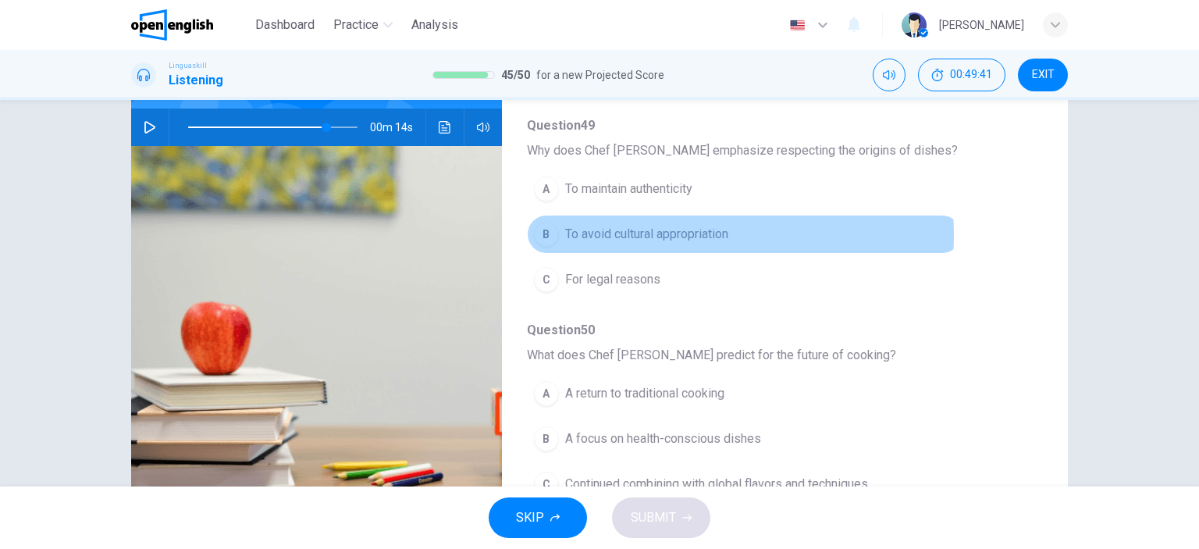
click at [649, 230] on span "To avoid cultural appropriation" at bounding box center [646, 234] width 163 height 19
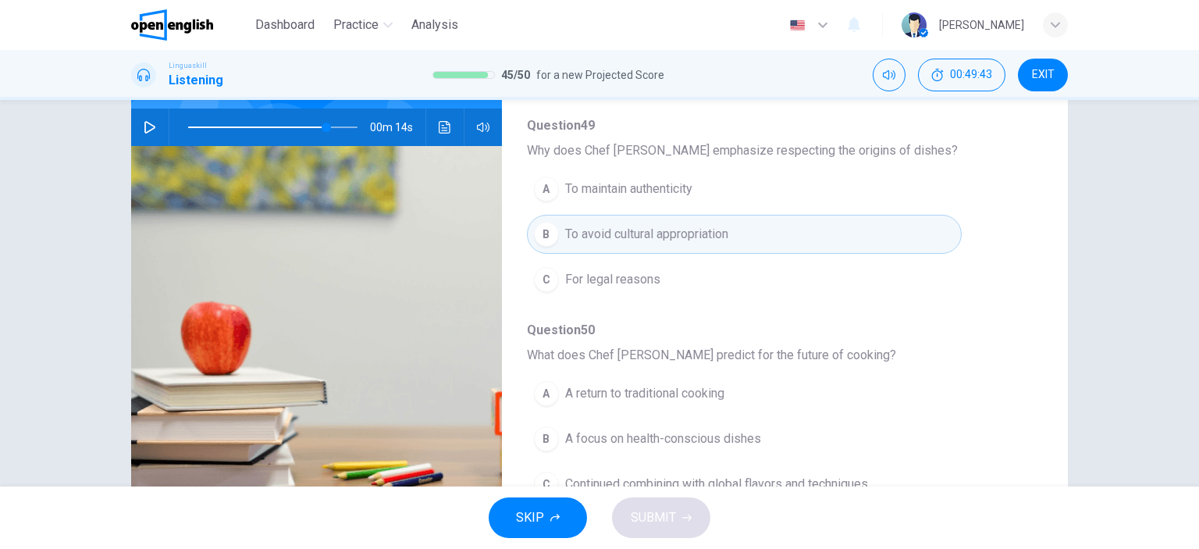
click at [147, 128] on icon "button" at bounding box center [149, 127] width 11 height 12
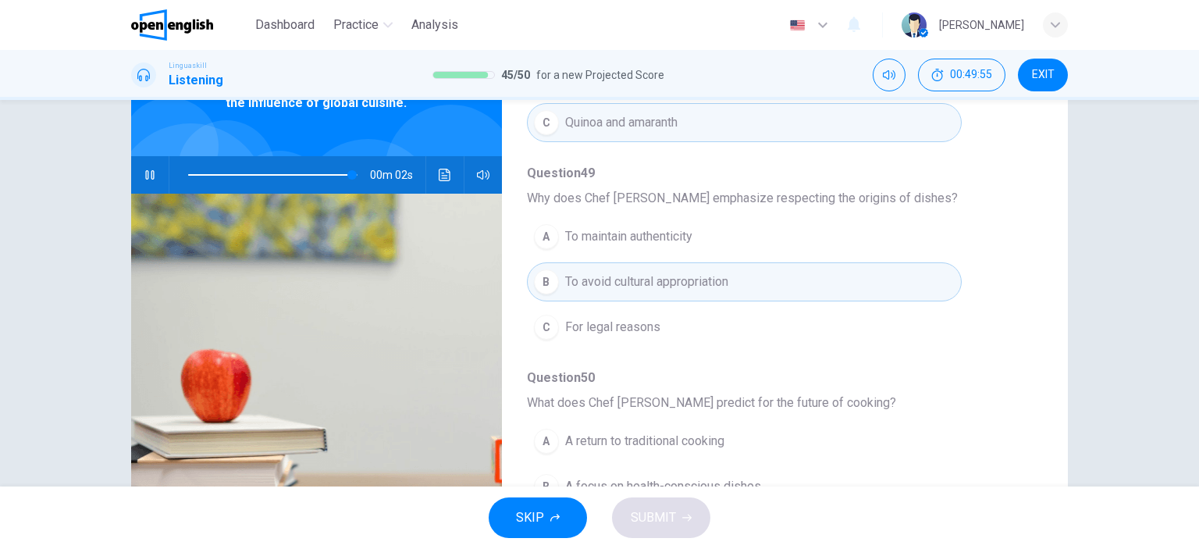
scroll to position [62, 0]
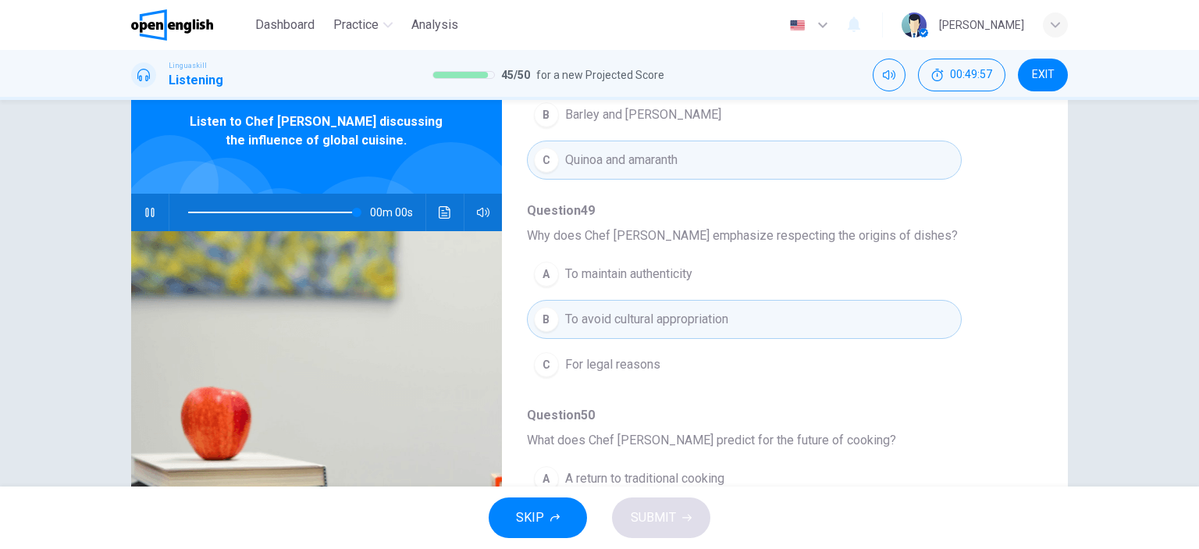
type input "*"
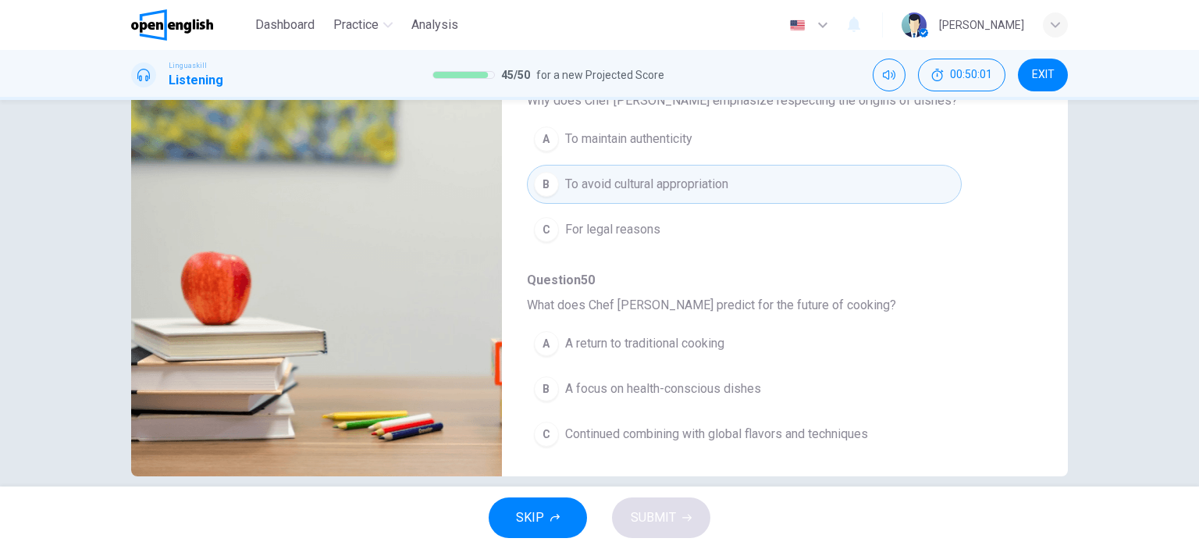
scroll to position [219, 0]
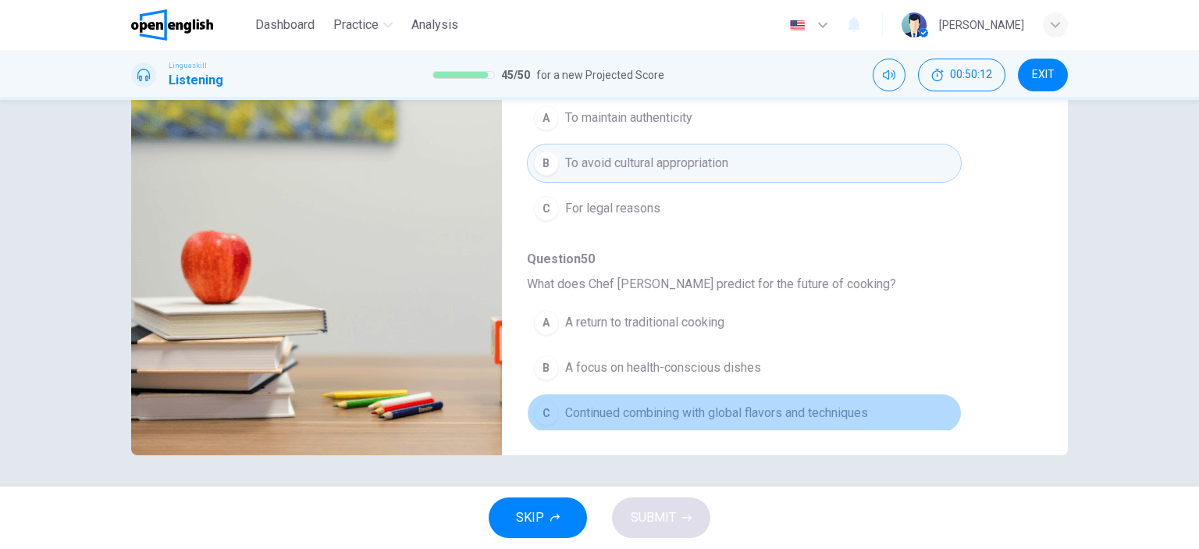
click at [809, 411] on span "Continued combining with global flavors and techniques" at bounding box center [716, 412] width 303 height 19
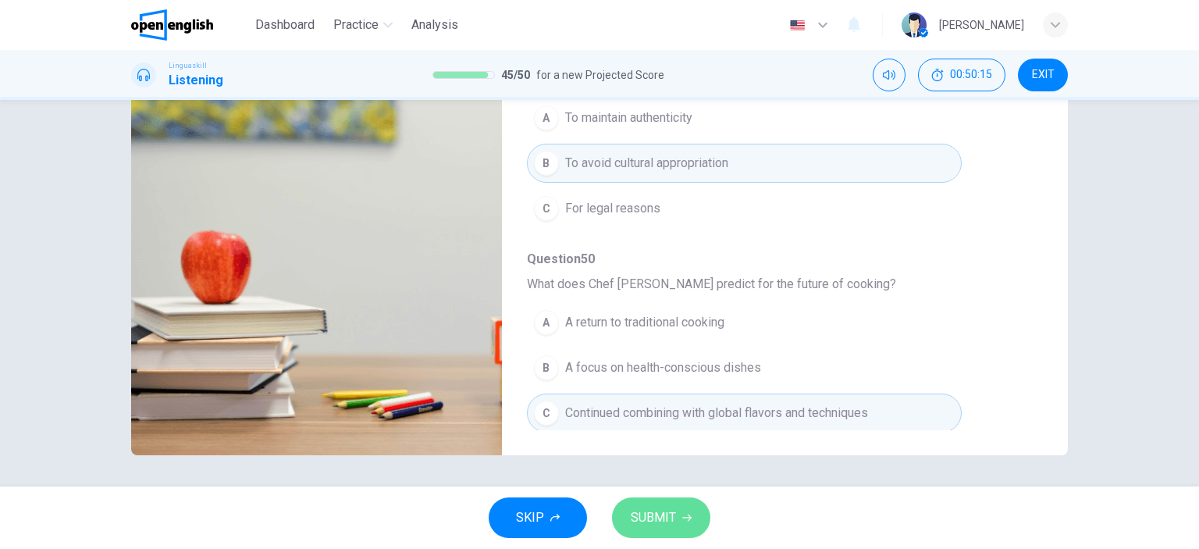
click at [661, 511] on span "SUBMIT" at bounding box center [653, 517] width 45 height 22
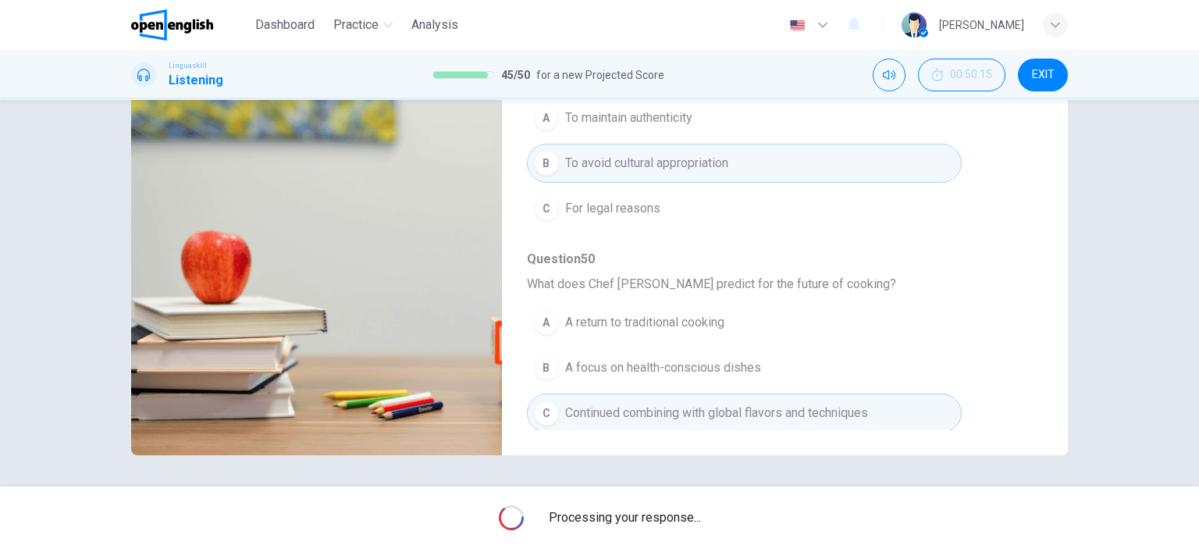
scroll to position [0, 0]
